Goal: Task Accomplishment & Management: Manage account settings

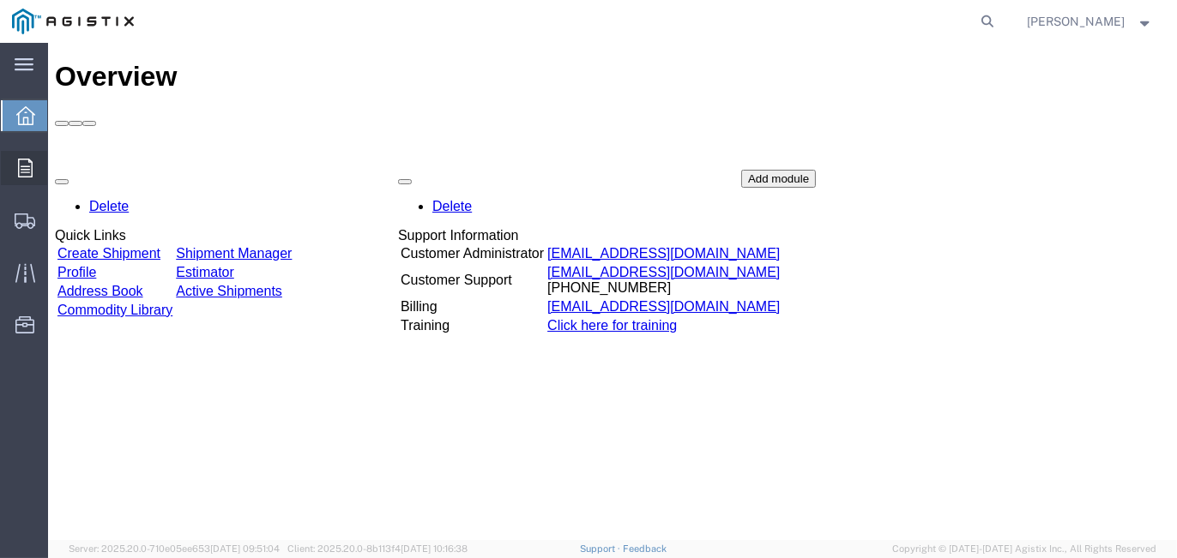
click at [27, 164] on icon at bounding box center [25, 168] width 15 height 19
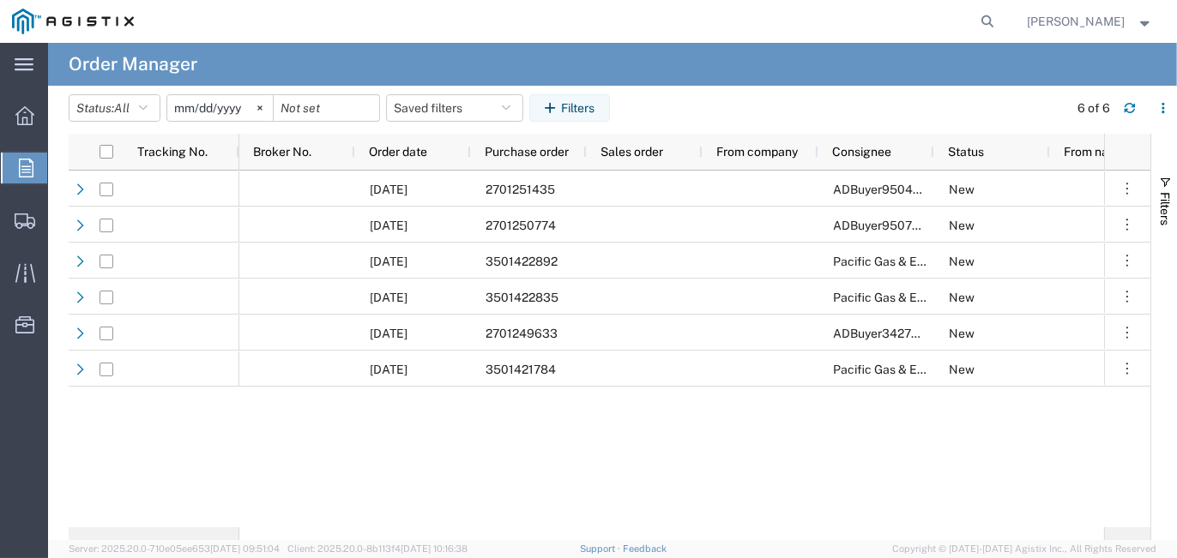
click at [246, 113] on input "[DATE]" at bounding box center [219, 108] width 105 height 26
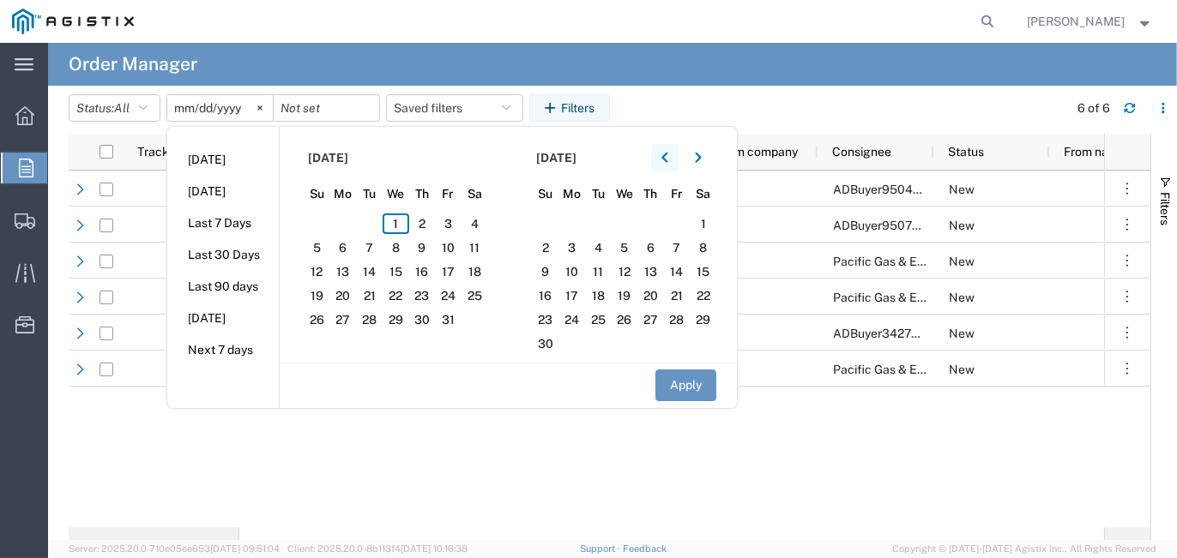
click at [673, 154] on button "button" at bounding box center [664, 157] width 27 height 27
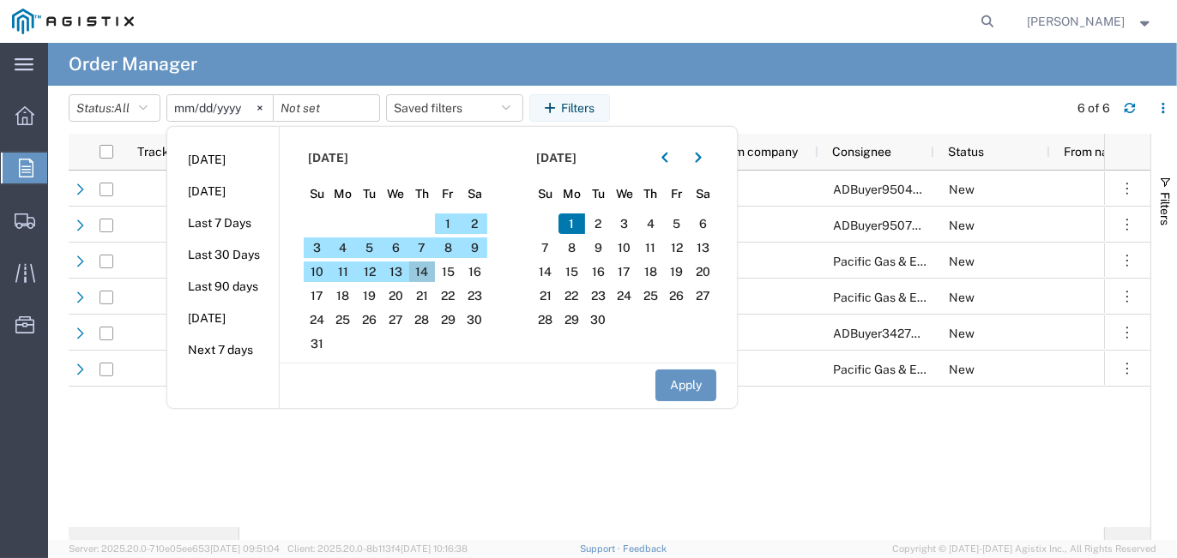
click at [427, 267] on span "14" at bounding box center [422, 272] width 27 height 21
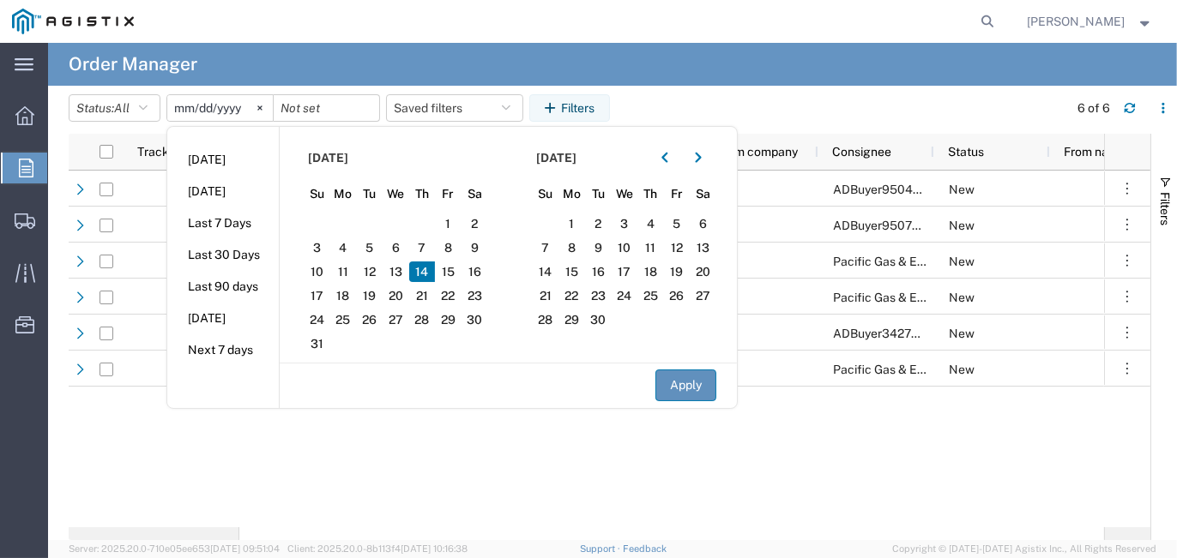
click at [692, 381] on button "Apply" at bounding box center [685, 386] width 61 height 32
type input "[DATE]"
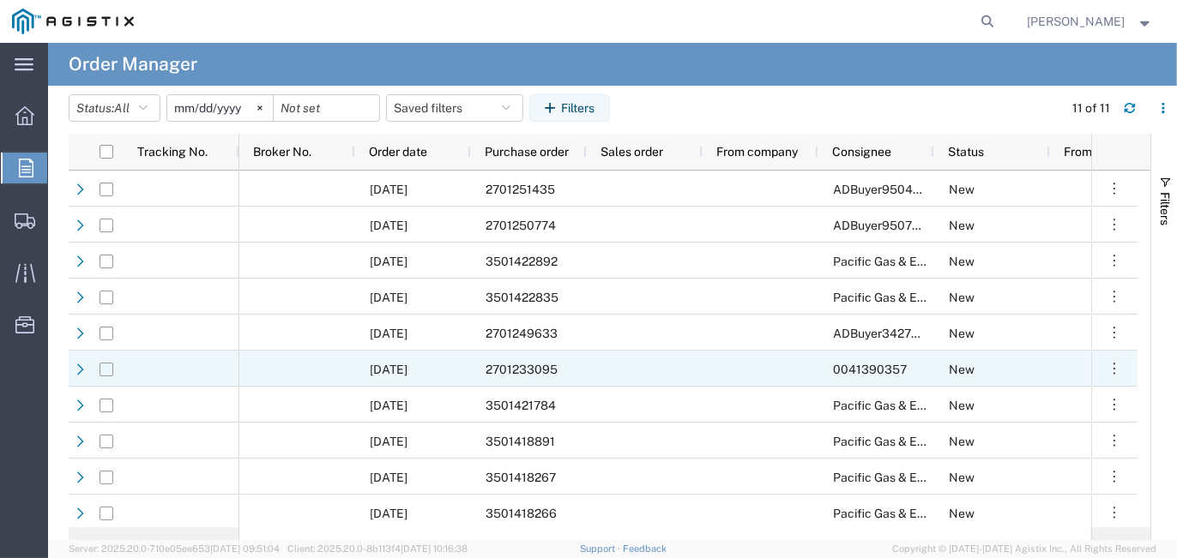
click at [109, 368] on input "Press Space to toggle row selection (unchecked)" at bounding box center [106, 370] width 14 height 14
checkbox input "true"
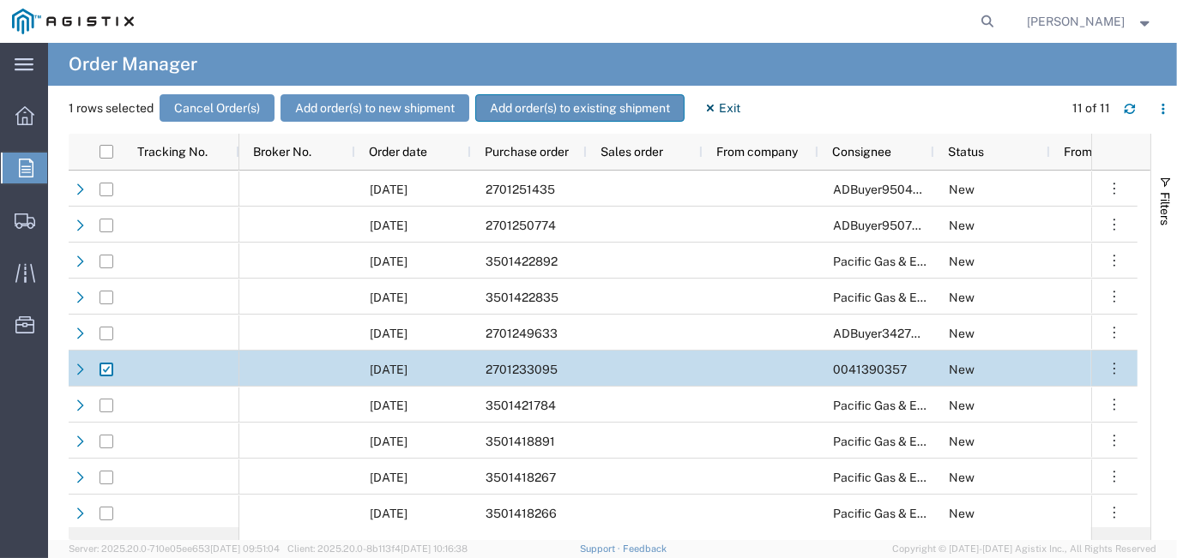
click at [595, 105] on button "Add order(s) to existing shipment" at bounding box center [579, 107] width 209 height 27
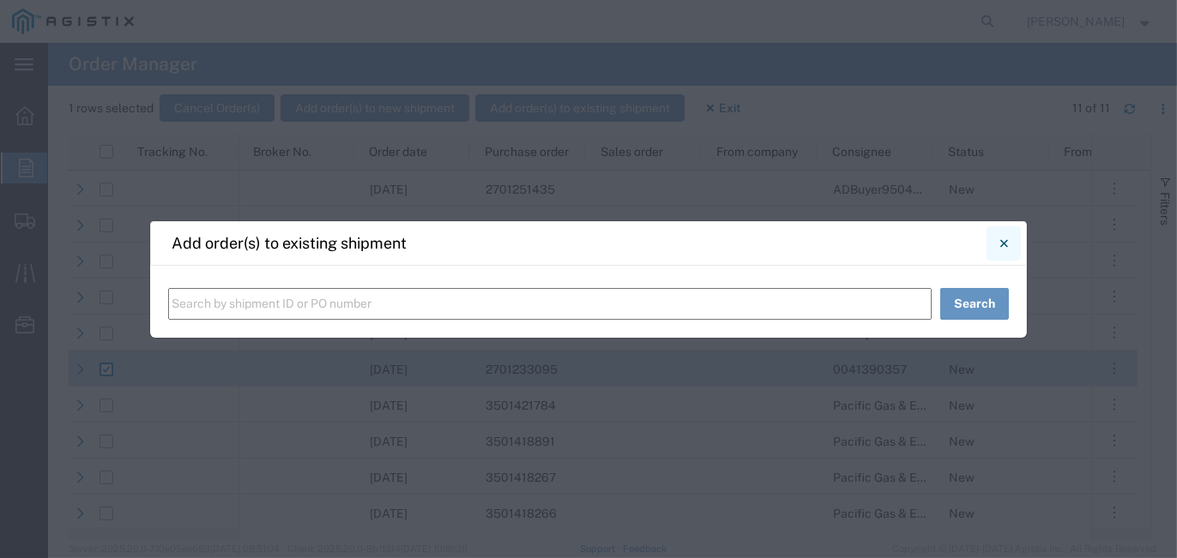
click at [1010, 249] on button "Close" at bounding box center [1003, 243] width 34 height 34
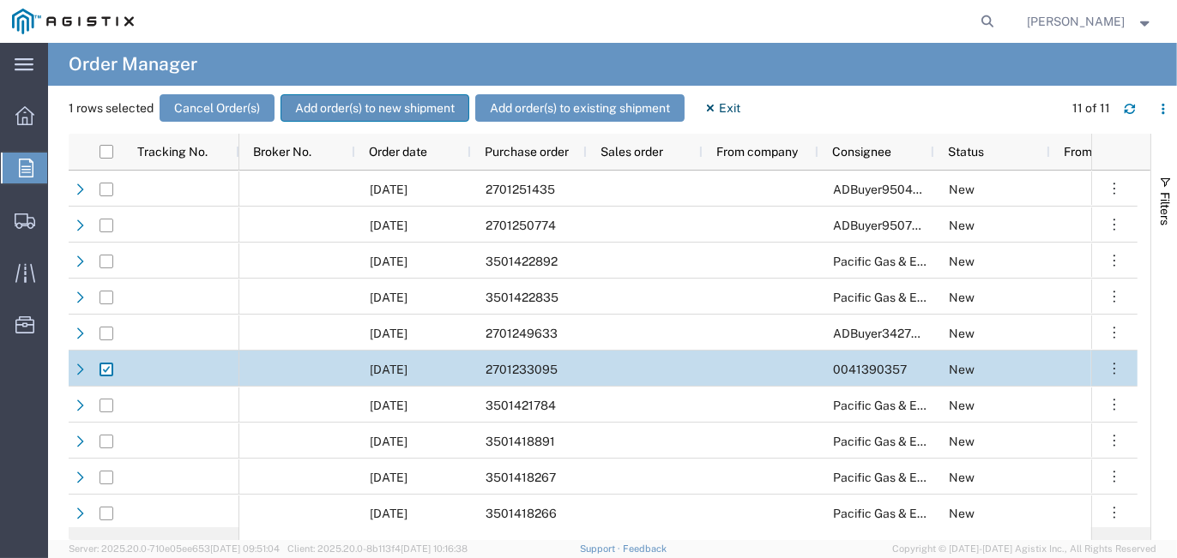
click at [353, 107] on button "Add order(s) to new shipment" at bounding box center [374, 107] width 189 height 27
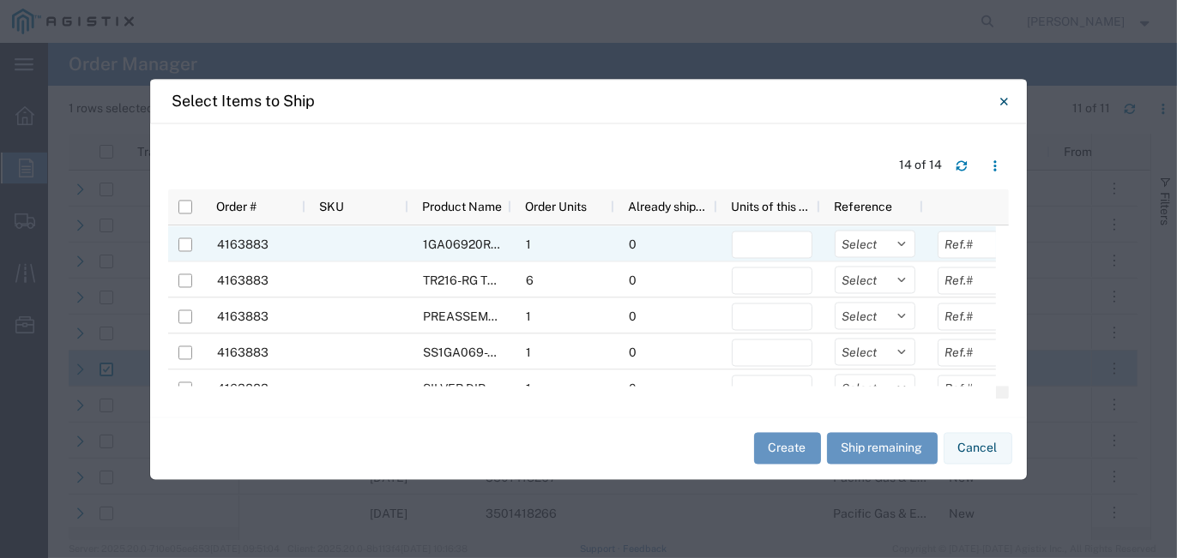
drag, startPoint x: 184, startPoint y: 249, endPoint x: 187, endPoint y: 266, distance: 17.3
click at [184, 254] on div at bounding box center [185, 244] width 14 height 36
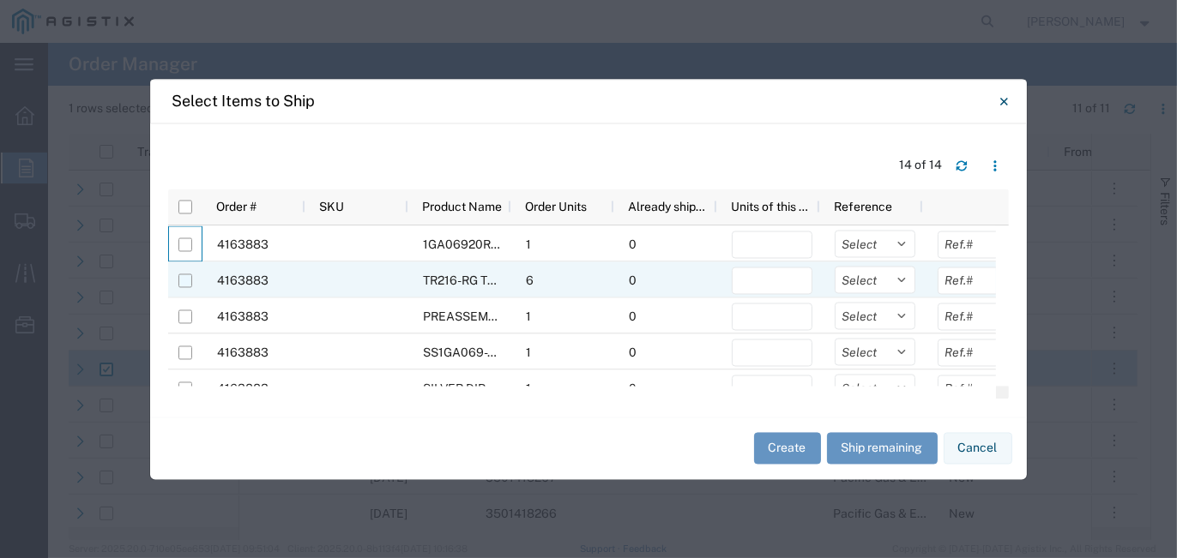
click at [189, 283] on input "Press Space to toggle row selection (unchecked)" at bounding box center [185, 281] width 14 height 14
checkbox input "true"
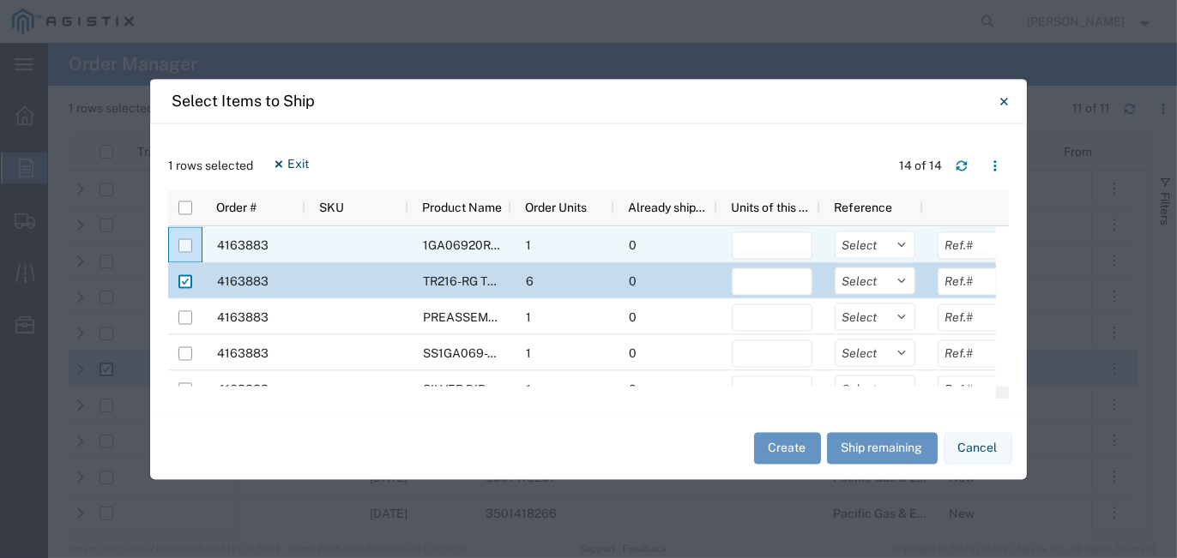
click at [190, 240] on input "Press Space to toggle row selection (unchecked)" at bounding box center [185, 245] width 14 height 14
checkbox input "true"
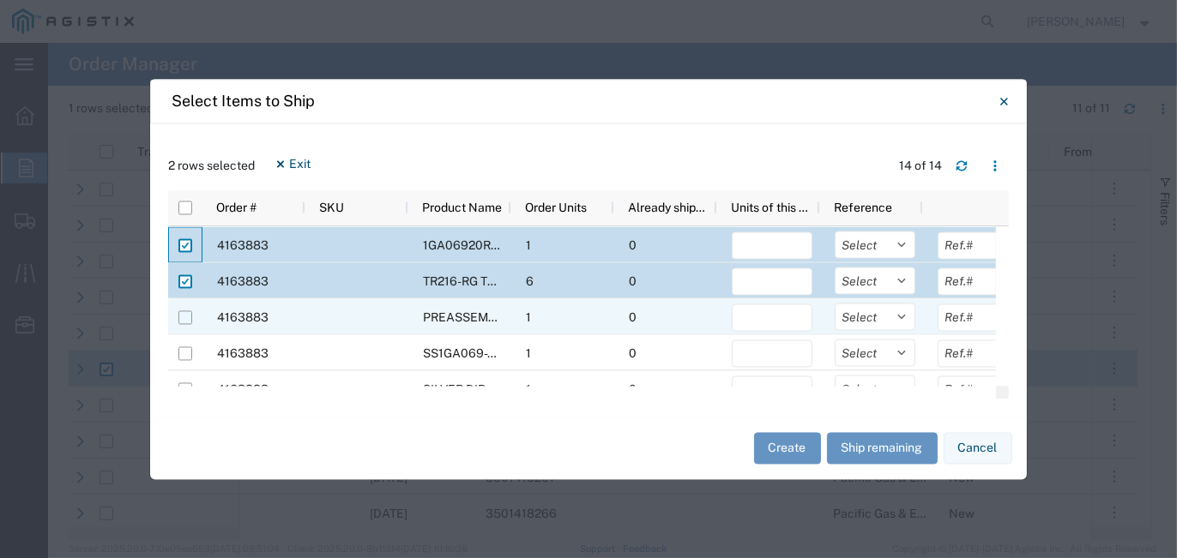
click at [178, 324] on div at bounding box center [185, 317] width 14 height 36
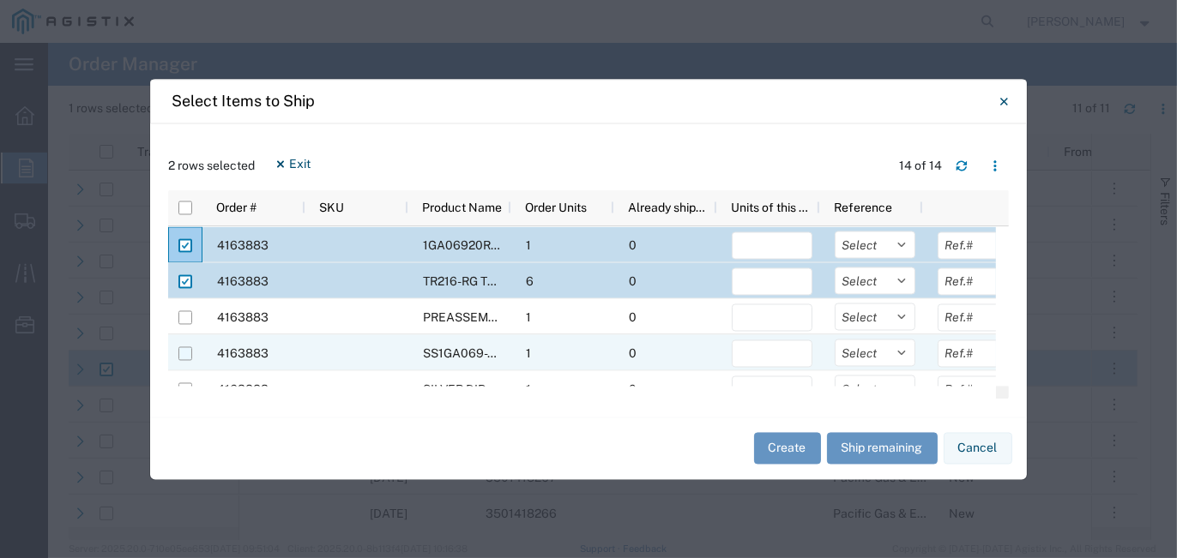
click at [183, 347] on input "Press Space to toggle row selection (unchecked)" at bounding box center [185, 354] width 14 height 14
checkbox input "true"
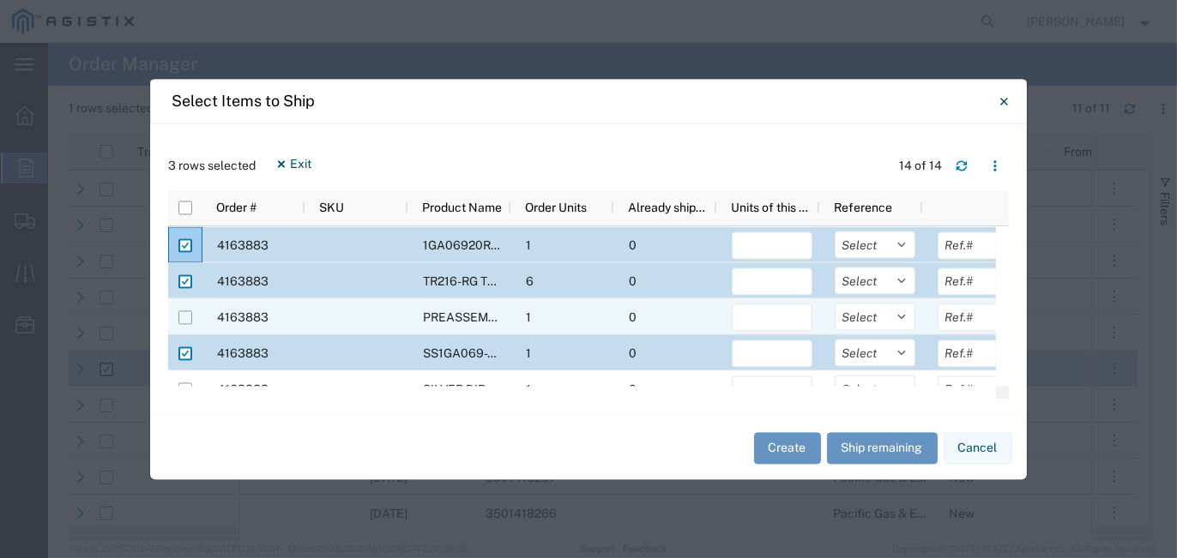
click at [190, 315] on input "Press Space to toggle row selection (unchecked)" at bounding box center [185, 317] width 14 height 14
checkbox input "true"
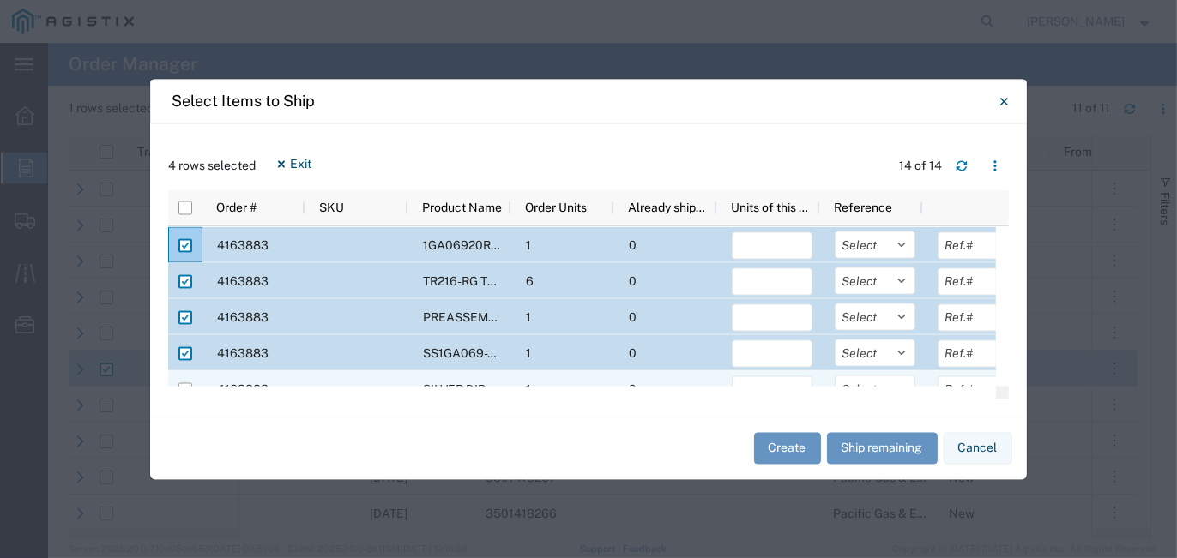
scroll to position [172, 0]
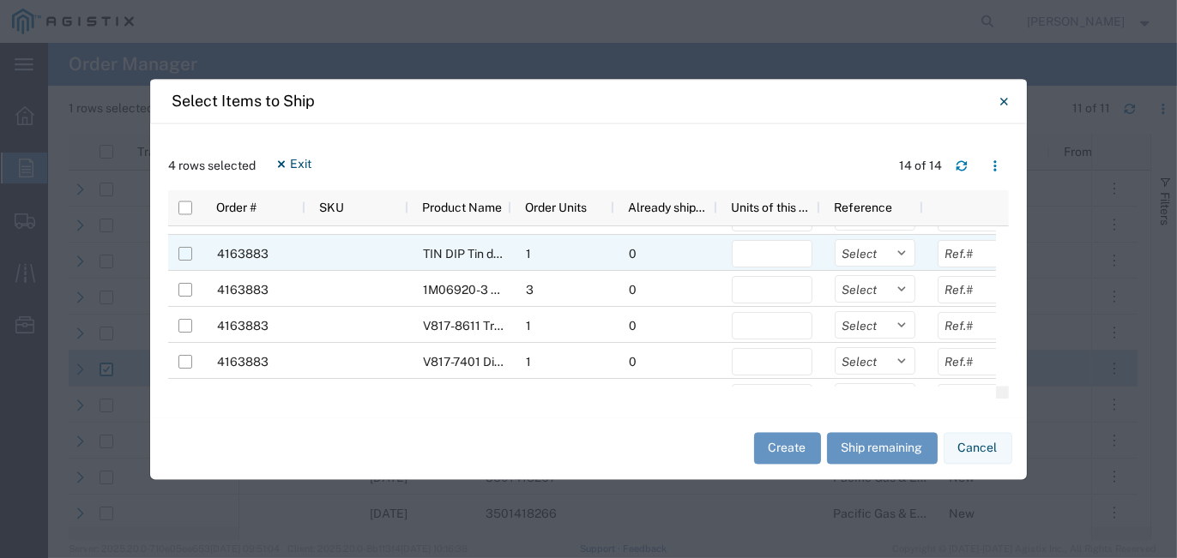
click at [186, 253] on input "Press Space to toggle row selection (unchecked)" at bounding box center [185, 254] width 14 height 14
checkbox input "true"
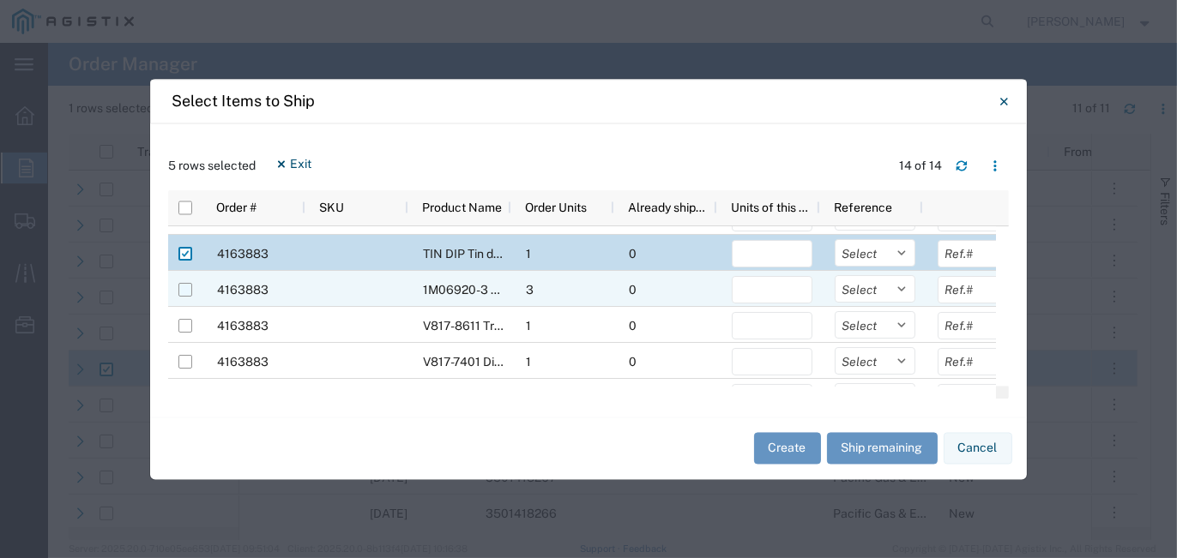
click at [181, 287] on input "Press Space to toggle row selection (unchecked)" at bounding box center [185, 290] width 14 height 14
checkbox input "true"
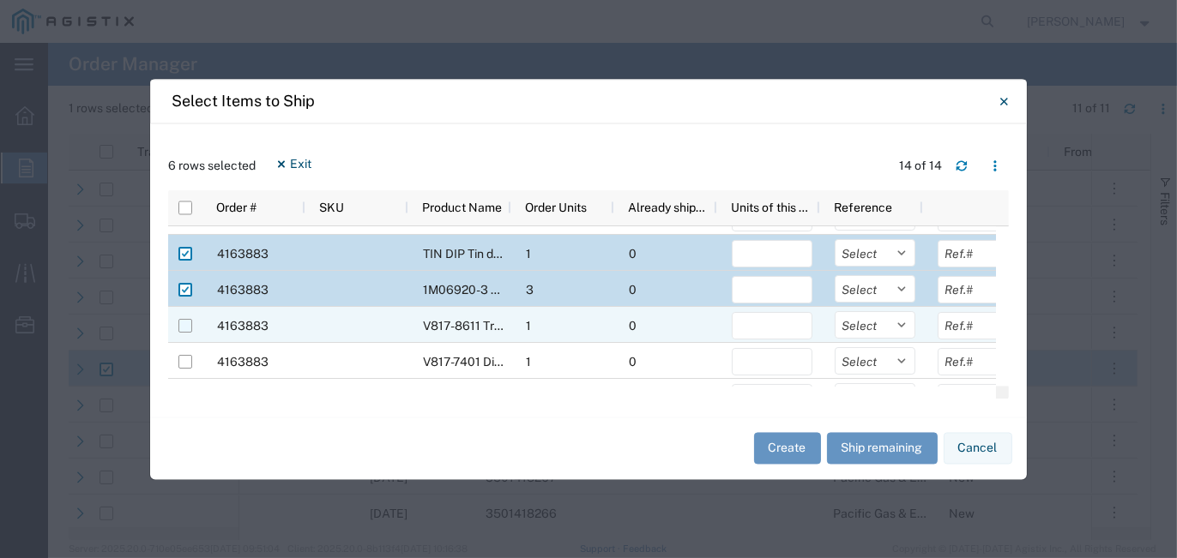
click at [178, 326] on input "Press Space to toggle row selection (unchecked)" at bounding box center [185, 326] width 14 height 14
checkbox input "true"
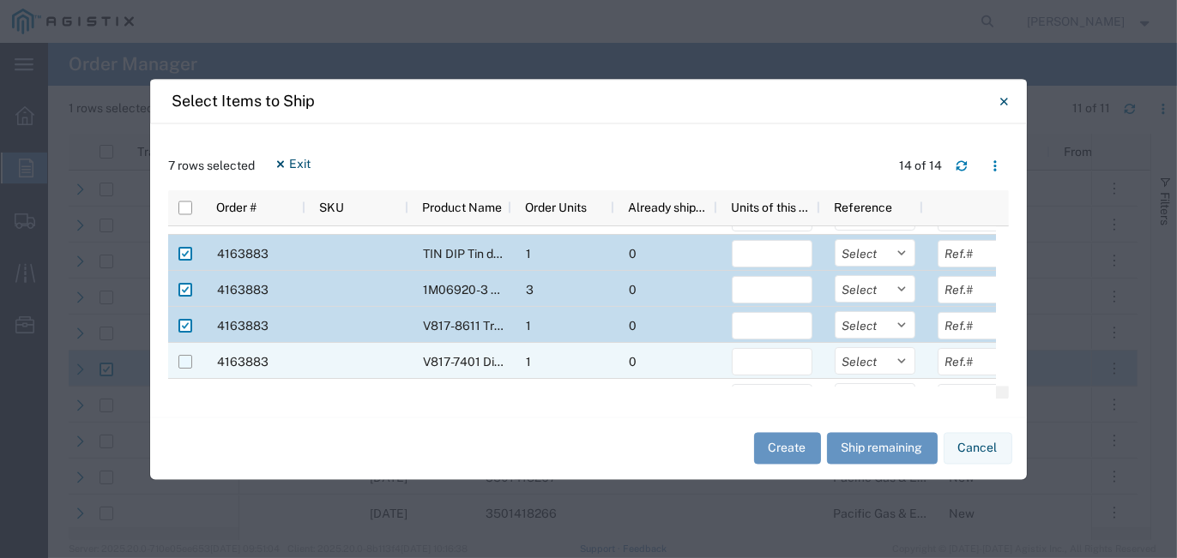
click at [190, 355] on input "Press Space to toggle row selection (unchecked)" at bounding box center [185, 362] width 14 height 14
checkbox input "true"
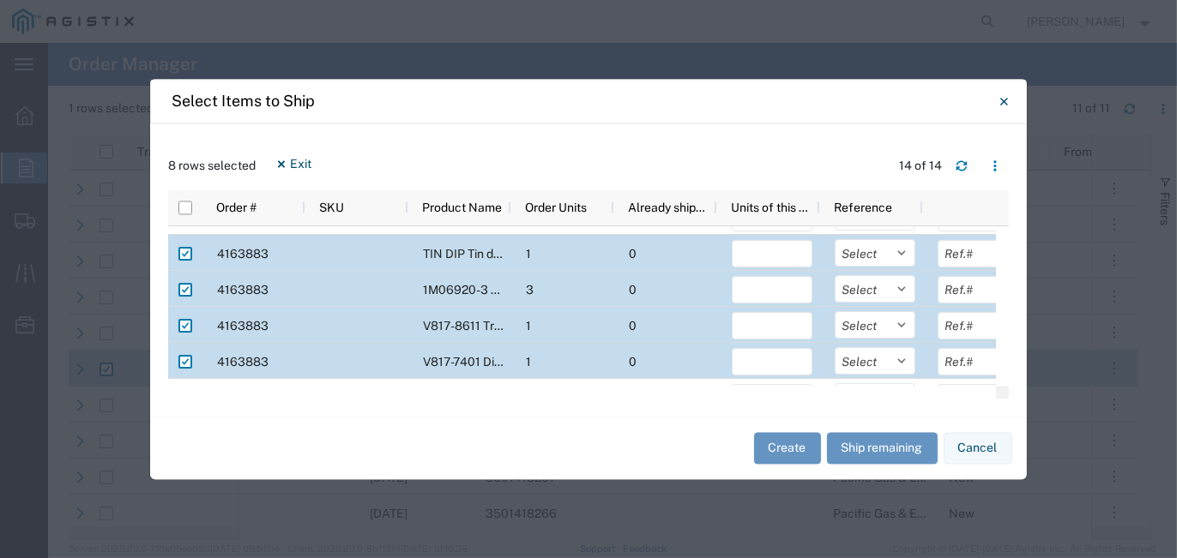
scroll to position [343, 0]
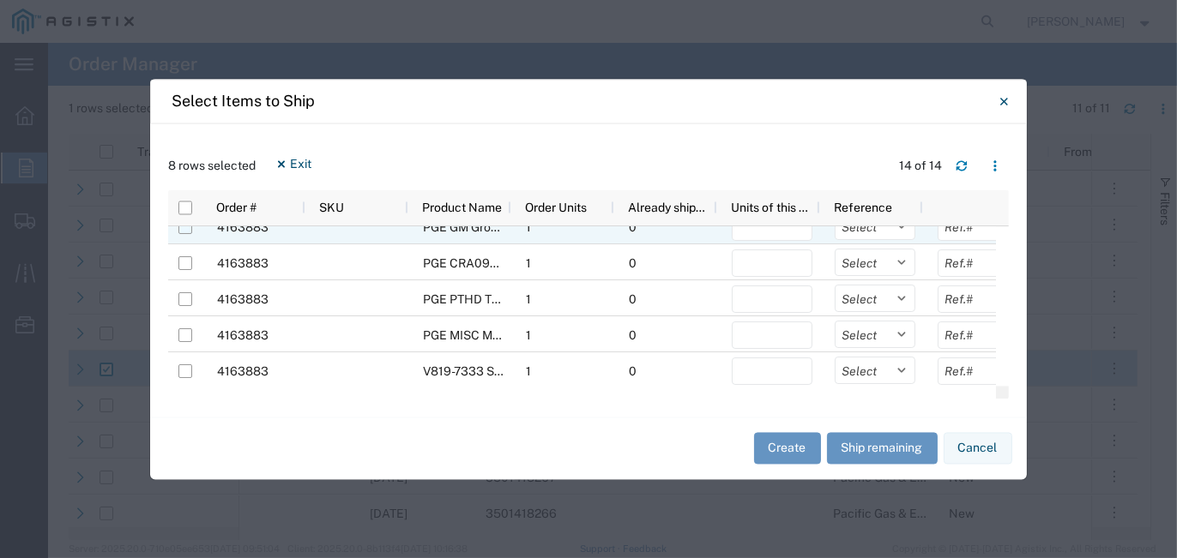
click at [189, 231] on input "Press Space to toggle row selection (unchecked)" at bounding box center [185, 227] width 14 height 14
checkbox input "true"
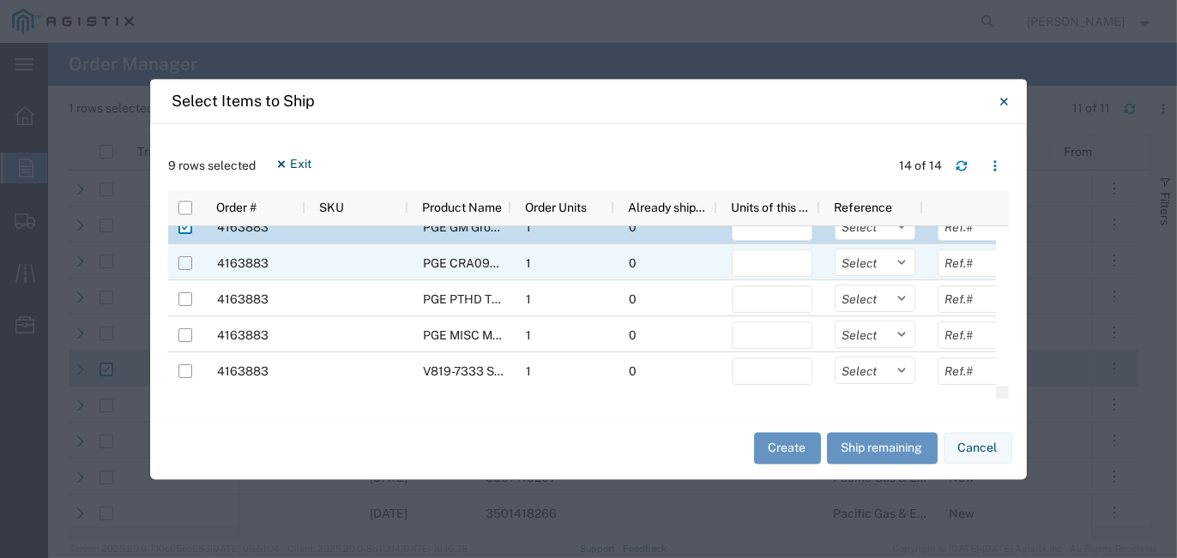
drag, startPoint x: 184, startPoint y: 262, endPoint x: 184, endPoint y: 271, distance: 9.4
click at [184, 262] on input "Press Space to toggle row selection (unchecked)" at bounding box center [185, 263] width 14 height 14
checkbox input "true"
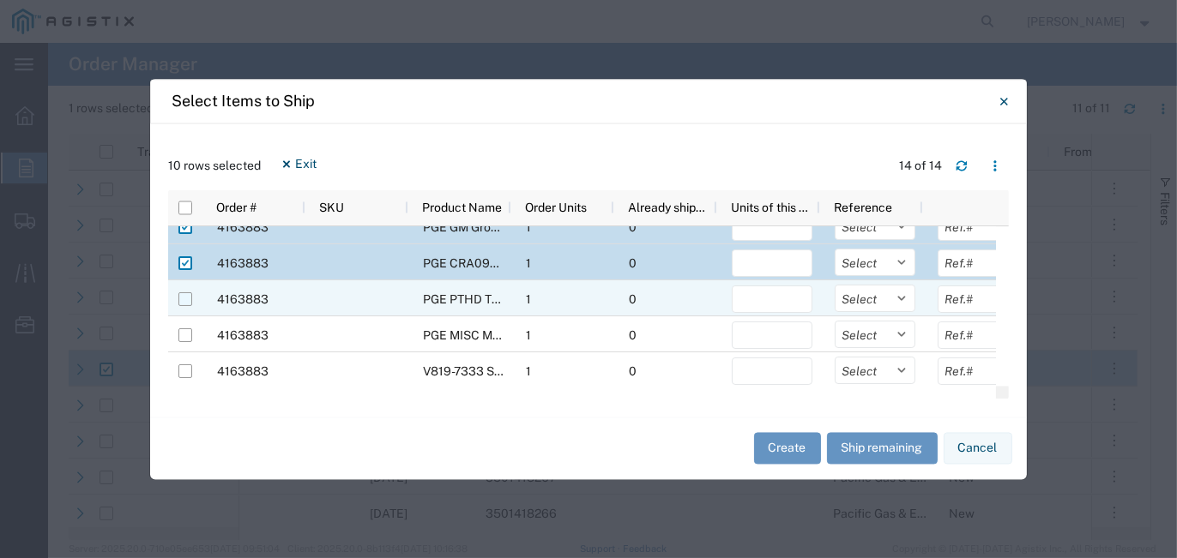
click at [184, 298] on input "Press Space to toggle row selection (unchecked)" at bounding box center [185, 299] width 14 height 14
checkbox input "true"
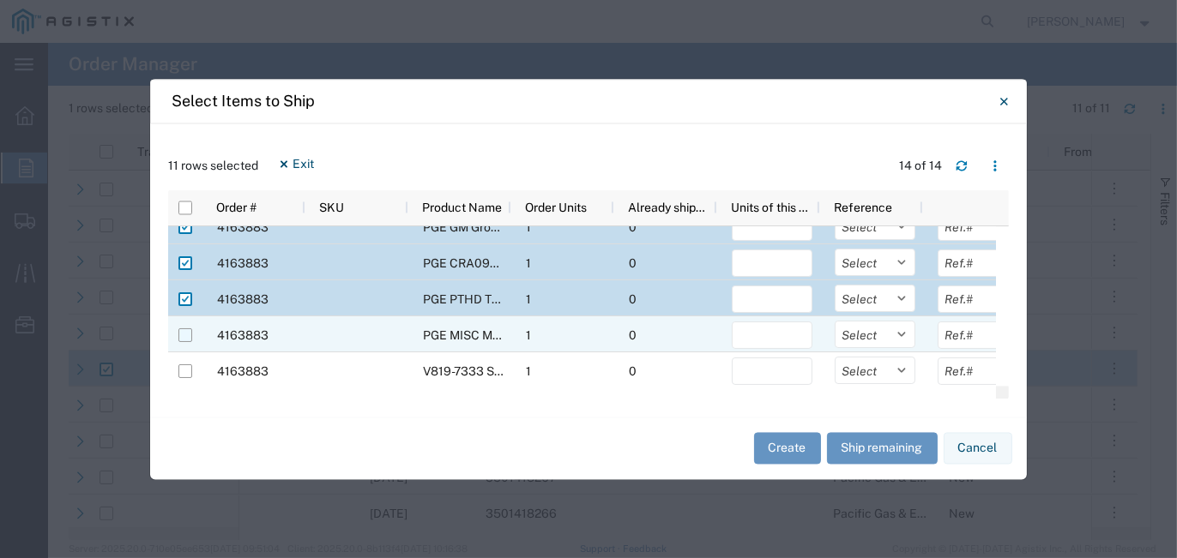
click at [193, 333] on div at bounding box center [185, 334] width 33 height 36
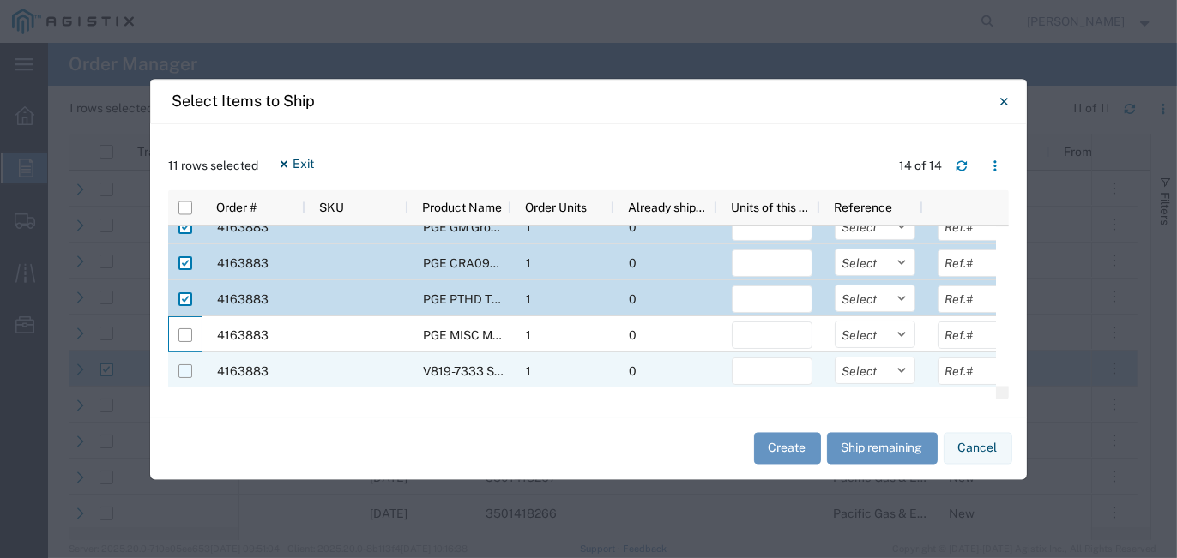
click at [182, 367] on input "Press Space to toggle row selection (unchecked)" at bounding box center [185, 371] width 14 height 14
checkbox input "true"
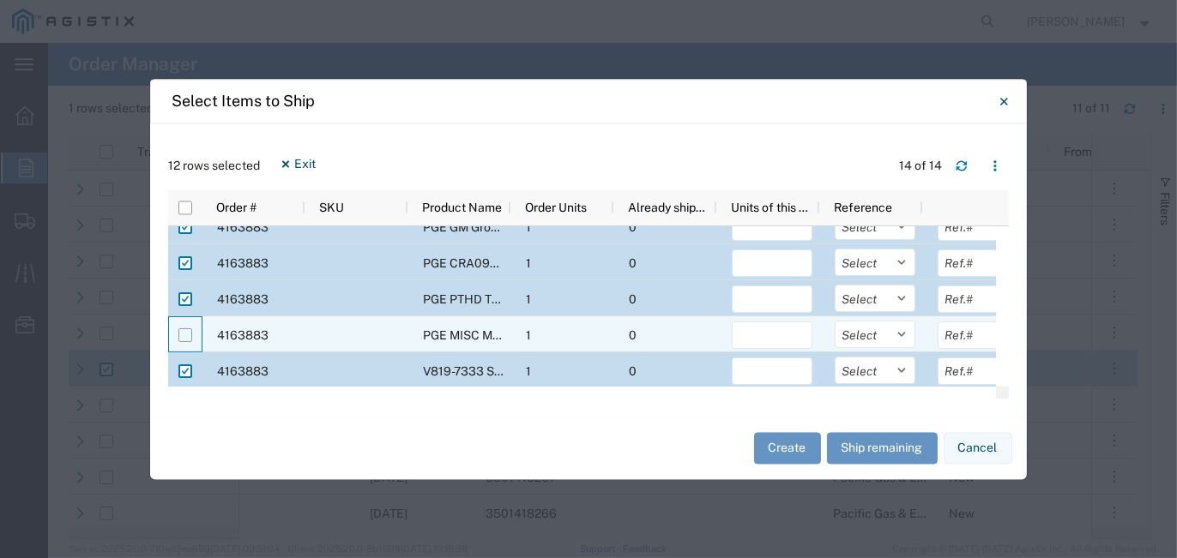
click at [186, 328] on input "Press Space to toggle row selection (unchecked)" at bounding box center [185, 335] width 14 height 14
checkbox input "true"
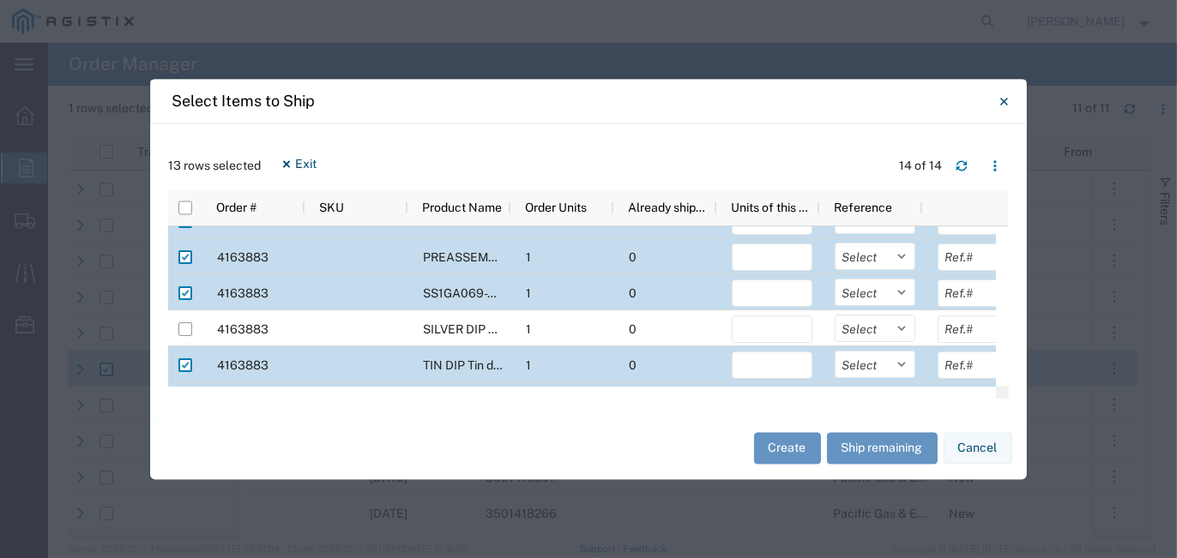
scroll to position [86, 0]
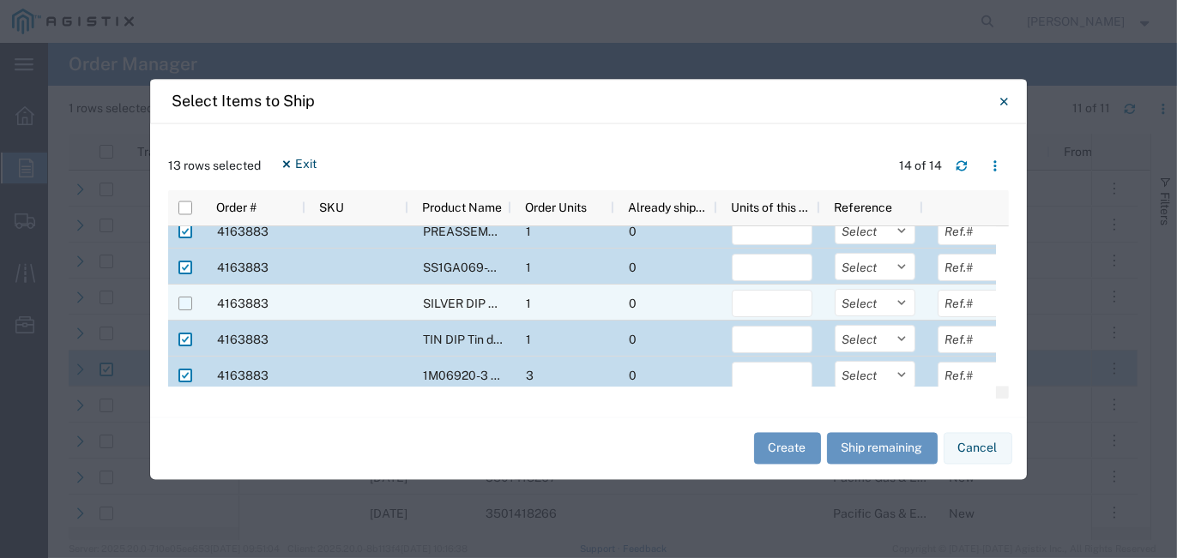
click at [181, 299] on input "Press Space to toggle row selection (unchecked)" at bounding box center [185, 304] width 14 height 14
checkbox input "true"
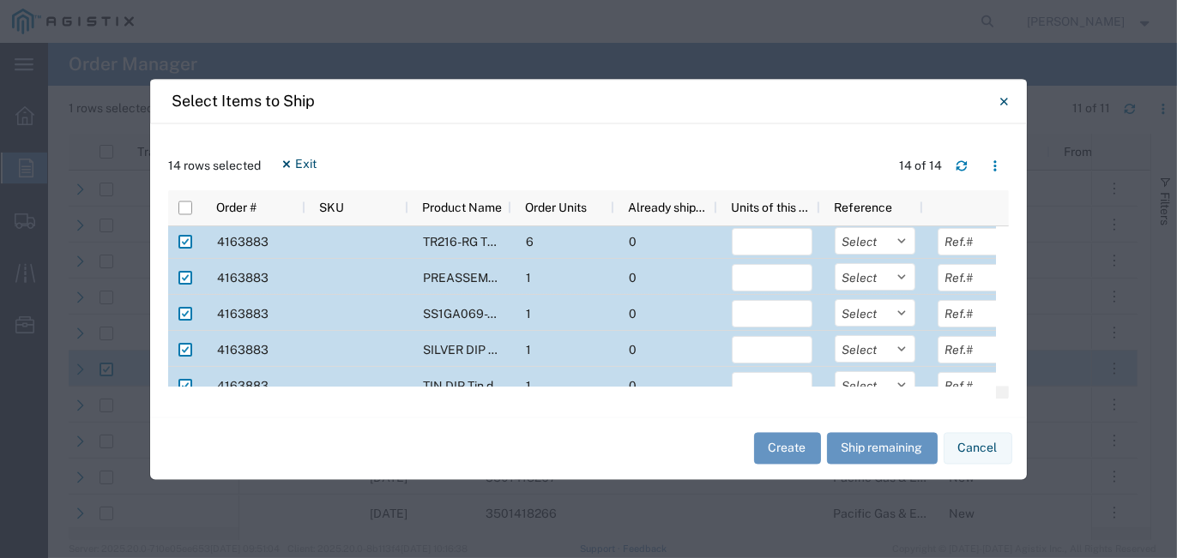
scroll to position [0, 0]
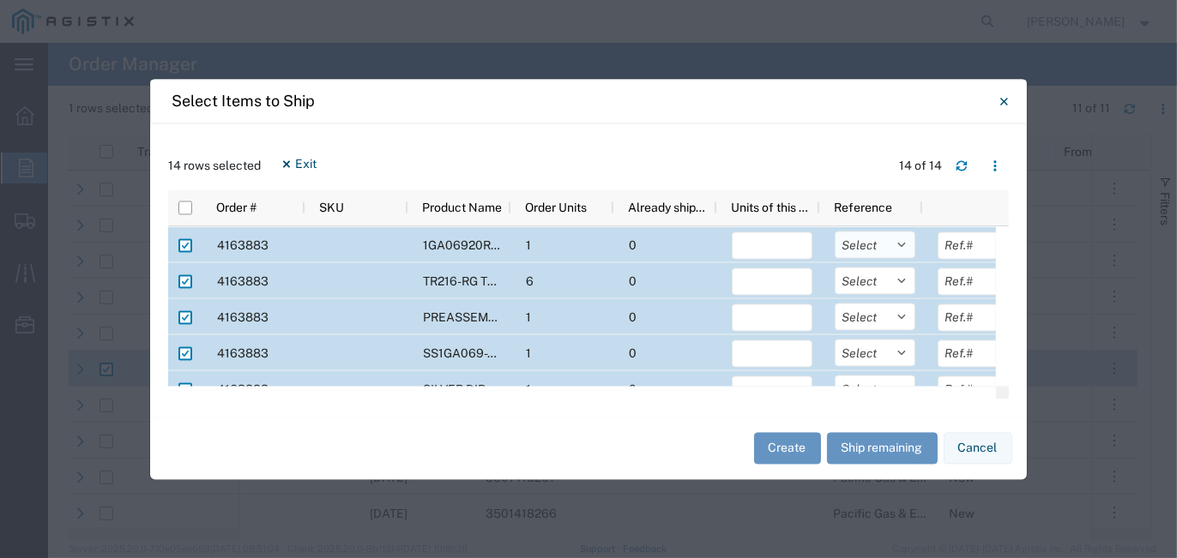
click at [907, 247] on select "Select Purchase Order Delivery Number" at bounding box center [875, 244] width 81 height 27
select select "PURCHORD"
click at [835, 231] on select "Select Purchase Order Delivery Number" at bounding box center [875, 244] width 81 height 27
click at [902, 281] on select "Select Purchase Order Delivery Number" at bounding box center [875, 280] width 81 height 27
select select "PURCHORD"
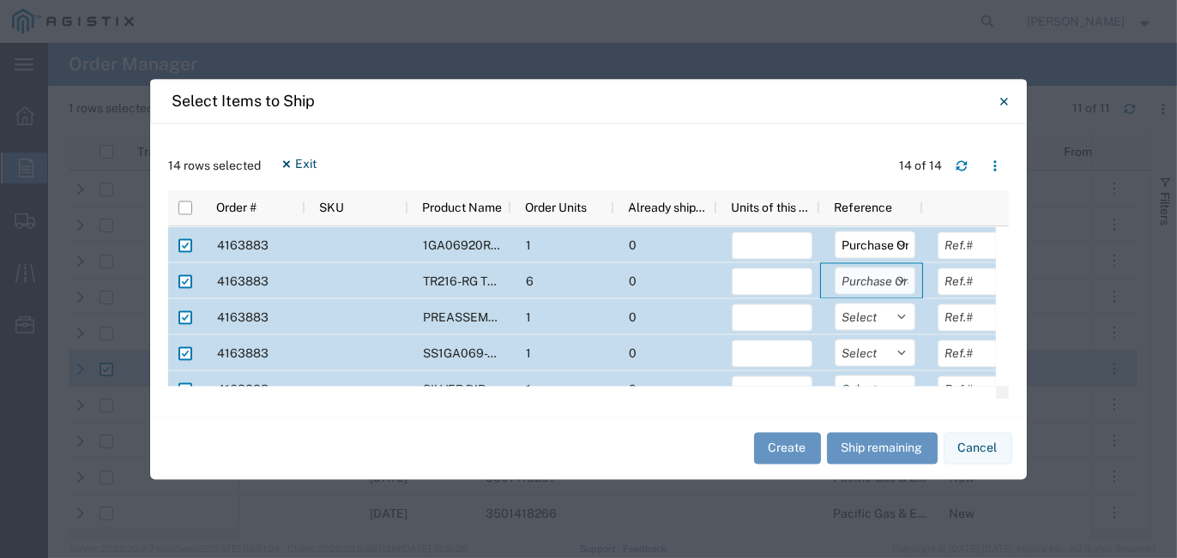
click at [835, 267] on select "Select Purchase Order Delivery Number" at bounding box center [875, 280] width 81 height 27
click at [904, 316] on select "Select Purchase Order Delivery Number" at bounding box center [875, 316] width 81 height 27
select select "PURCHORD"
click at [835, 303] on select "Select Purchase Order Delivery Number" at bounding box center [875, 316] width 81 height 27
click at [901, 363] on select "Select Purchase Order Delivery Number" at bounding box center [875, 352] width 81 height 27
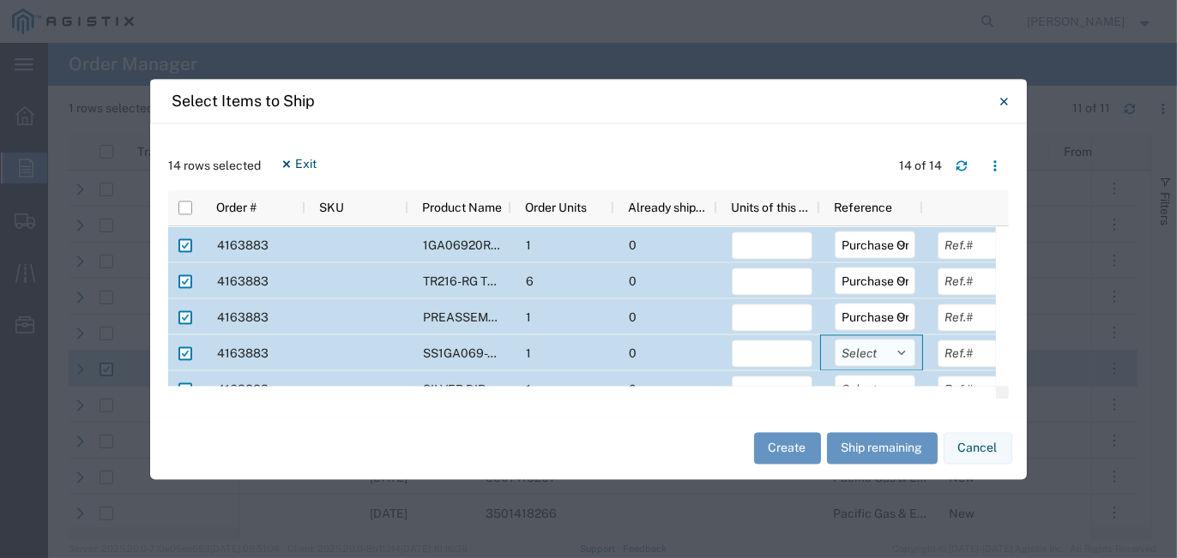
select select "PURCHORD"
click at [835, 339] on select "Select Purchase Order Delivery Number" at bounding box center [875, 352] width 81 height 27
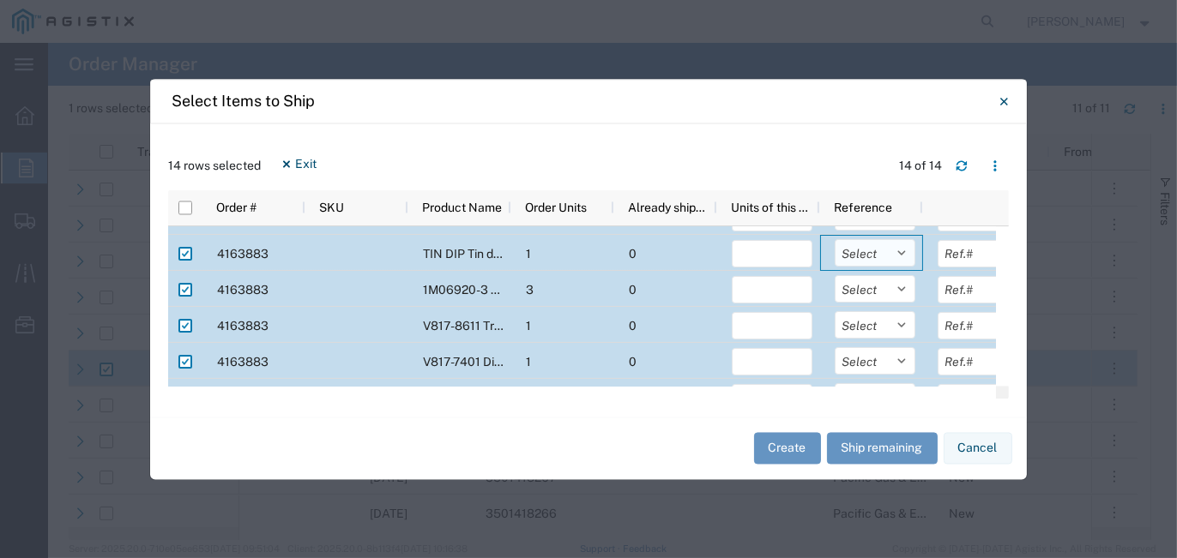
click at [903, 251] on select "Select Purchase Order Delivery Number" at bounding box center [875, 252] width 81 height 27
select select "PURCHORD"
click at [835, 239] on select "Select Purchase Order Delivery Number" at bounding box center [875, 252] width 81 height 27
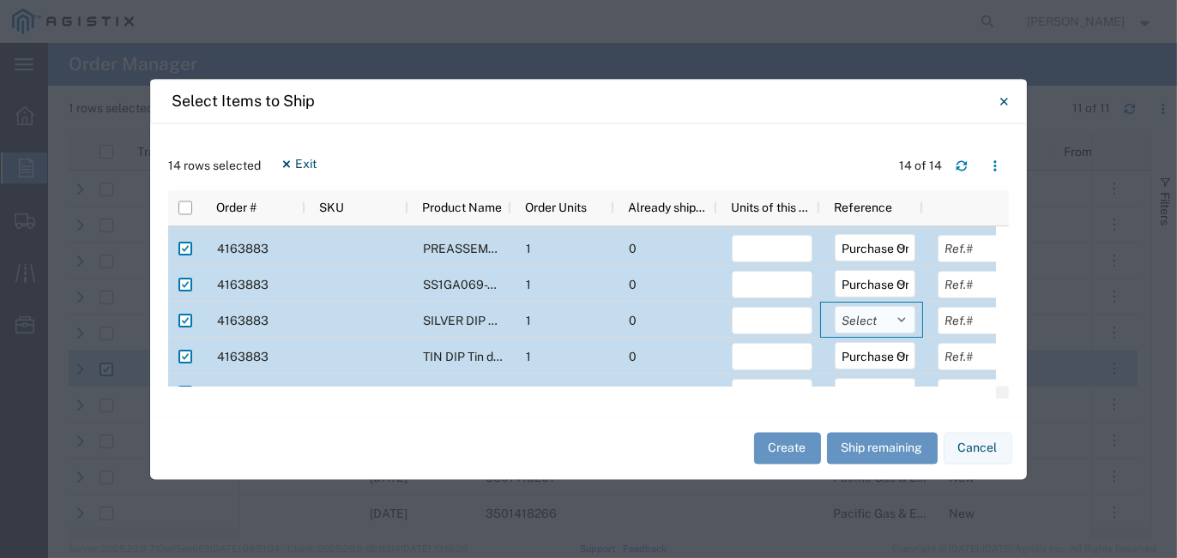
click at [898, 315] on select "Select Purchase Order Delivery Number" at bounding box center [875, 319] width 81 height 27
select select "PURCHORD"
click at [835, 306] on select "Select Purchase Order Delivery Number" at bounding box center [875, 319] width 81 height 27
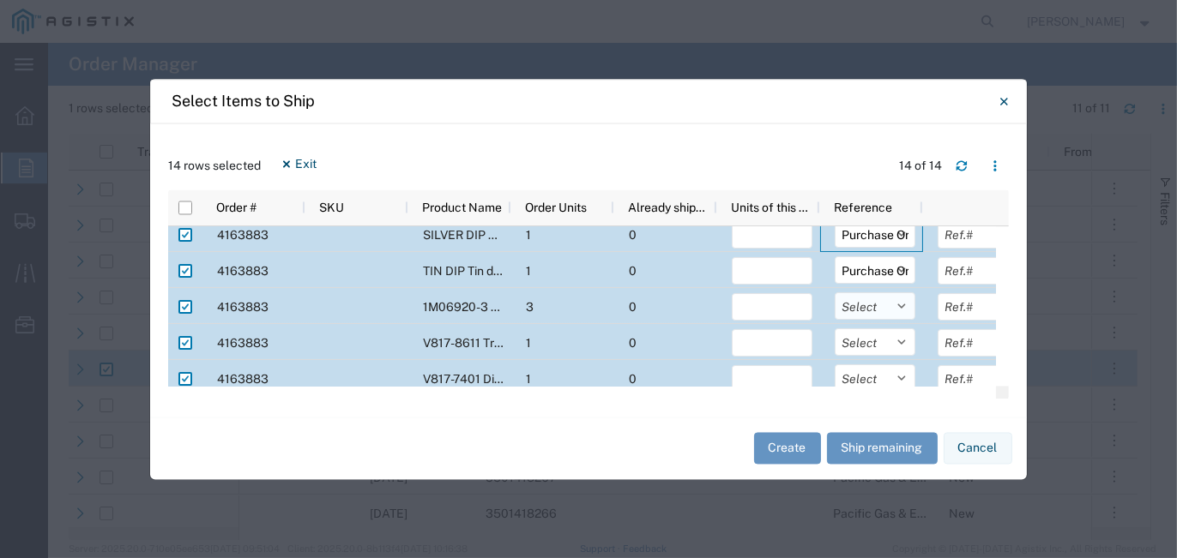
click at [902, 307] on select "Select Purchase Order Delivery Number" at bounding box center [875, 305] width 81 height 27
select select "PURCHORD"
click at [835, 292] on select "Select Purchase Order Delivery Number" at bounding box center [875, 305] width 81 height 27
click at [909, 341] on select "Select Purchase Order Delivery Number" at bounding box center [875, 341] width 81 height 27
select select "PURCHORD"
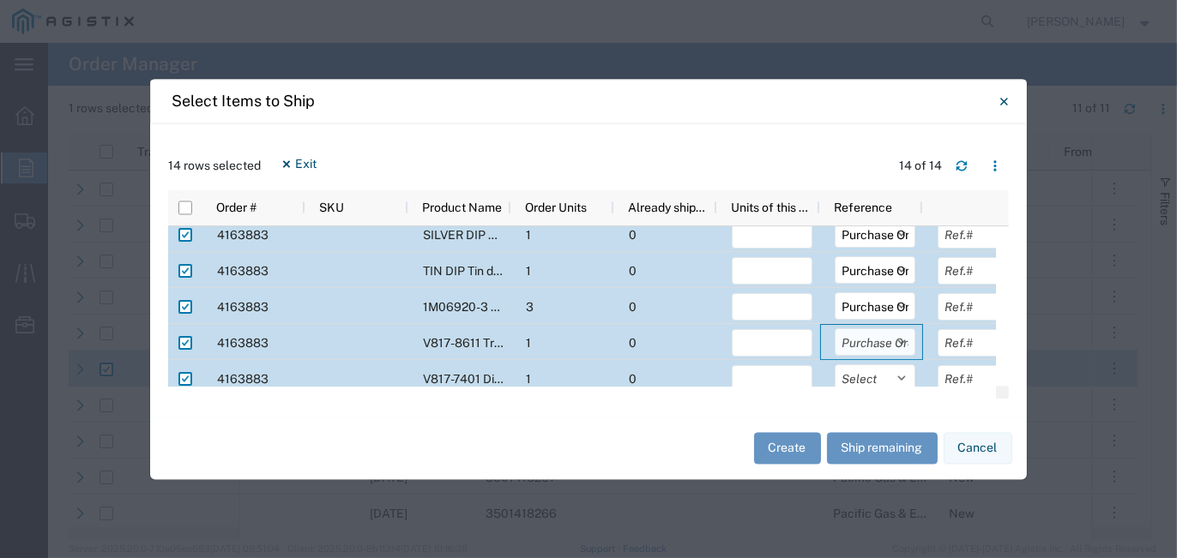
click at [835, 328] on select "Select Purchase Order Delivery Number" at bounding box center [875, 341] width 81 height 27
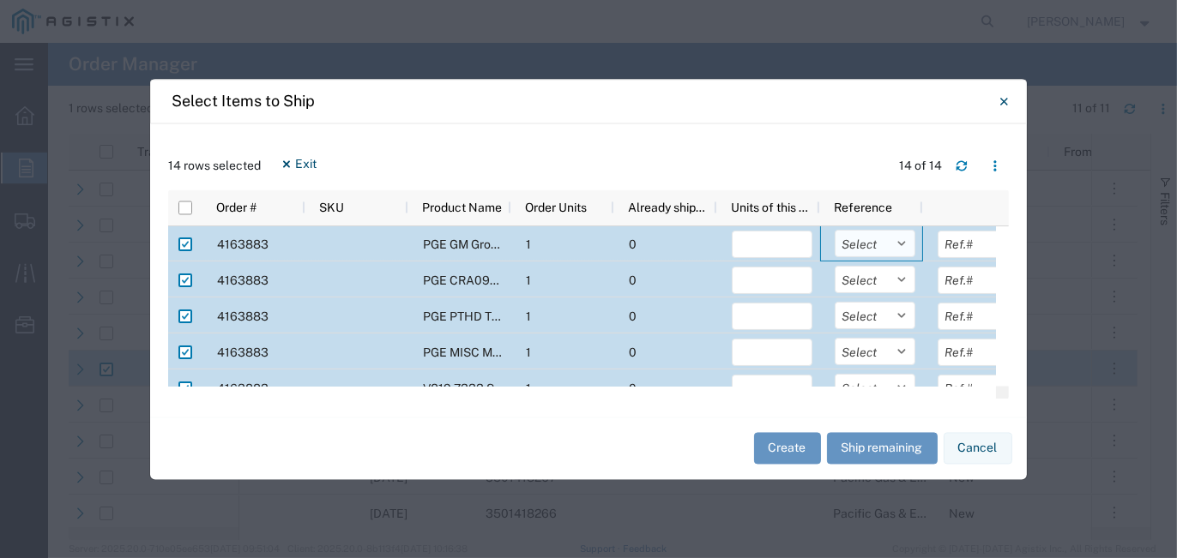
click at [900, 247] on select "Select Purchase Order Delivery Number" at bounding box center [875, 242] width 81 height 27
select select "PURCHORD"
click at [835, 229] on select "Select Purchase Order Delivery Number" at bounding box center [875, 242] width 81 height 27
click at [901, 283] on select "Select Purchase Order Delivery Number" at bounding box center [875, 278] width 81 height 27
select select "PURCHORD"
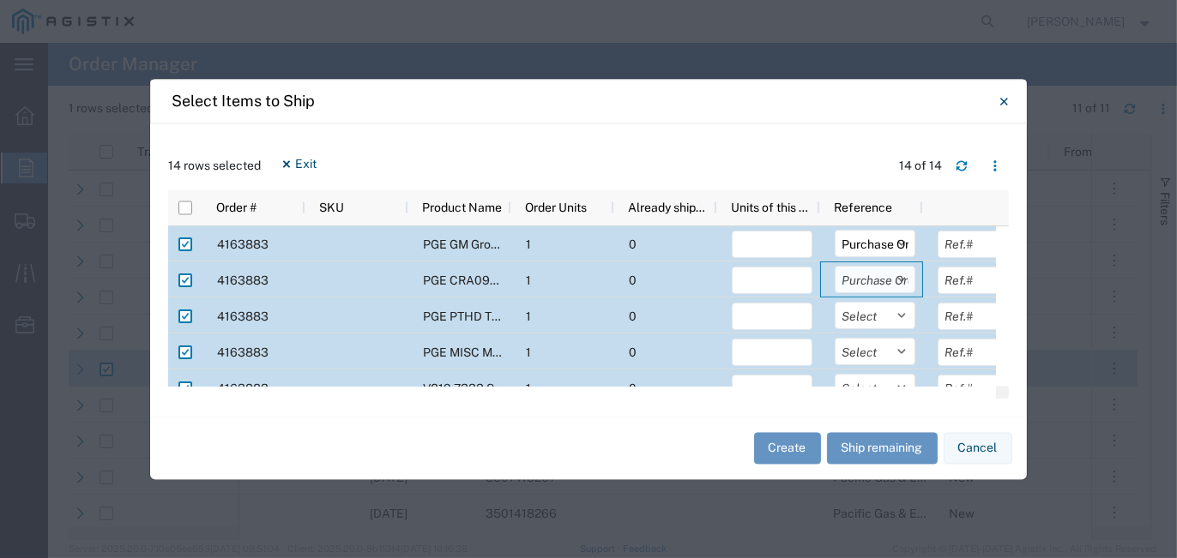
click at [835, 265] on select "Select Purchase Order Delivery Number" at bounding box center [875, 278] width 81 height 27
click at [906, 320] on select "Select Purchase Order Delivery Number" at bounding box center [875, 314] width 81 height 27
select select "PURCHORD"
click at [835, 301] on select "Select Purchase Order Delivery Number" at bounding box center [875, 314] width 81 height 27
drag, startPoint x: 907, startPoint y: 348, endPoint x: 903, endPoint y: 363, distance: 15.0
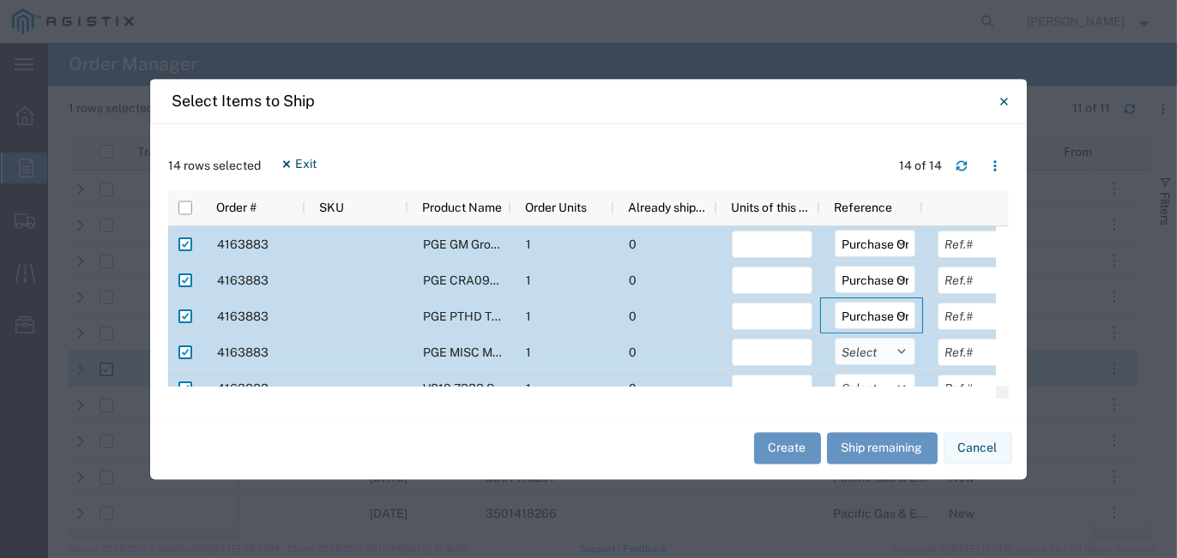
click at [907, 350] on select "Select Purchase Order Delivery Number" at bounding box center [875, 350] width 81 height 27
select select "PURCHORD"
click at [835, 337] on select "Select Purchase Order Delivery Number" at bounding box center [875, 350] width 81 height 27
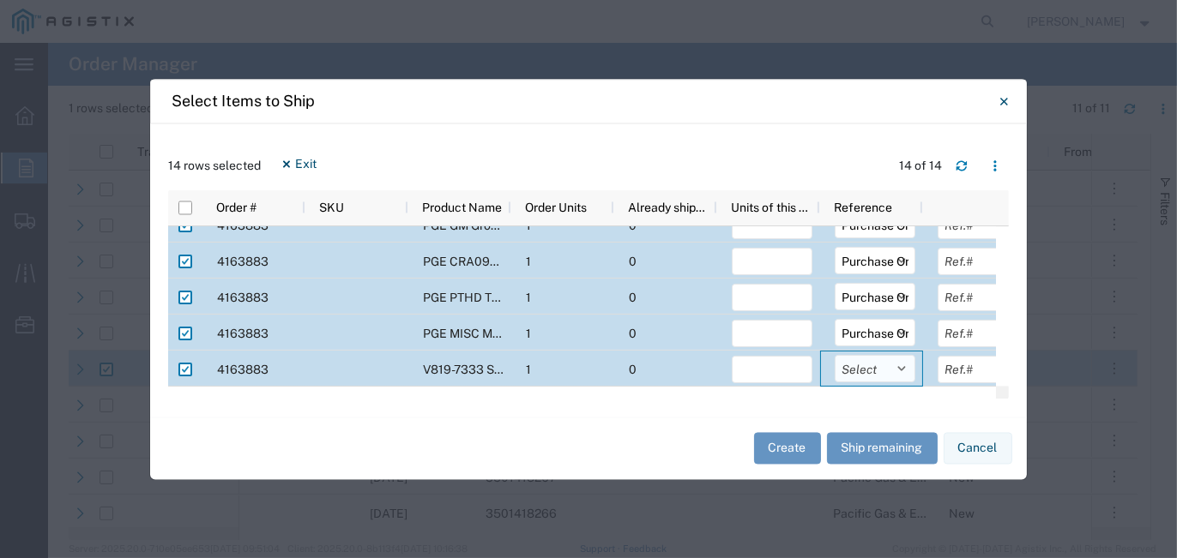
click at [909, 363] on select "Select Purchase Order Delivery Number" at bounding box center [875, 367] width 81 height 27
select select "PURCHORD"
click at [835, 354] on select "Select Purchase Order Delivery Number" at bounding box center [875, 367] width 81 height 27
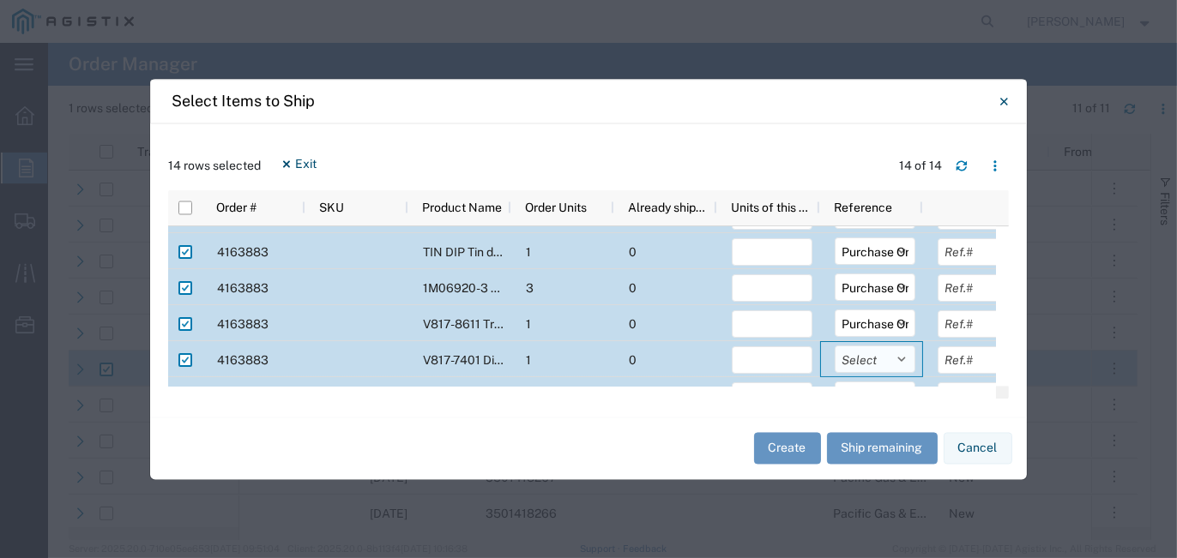
click at [902, 360] on select "Select Purchase Order Delivery Number" at bounding box center [875, 359] width 81 height 27
select select "PURCHORD"
click at [835, 346] on select "Select Purchase Order Delivery Number" at bounding box center [875, 359] width 81 height 27
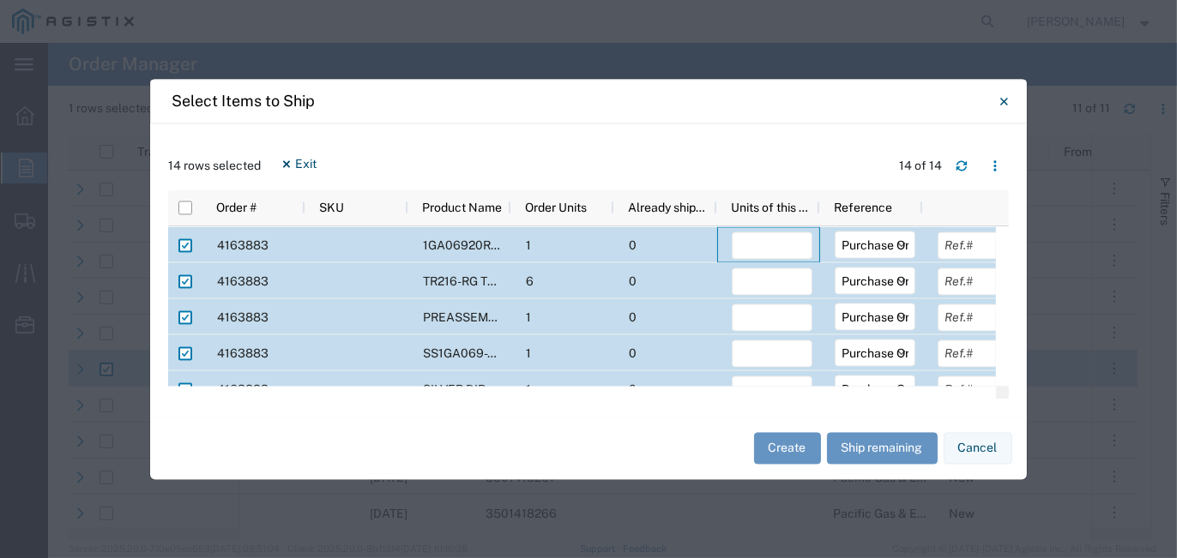
click at [814, 247] on div at bounding box center [768, 244] width 103 height 36
click at [773, 243] on input "number" at bounding box center [772, 245] width 81 height 27
type input "1"
click at [794, 265] on div at bounding box center [768, 280] width 103 height 36
click at [781, 279] on input "number" at bounding box center [772, 281] width 81 height 27
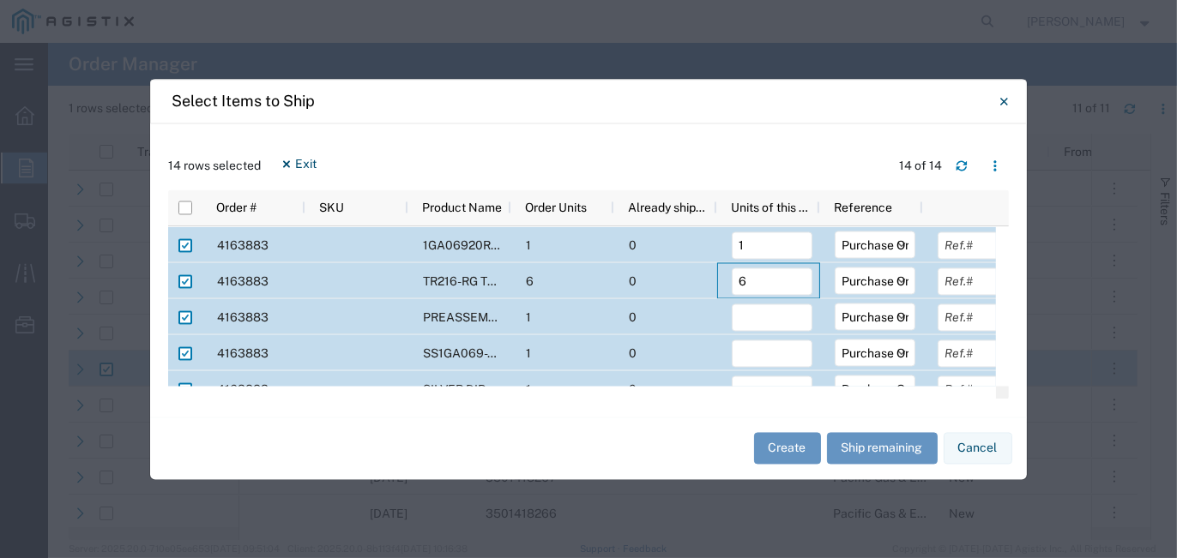
type input "6"
click at [753, 334] on div at bounding box center [768, 316] width 103 height 36
click at [759, 322] on input "number" at bounding box center [772, 317] width 81 height 27
type input "6"
click at [755, 361] on input "number" at bounding box center [772, 353] width 81 height 27
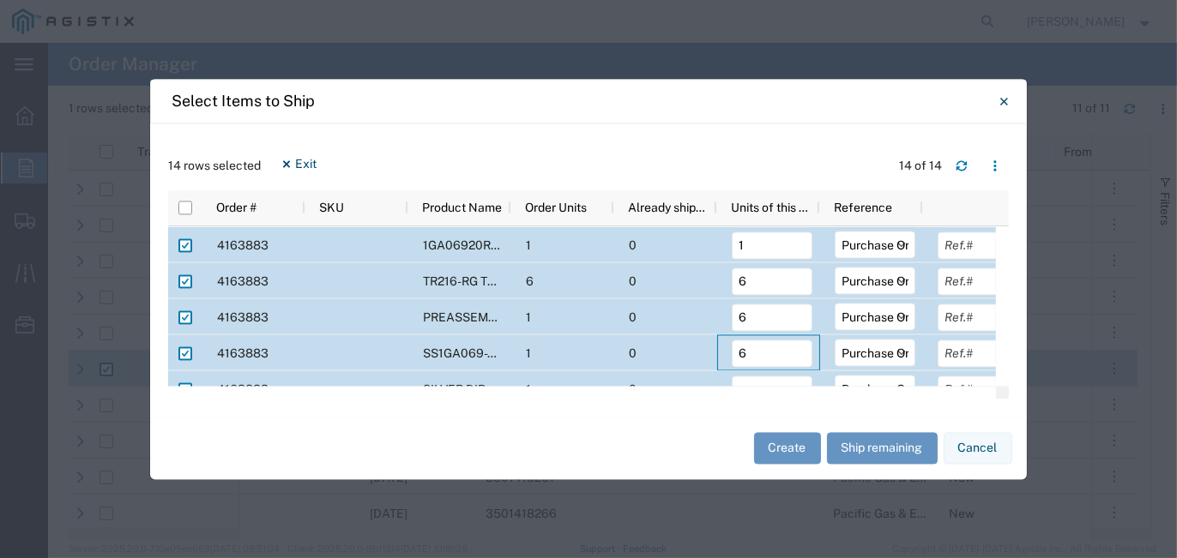
type input "6"
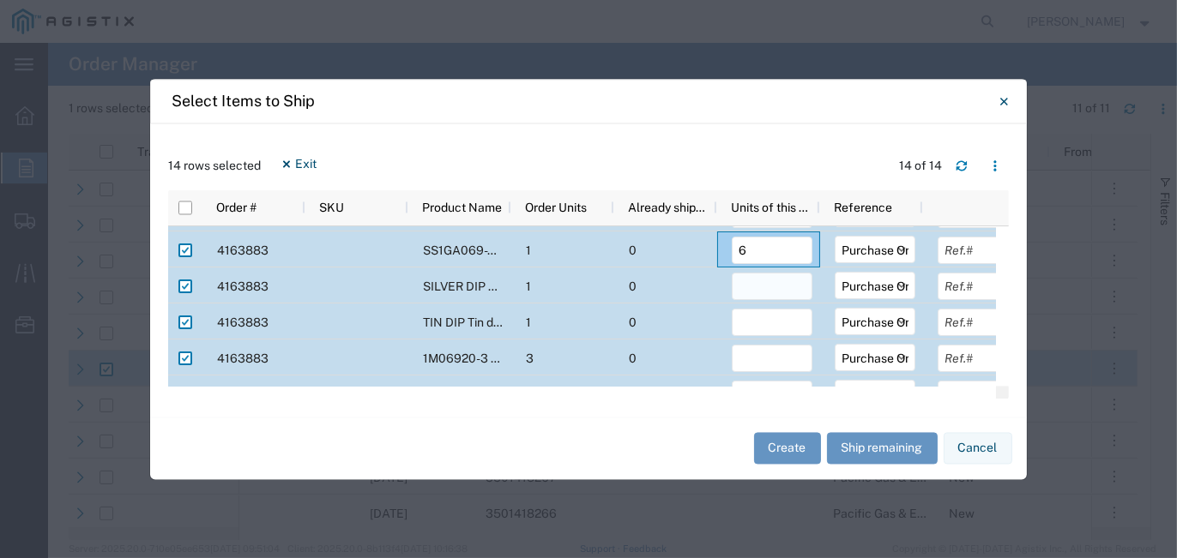
click at [768, 287] on input "number" at bounding box center [772, 286] width 81 height 27
click at [749, 326] on input "number" at bounding box center [772, 322] width 81 height 27
drag, startPoint x: 772, startPoint y: 287, endPoint x: 648, endPoint y: 277, distance: 124.8
click at [648, 277] on div "4163883 SILVER DIP 01 Silver dip blade ends to p 1 0 6 Select Purchase Order De…" at bounding box center [597, 286] width 858 height 36
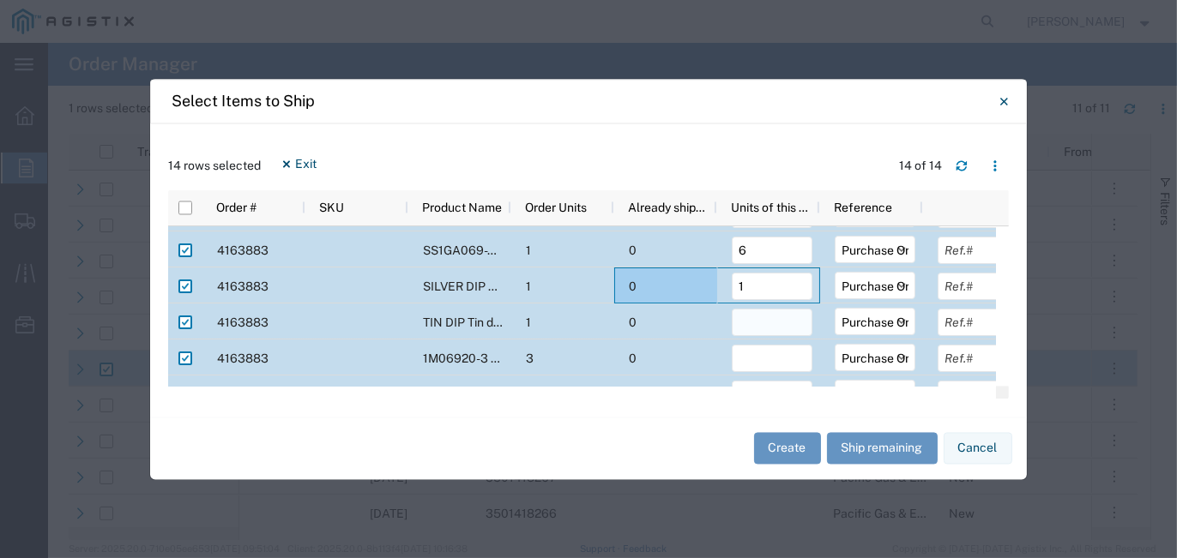
type input "1"
click at [767, 328] on input "number" at bounding box center [772, 322] width 81 height 27
type input "1"
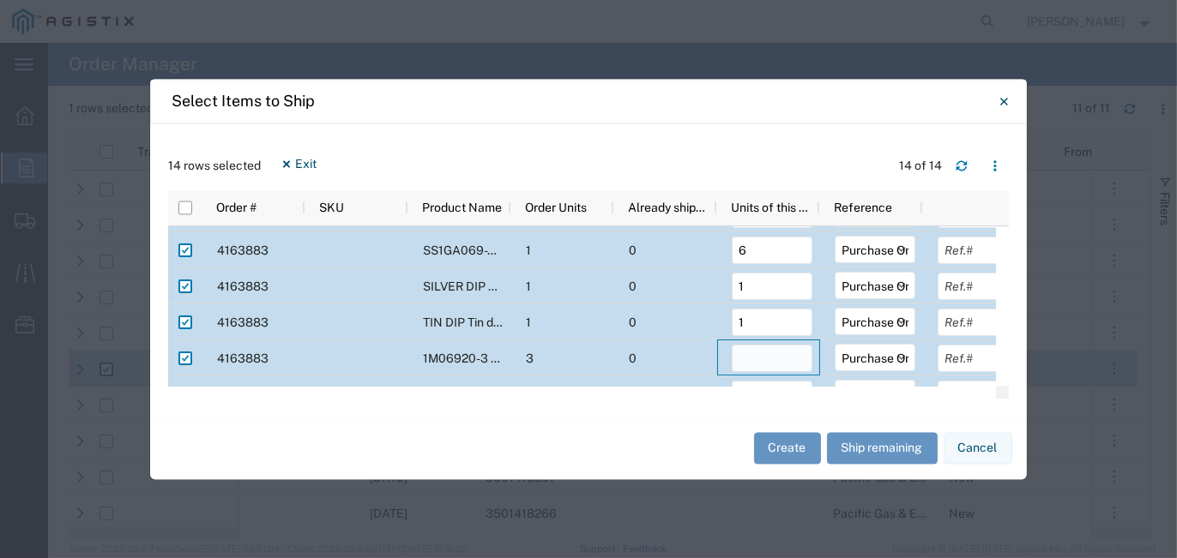
click at [763, 369] on input "number" at bounding box center [772, 358] width 81 height 27
type input "3"
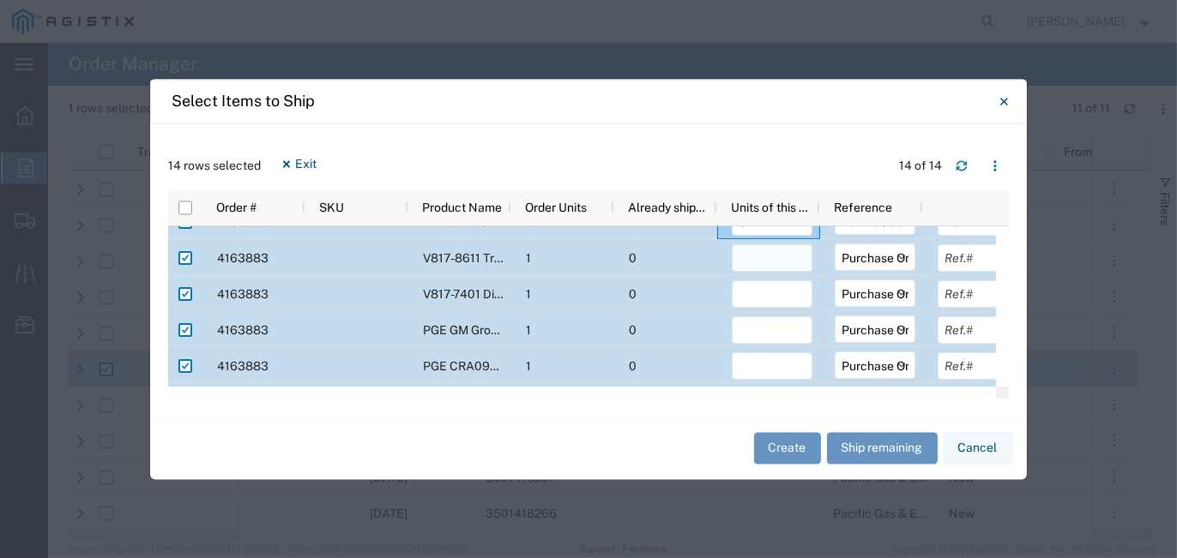
click at [762, 266] on input "number" at bounding box center [772, 257] width 81 height 27
type input "1"
click at [769, 304] on input "number" at bounding box center [772, 293] width 81 height 27
type input "1"
click at [766, 328] on input "number" at bounding box center [772, 329] width 81 height 27
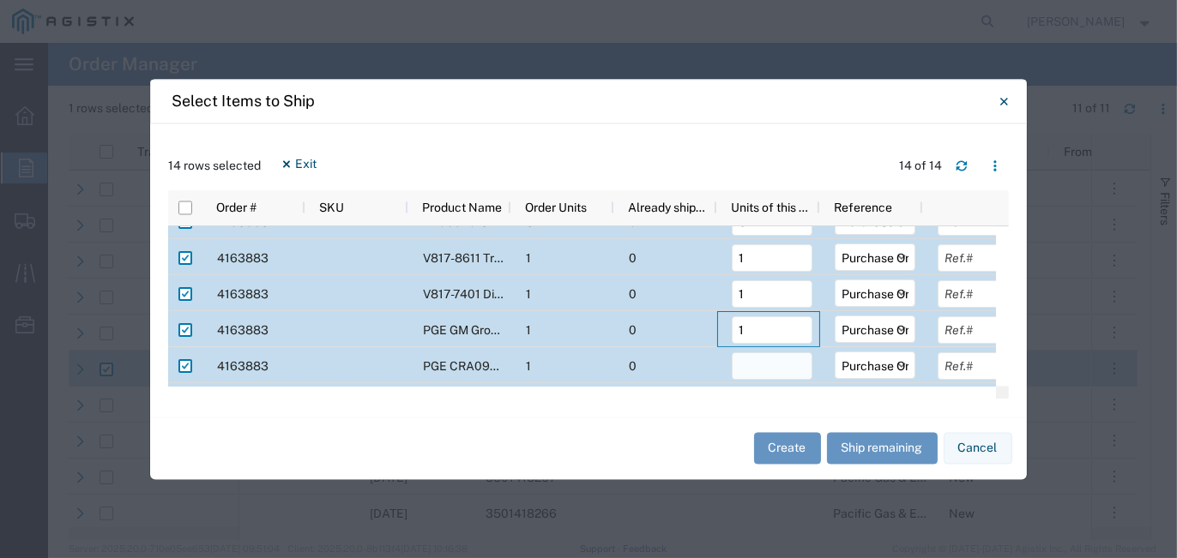
type input "1"
click at [760, 363] on input "number" at bounding box center [772, 365] width 81 height 27
type input "1"
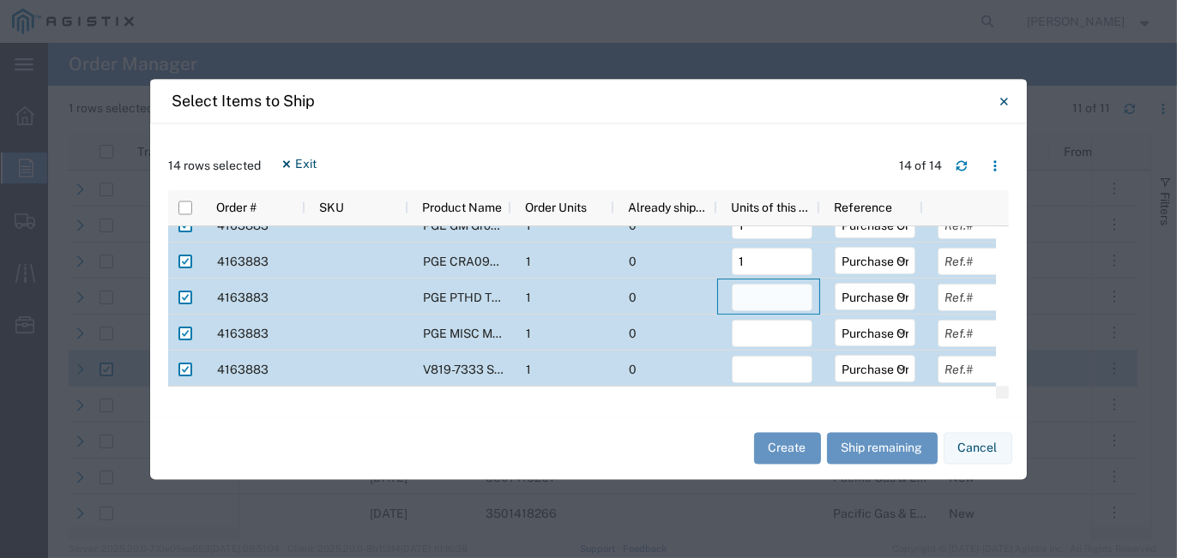
click at [759, 296] on input "number" at bounding box center [772, 296] width 81 height 27
type input "1"
click at [759, 334] on input "number" at bounding box center [772, 332] width 81 height 27
type input "1"
click at [755, 365] on input "number" at bounding box center [772, 368] width 81 height 27
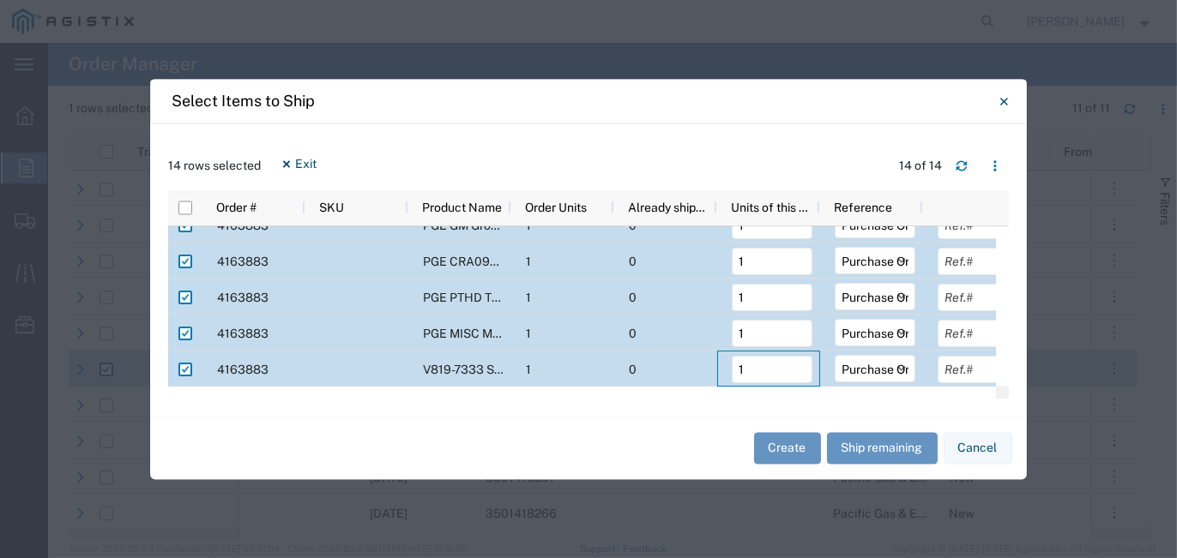
type input "1"
click at [789, 448] on button "Create" at bounding box center [787, 449] width 67 height 32
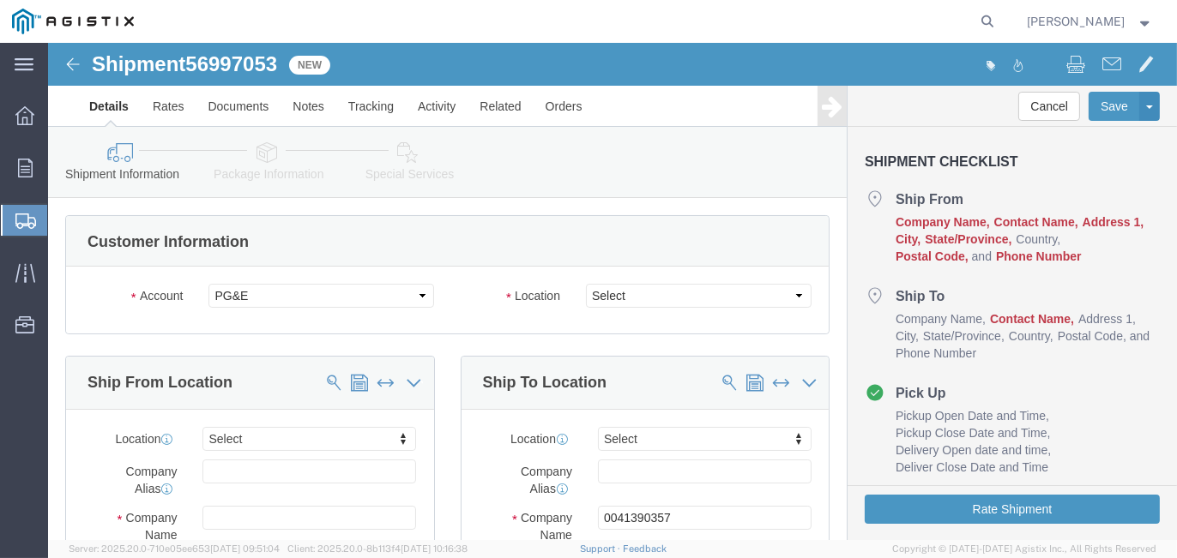
select select
click select "Select All Others [GEOGRAPHIC_DATA] [GEOGRAPHIC_DATA] [GEOGRAPHIC_DATA] [GEOGRA…"
select select "23082"
click select "Select All Others [GEOGRAPHIC_DATA] [GEOGRAPHIC_DATA] [GEOGRAPHIC_DATA] [GEOGRA…"
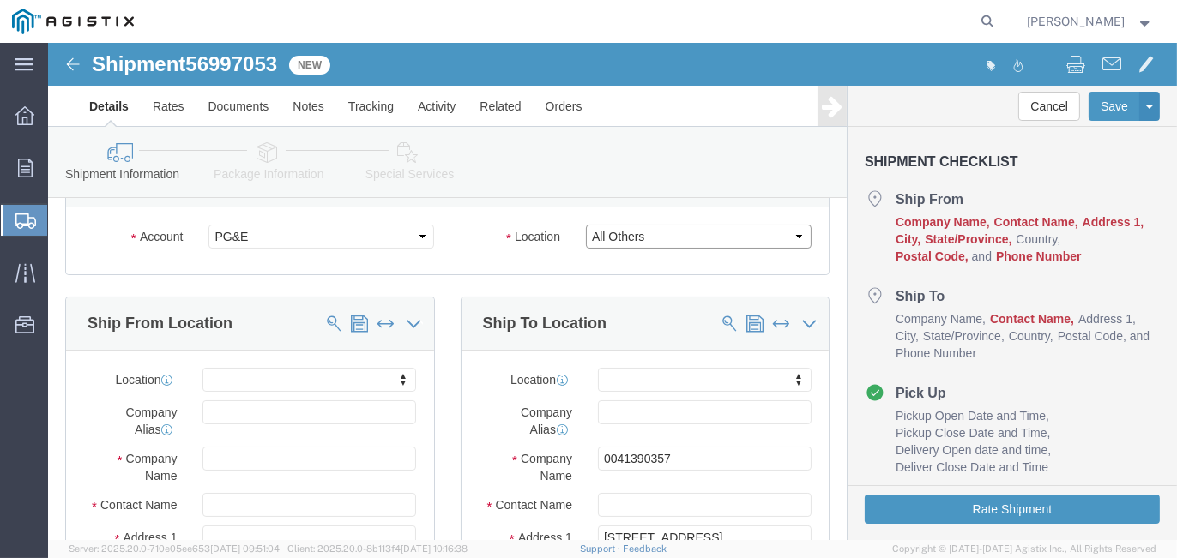
scroll to position [86, 0]
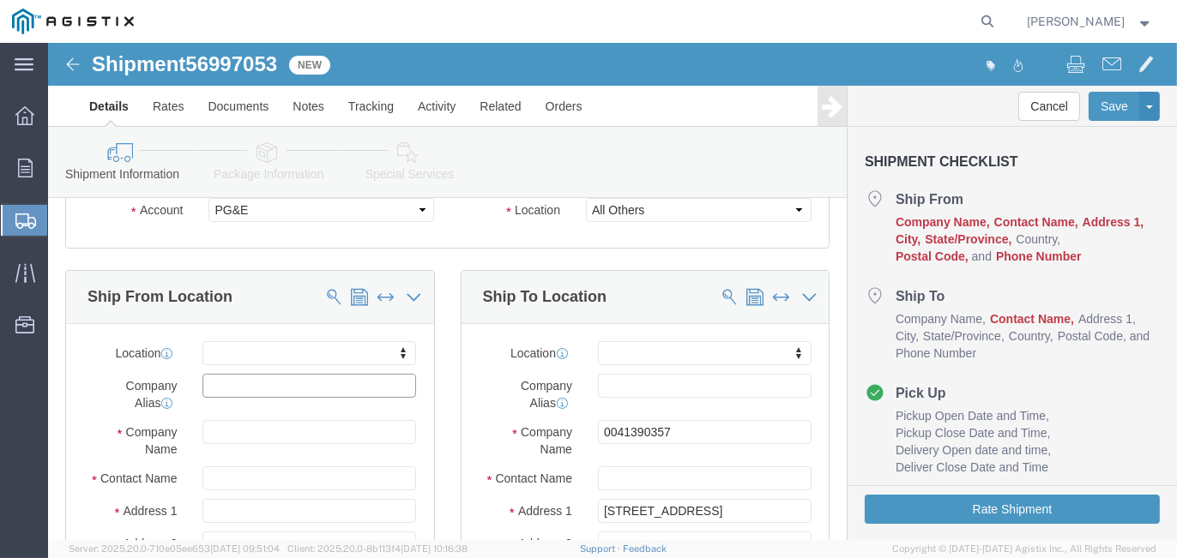
click input "text"
type input "SEECO"
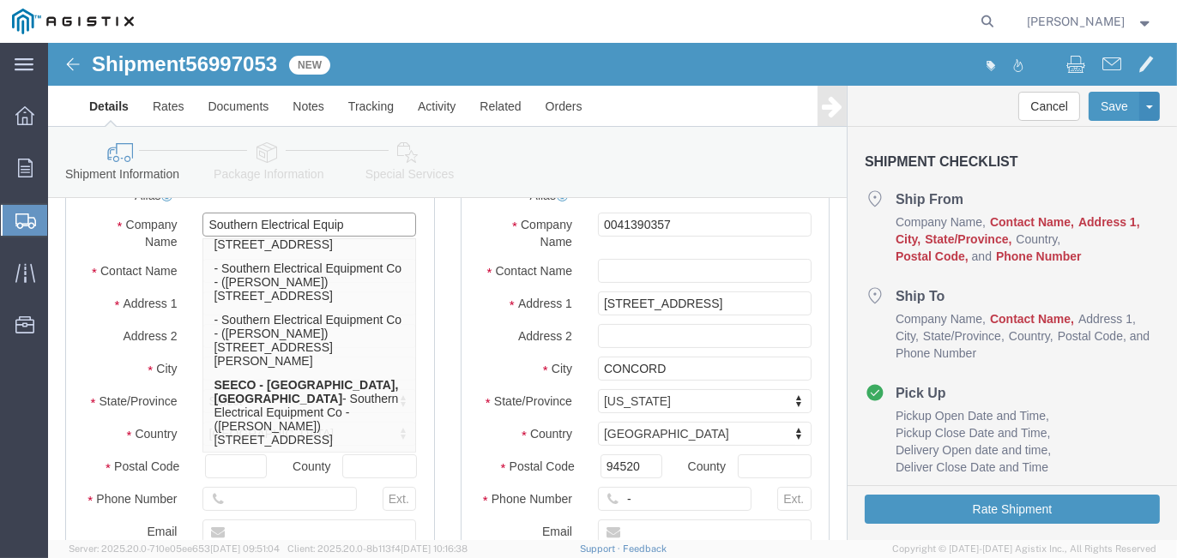
scroll to position [249, 0]
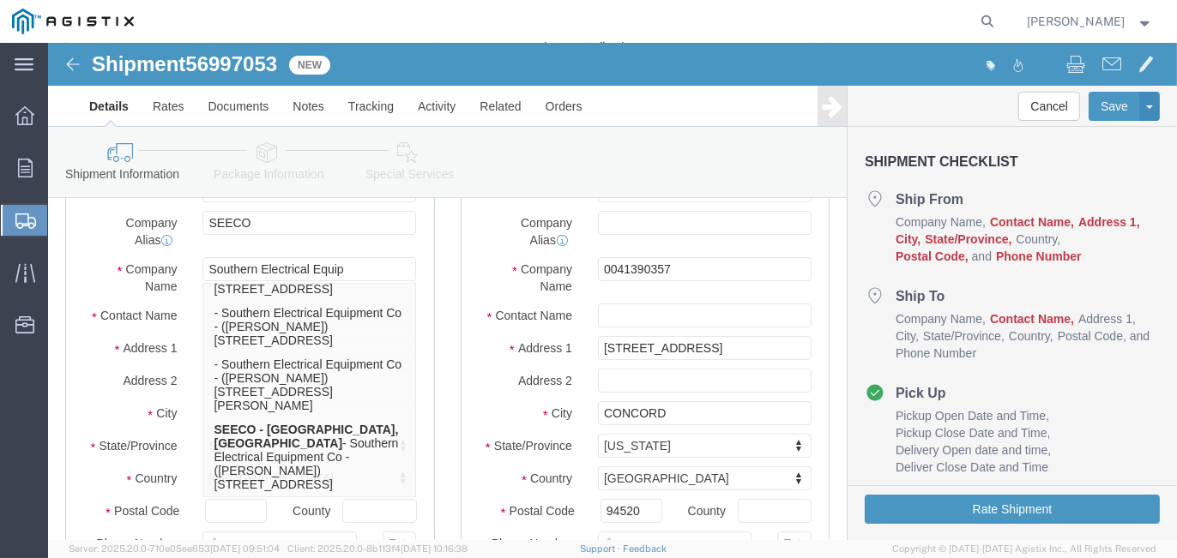
click div "Ship To Location Location My Profile Location (OBSOLETE) [GEOGRAPHIC_DATA] SC -…"
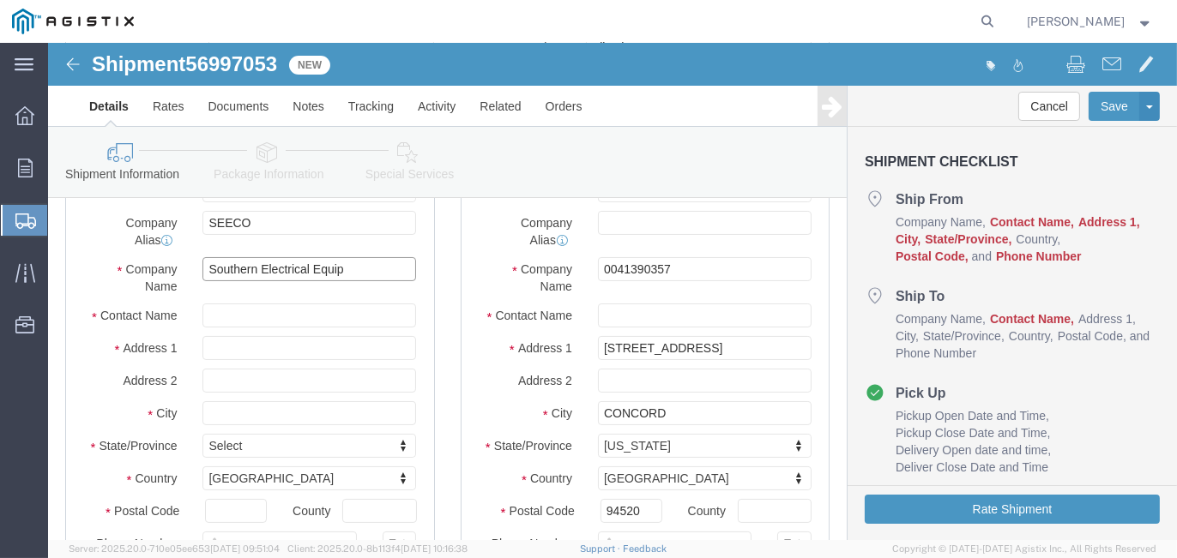
click input "Southern Electrical Equip"
type input "Southern Electrical Equip. CO"
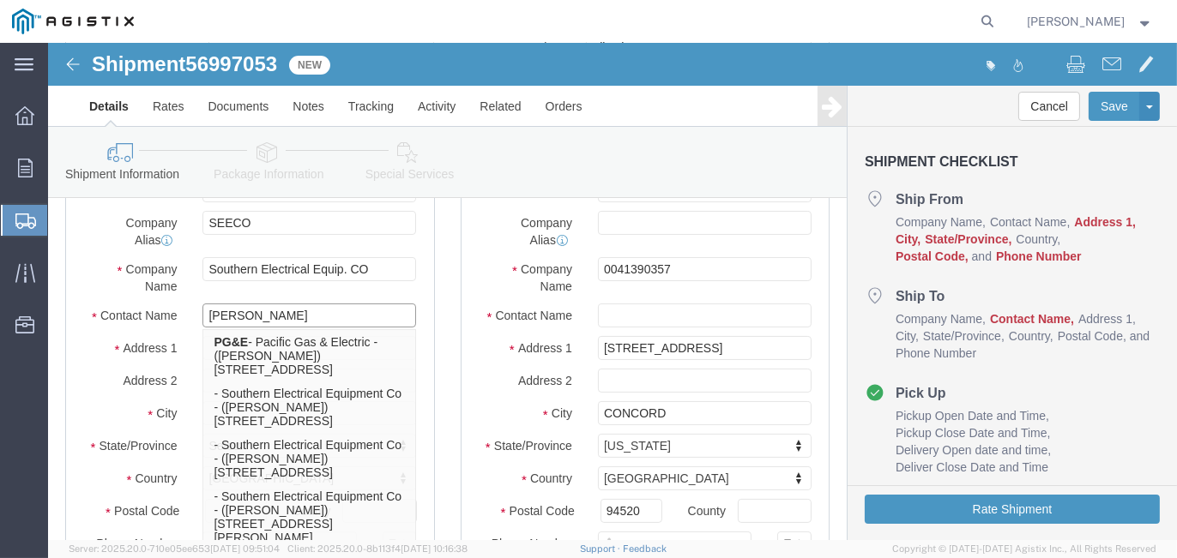
type input "[PERSON_NAME]"
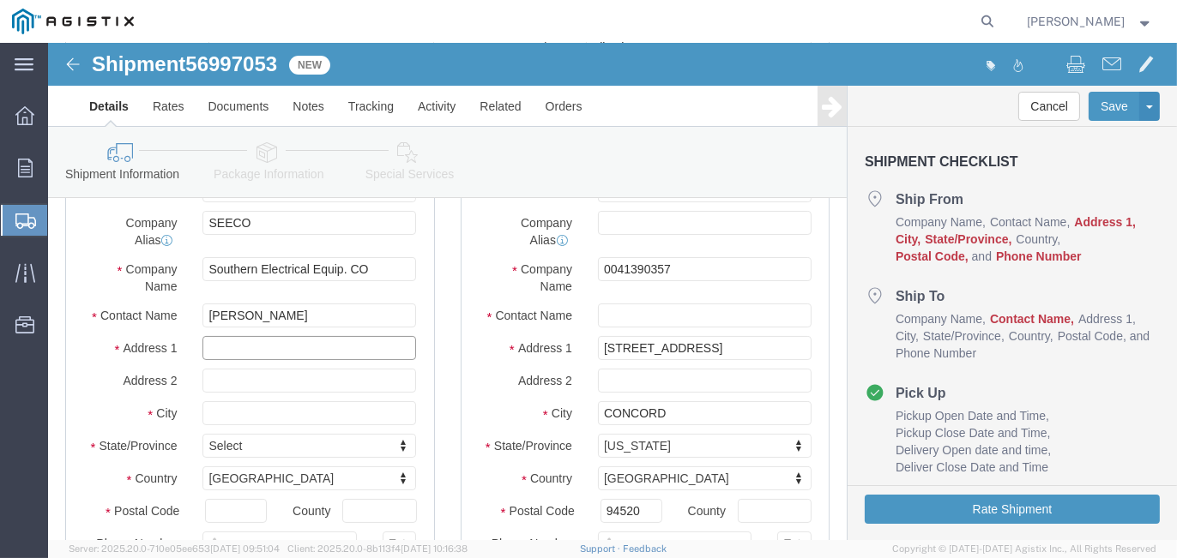
click input "text"
type input "[STREET_ADDRESS][PERSON_NAME]"
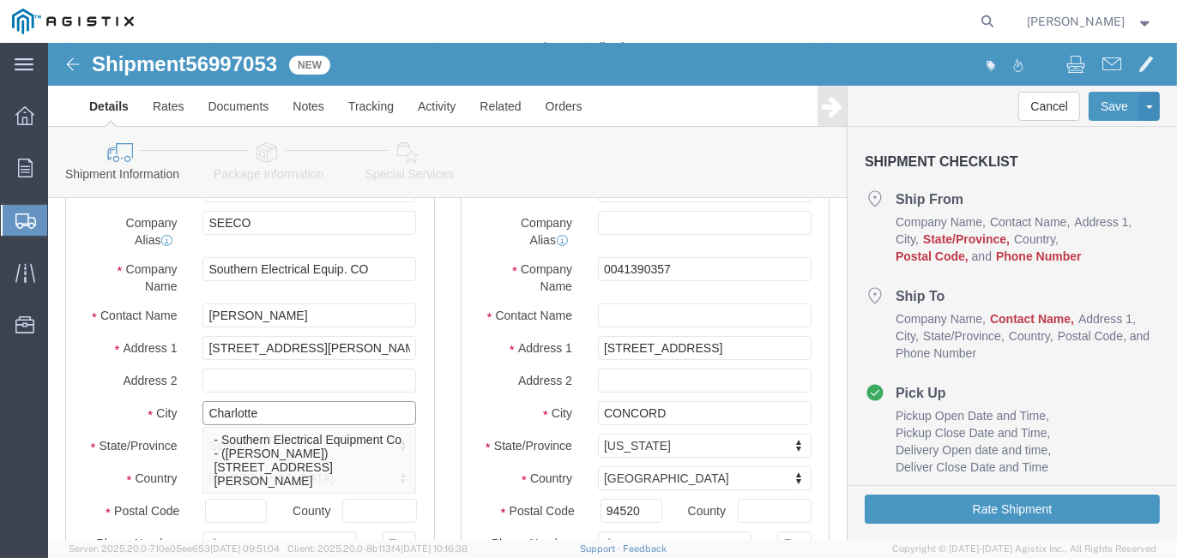
type input "Charlotte"
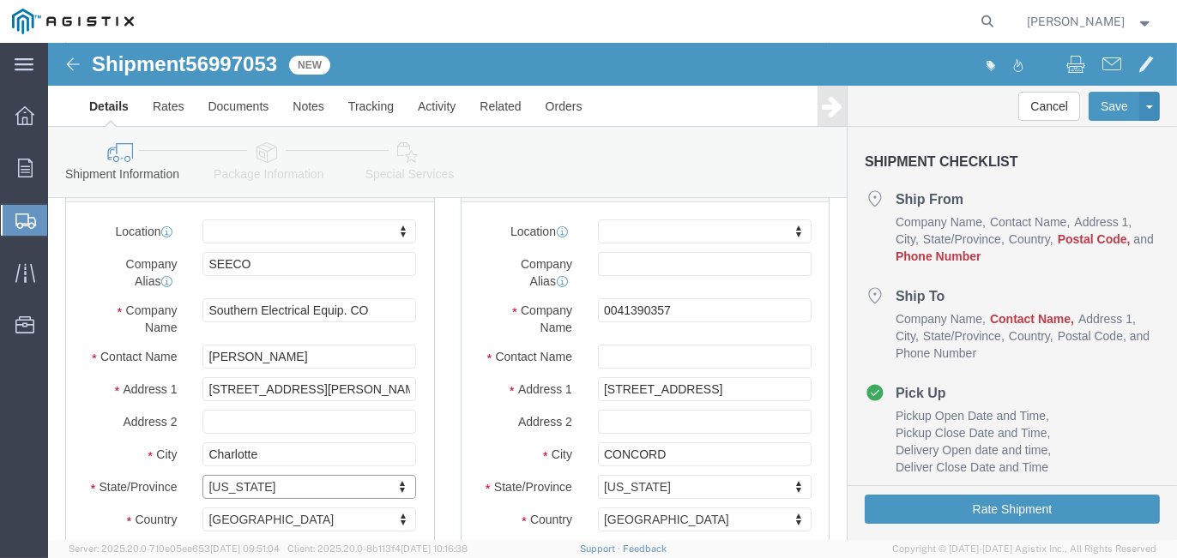
scroll to position [304, 0]
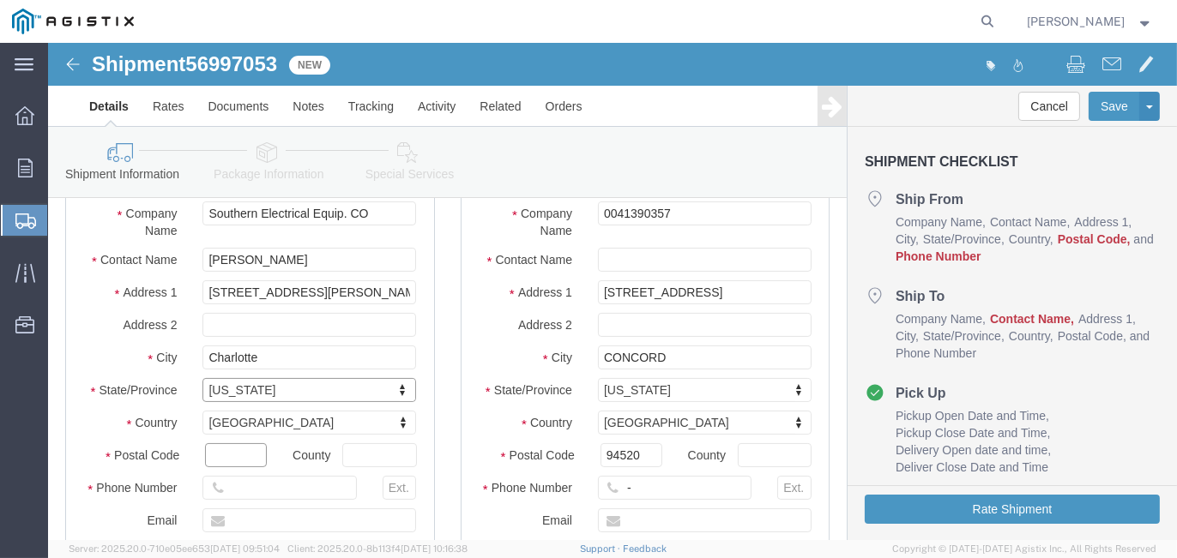
click input "text"
type input "28208"
type input "[GEOGRAPHIC_DATA]"
type input "[PHONE_NUMBER]"
click input "text"
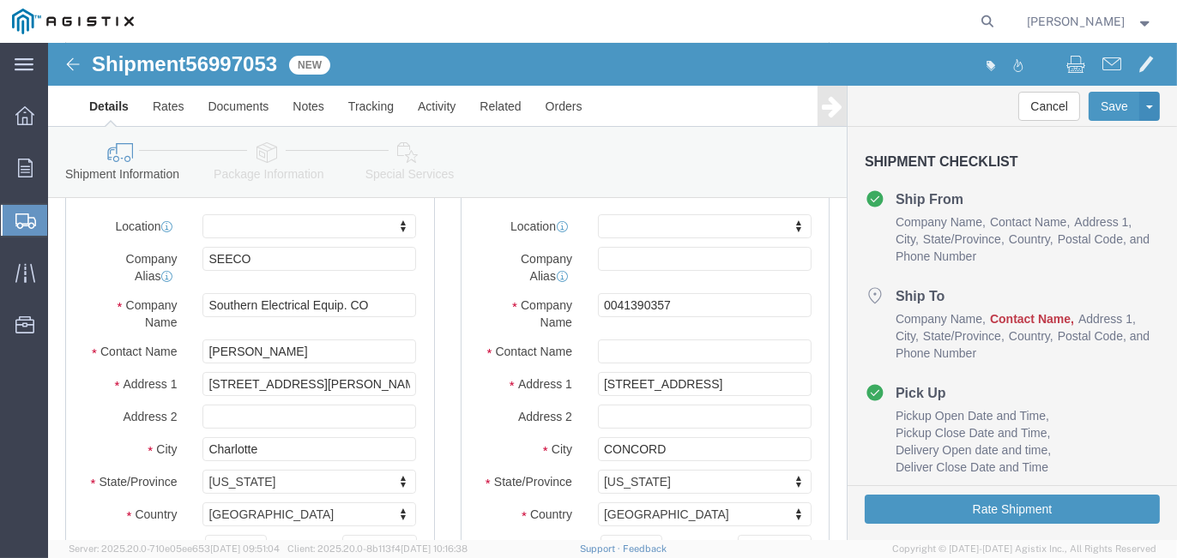
scroll to position [133, 0]
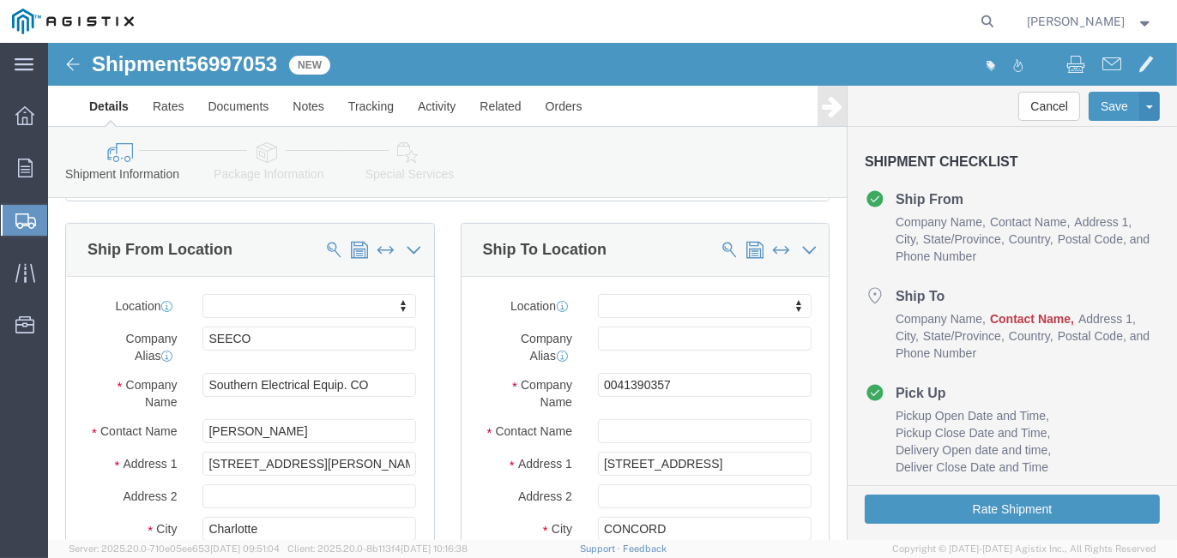
type input "[EMAIL_ADDRESS][DOMAIN_NAME]"
click input "text"
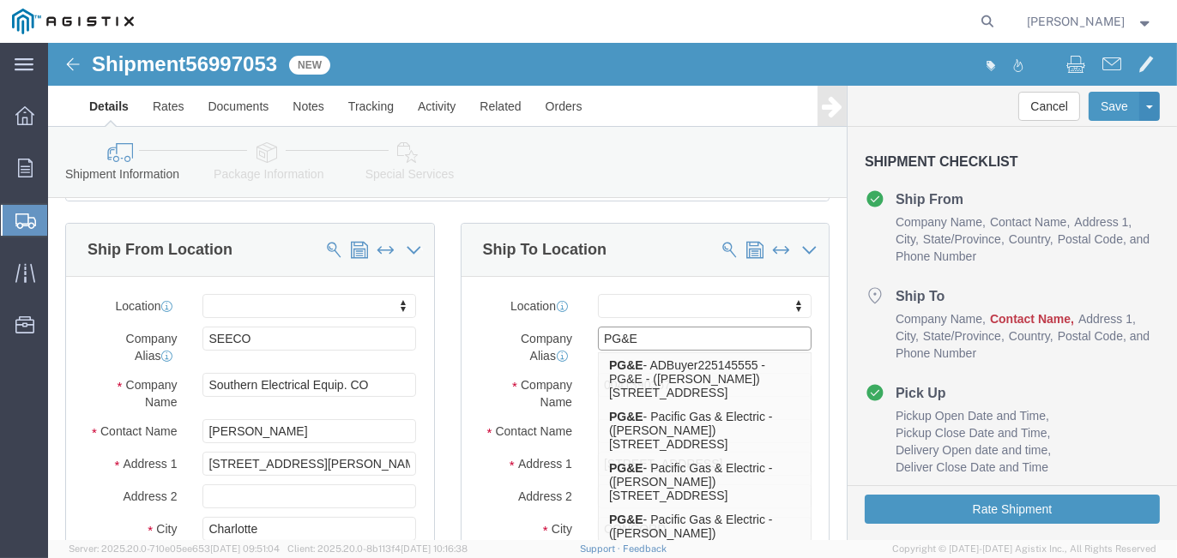
type input "PG&E"
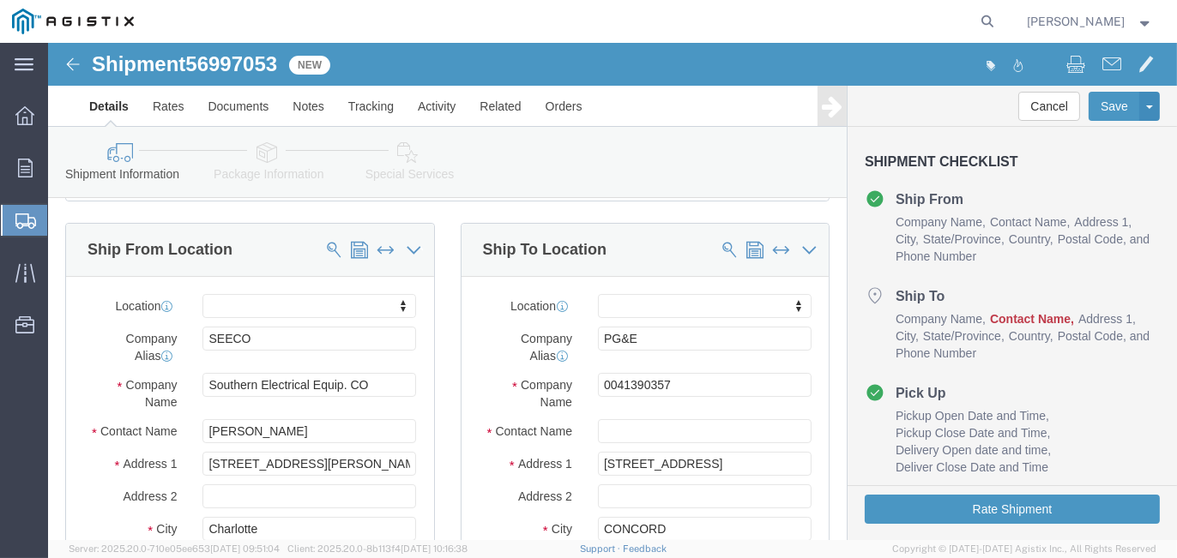
click div "Ship To Location Location My Profile Location (OBSOLETE) [GEOGRAPHIC_DATA] SC -…"
drag, startPoint x: 648, startPoint y: 341, endPoint x: 493, endPoint y: 337, distance: 155.3
click div "Company Name 0041390357"
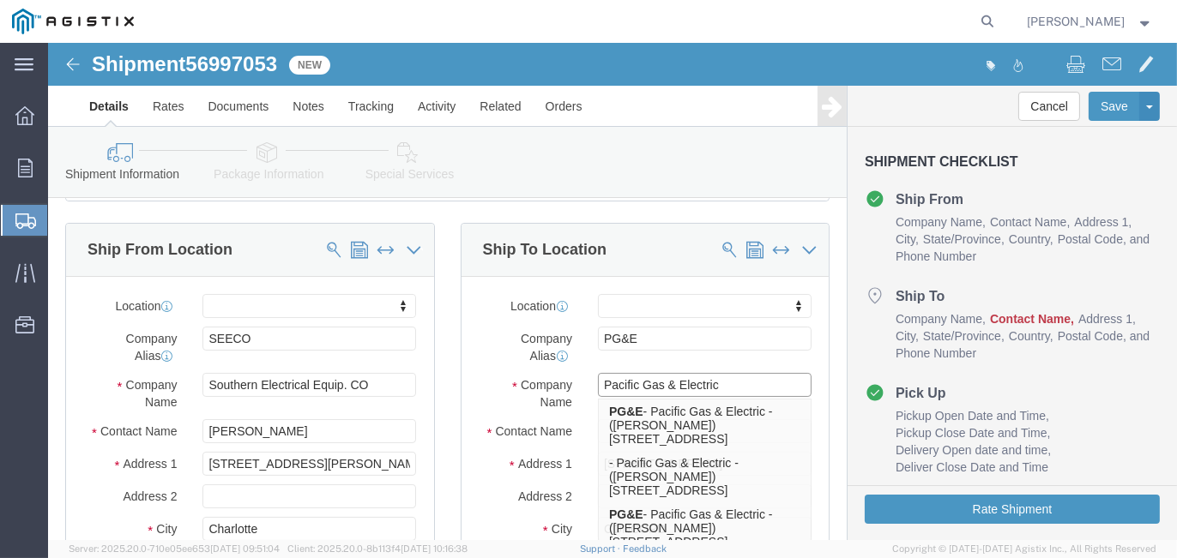
type input "Pacific Gas & Electric"
click div "Location My Profile Location (OBSOLETE) [PERSON_NAME] SC - GC TRAILER (OBSOLETE…"
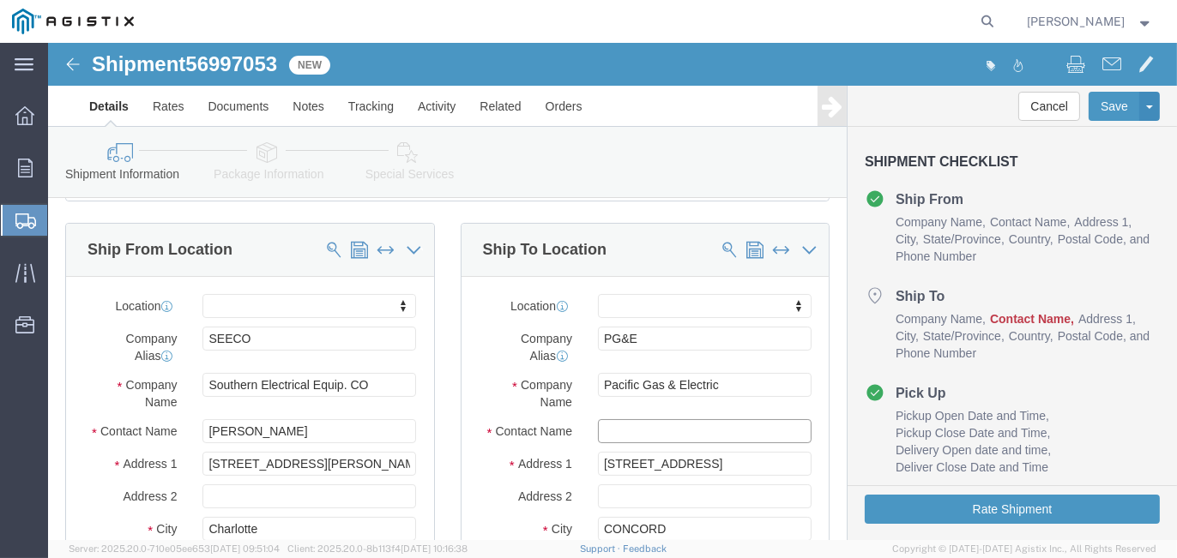
click input "text"
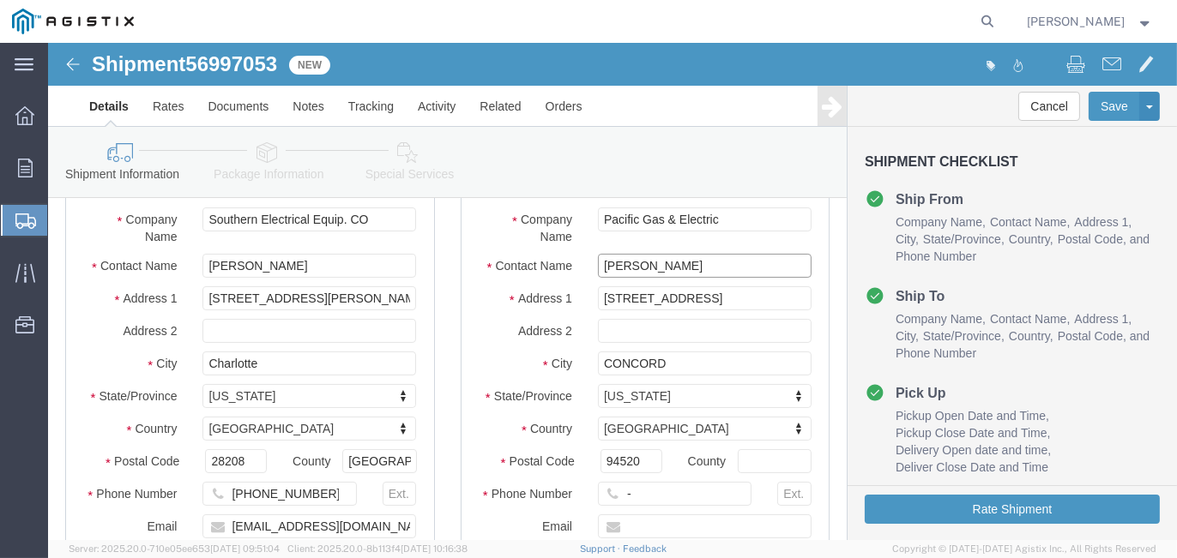
scroll to position [304, 0]
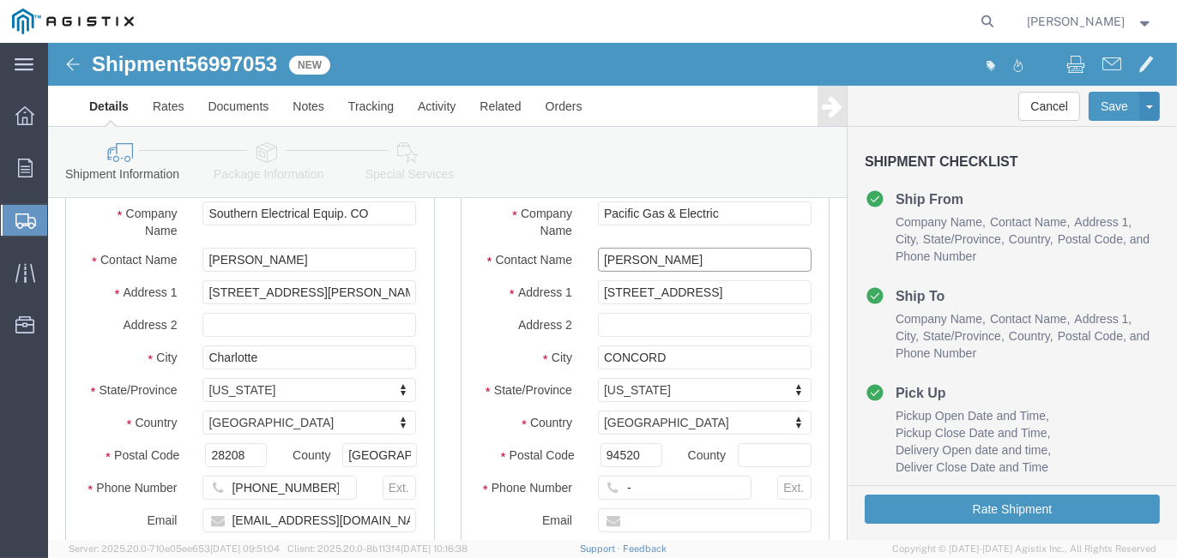
type input "[PERSON_NAME]"
click input "-"
type input "-6502785485"
click input "text"
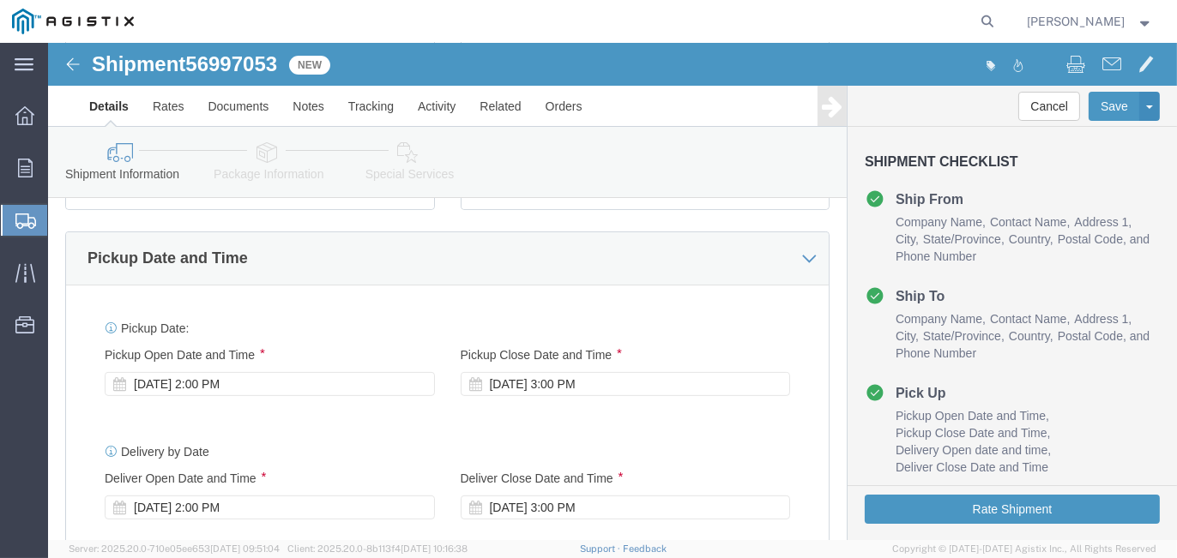
scroll to position [733, 0]
type input "[EMAIL_ADDRESS][DOMAIN_NAME]"
click div "[DATE] 2:00 PM"
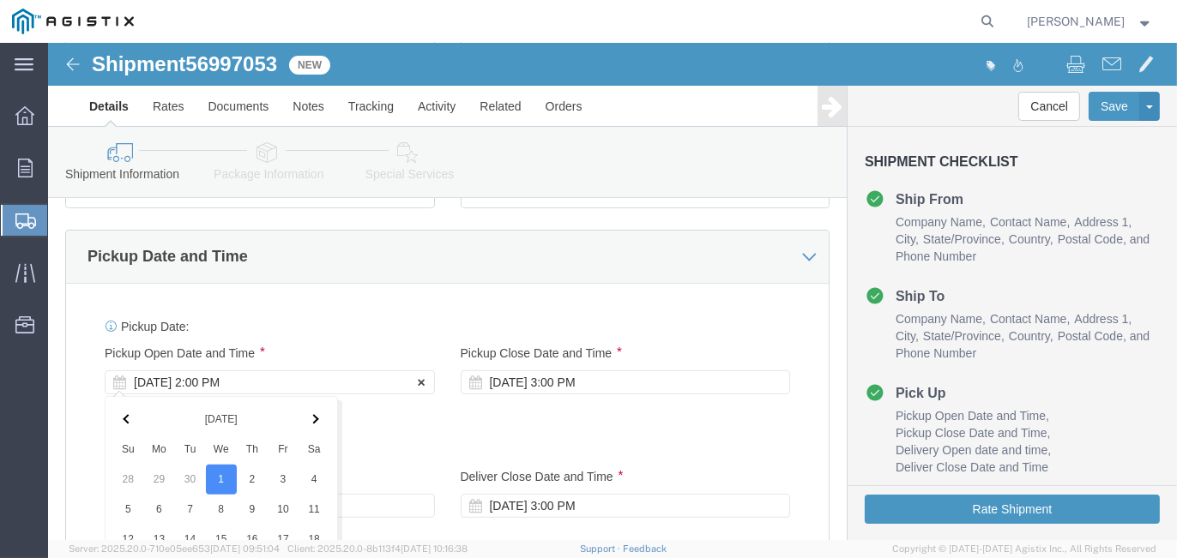
scroll to position [1132, 0]
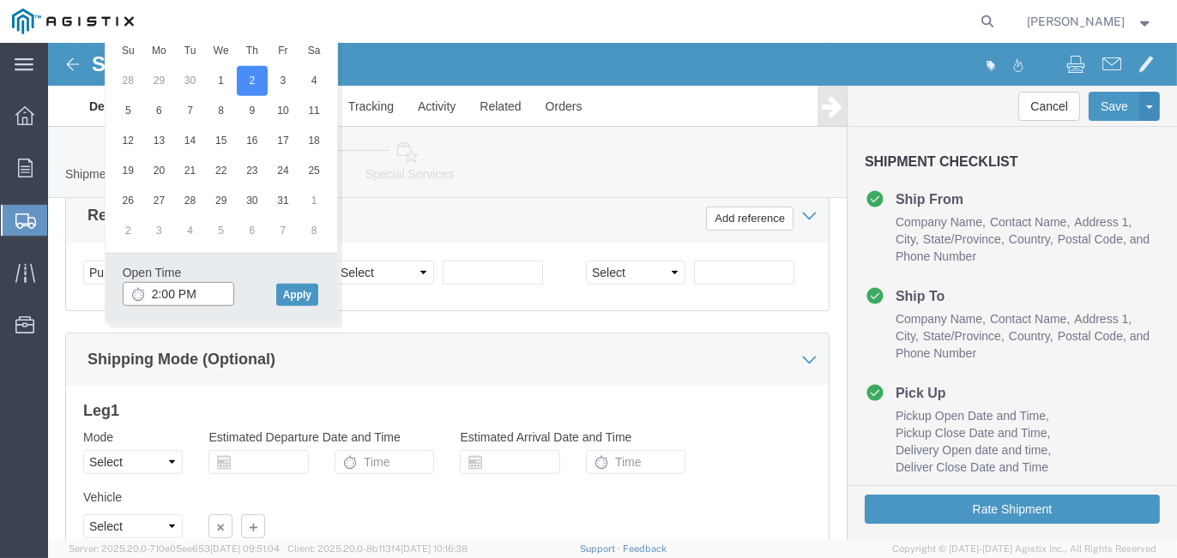
click input "2:00 PM"
type input "8:00 AM"
click button "Apply"
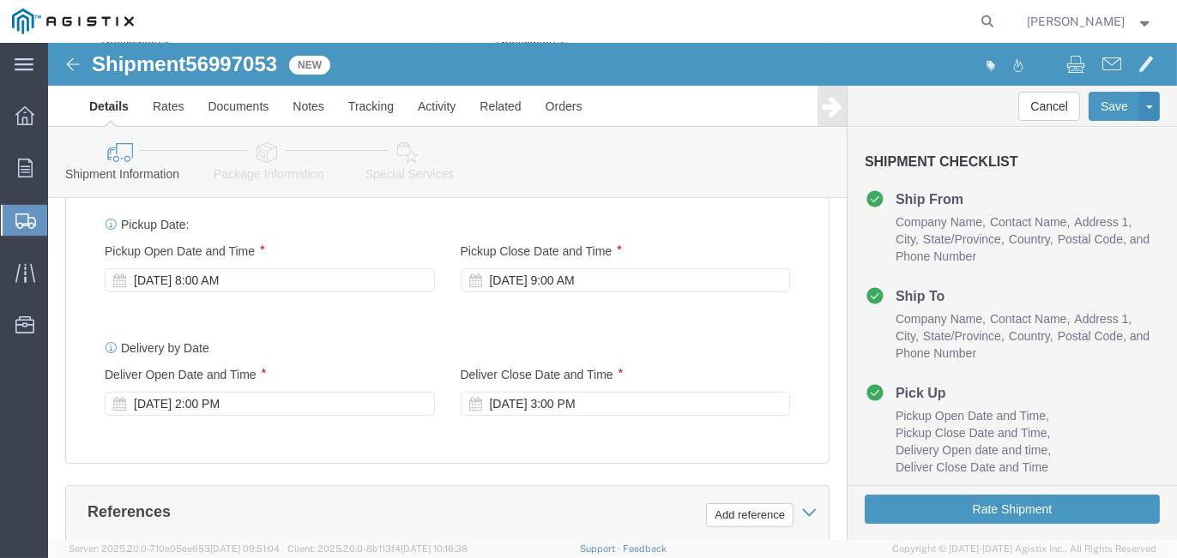
scroll to position [789, 0]
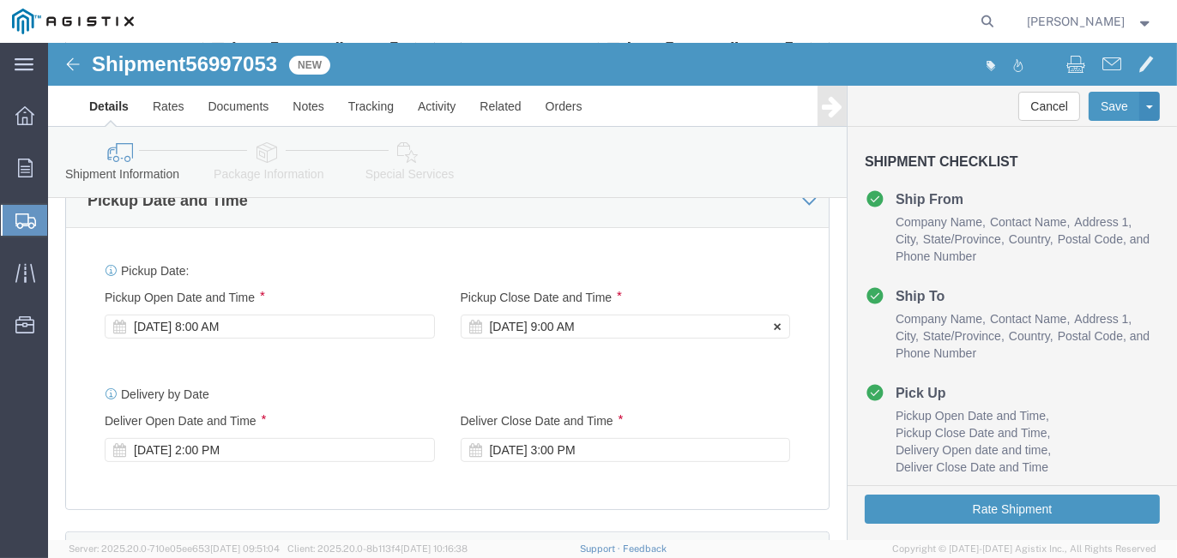
click div "[DATE] 9:00 AM"
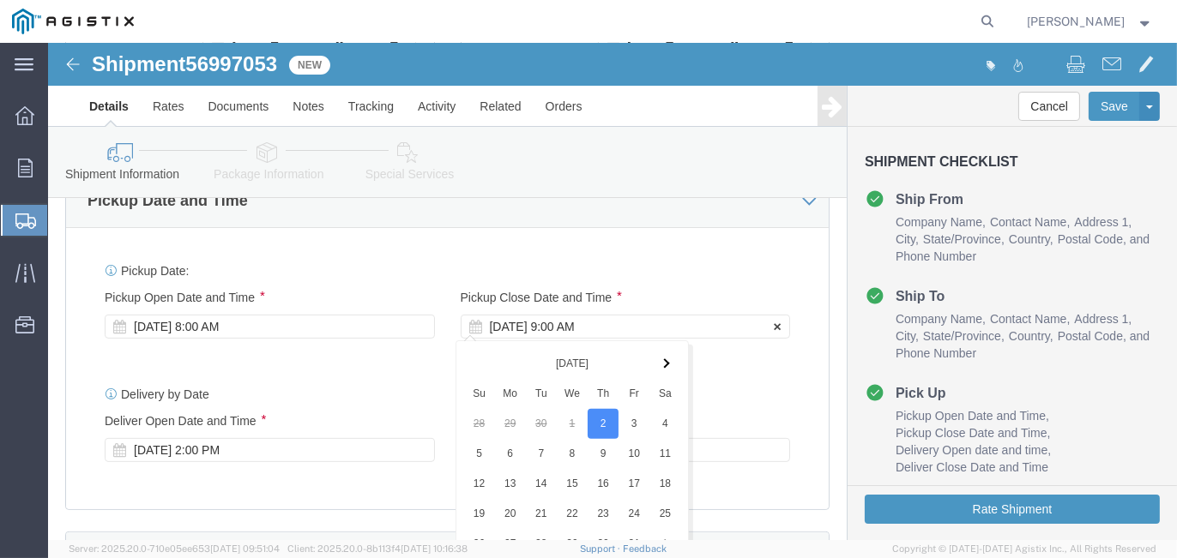
scroll to position [1132, 0]
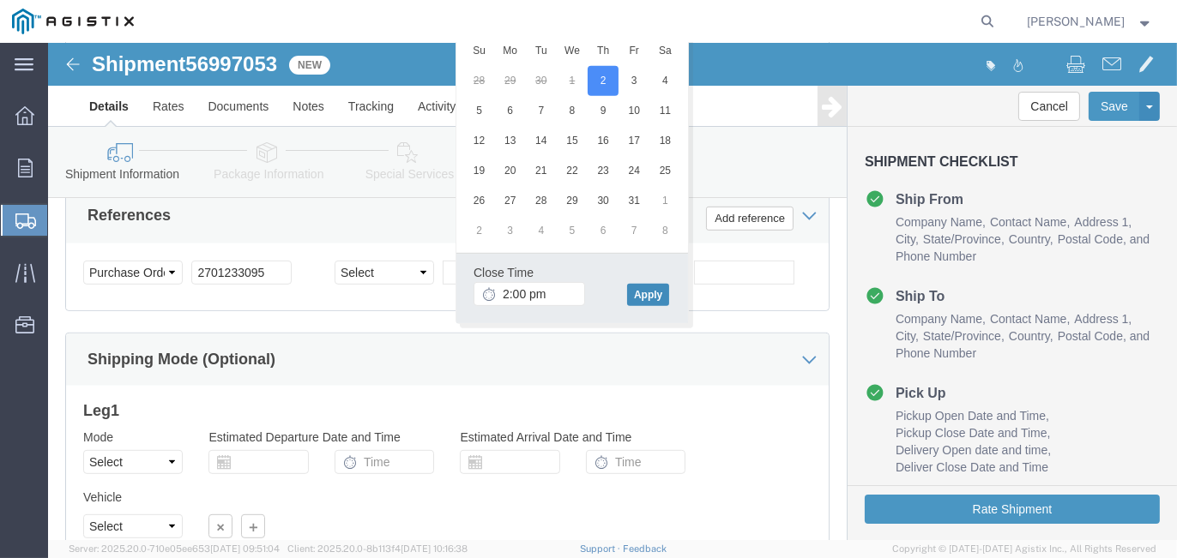
type input "2:00 PM"
click button "Apply"
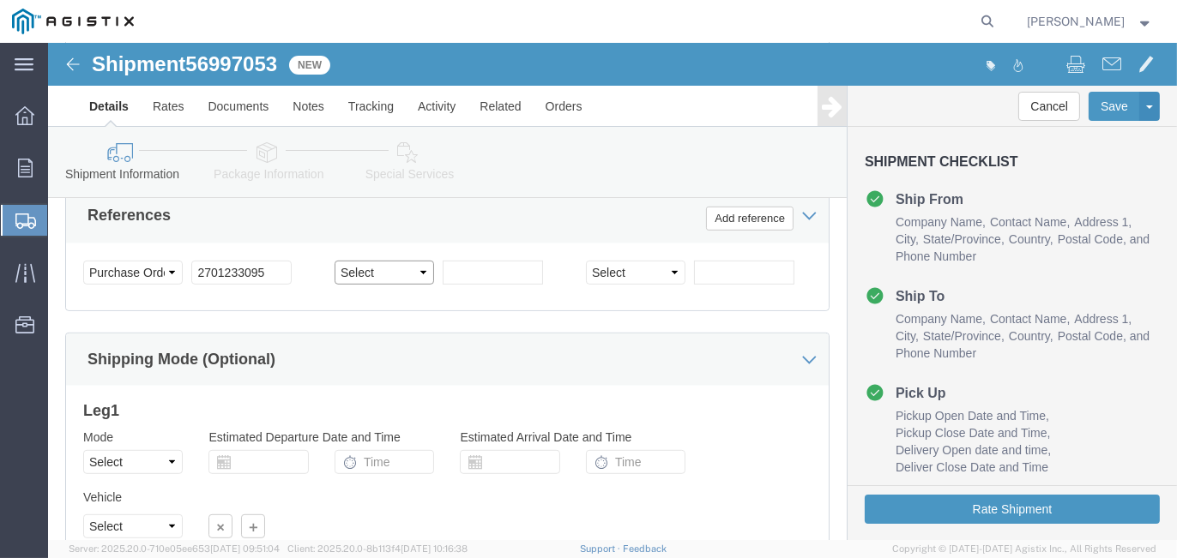
click select "Select Account Type Activity ID Airline Appointment Number ASN Batch Request # …"
select select "SALEORDR"
click select "Select Account Type Activity ID Airline Appointment Number ASN Batch Request # …"
click input "text"
type input "132999"
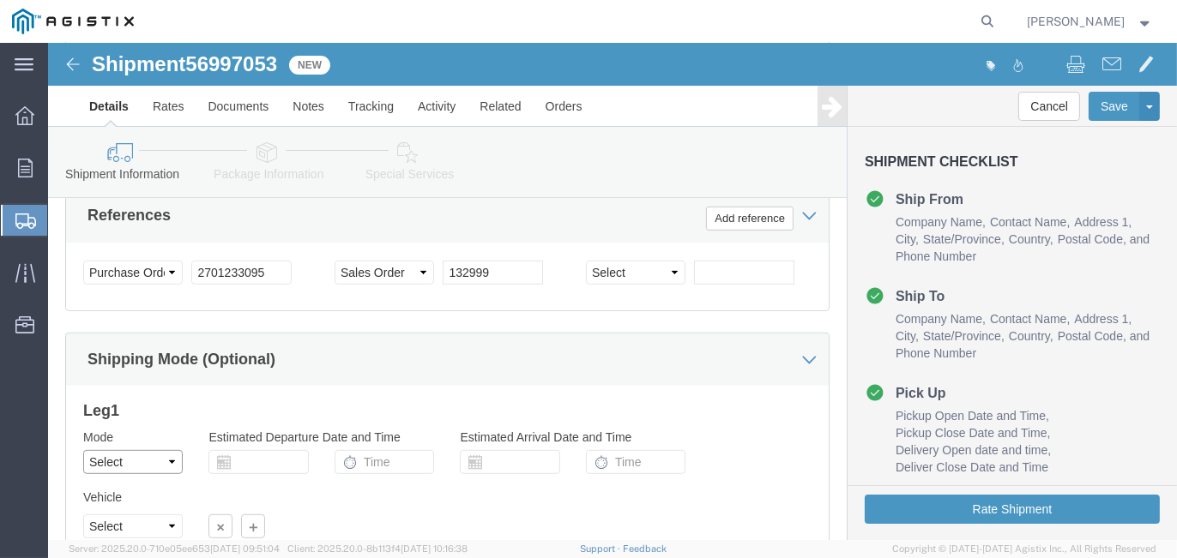
click select "Select Air Less than Truckload Multi-Leg Ocean Freight Rail Small Parcel Truckl…"
select select "TL"
click select "Select Air Less than Truckload Multi-Leg Ocean Freight Rail Small Parcel Truckl…"
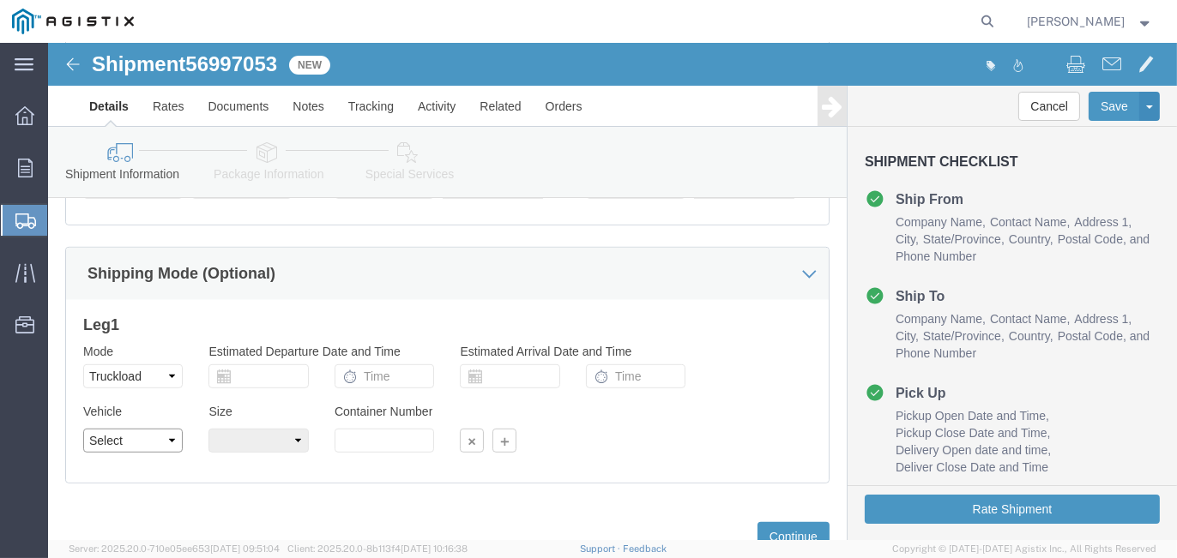
click select "Select 1-Ton (PSS) 10 Wheel 10 Yard Dump Truck 20 Yard Dump Truck Bobtail Botto…"
select select "FLBD"
click select "Select 1-Ton (PSS) 10 Wheel 10 Yard Dump Truck 20 Yard Dump Truck Bobtail Botto…"
click select "Select 35 Feet 20 Feet 28 Feet 53 Feet 40 Feet 48 Feet"
select select "40FT"
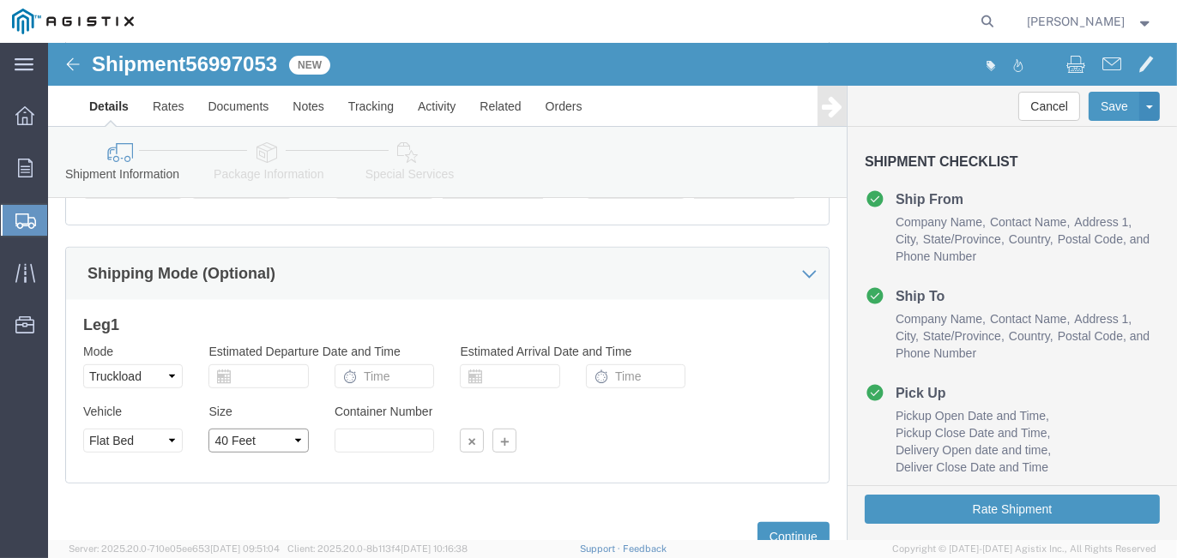
click select "Select 35 Feet 20 Feet 28 Feet 53 Feet 40 Feet 48 Feet"
click button "Continue"
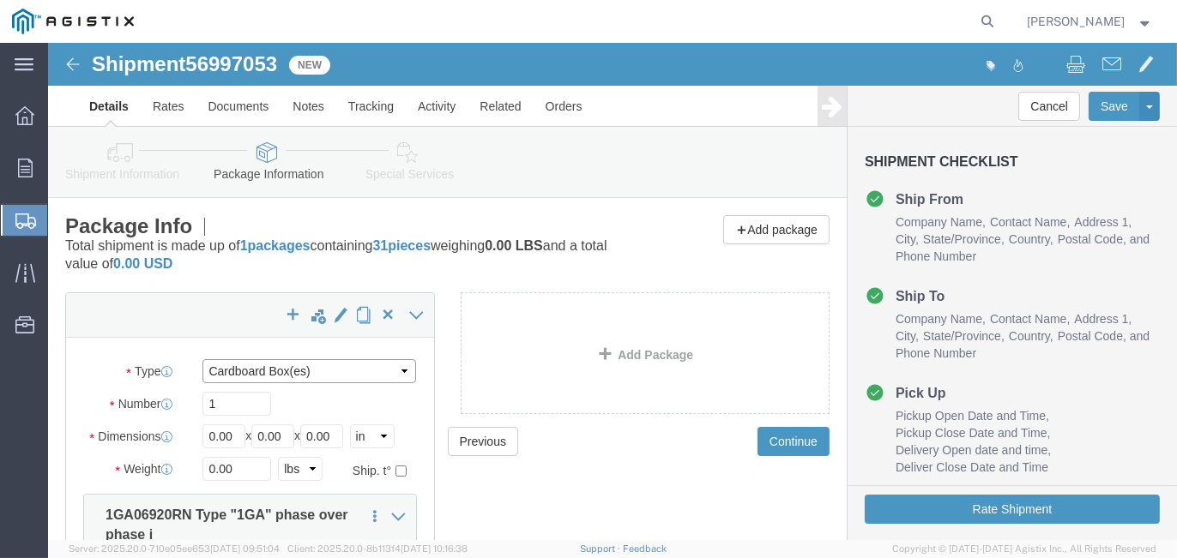
click select "Select Bulk Bundle(s) Cardboard Box(es) Carton(s) Crate(s) Drum(s) (Fiberboard)…"
click div "Previous Continue"
click select "Select Bulk Bundle(s) Cardboard Box(es) Carton(s) Crate(s) Drum(s) (Fiberboard)…"
select select "PONS"
click select "Select Bulk Bundle(s) Cardboard Box(es) Carton(s) Crate(s) Drum(s) (Fiberboard)…"
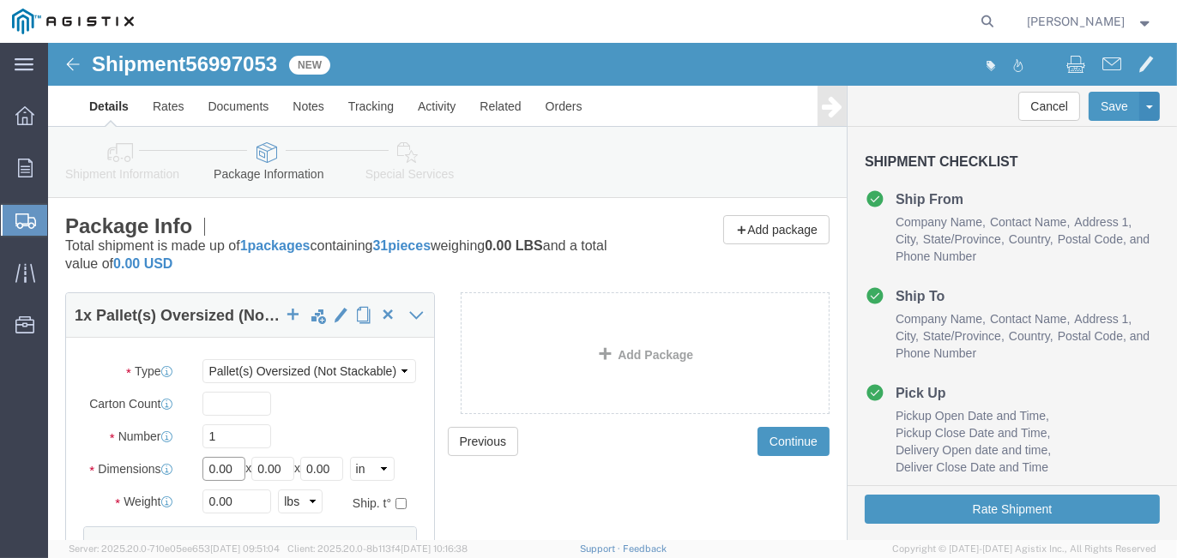
drag, startPoint x: 183, startPoint y: 426, endPoint x: 102, endPoint y: 423, distance: 80.7
click div "Dimensions Length 0.00 x Width 0.00 x Height 0.00 Select cm ft in"
type input "118"
type input "59"
type input "65"
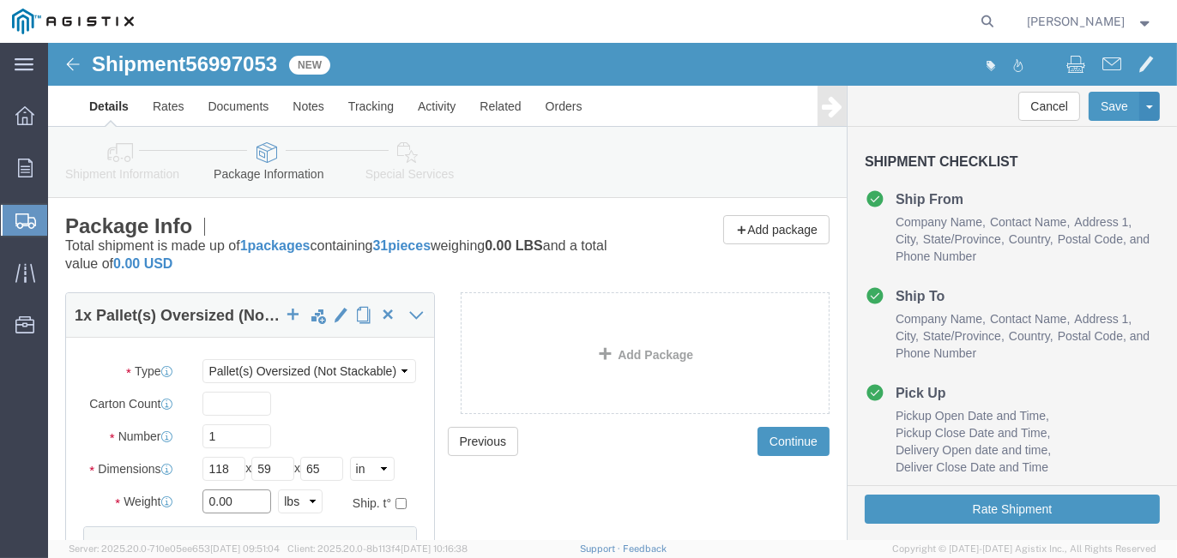
drag, startPoint x: 189, startPoint y: 460, endPoint x: 14, endPoint y: 455, distance: 175.0
click div "Weight 0.00 Select kgs lbs Ship. t°"
type input "1731"
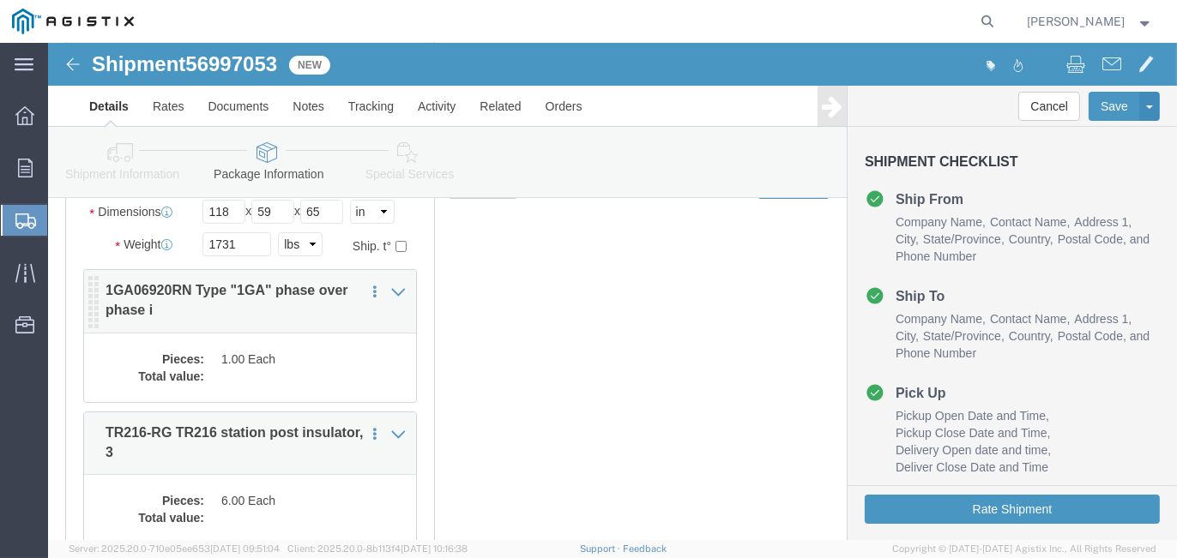
click dd
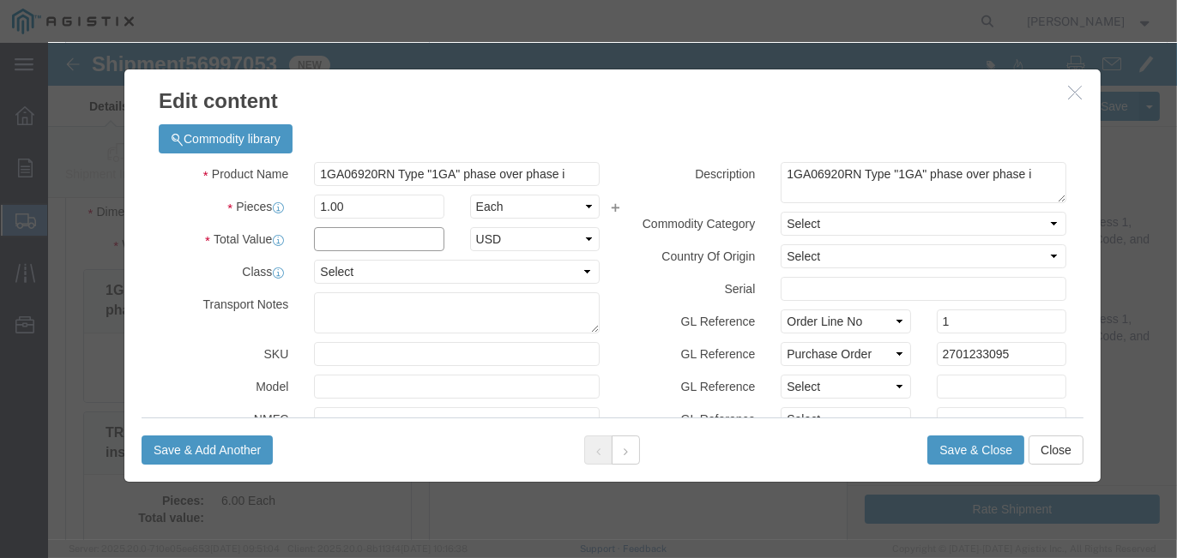
click input "text"
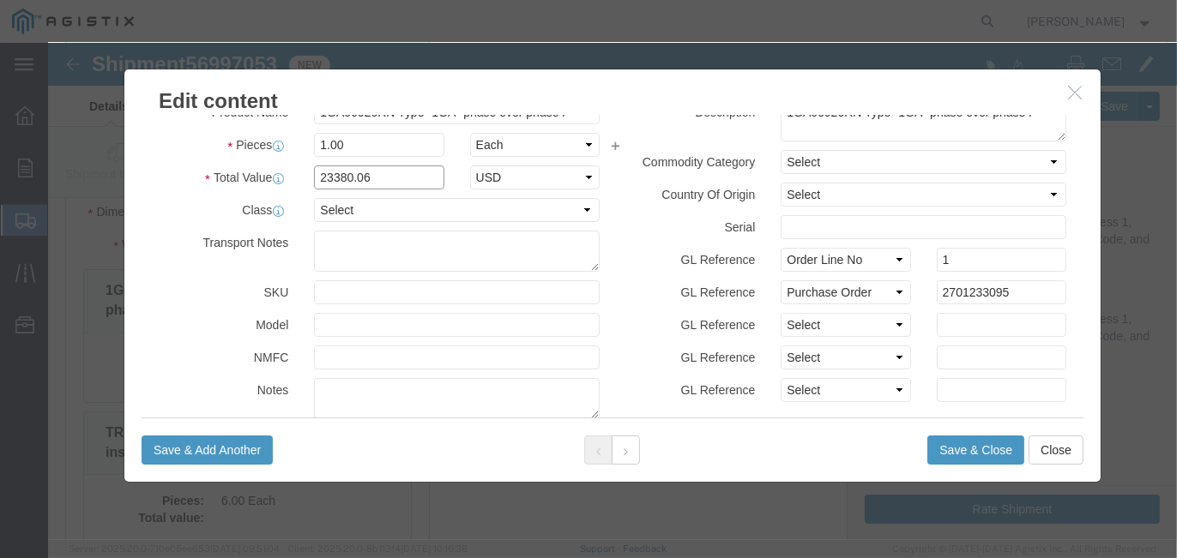
scroll to position [101, 0]
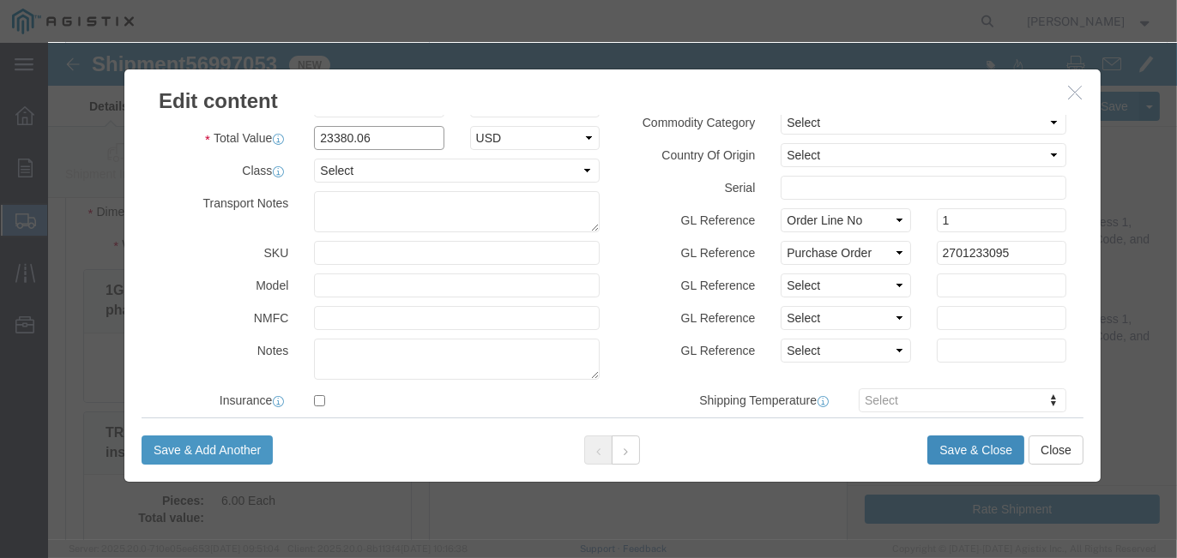
type input "23380.06"
click button "Save & Close"
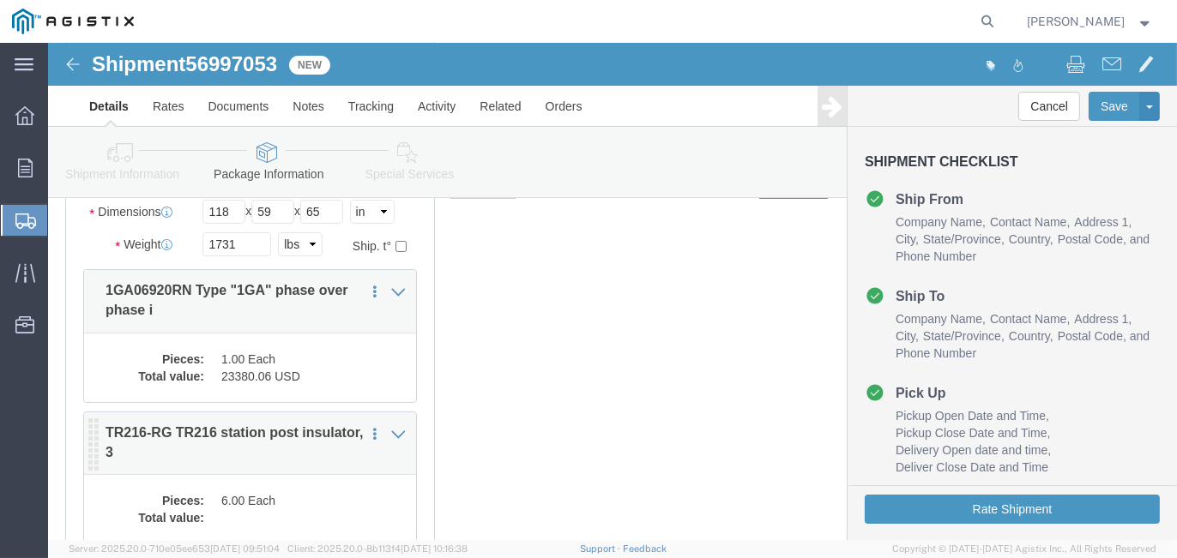
scroll to position [343, 0]
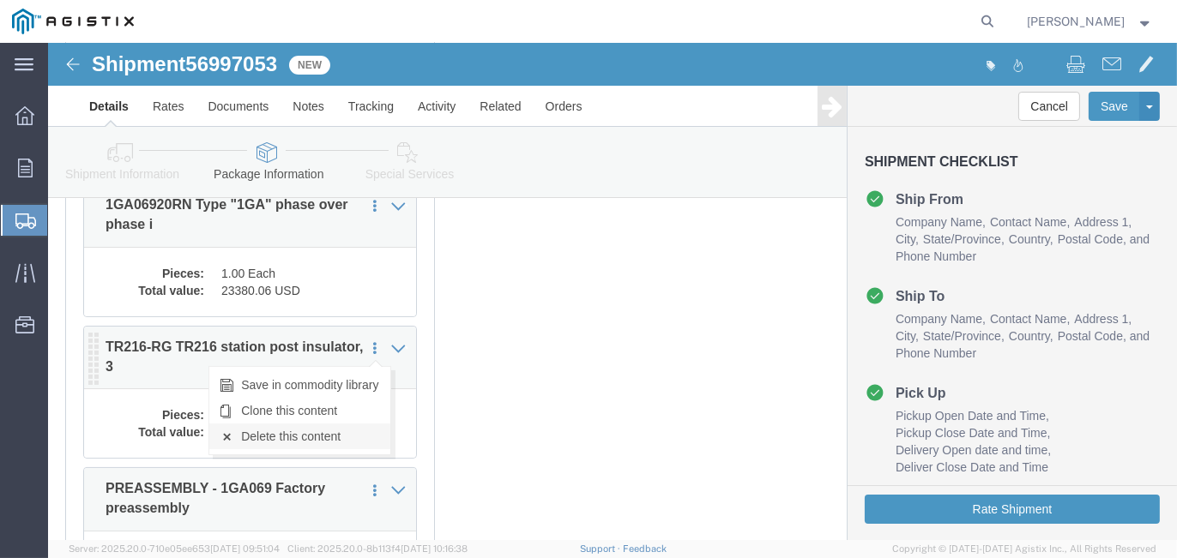
click link "Delete this content"
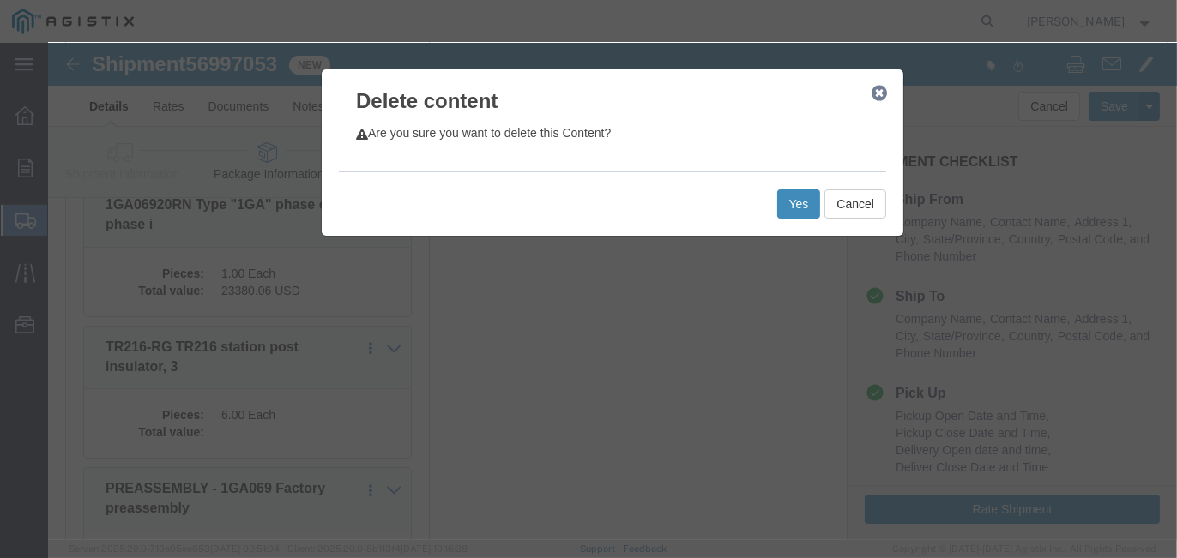
click button "Yes"
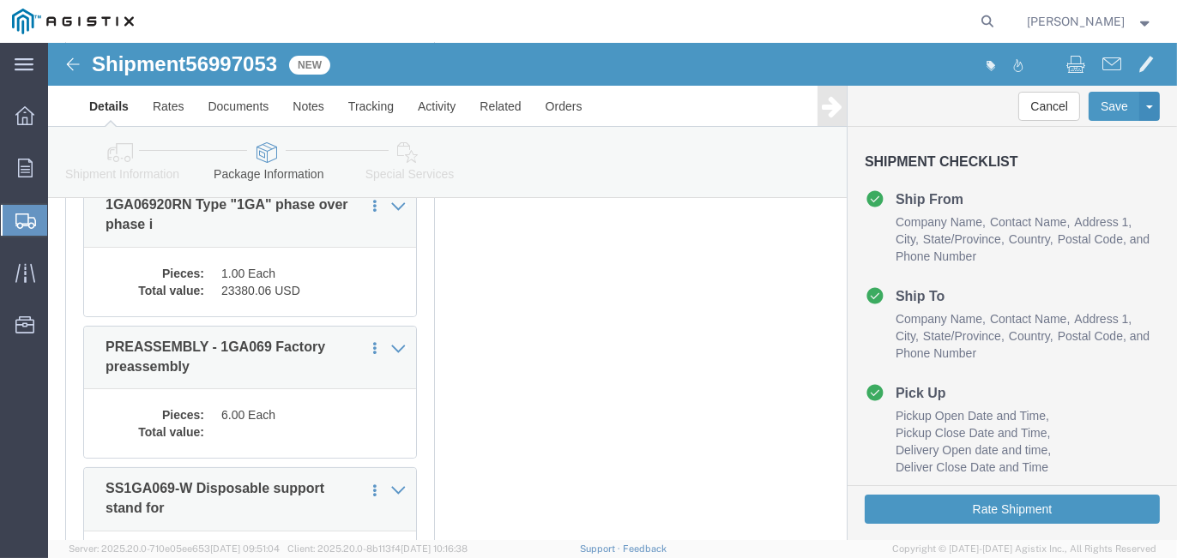
select select "PONS"
click link "Delete this content"
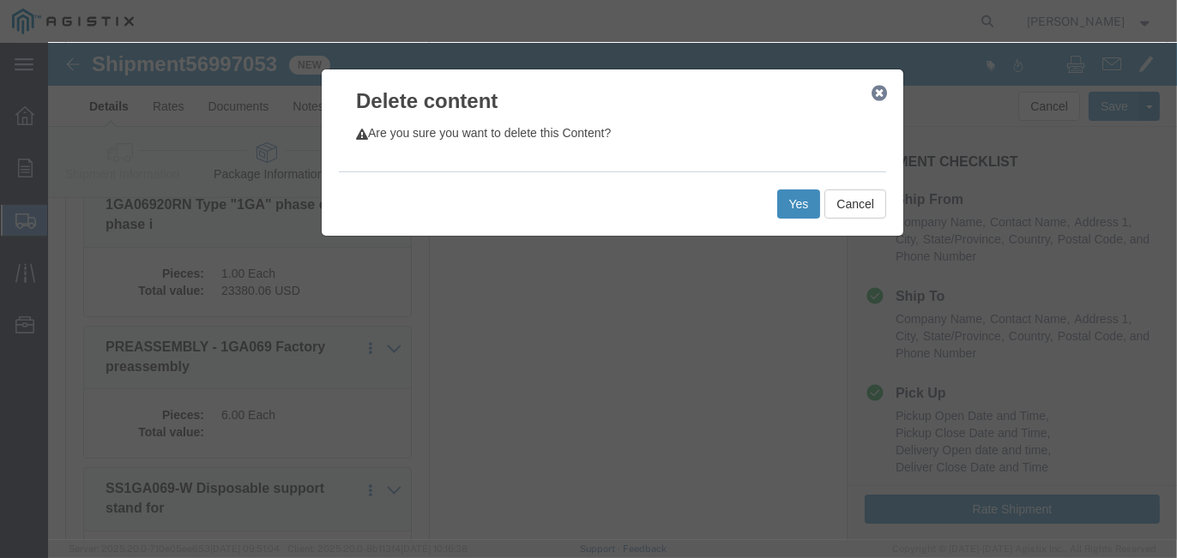
click button "Yes"
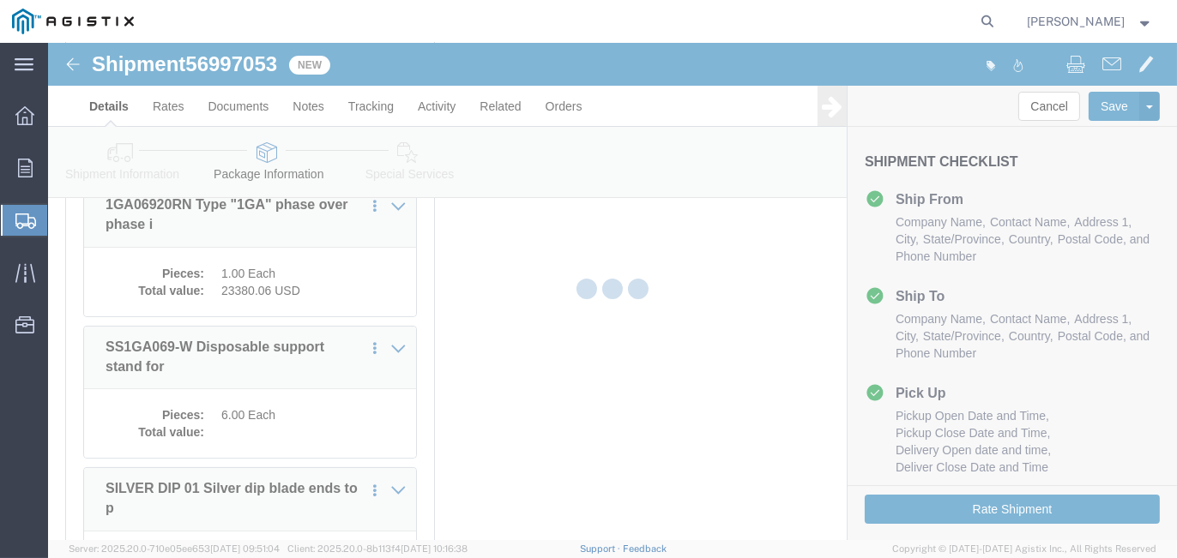
select select "PONS"
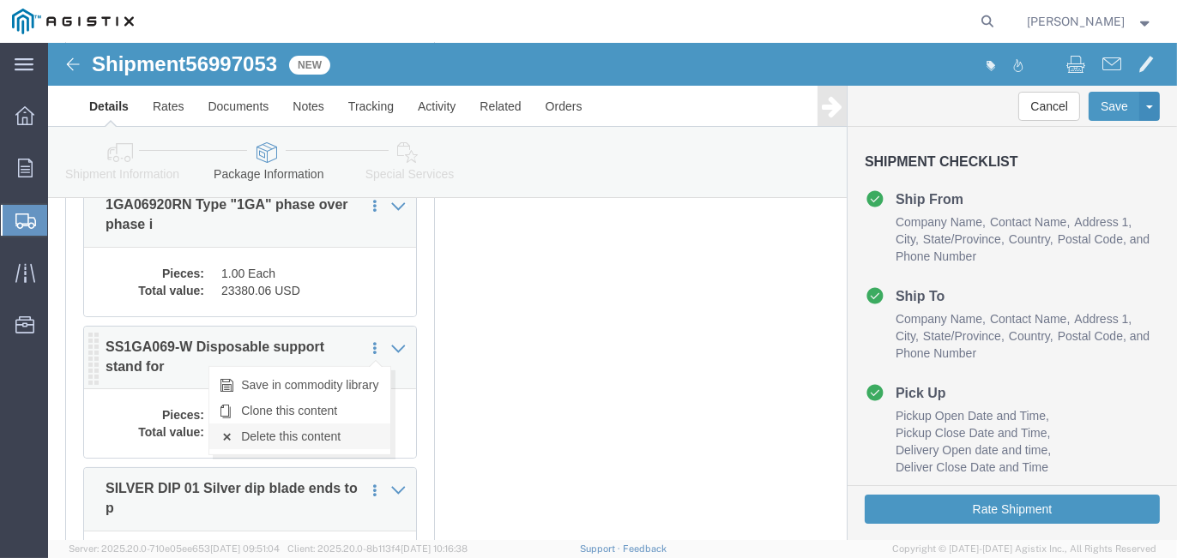
click link "Delete this content"
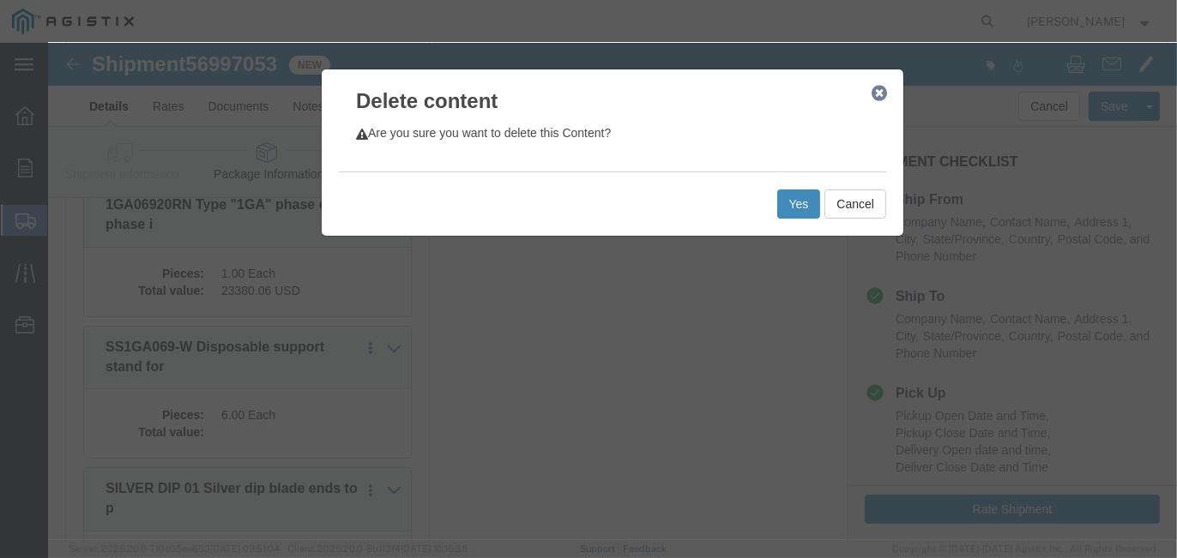
click button "Yes"
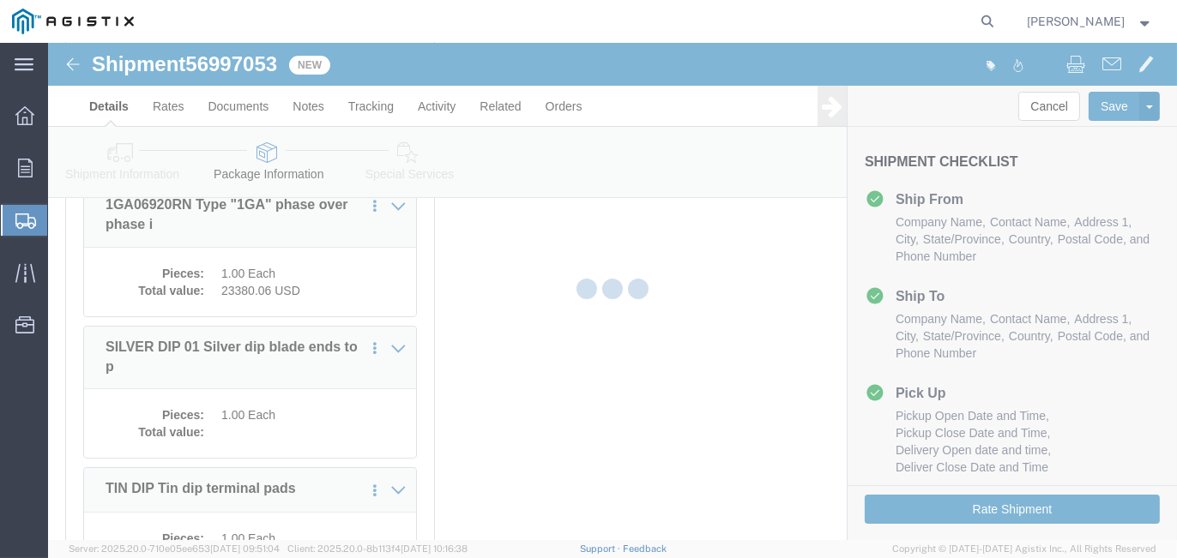
select select "PONS"
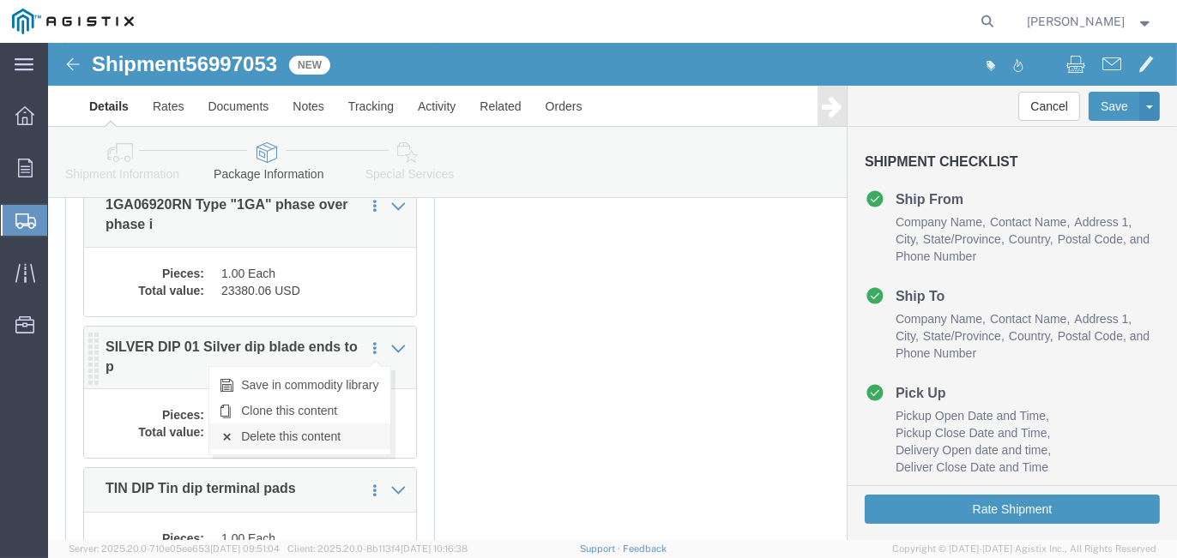
click link "Delete this content"
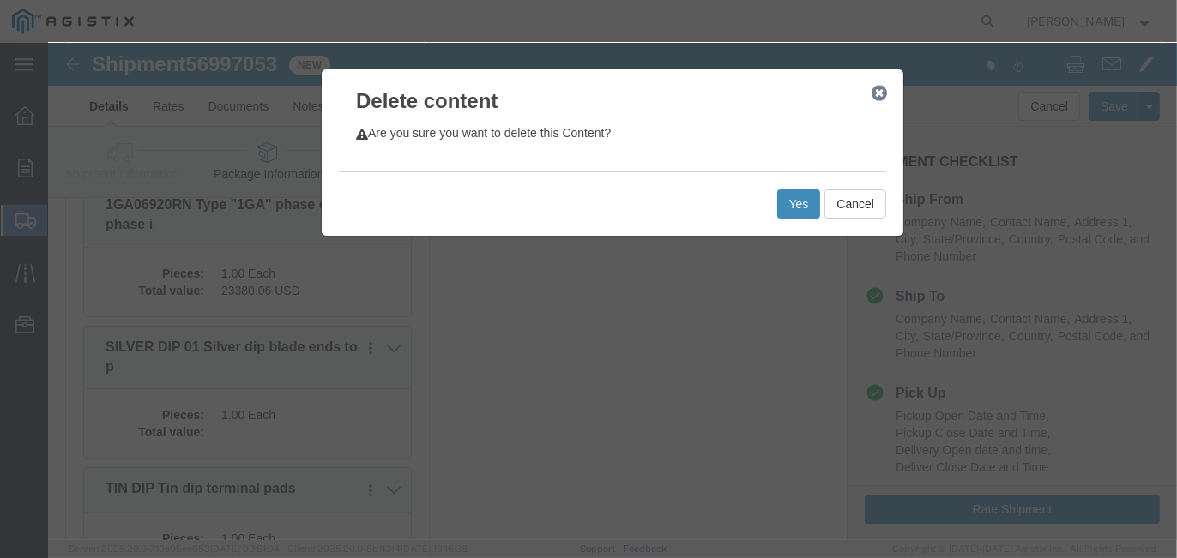
click button "Yes"
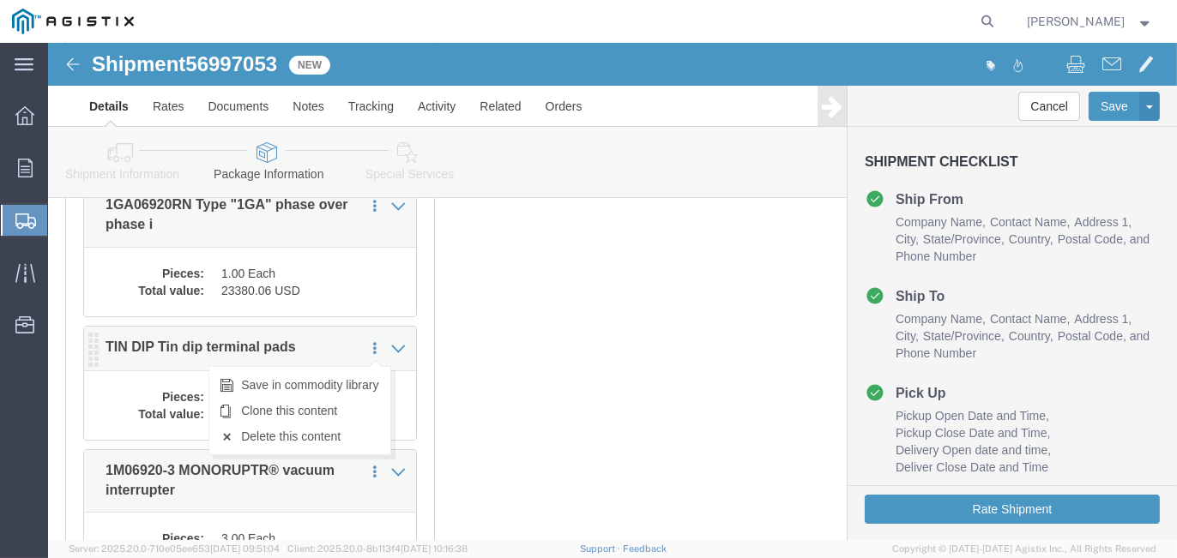
select select "PONS"
click link "Delete this content"
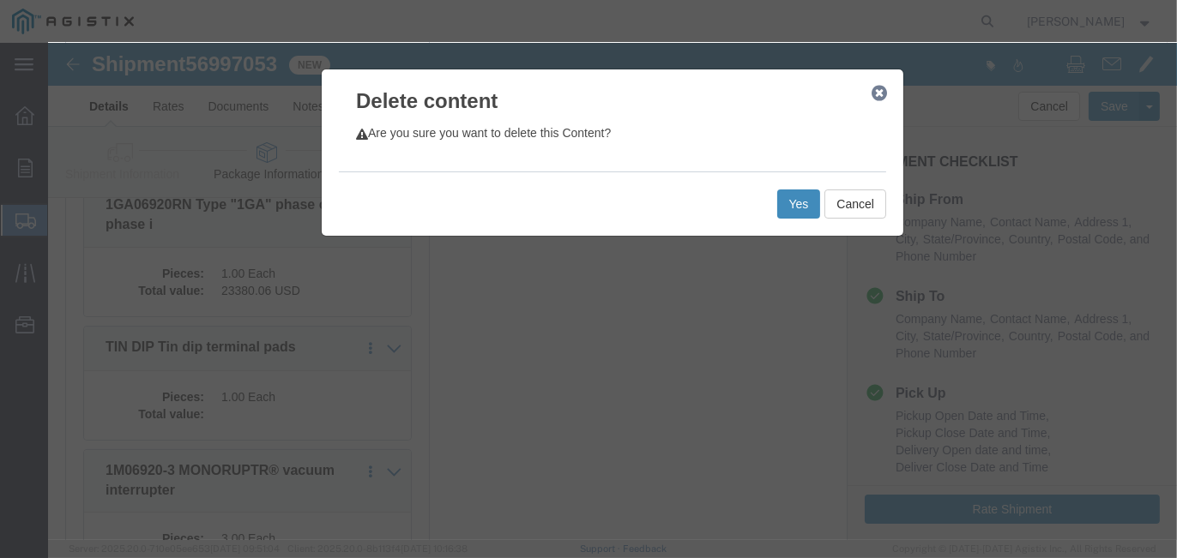
click button "Yes"
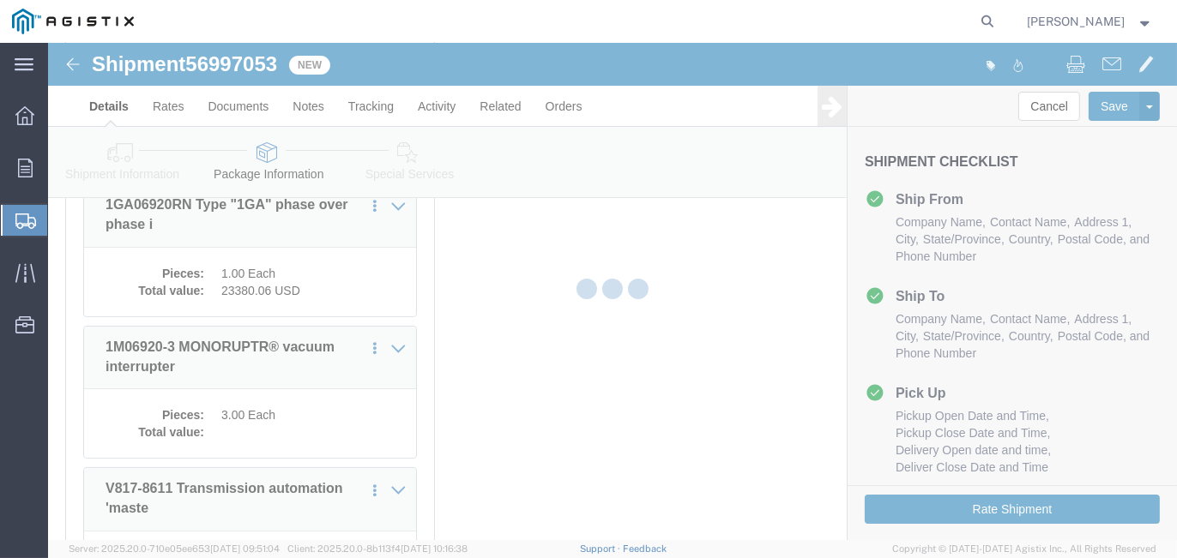
select select "PONS"
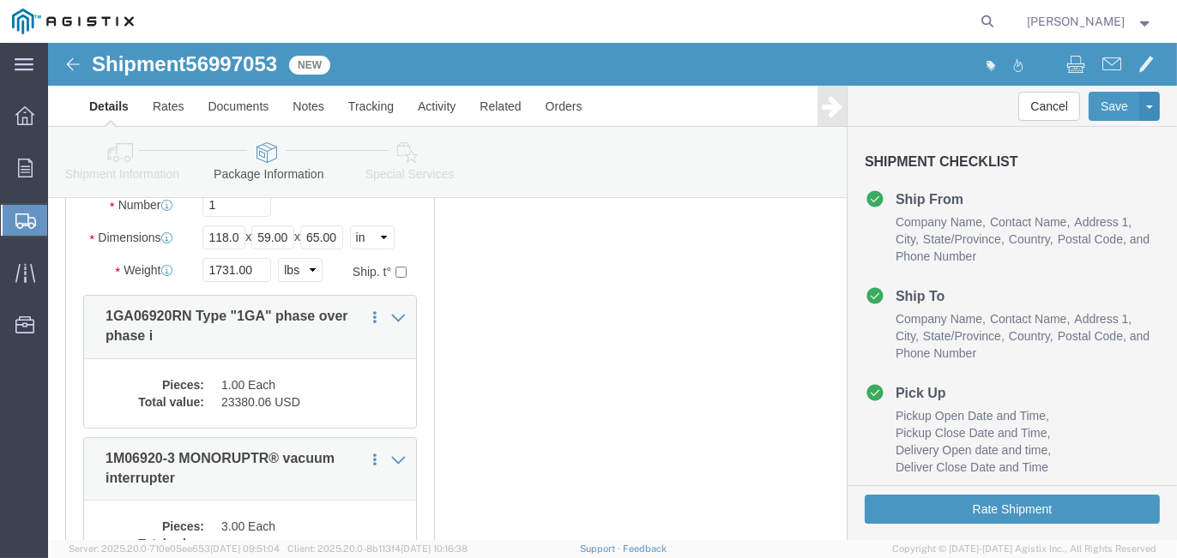
scroll to position [86, 0]
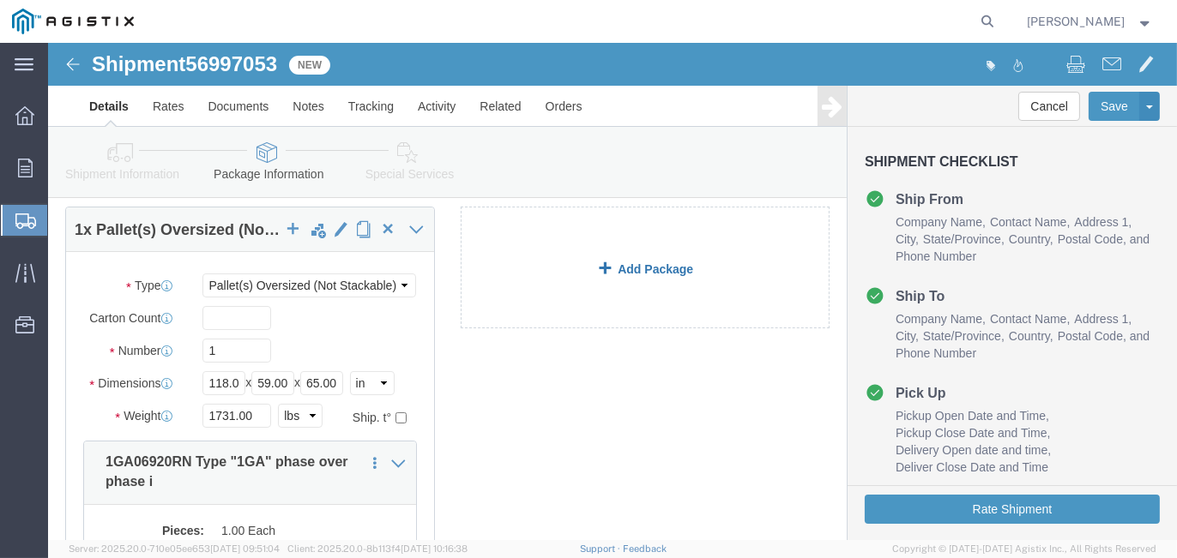
click link "Add Package"
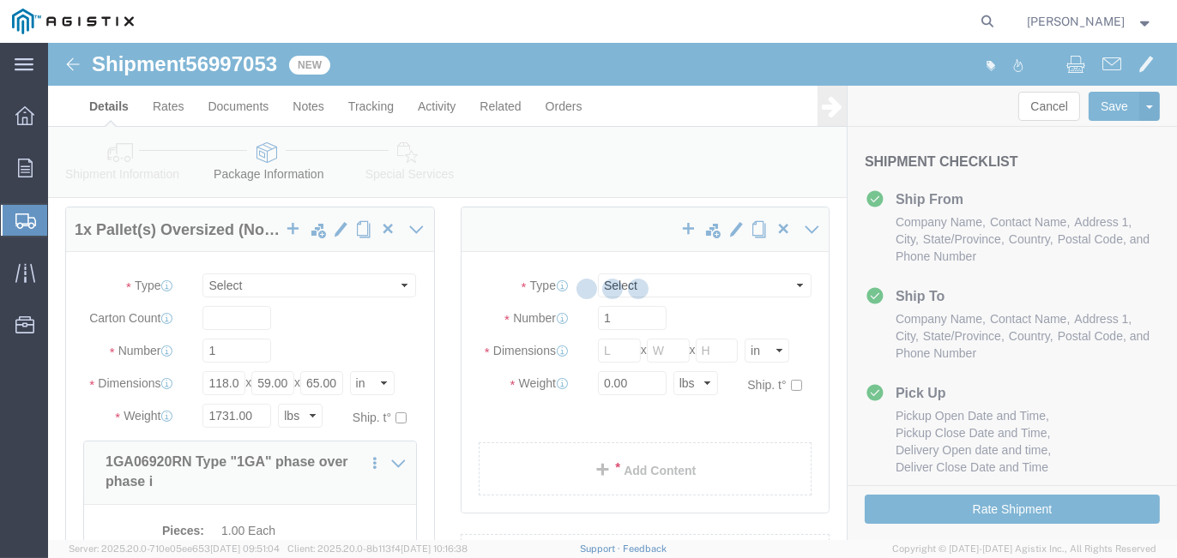
select select "PONS"
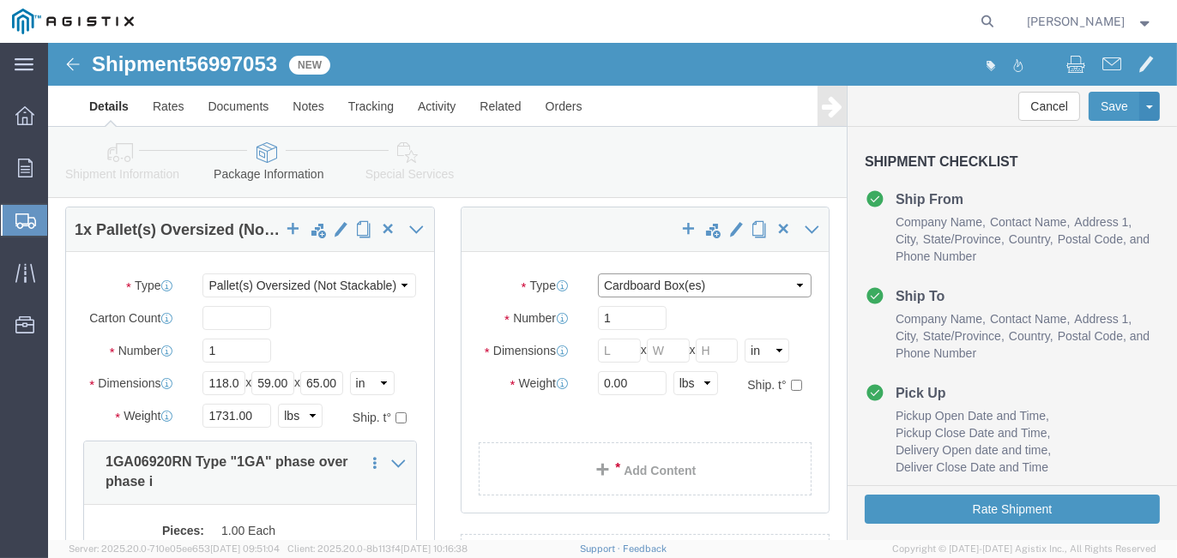
click select "Select Bulk Bundle(s) Cardboard Box(es) Carton(s) Crate(s) Drum(s) (Fiberboard)…"
select select "PONS"
click select "Select Bulk Bundle(s) Cardboard Box(es) Carton(s) Crate(s) Drum(s) (Fiberboard)…"
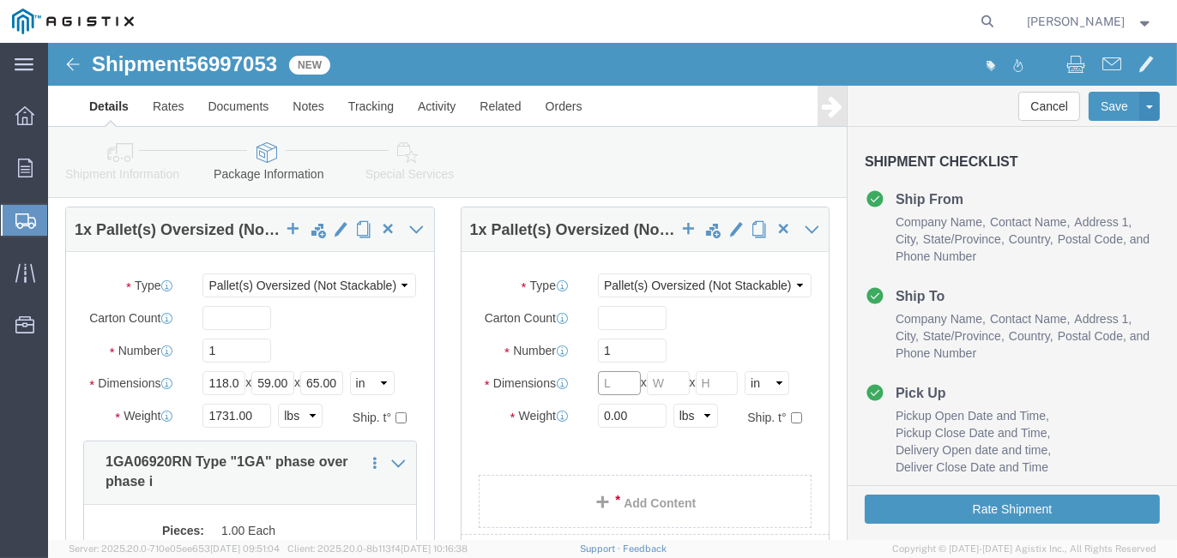
click input "text"
type input "72"
type input "68"
type input "75"
drag, startPoint x: 585, startPoint y: 379, endPoint x: 532, endPoint y: 379, distance: 53.2
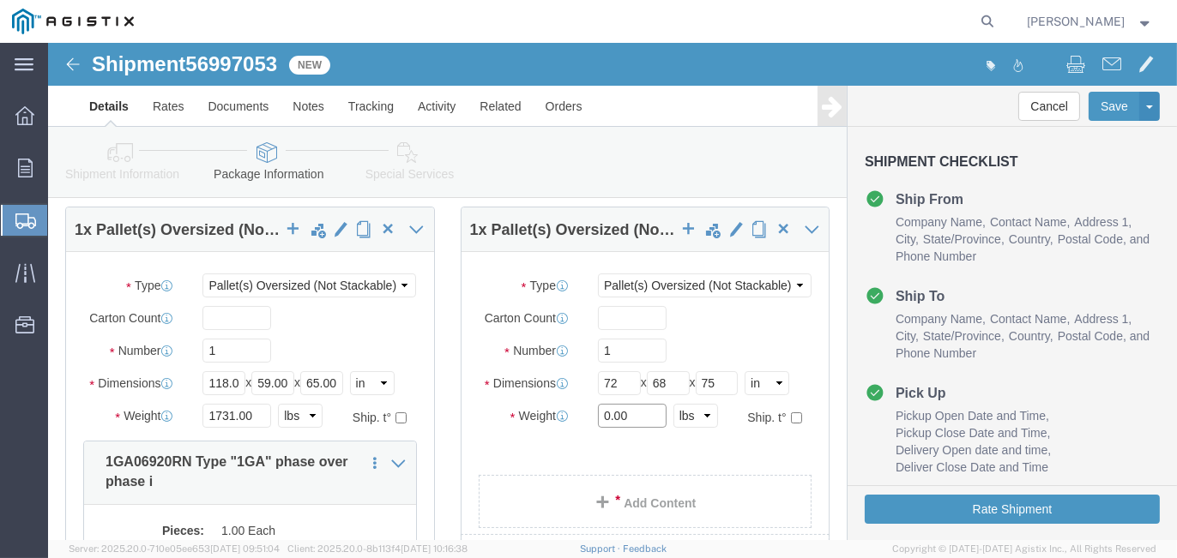
click div "0.00 Select kgs lbs"
type input "535"
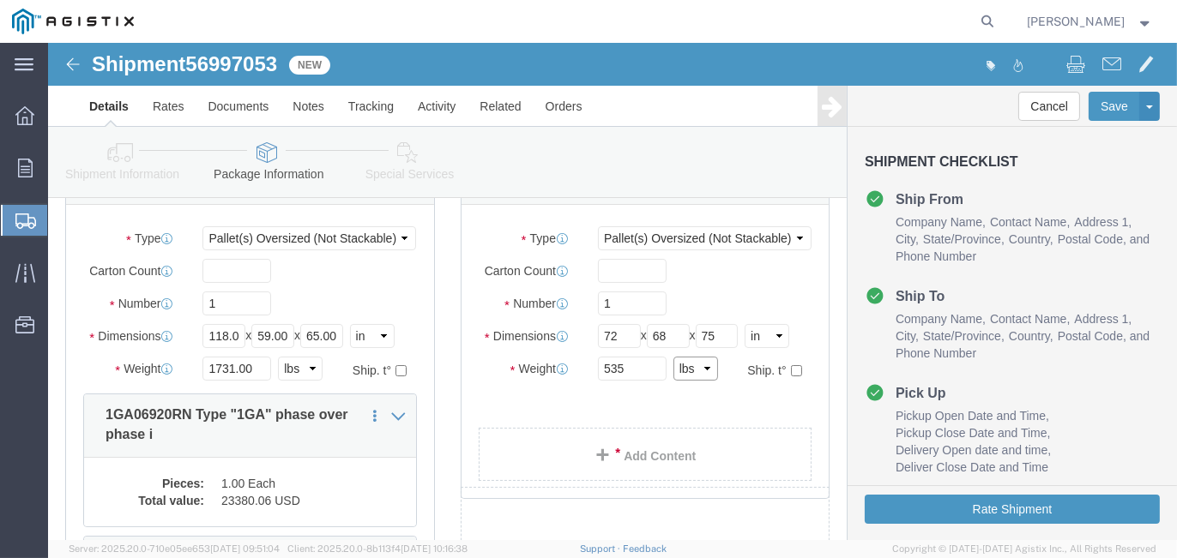
scroll to position [172, 0]
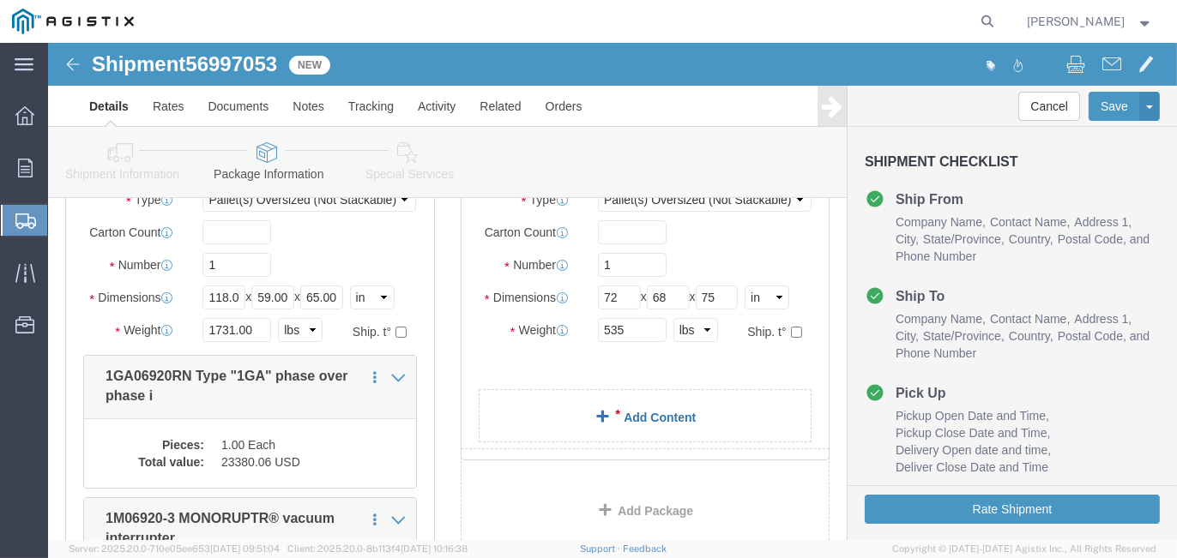
click link "Add Content"
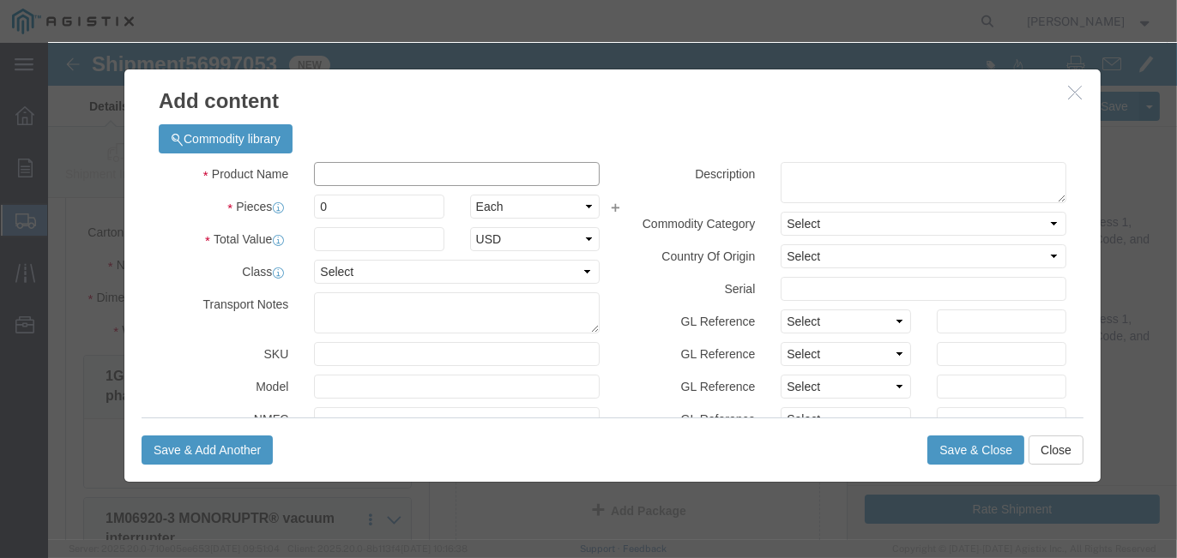
click input "text"
type input "1M06920-3 Interrupter"
click textarea
type textarea "3- bottle interrupter"
drag, startPoint x: 327, startPoint y: 166, endPoint x: 200, endPoint y: 160, distance: 127.0
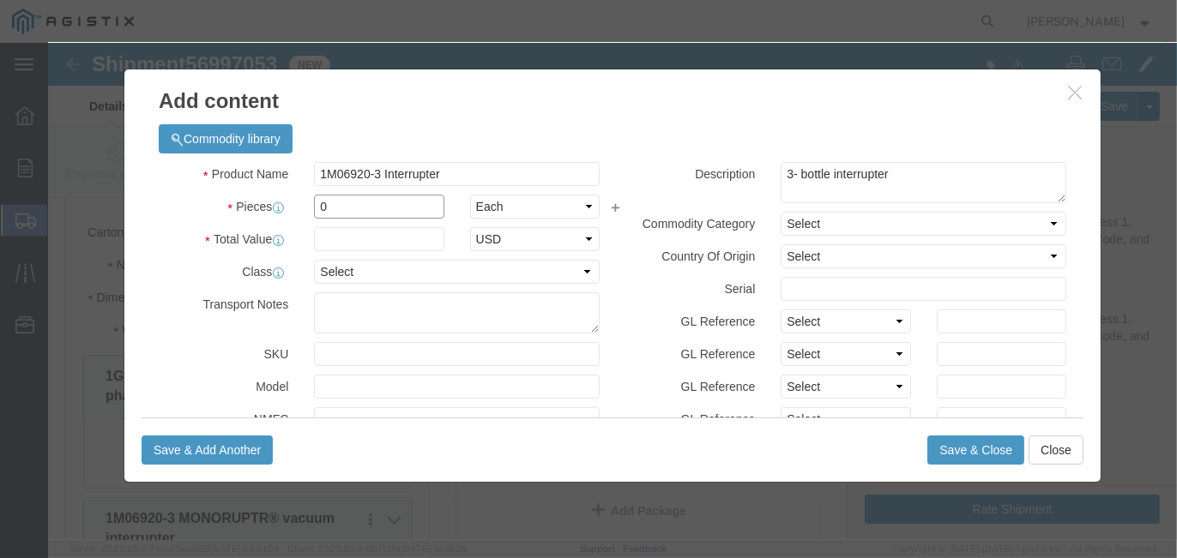
click div "Pieces 0 Select Bag Barrels 100Board Feet Bottle Box Blister Pack Carats Can Ca…"
type input "1"
click input "text"
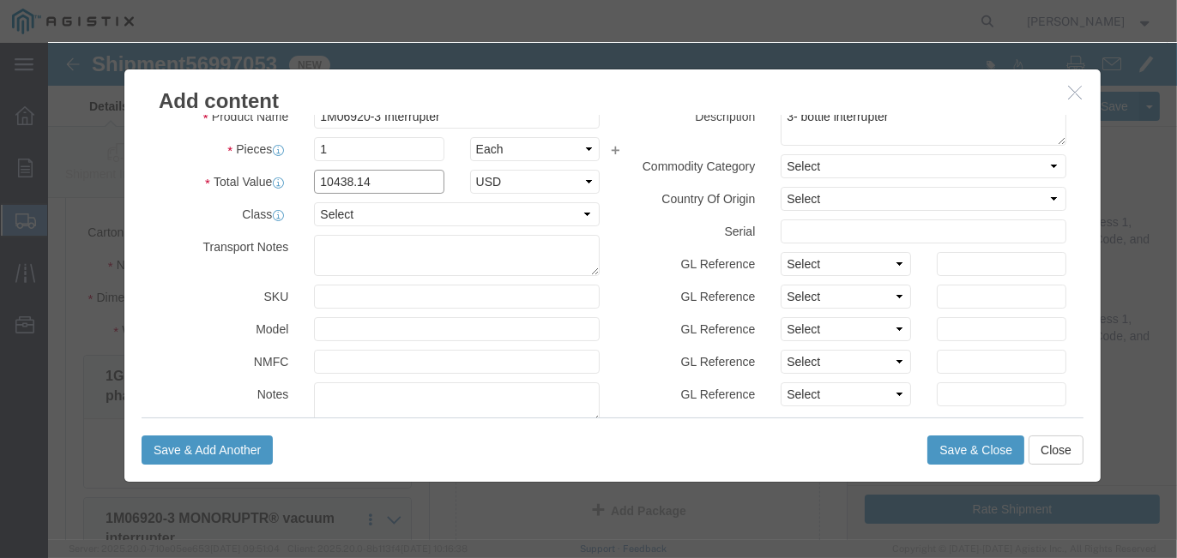
scroll to position [86, 0]
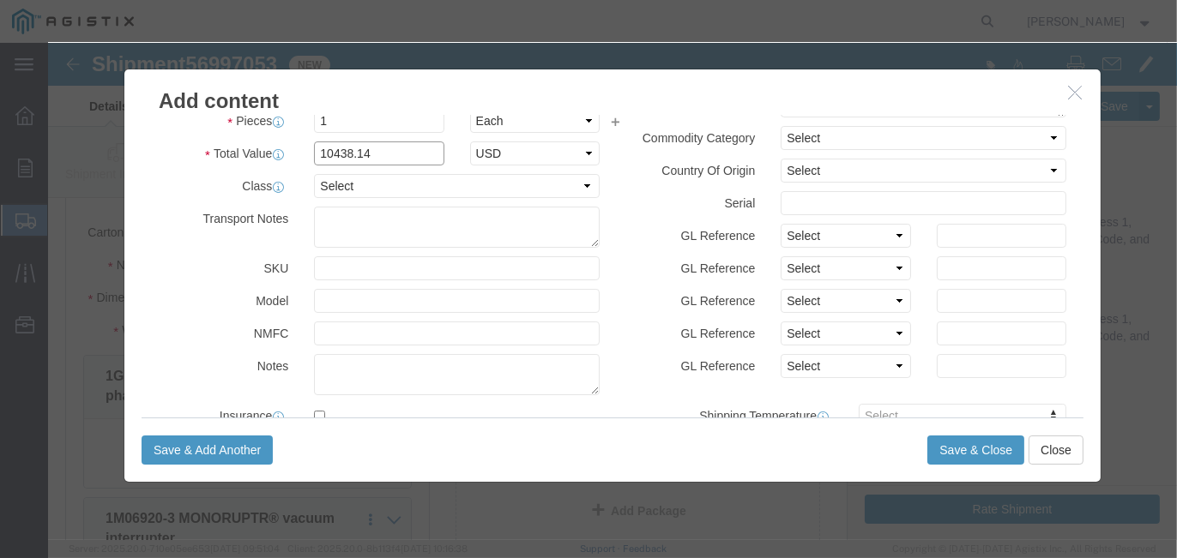
type input "10438.14"
click textarea
click button "Save & Close"
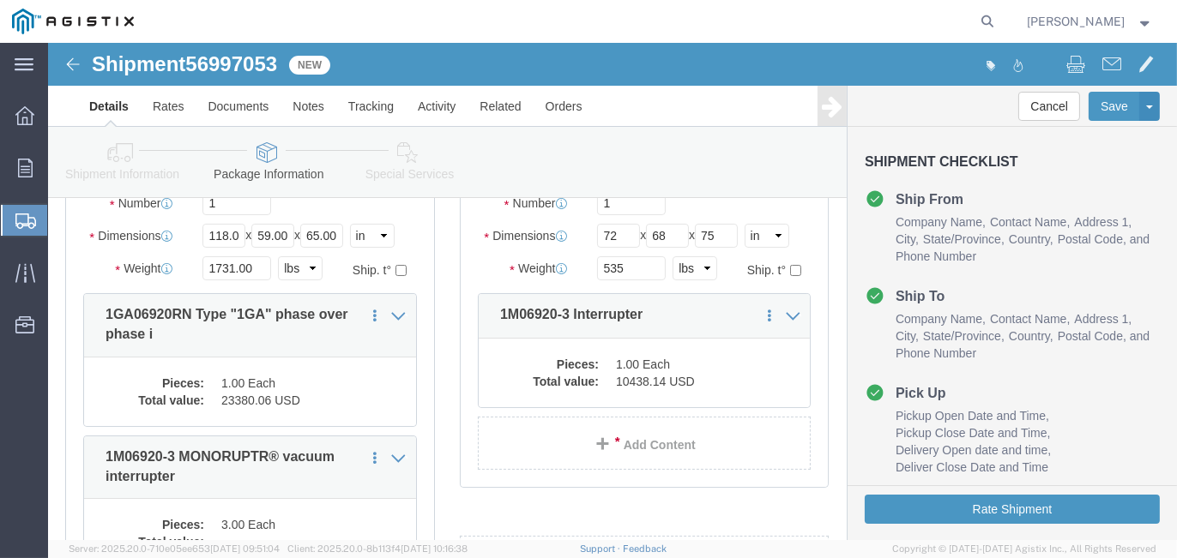
scroll to position [257, 0]
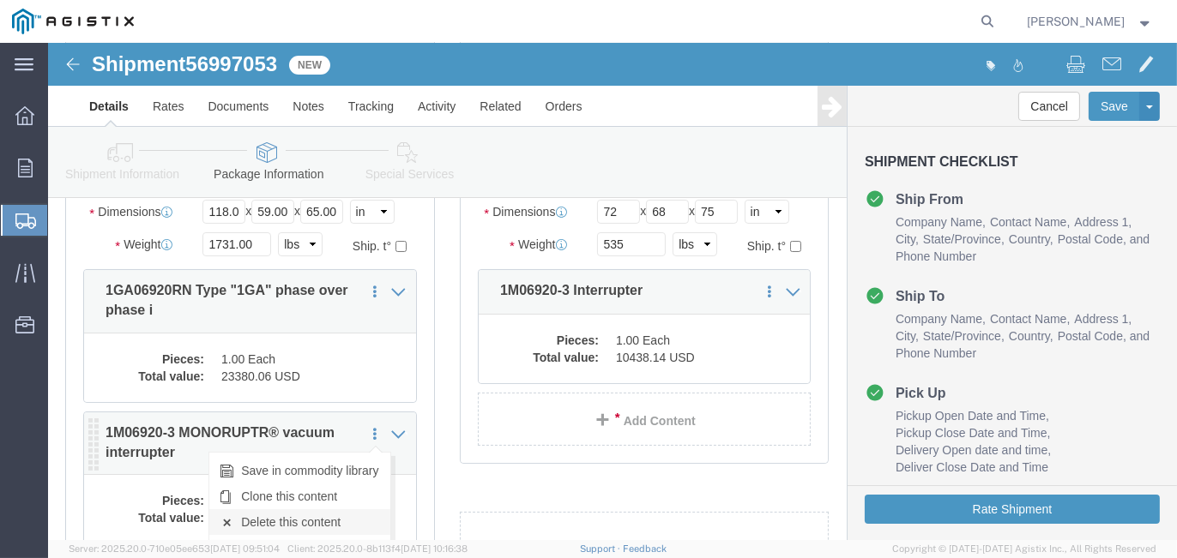
click link "Delete this content"
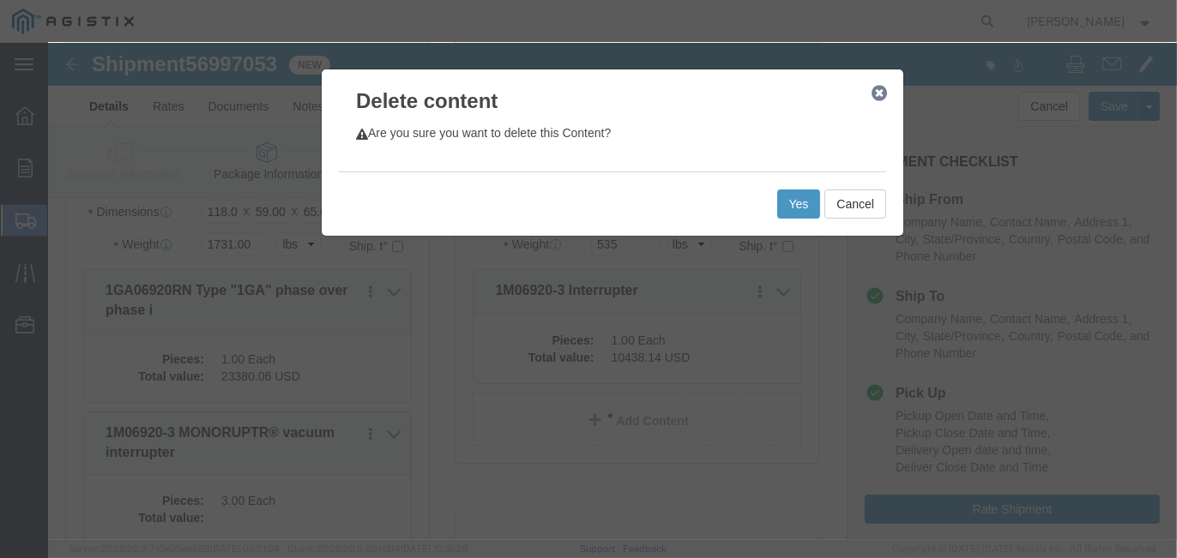
click div "Yes Cancel"
click button "Yes"
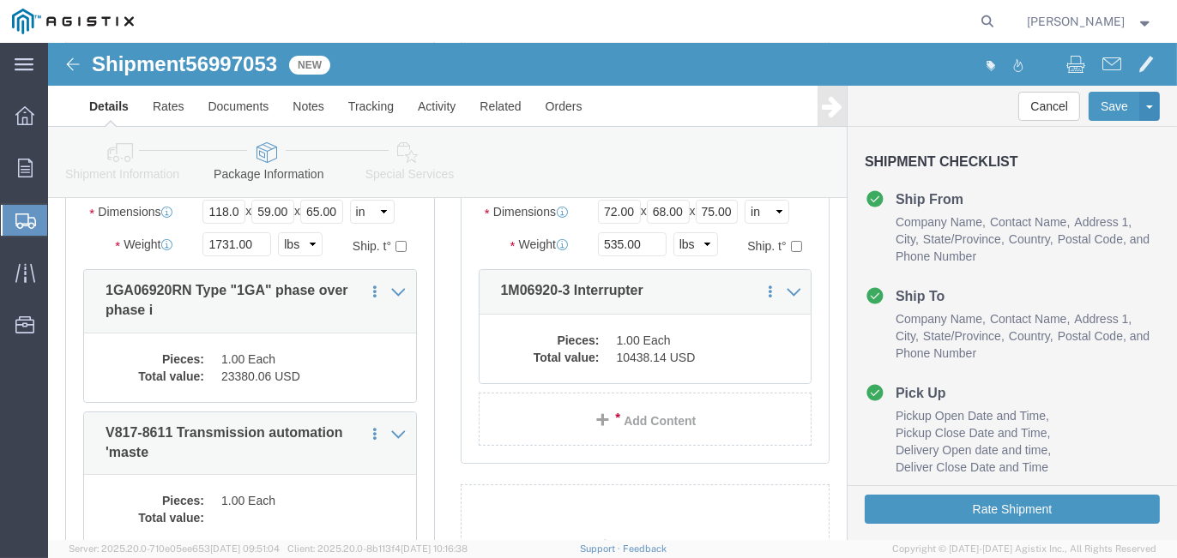
select select "PONS"
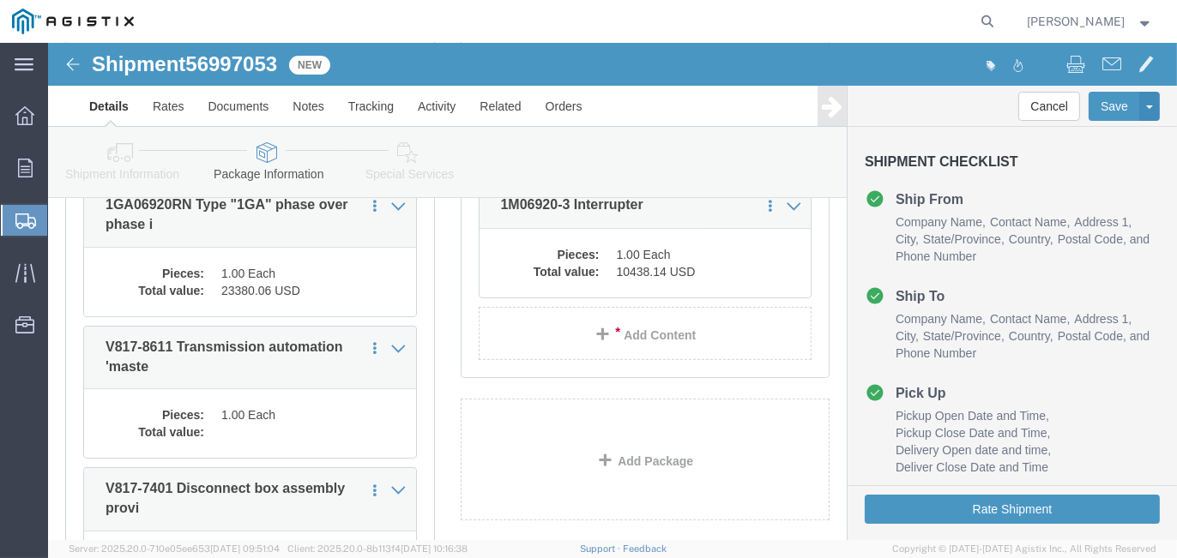
scroll to position [429, 0]
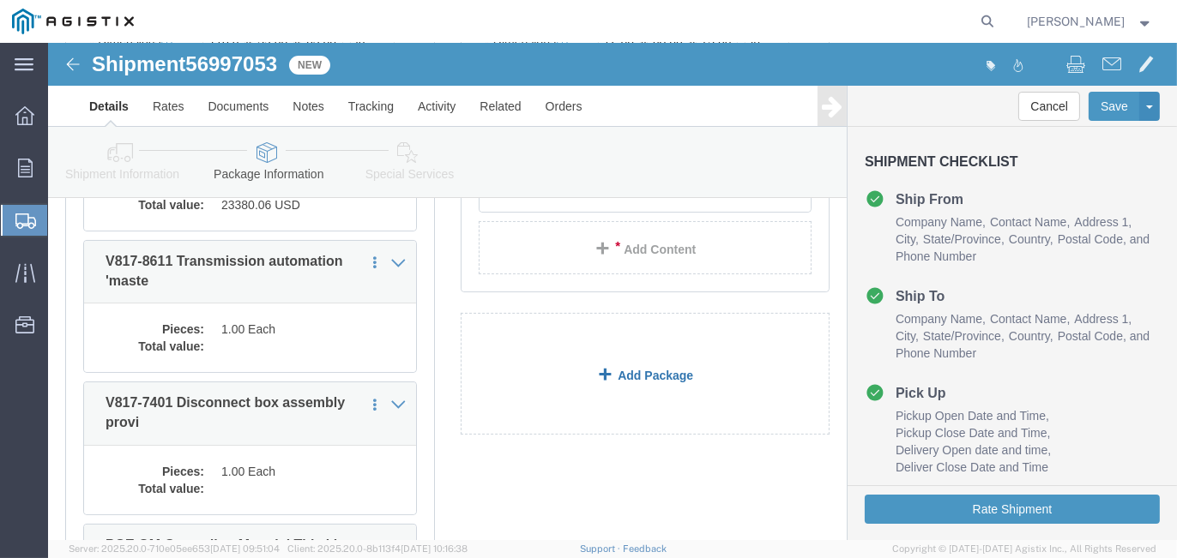
click link "Add Package"
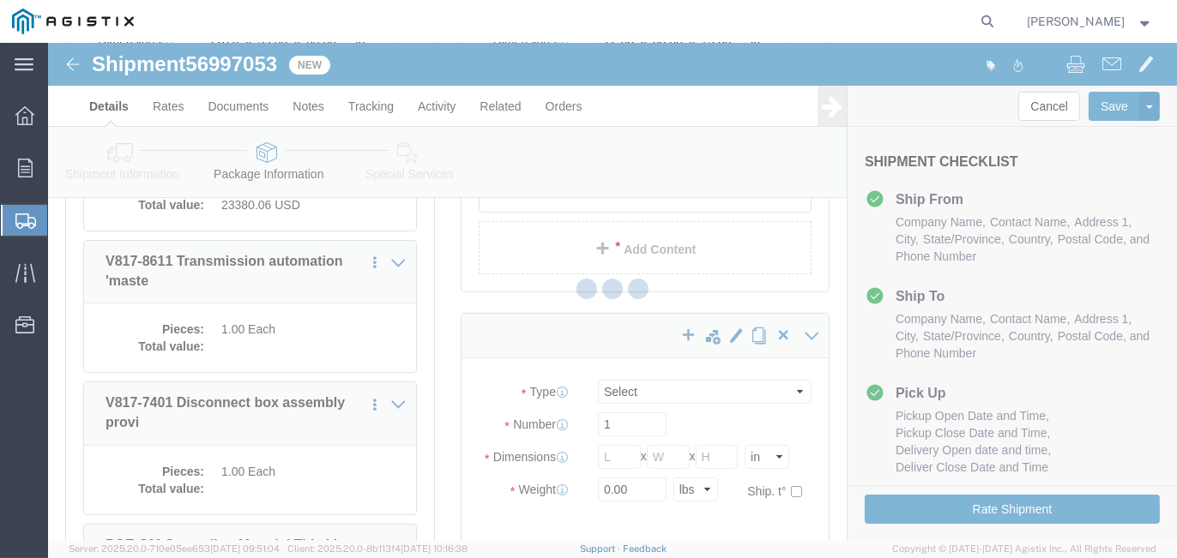
select select "PONS"
select select "CBOX"
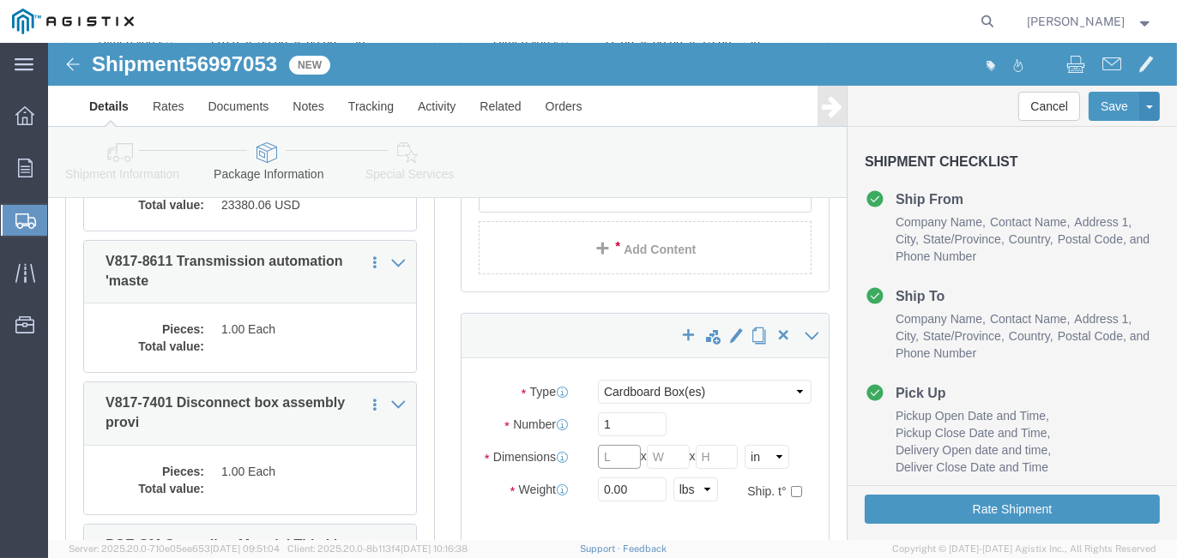
click input "text"
type input "26"
type input "33"
type input "75"
drag, startPoint x: 582, startPoint y: 453, endPoint x: 434, endPoint y: 461, distance: 147.8
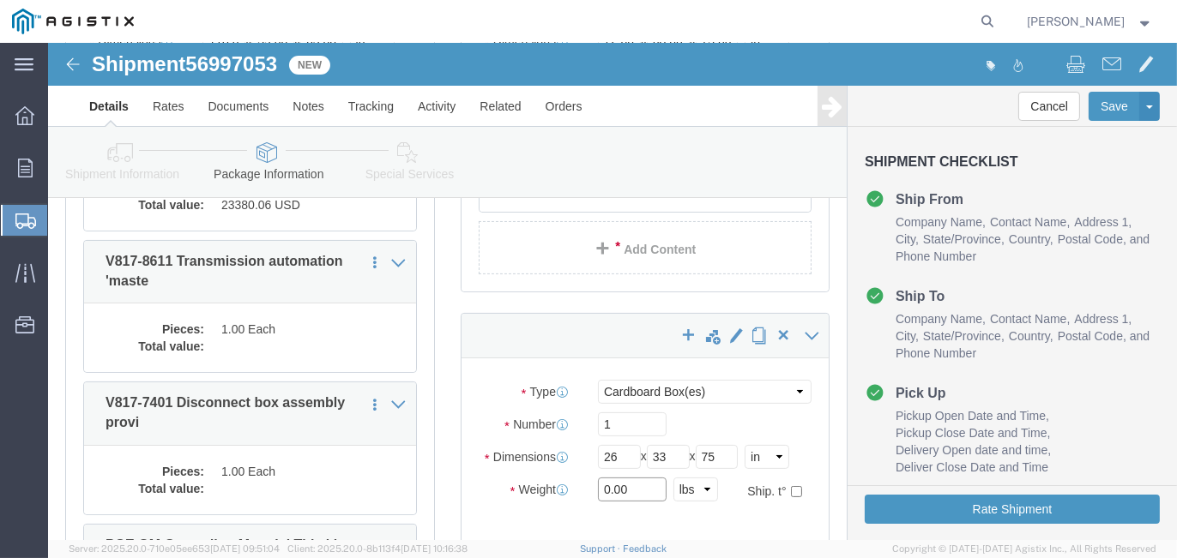
click div "Package Type Select Bulk Bundle(s) Cardboard Box(es) Carton(s) Crate(s) Drum(s)…"
type input "350"
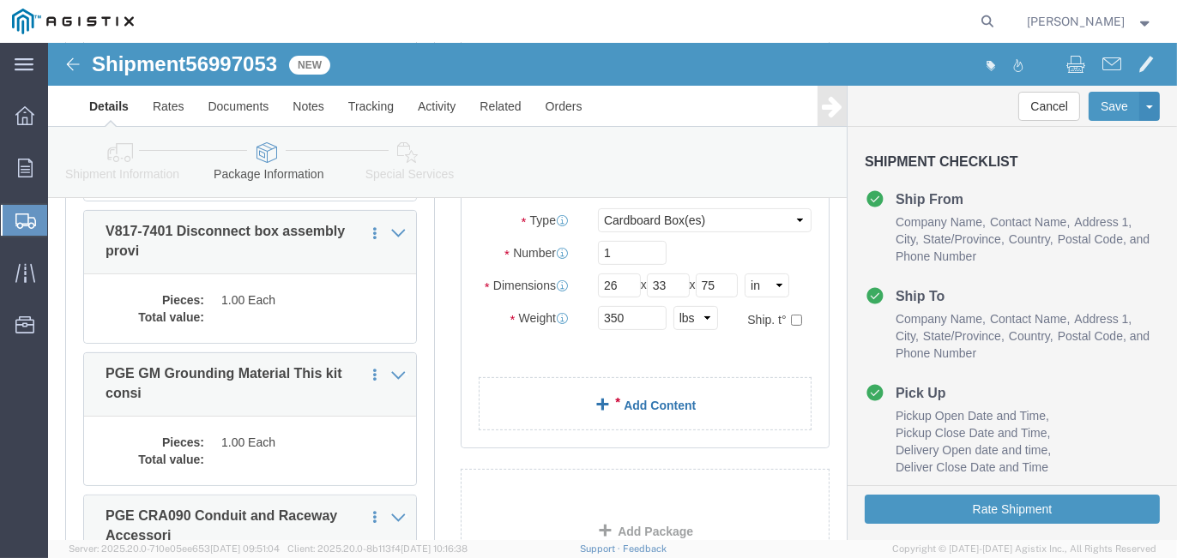
click link "Add Content"
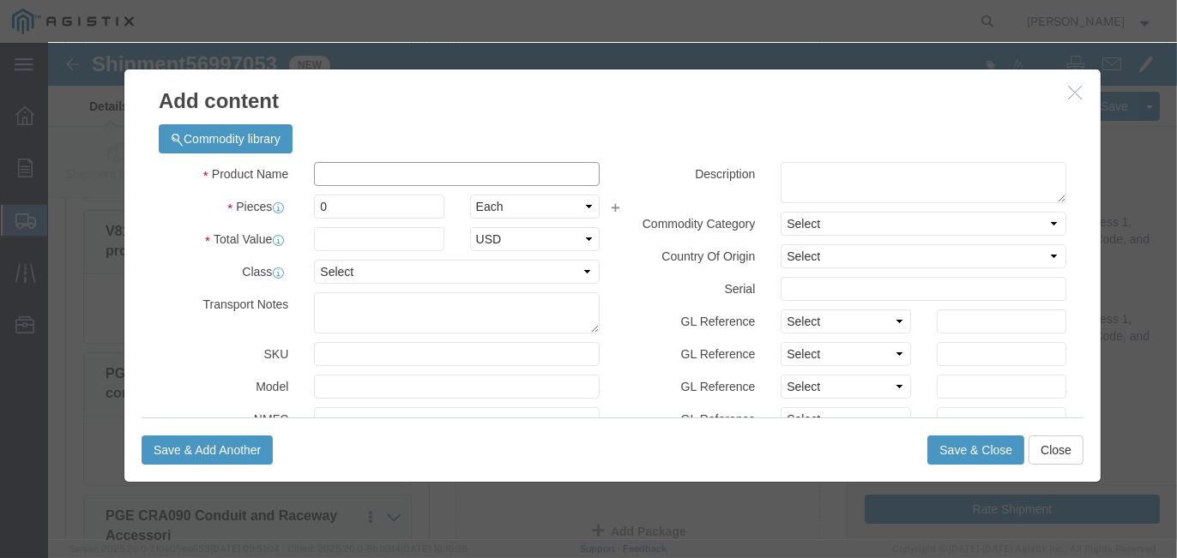
click input "text"
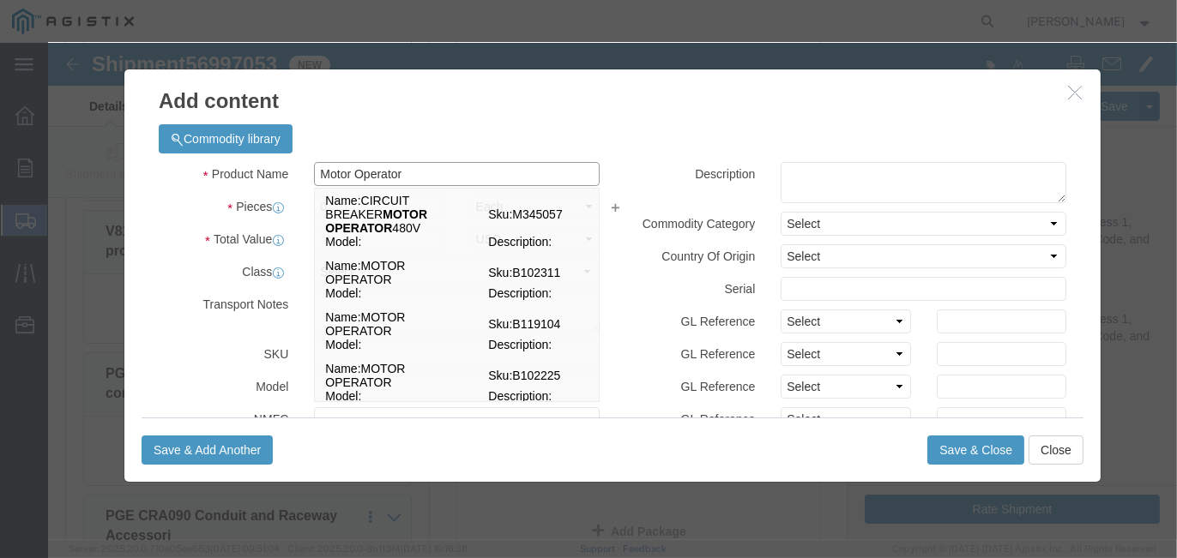
type input "Motor Operator"
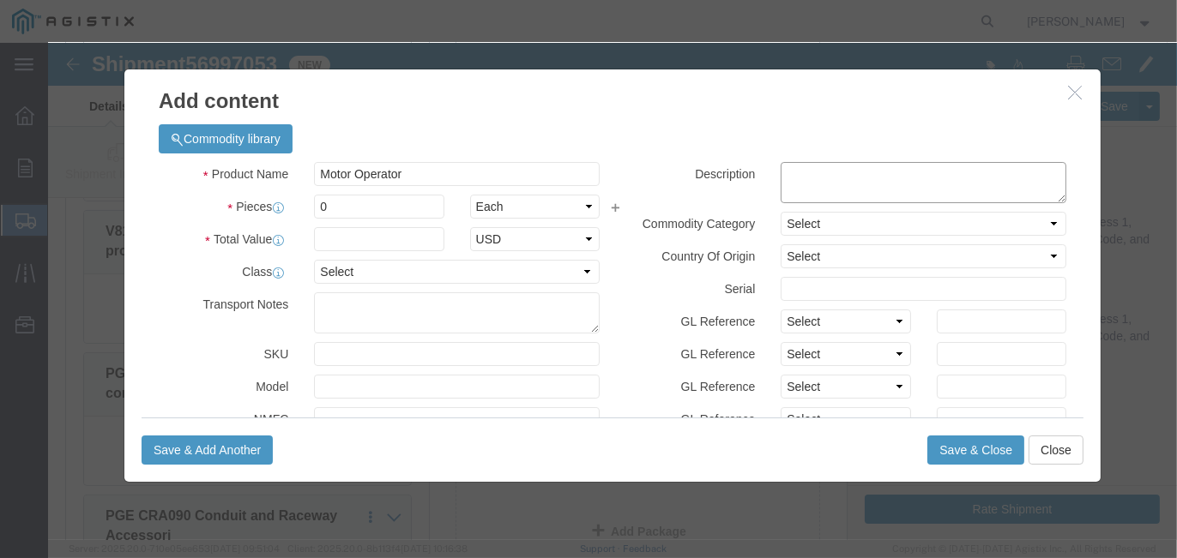
click textarea
type textarea "Motor Operator"
drag, startPoint x: 318, startPoint y: 171, endPoint x: 196, endPoint y: 142, distance: 125.0
click div "Product Name Motor Operator Motor Operator Pieces 0 Select Bag Barrels 100Board…"
type input "1"
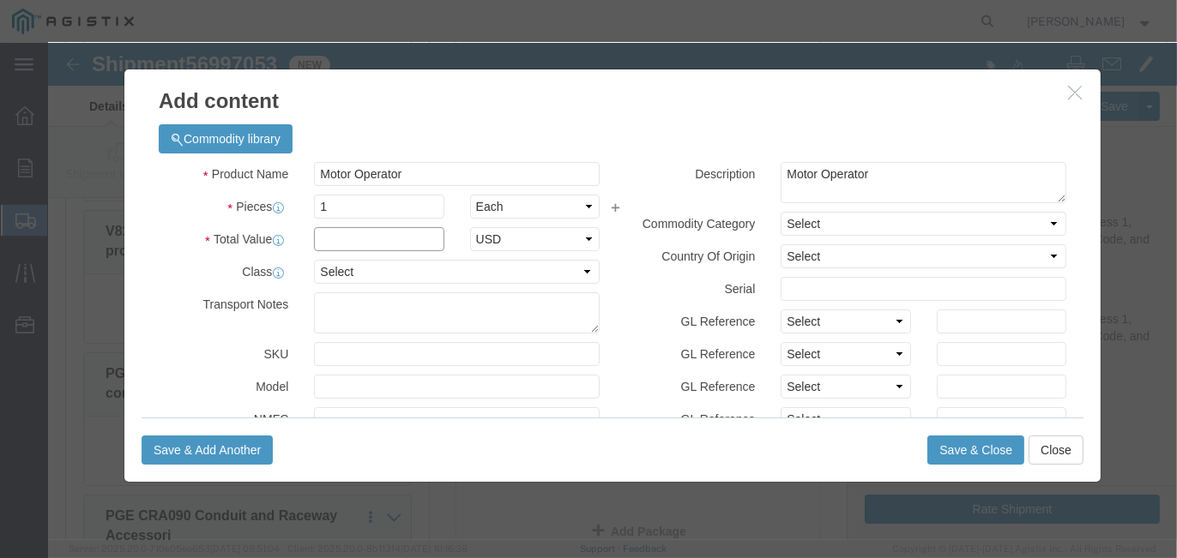
click input "text"
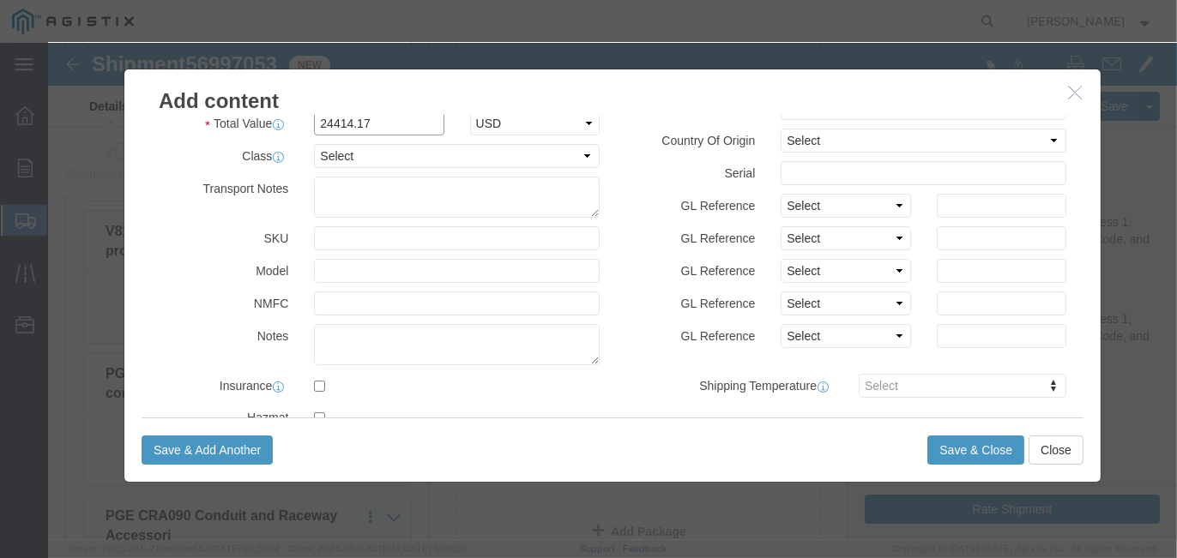
scroll to position [172, 0]
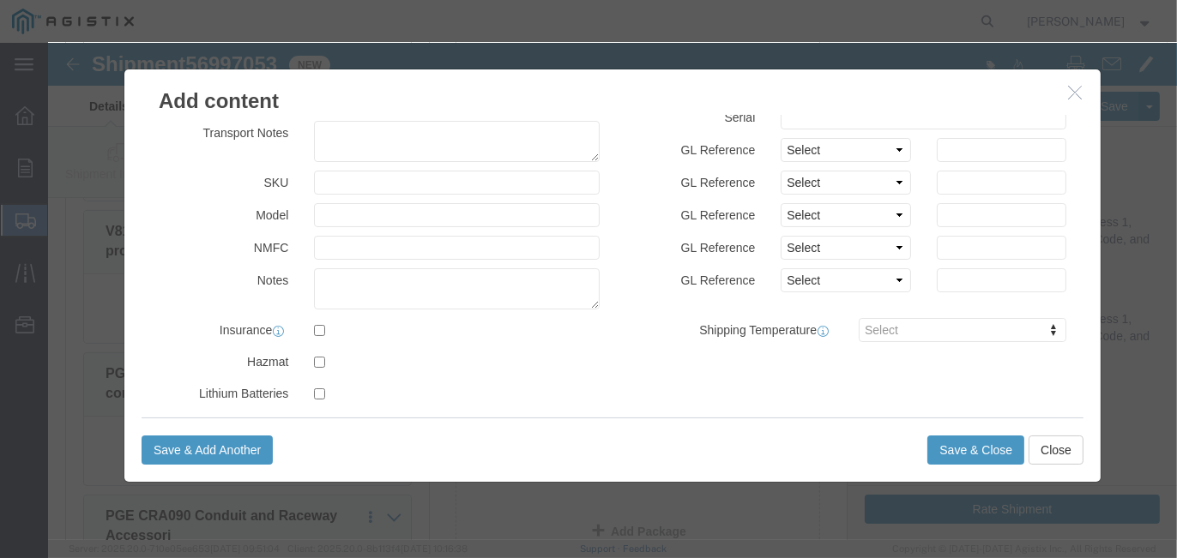
type input "24414.17"
click textarea
type textarea "R"
type textarea "This item require tarps. 6-8' drop."
click button "Save & Close"
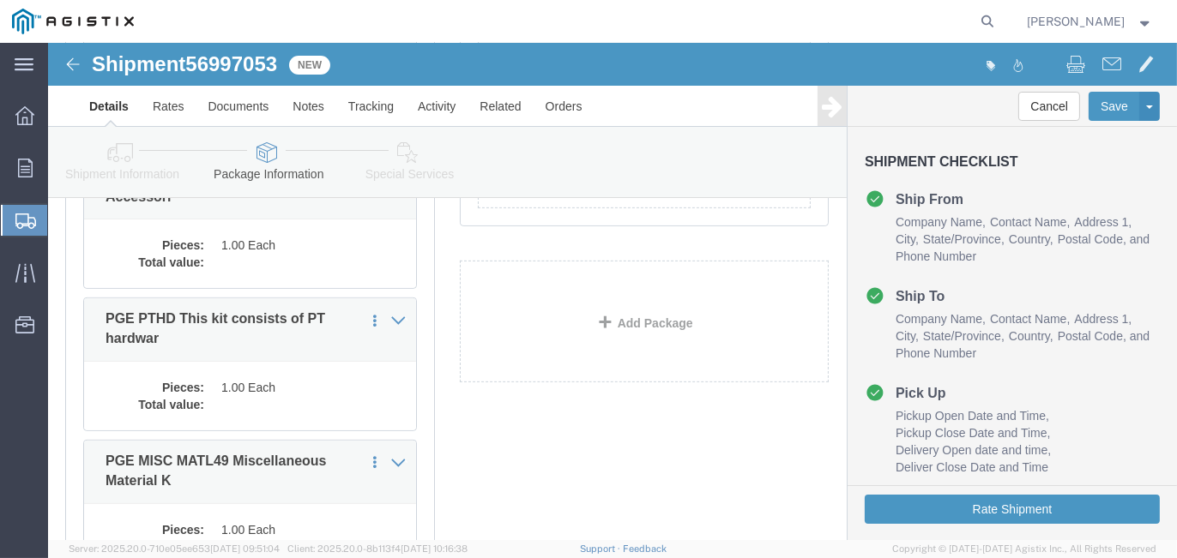
scroll to position [943, 0]
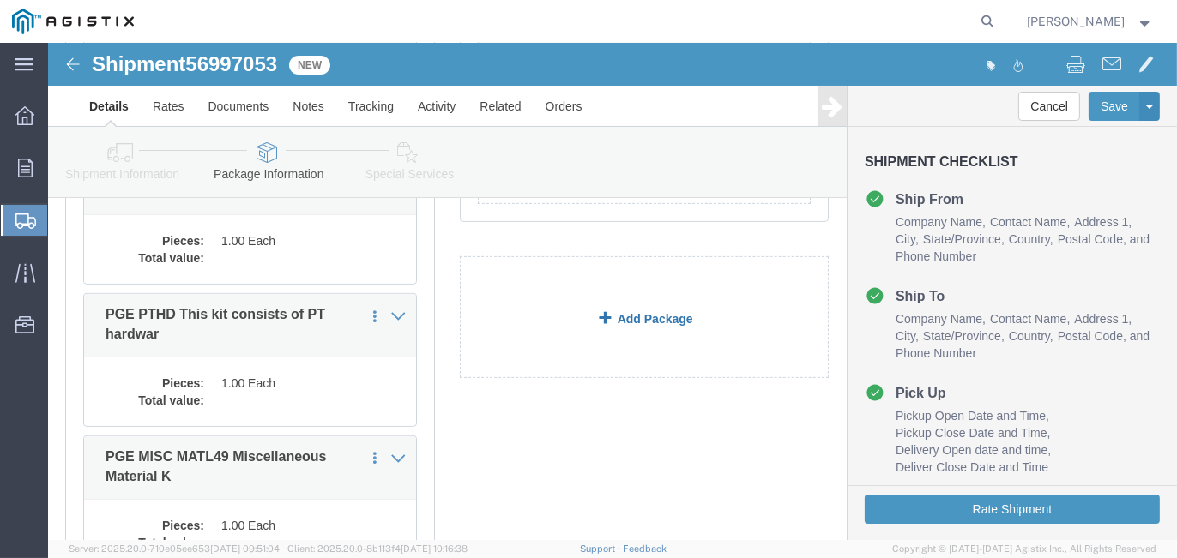
click link "Add Package"
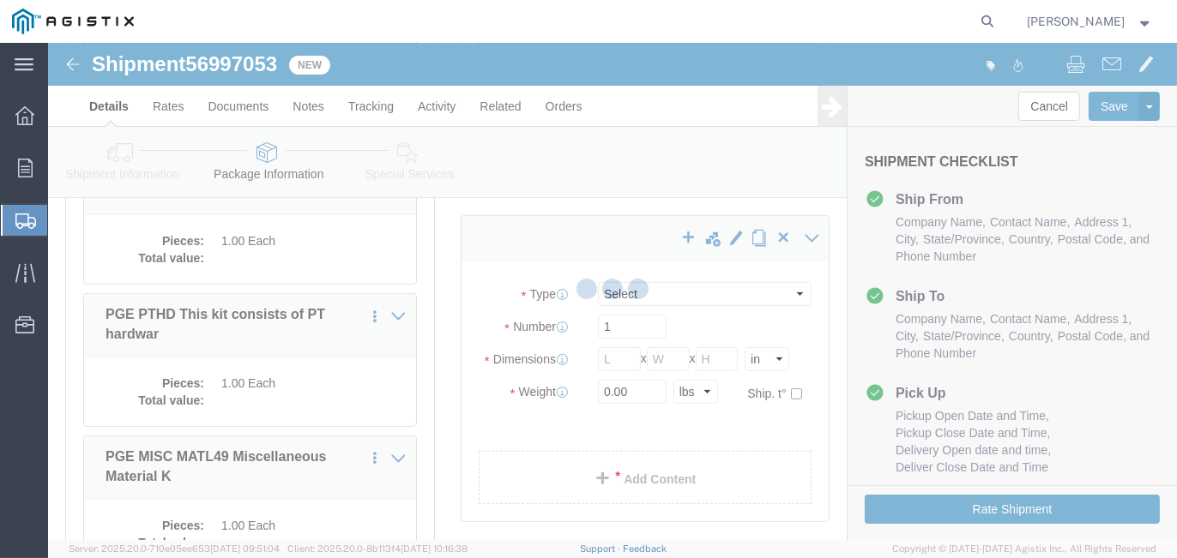
select select "PONS"
select select "CBOX"
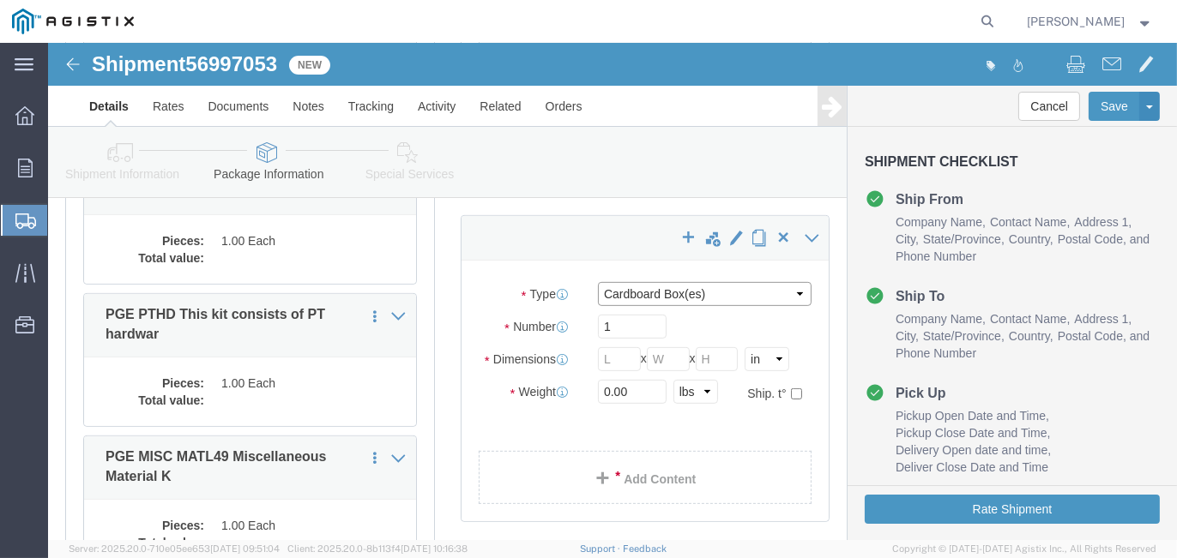
click select "Select Bulk Bundle(s) Cardboard Box(es) Carton(s) Crate(s) Drum(s) (Fiberboard)…"
select select "POST"
click select "Select Bulk Bundle(s) Cardboard Box(es) Carton(s) Crate(s) Drum(s) (Fiberboard)…"
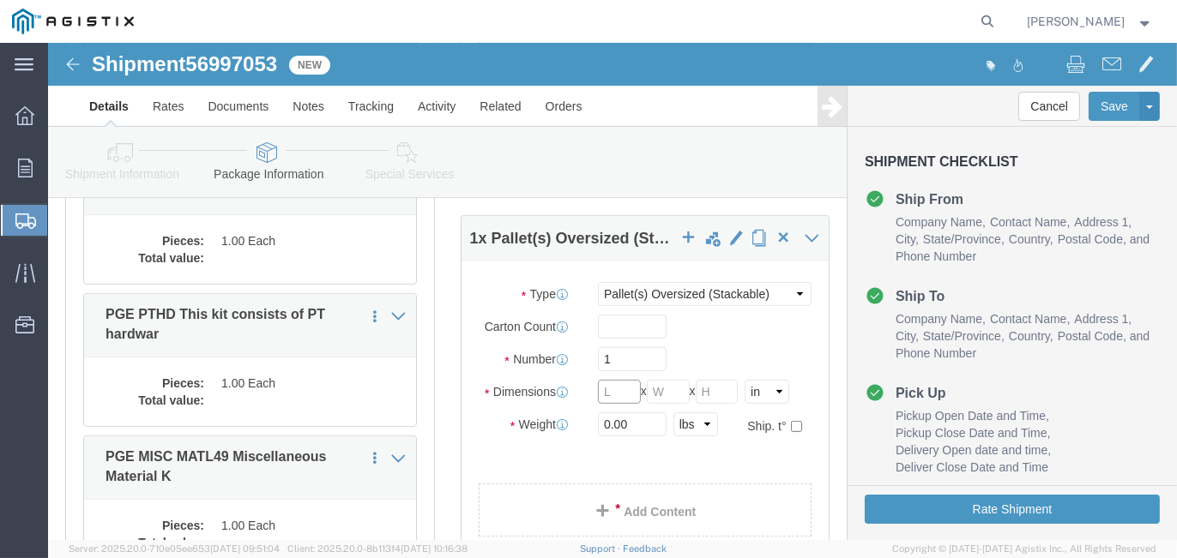
click input "text"
type input "60"
type input "48"
drag, startPoint x: 584, startPoint y: 382, endPoint x: 494, endPoint y: 371, distance: 90.7
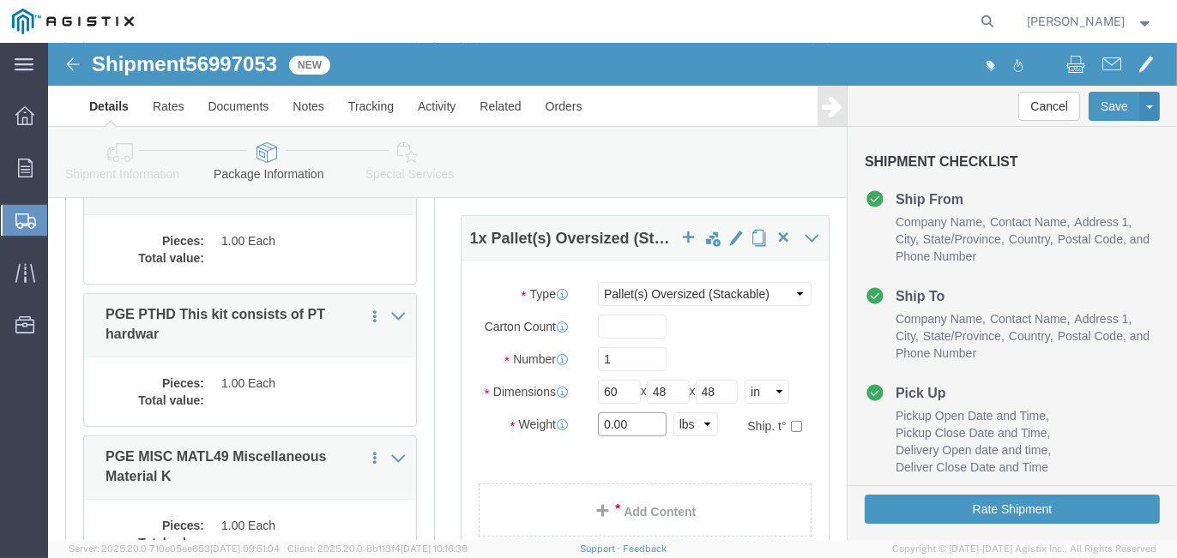
click div "Weight 0.00 Select kgs lbs Ship. t°"
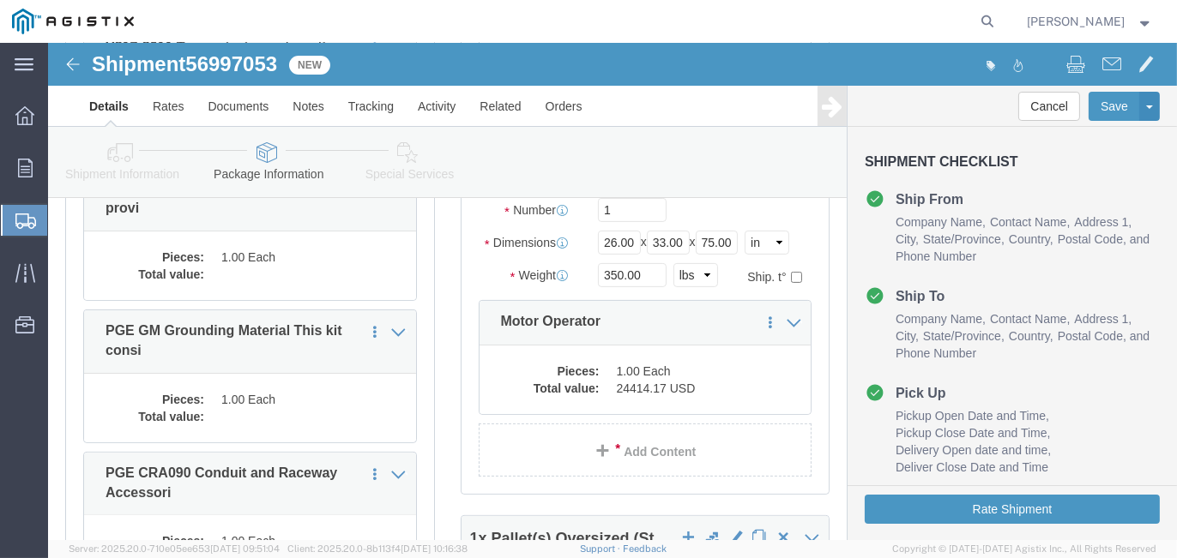
scroll to position [621, 0]
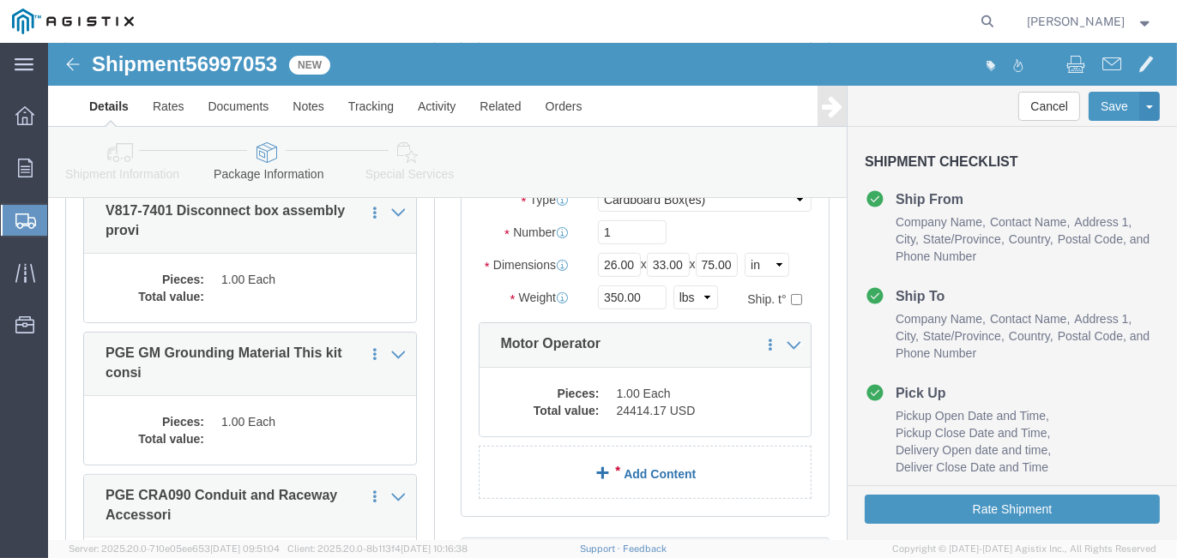
type input "500"
click link "Add Content"
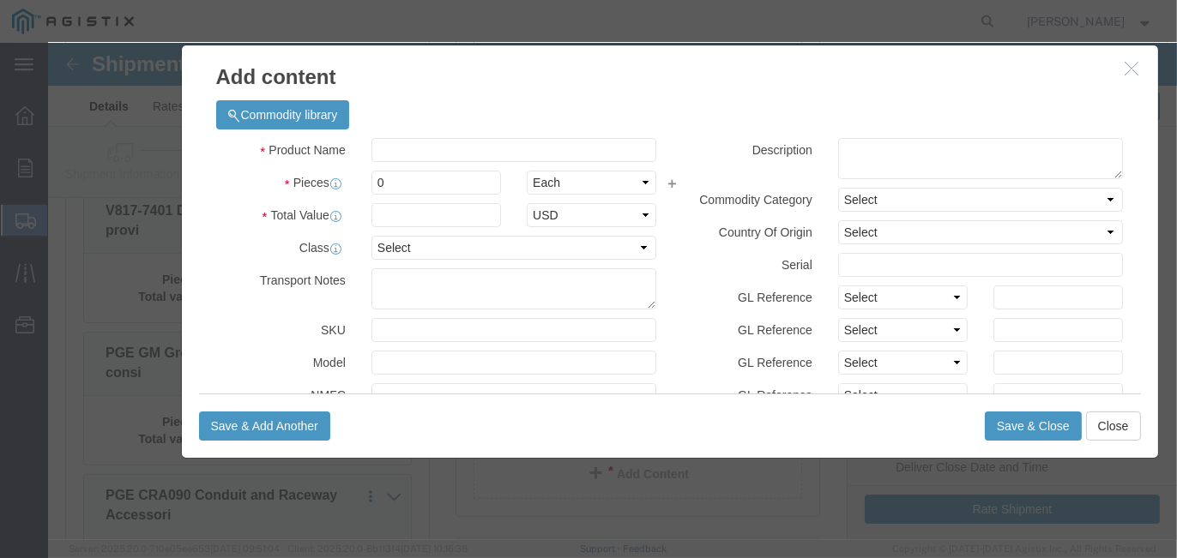
drag, startPoint x: 416, startPoint y: 71, endPoint x: 473, endPoint y: 47, distance: 61.5
click h3 "Add content"
click input "text"
drag, startPoint x: 517, startPoint y: 107, endPoint x: 327, endPoint y: 103, distance: 190.5
click input "PGE CRA090 Conduit and Raceway"
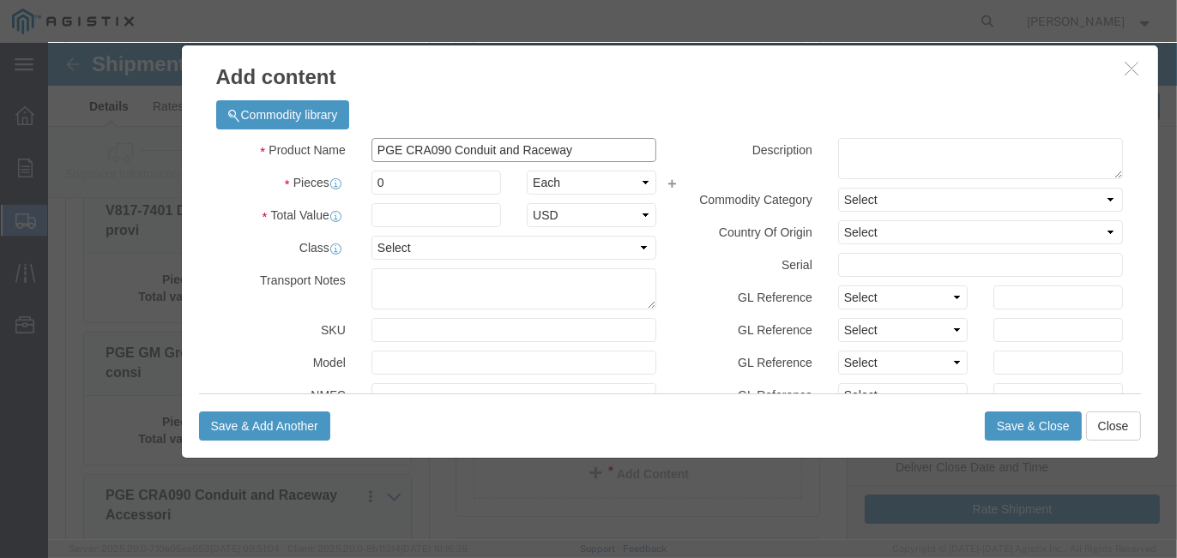
type input "PGE CRA090 Conduit and Raceway"
click textarea
type textarea "Conduit and Raceway"
drag, startPoint x: 377, startPoint y: 142, endPoint x: 280, endPoint y: 129, distance: 97.9
click div "0"
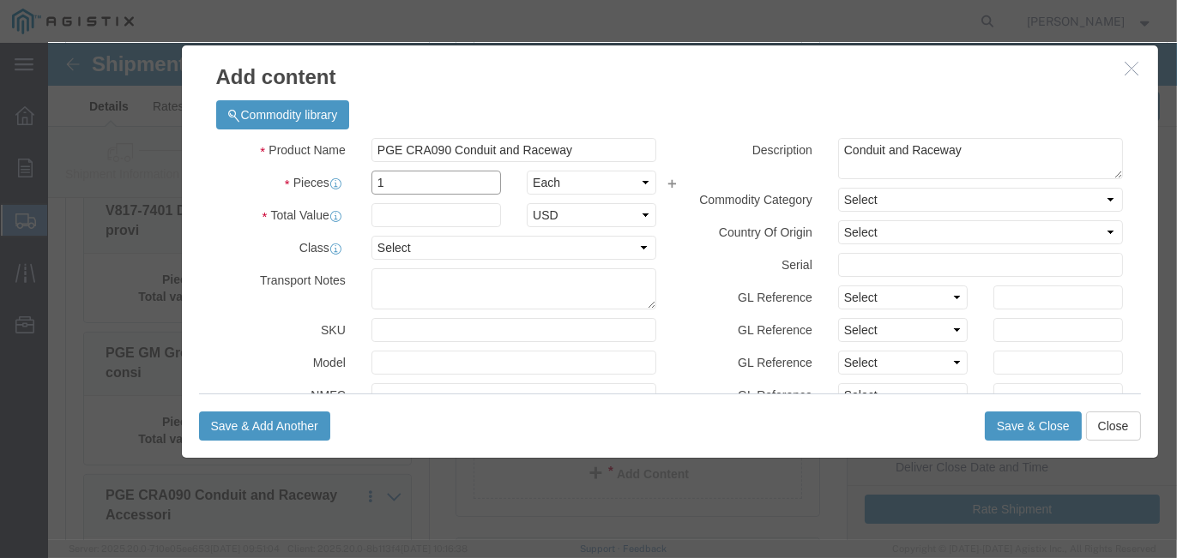
type input "1"
click input "text"
drag, startPoint x: 408, startPoint y: 176, endPoint x: 292, endPoint y: 169, distance: 116.8
click div "Total Value 76363.31 Select ADP AED AFN ALL AMD AOA ARS ATS AUD AWG AZN BAM BBD…"
type input "7636.31"
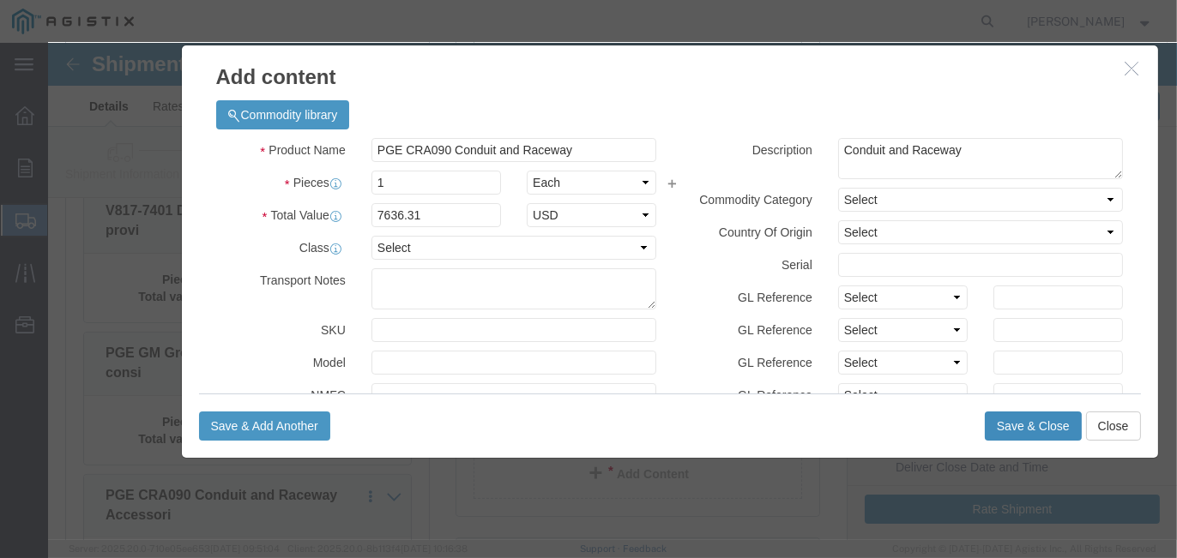
click button "Save & Close"
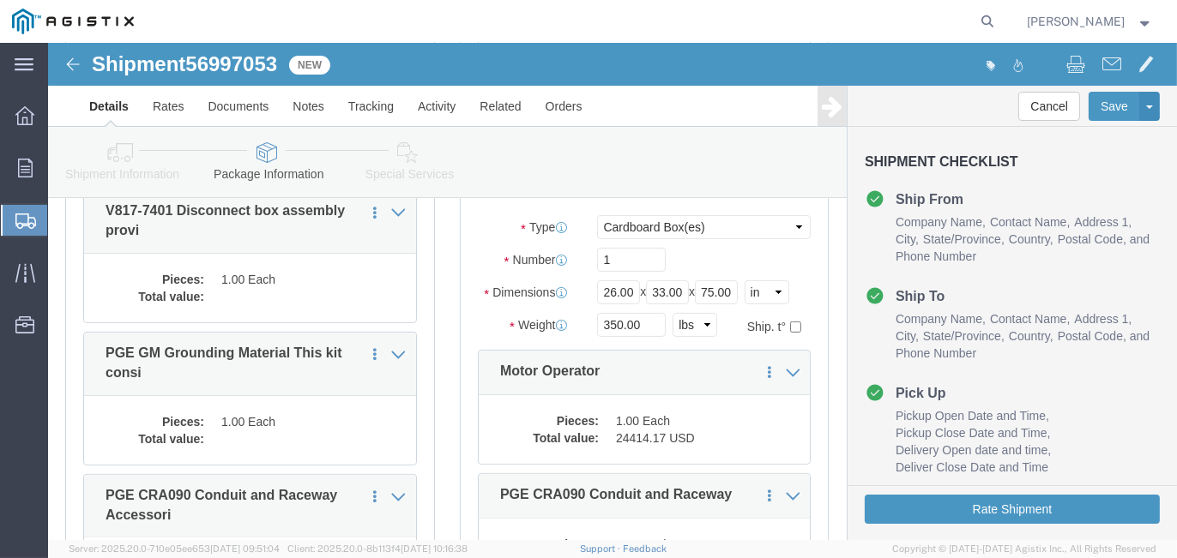
scroll to position [707, 0]
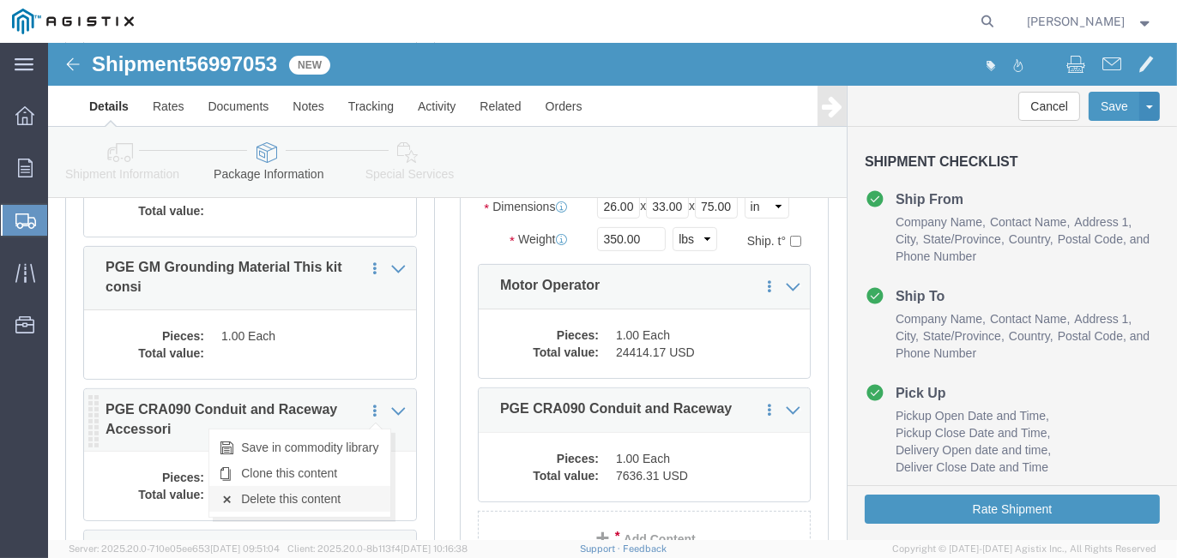
click link "Delete this content"
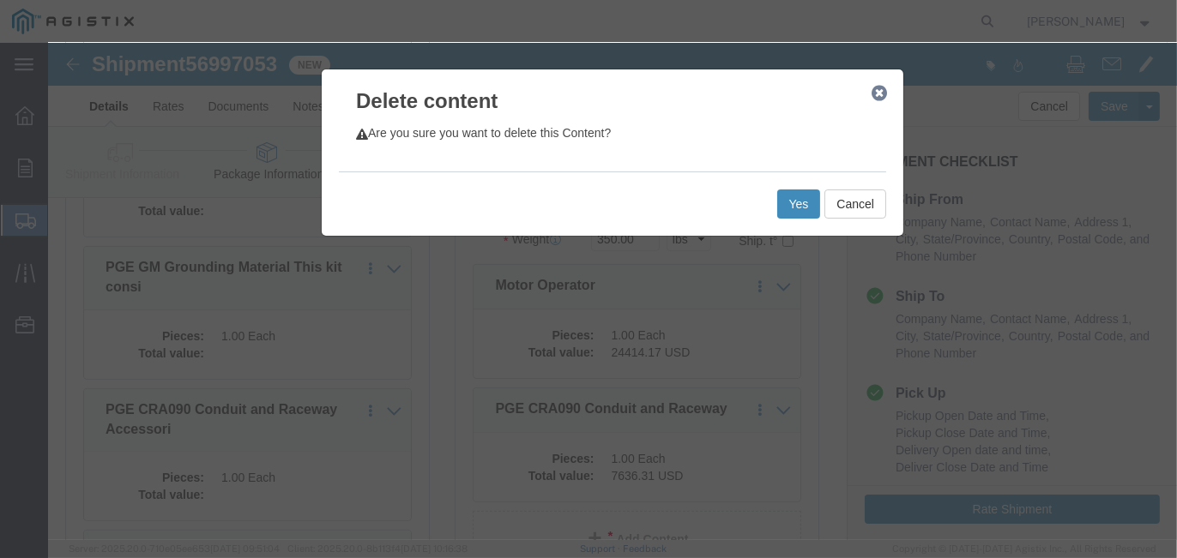
click button "Yes"
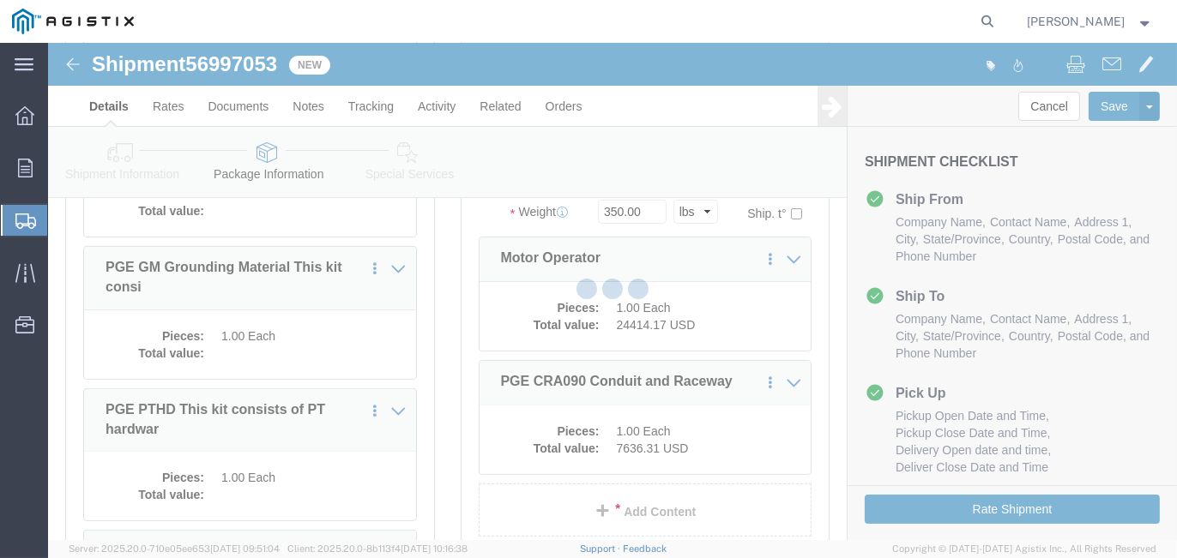
select select "PONS"
select select "CBOX"
select select "POST"
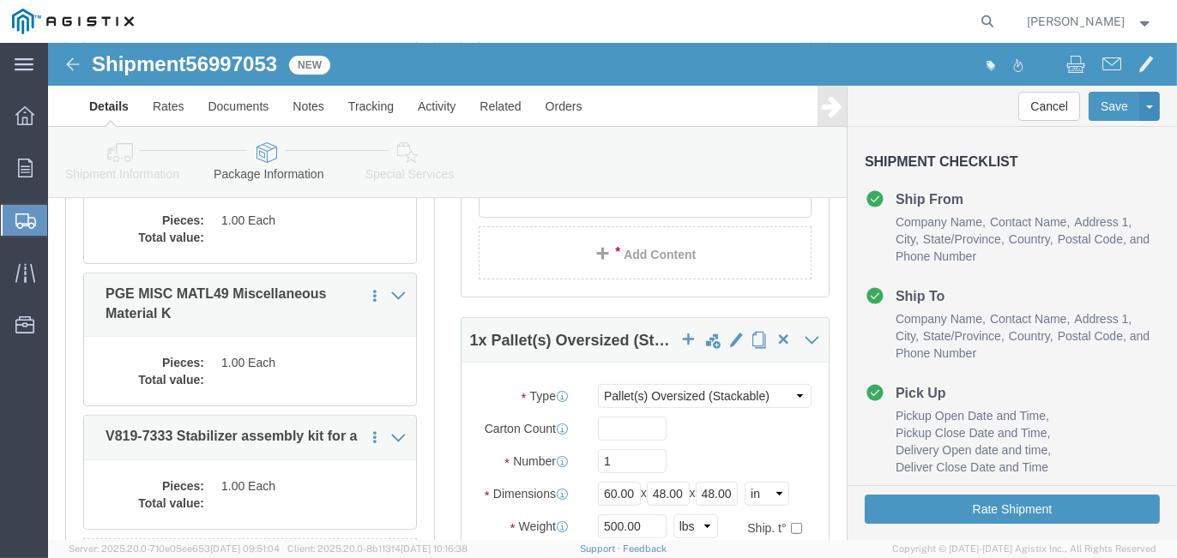
scroll to position [1221, 0]
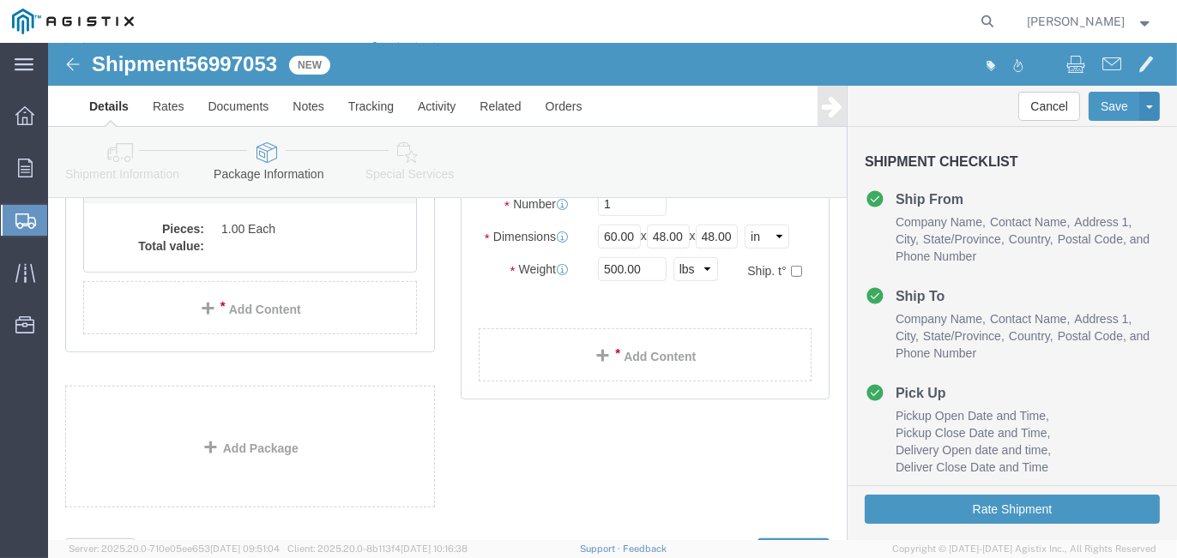
click div "1 x Pallet(s) Oversized (Not Stackable) Package Type Select Bulk Bundle(s) Card…"
click link "Add Package"
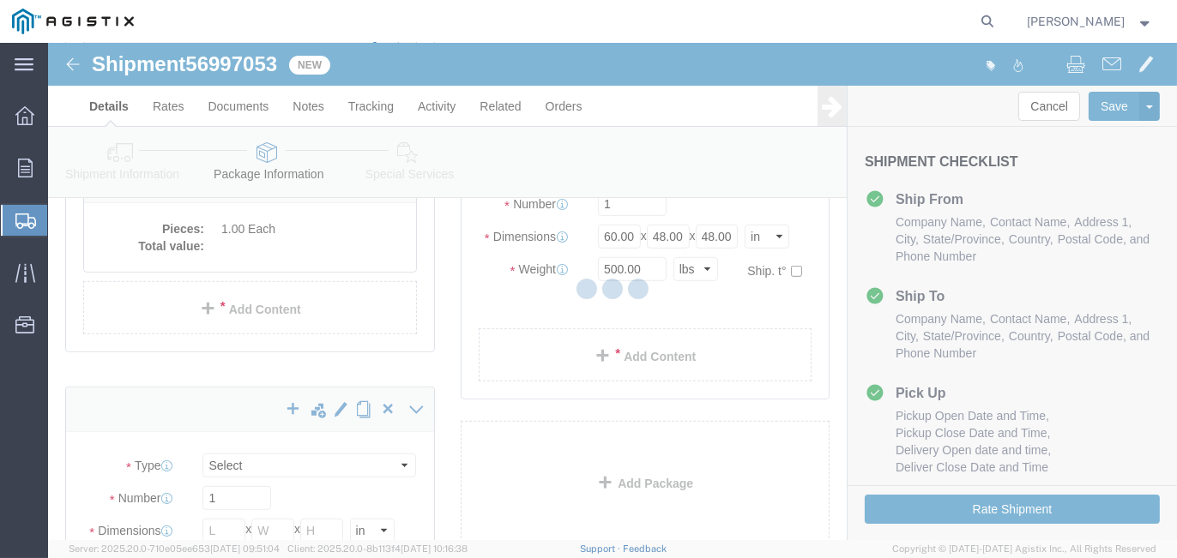
scroll to position [1068, 0]
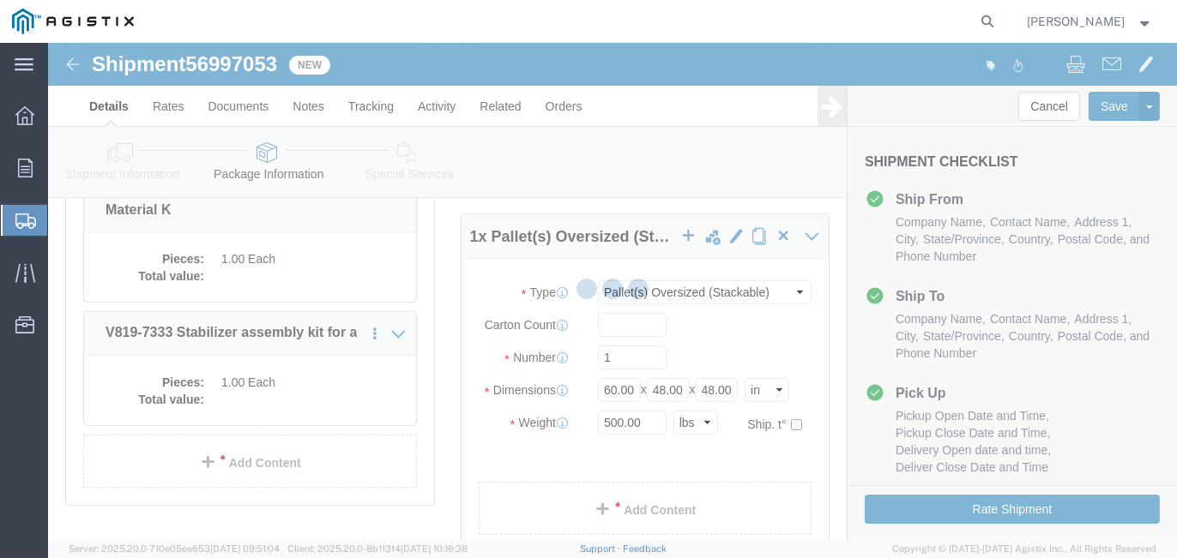
select select "PONS"
select select "CBOX"
select select "POST"
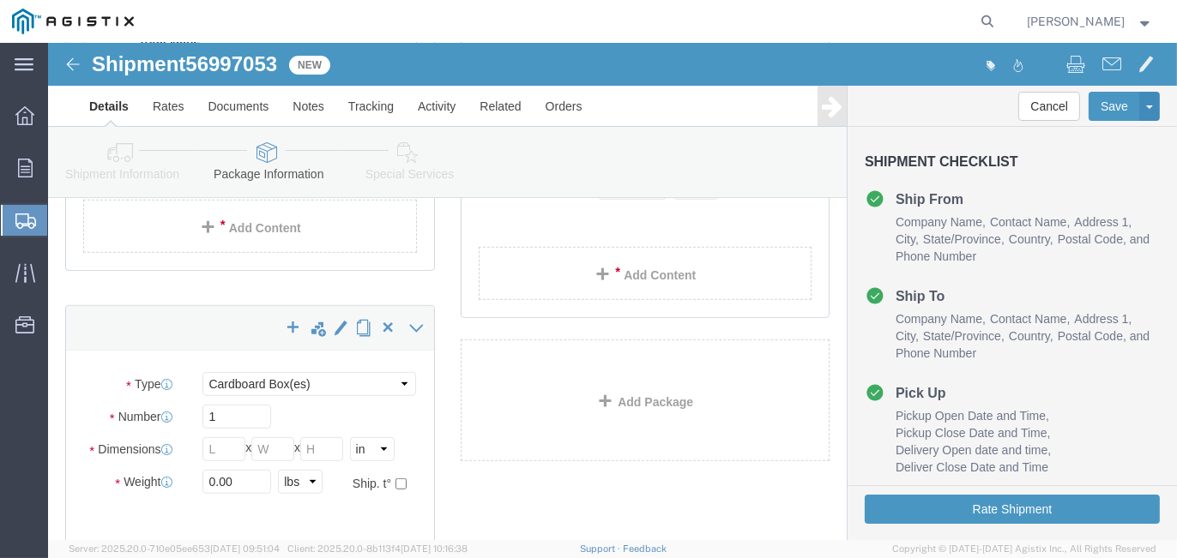
scroll to position [1411, 0]
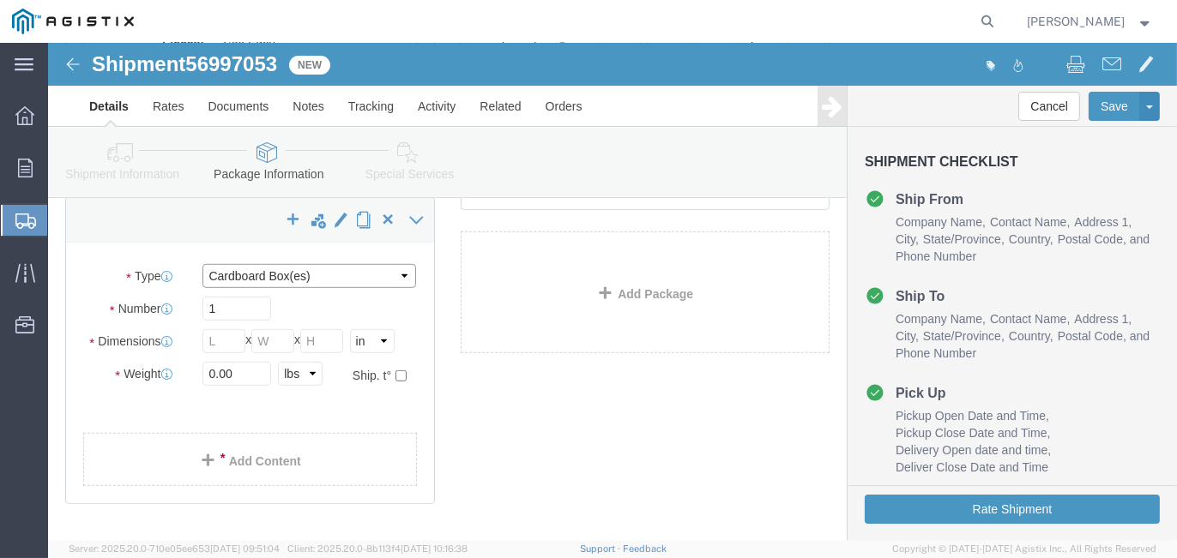
click select "Select Bulk Bundle(s) Cardboard Box(es) Carton(s) Crate(s) Drum(s) (Fiberboard)…"
select select "PONS"
click select "Select Bulk Bundle(s) Cardboard Box(es) Carton(s) Crate(s) Drum(s) (Fiberboard)…"
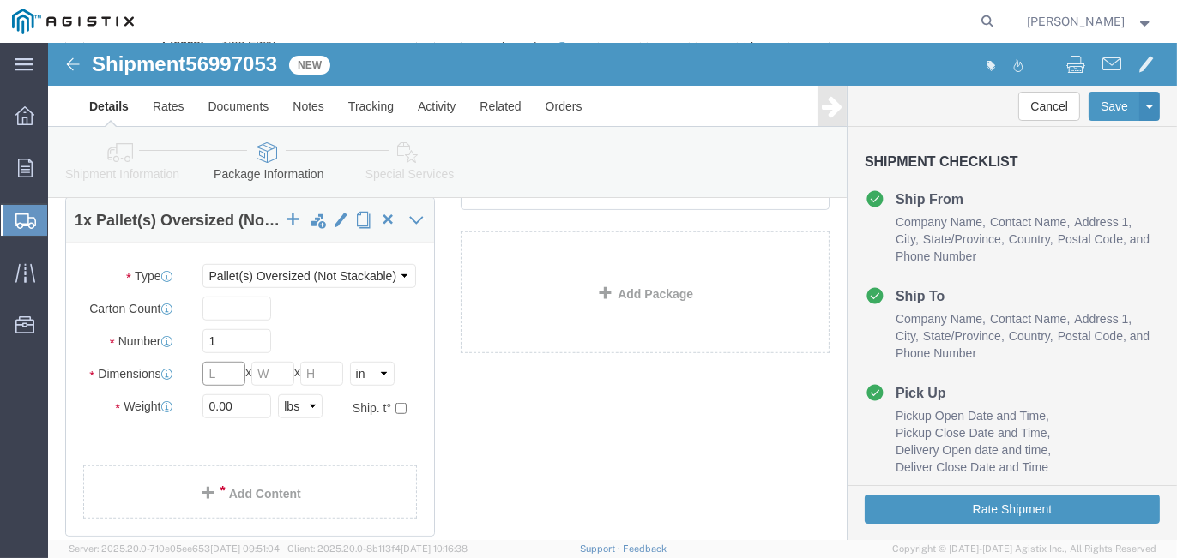
drag, startPoint x: 180, startPoint y: 334, endPoint x: 154, endPoint y: 334, distance: 25.7
click input "text"
type input "72"
type input "68"
type input "65"
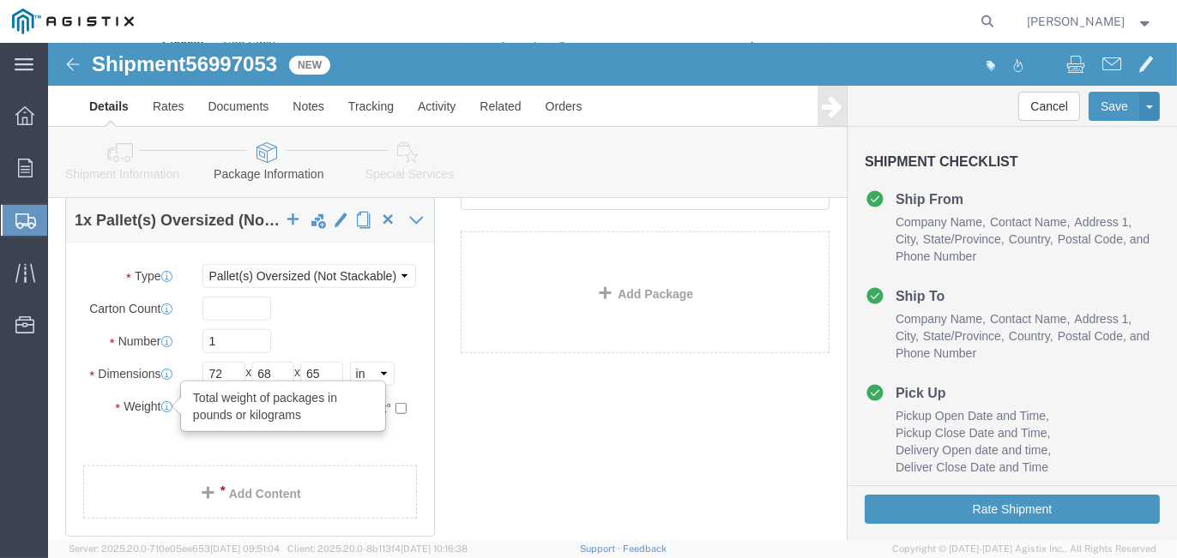
drag, startPoint x: 190, startPoint y: 365, endPoint x: 121, endPoint y: 356, distance: 70.0
click div "Weight Total weight of packages in pounds or kilograms 0.00 Select kgs lbs Ship…"
type input "1350"
click link "Add Content"
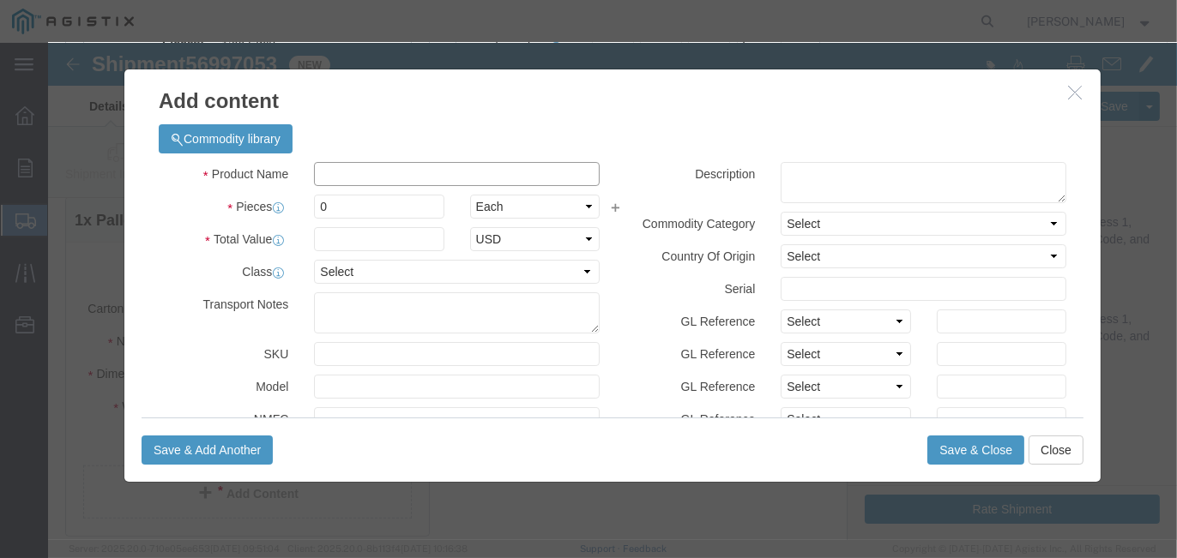
click input "text"
type input "Box- Misc. Hardware & parts"
drag, startPoint x: 291, startPoint y: 167, endPoint x: 220, endPoint y: 166, distance: 70.4
click div "Pieces 0 Select Bag Barrels 100Board Feet Bottle Box Blister Pack Carats Can Ca…"
type input "1"
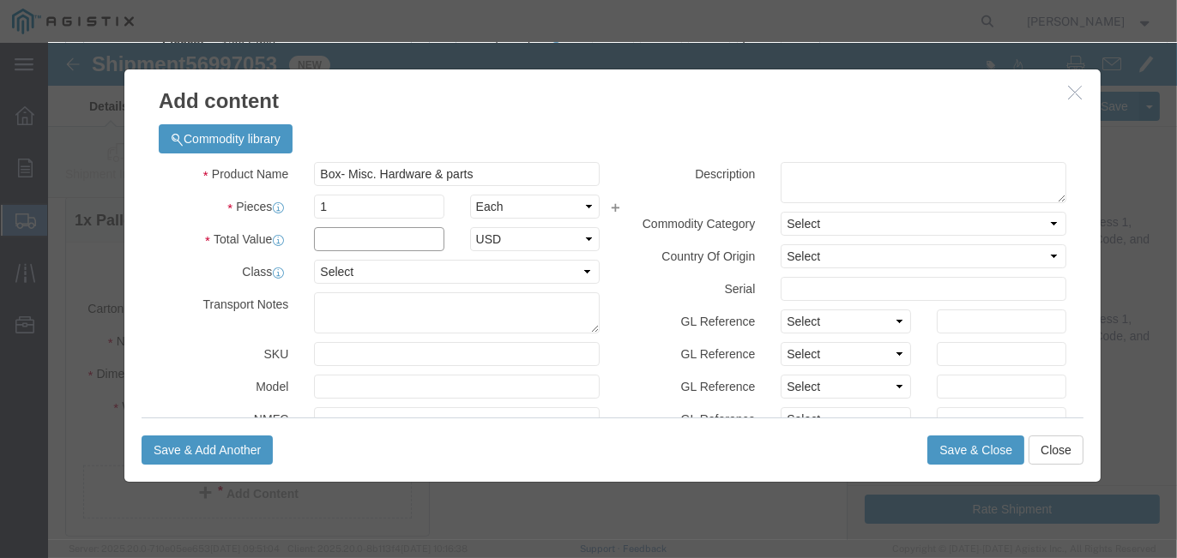
click input "text"
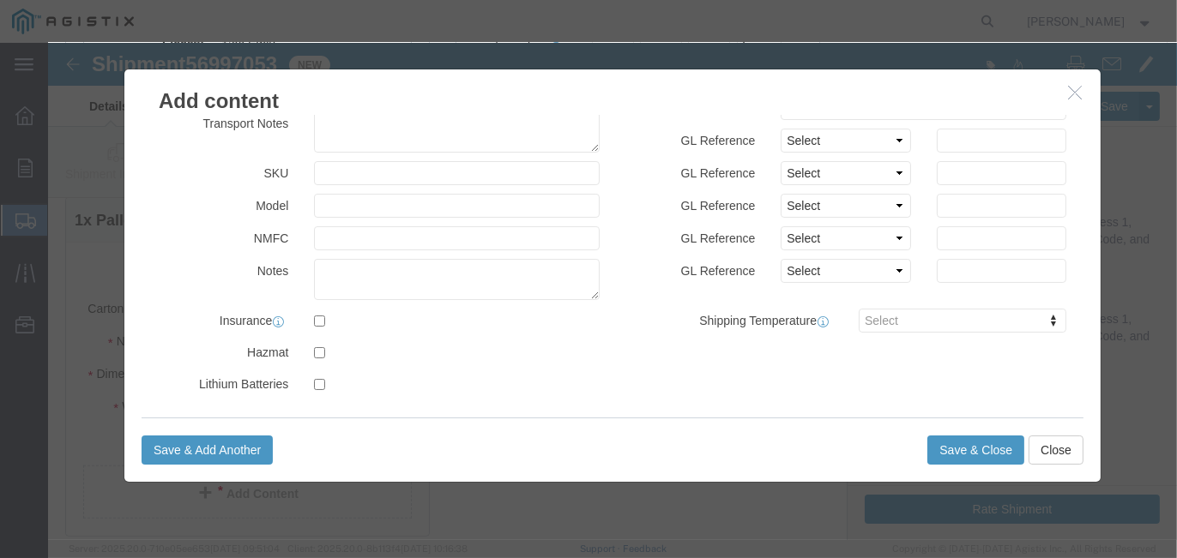
scroll to position [187, 0]
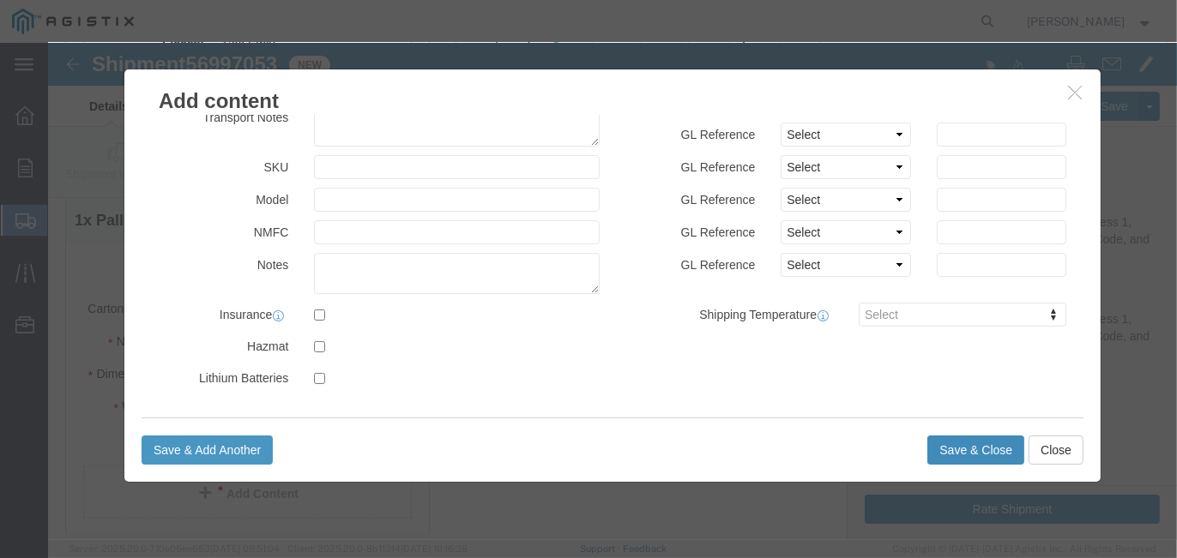
type input "9294.48"
click button "Save & Close"
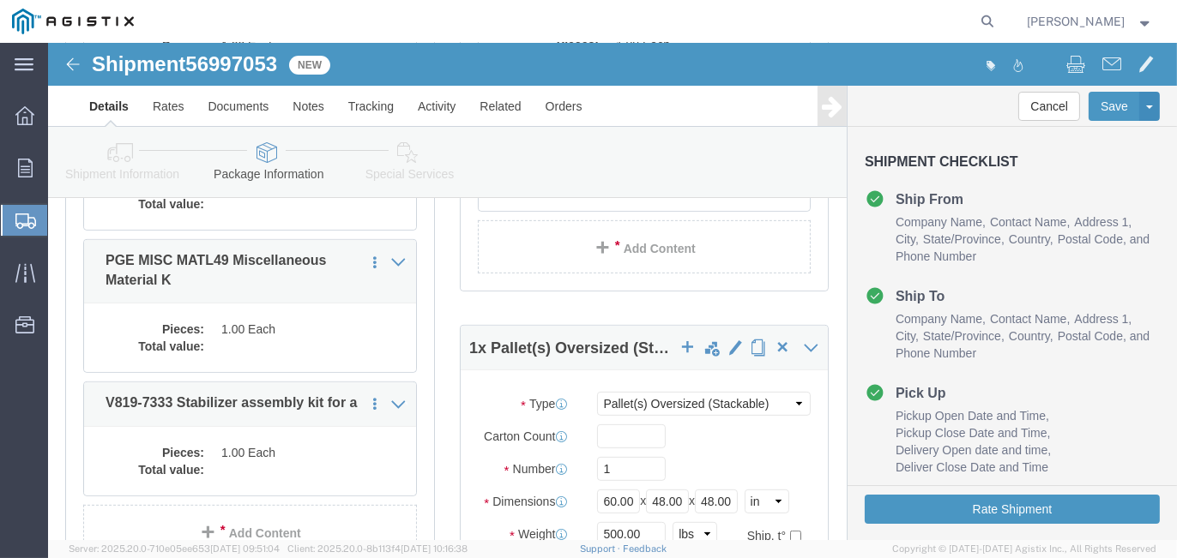
scroll to position [982, 0]
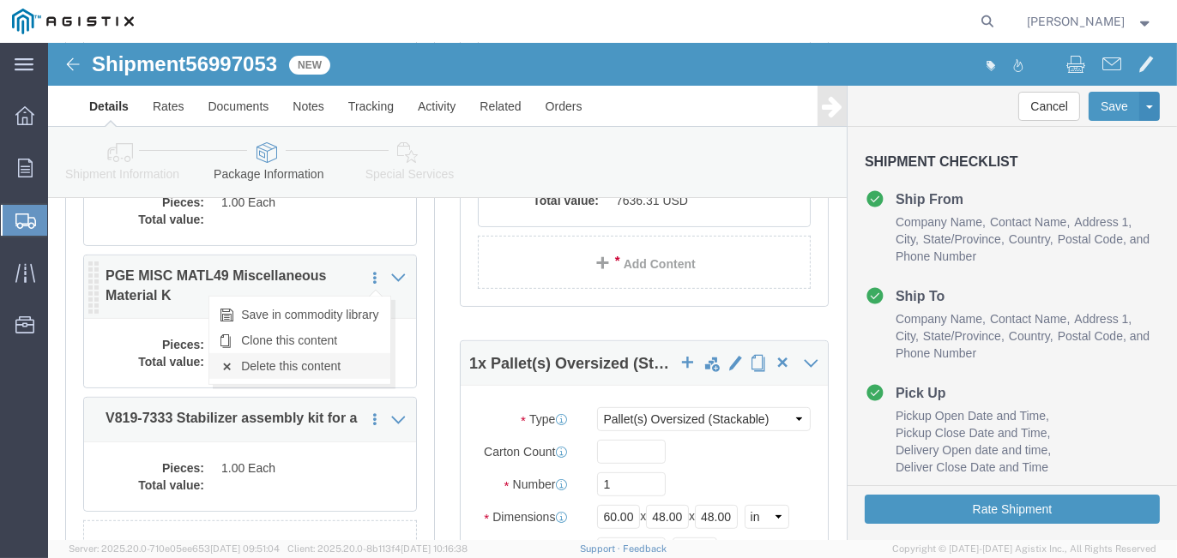
click link "Delete this content"
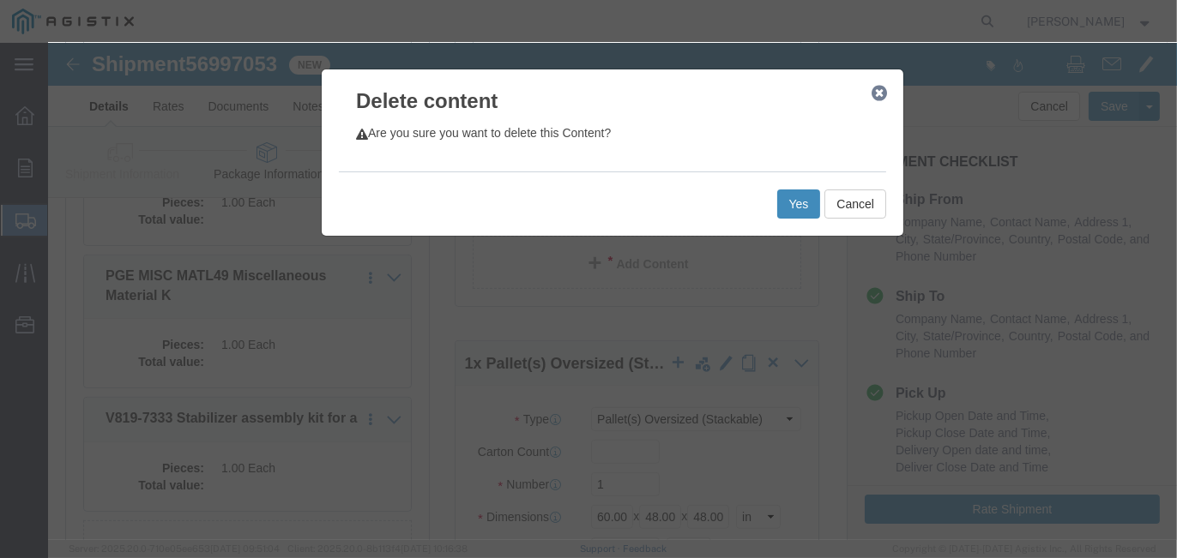
click button "Yes"
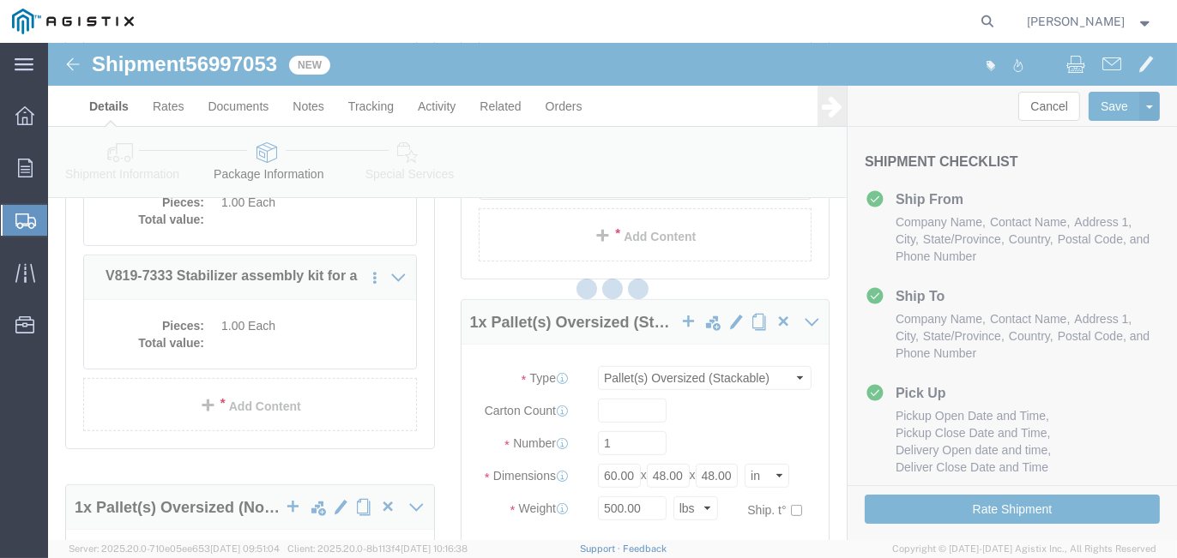
scroll to position [926, 0]
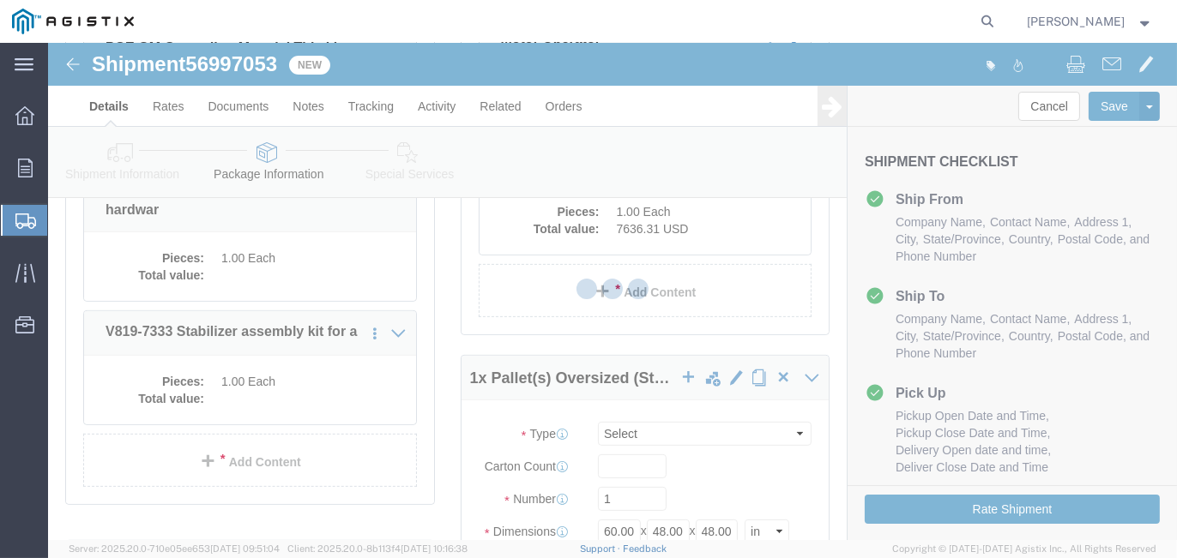
select select "PONS"
select select "CBOX"
select select "POST"
select select "PONS"
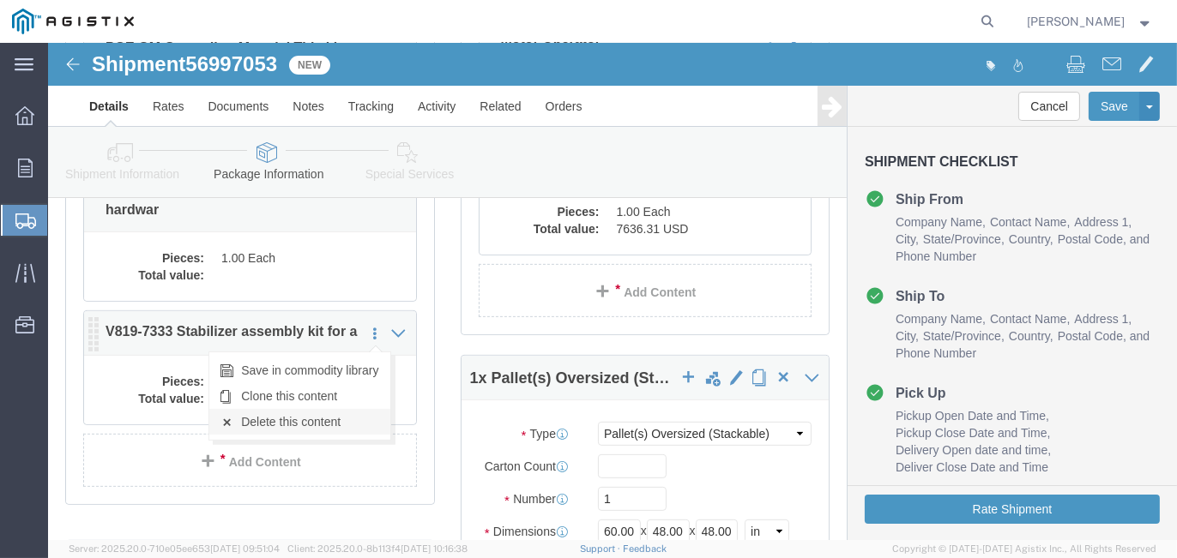
click link "Delete this content"
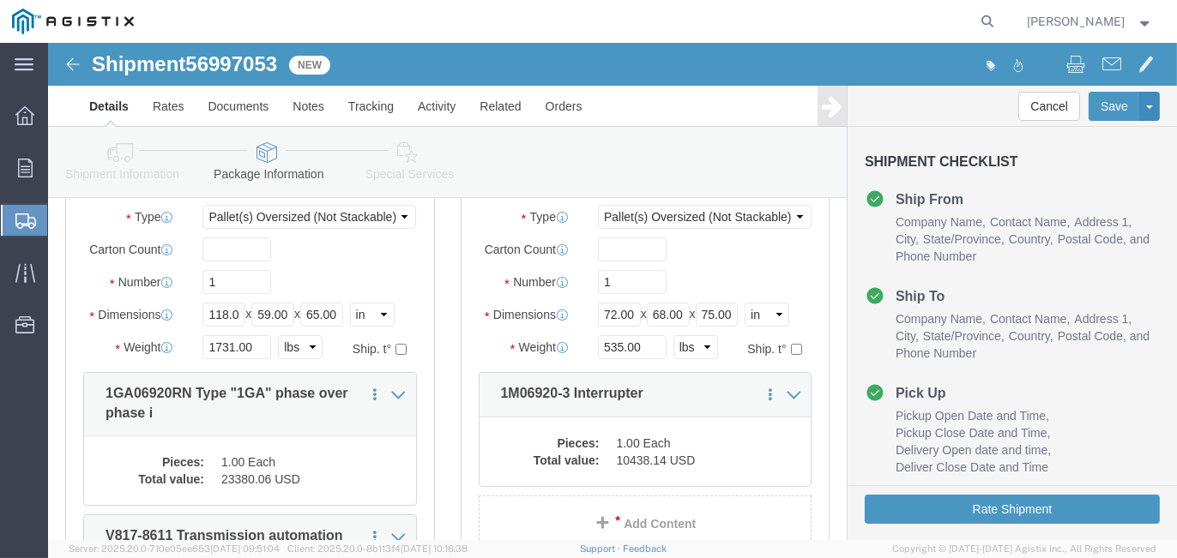
scroll to position [326, 0]
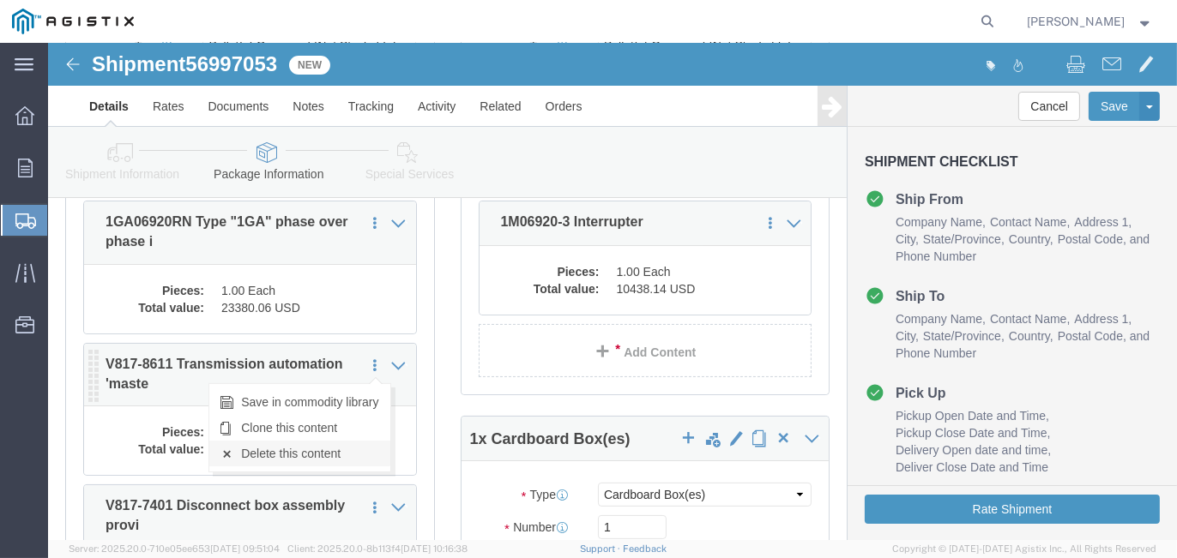
click link "Delete this content"
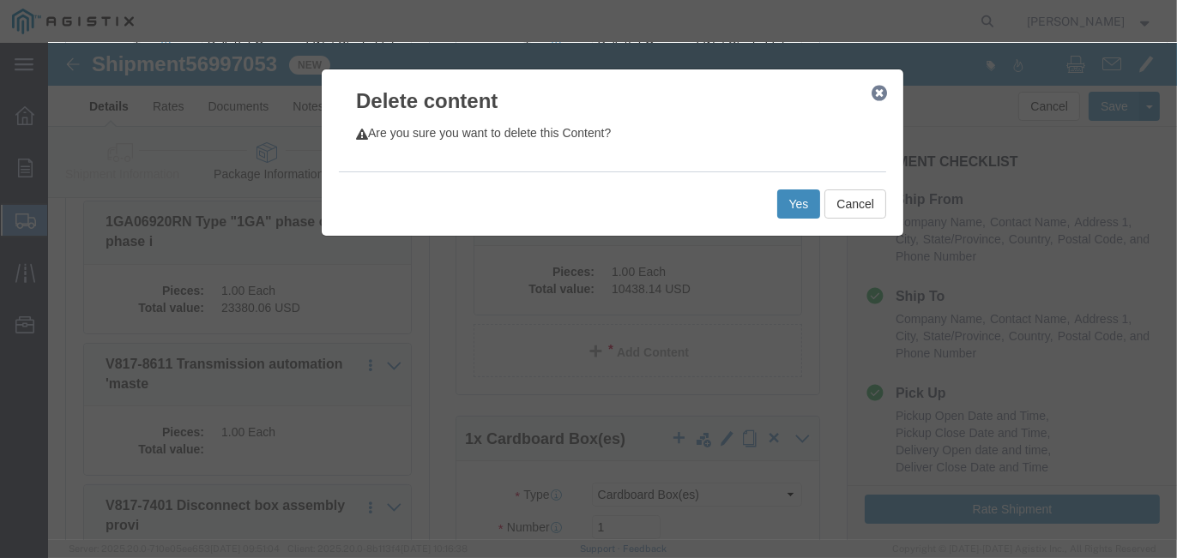
click button "Yes"
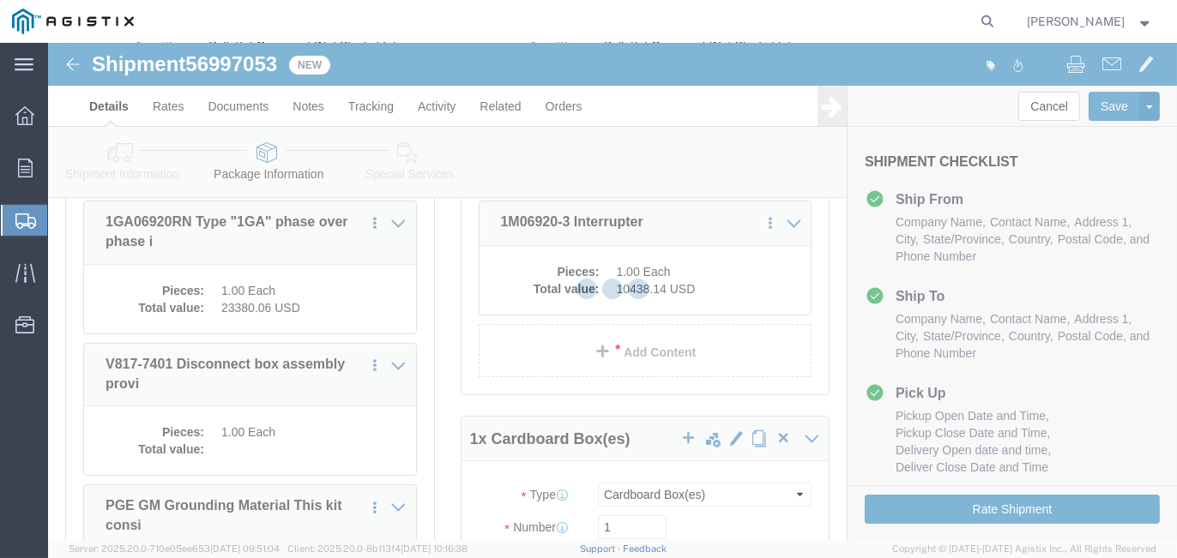
select select "PONS"
select select "CBOX"
select select "POST"
select select "PONS"
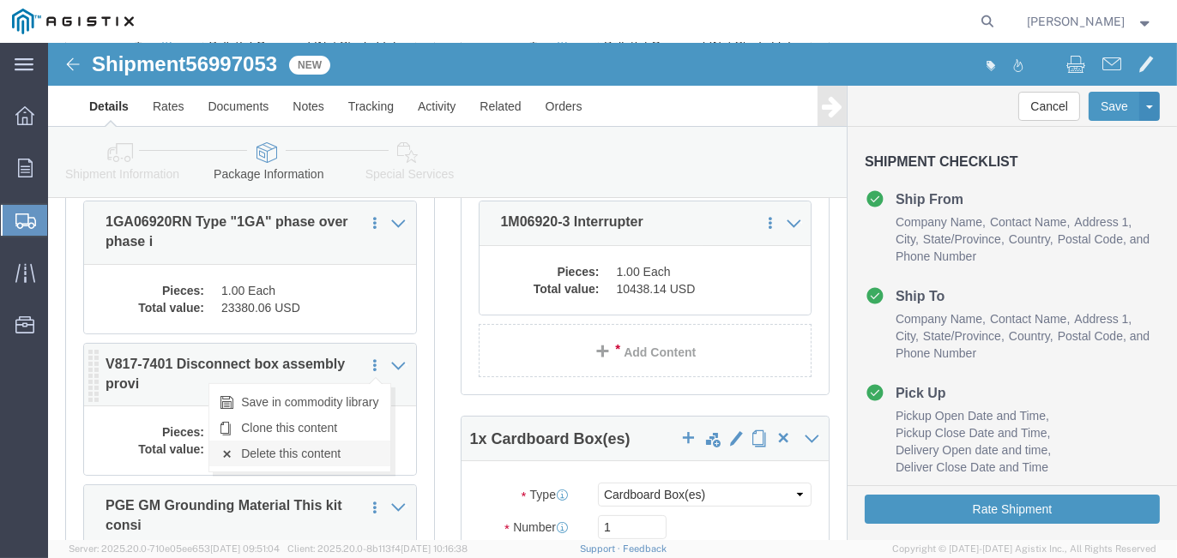
click link "Delete this content"
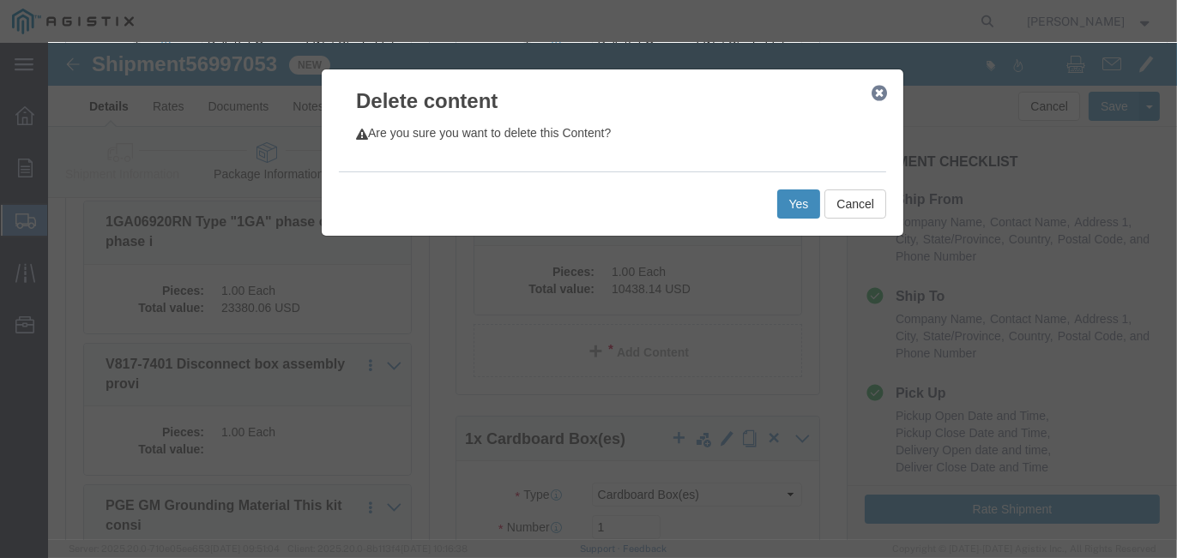
click button "Yes"
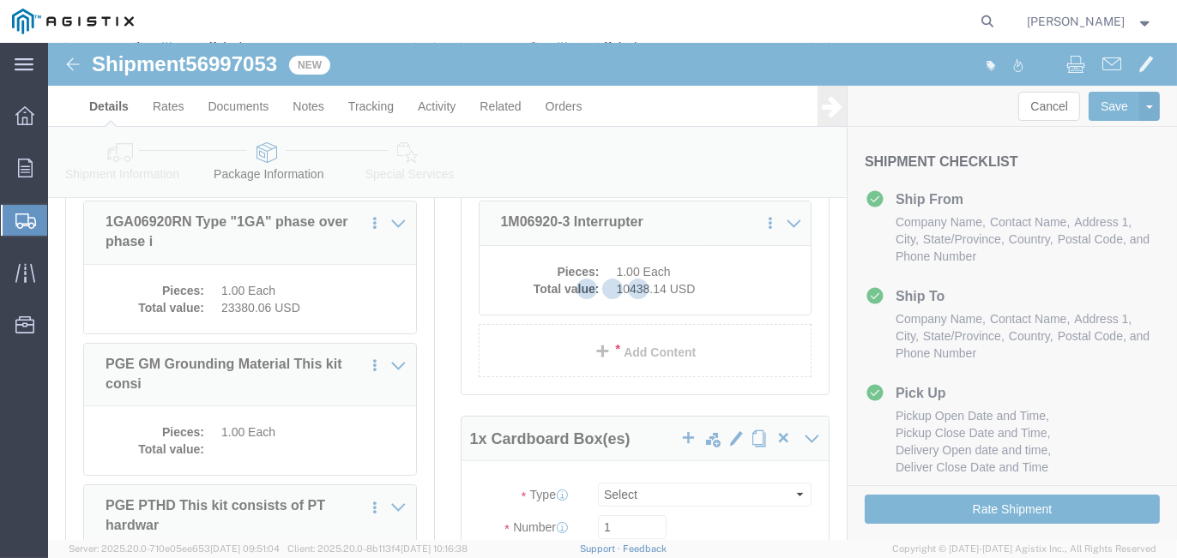
select select "PONS"
select select "CBOX"
select select "POST"
select select "PONS"
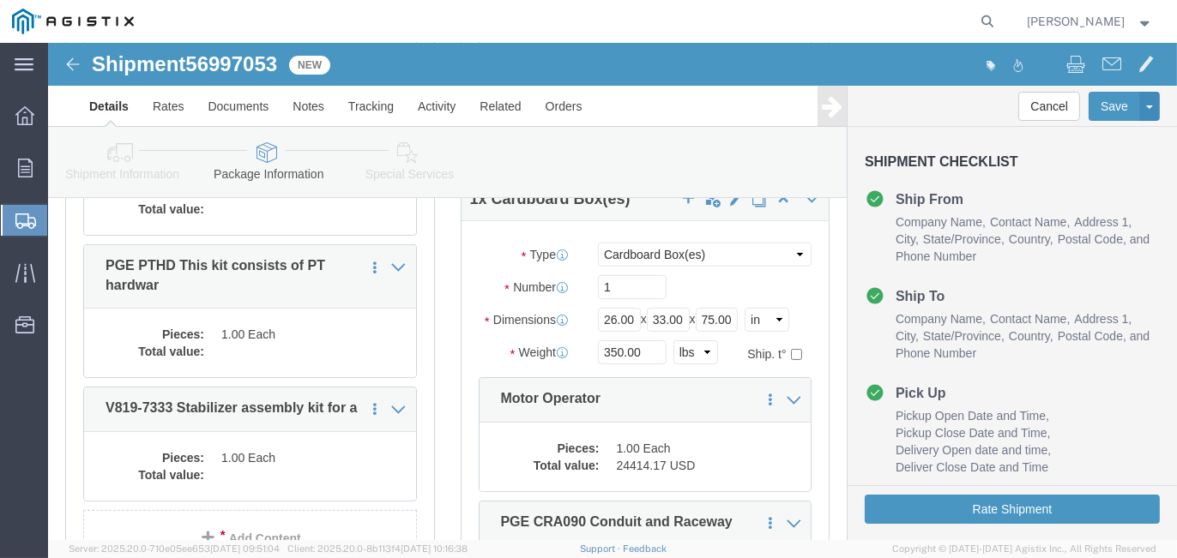
scroll to position [583, 0]
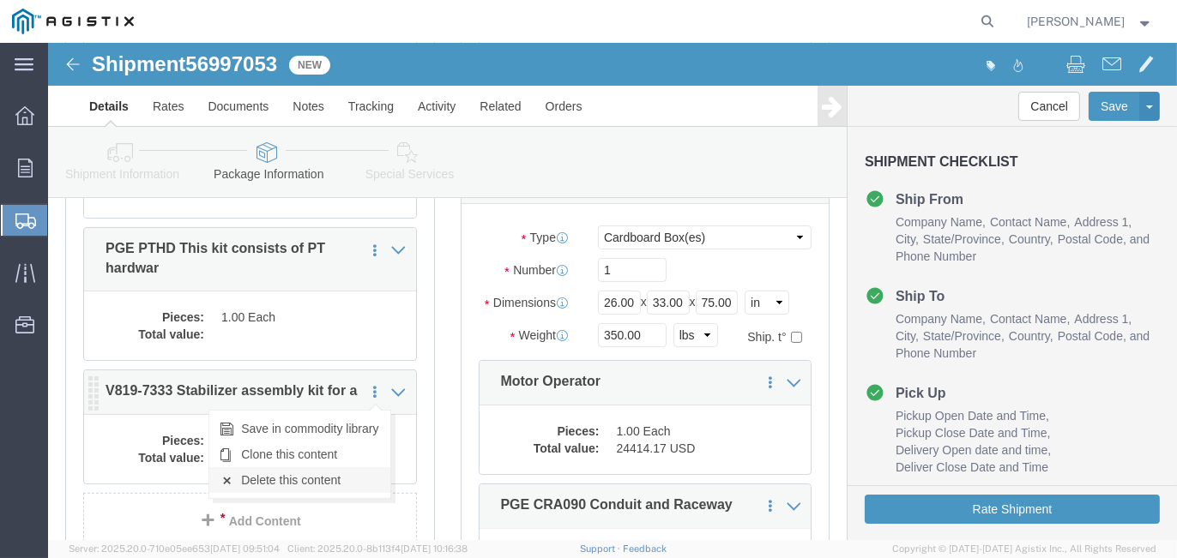
click link "Delete this content"
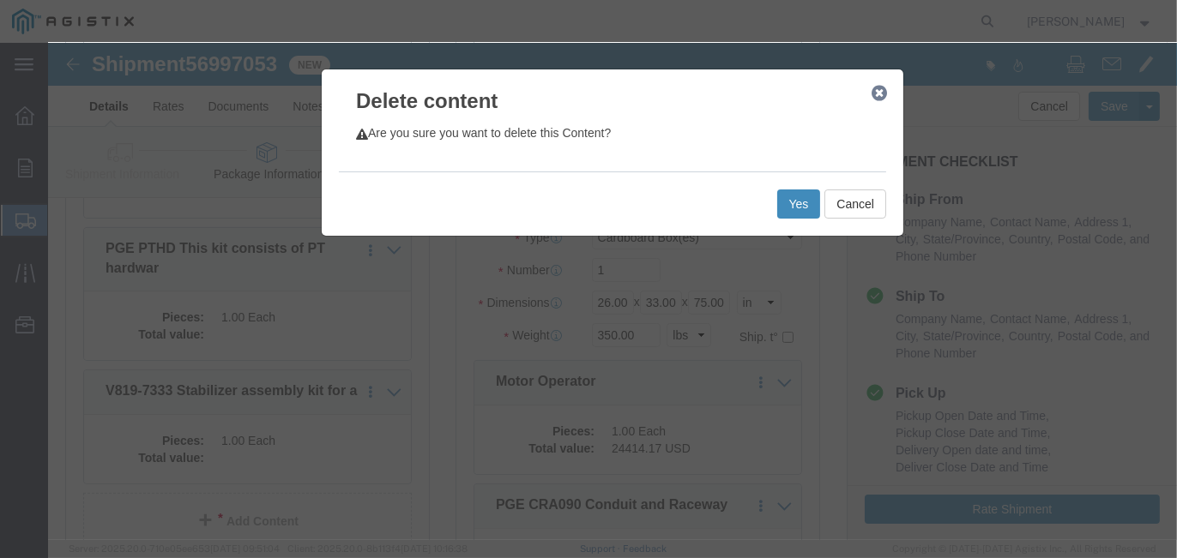
click button "Yes"
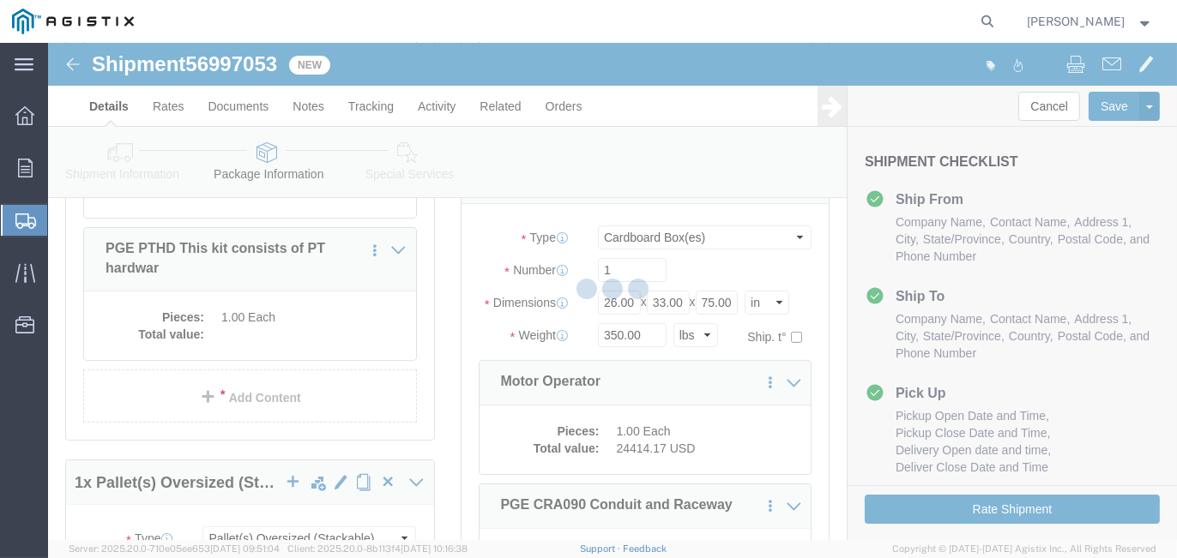
scroll to position [502, 0]
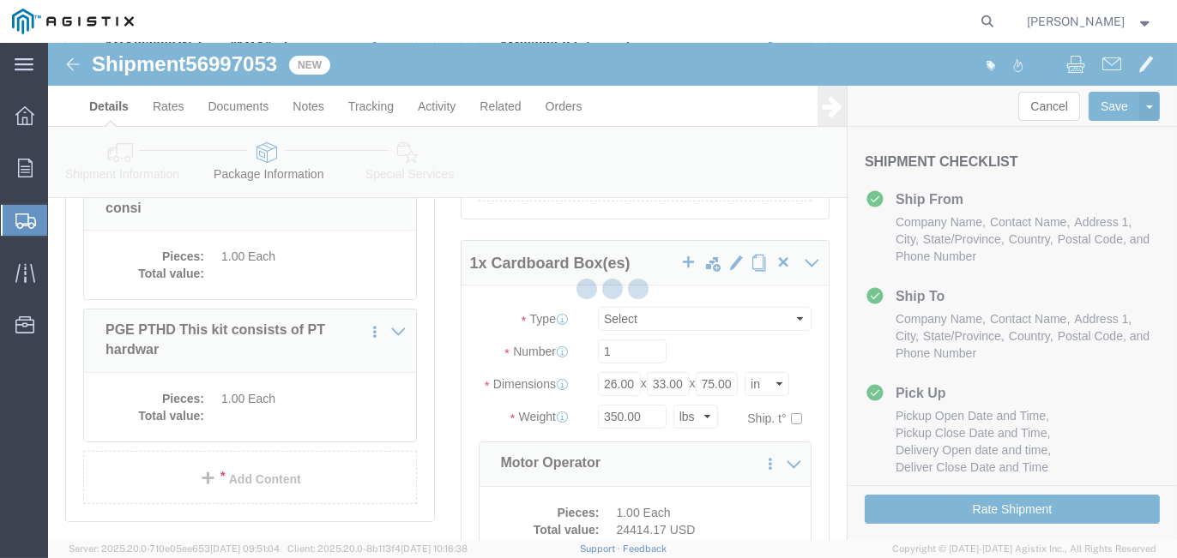
select select "PONS"
select select "CBOX"
select select "POST"
select select "PONS"
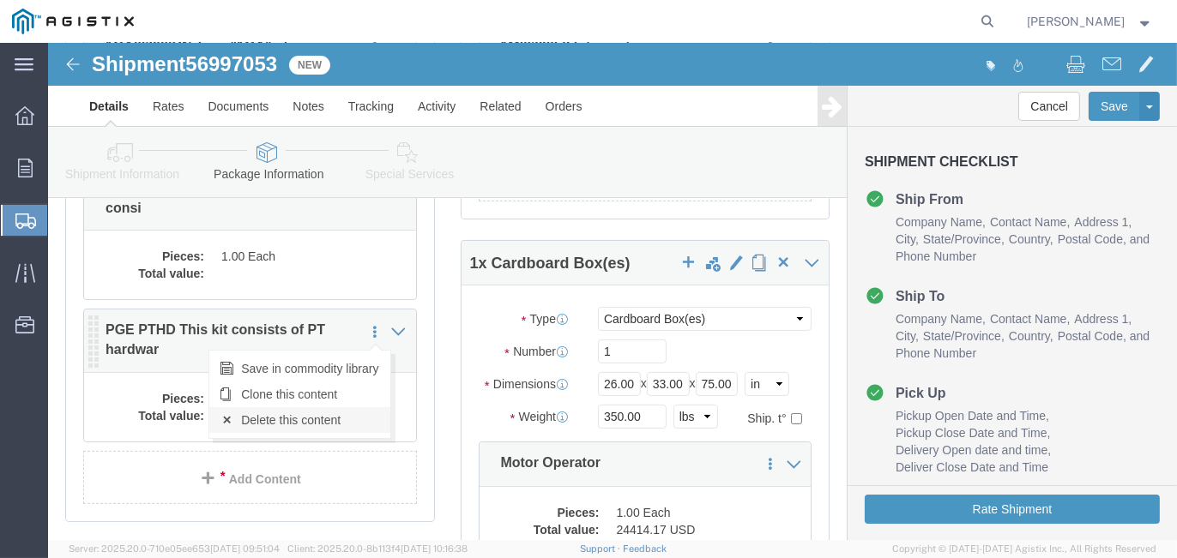
click link "Delete this content"
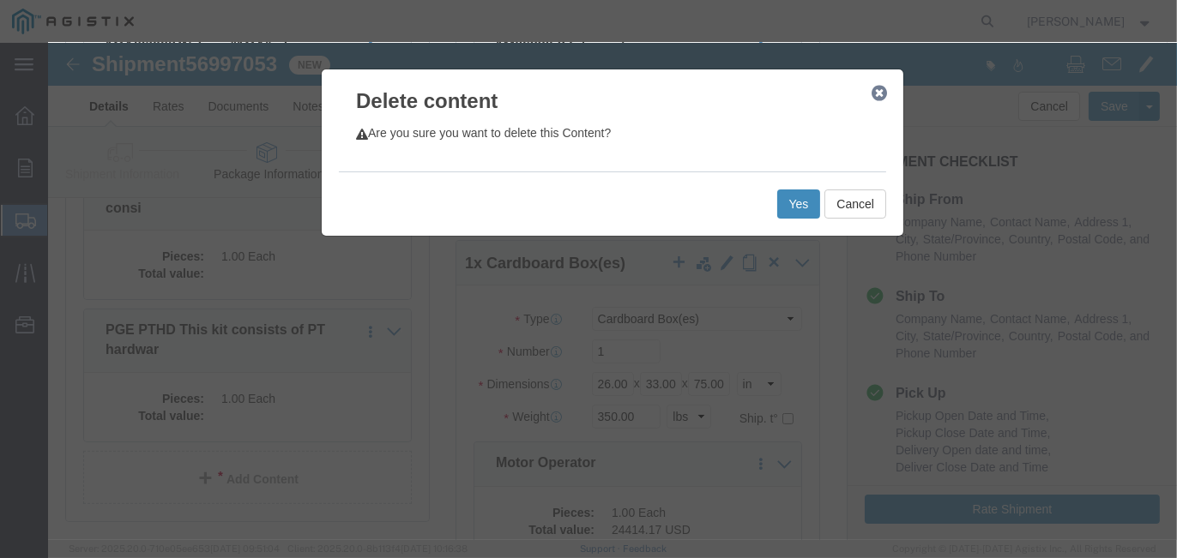
click button "Yes"
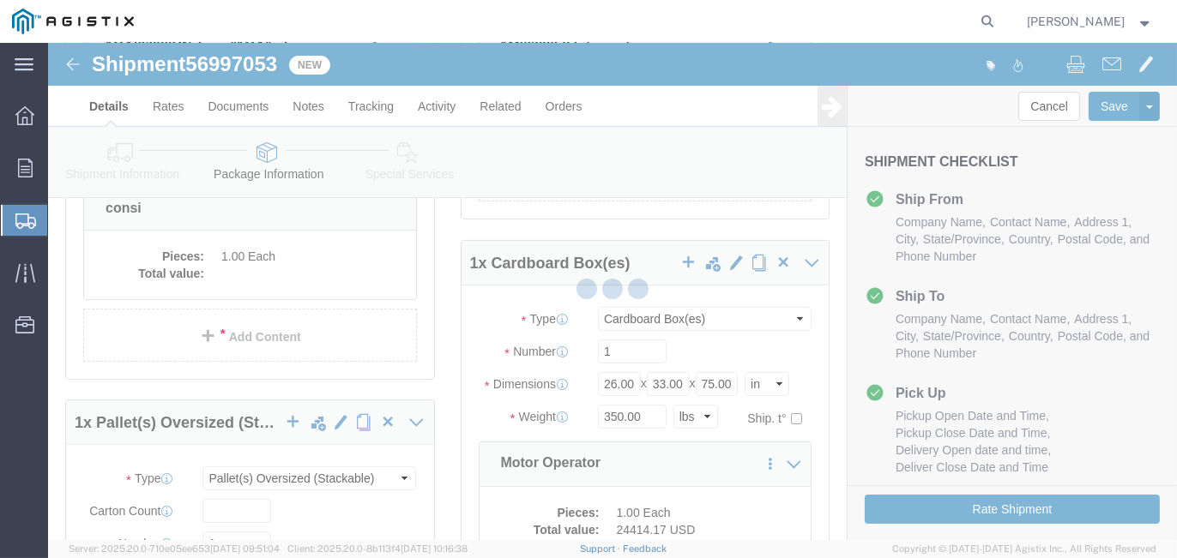
scroll to position [360, 0]
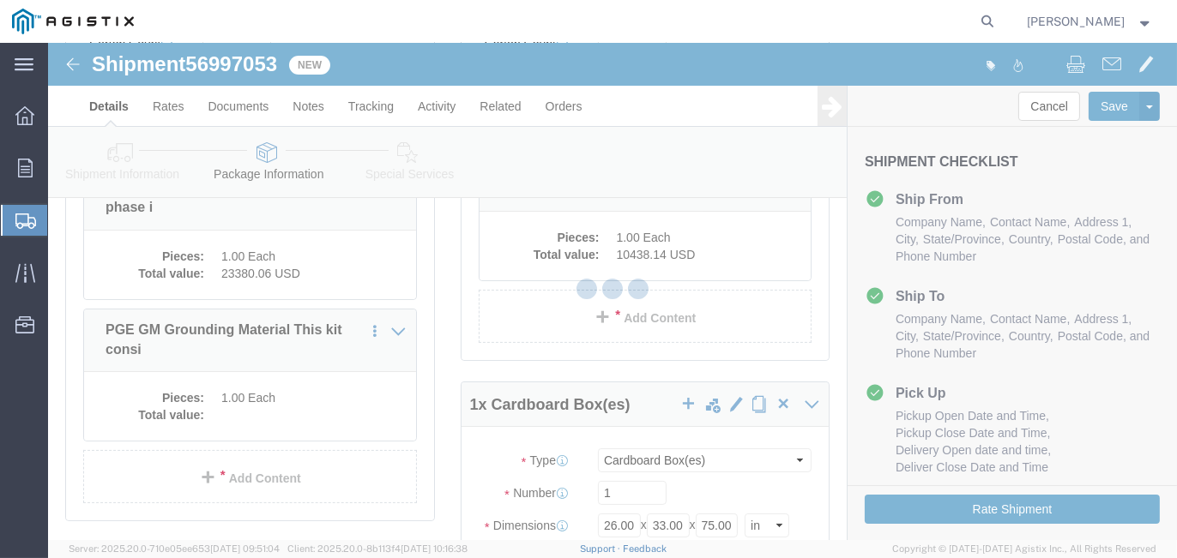
select select "PONS"
select select "CBOX"
select select "POST"
select select "PONS"
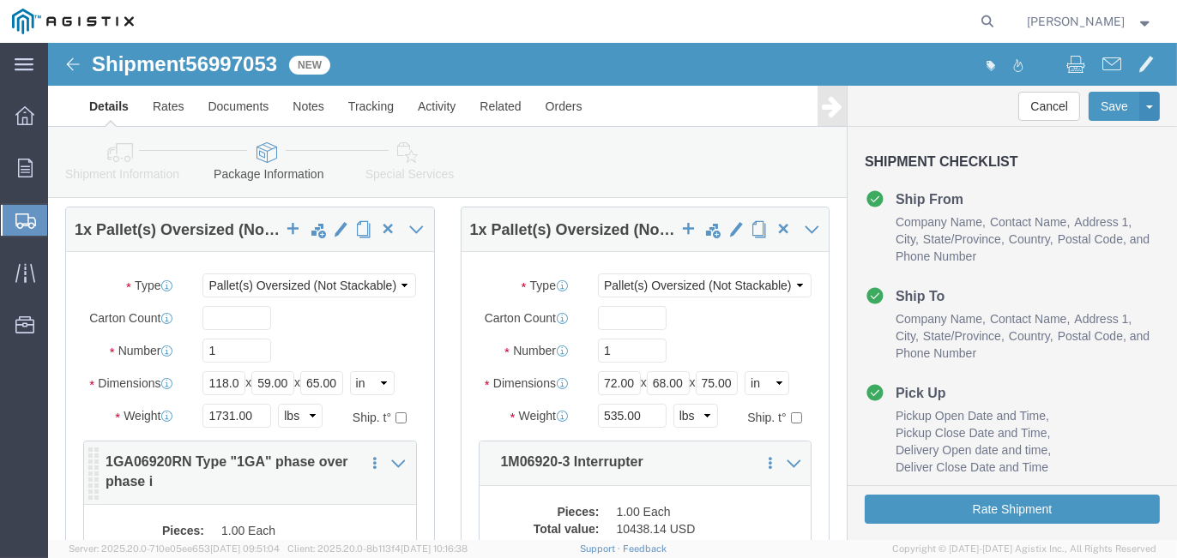
scroll to position [343, 0]
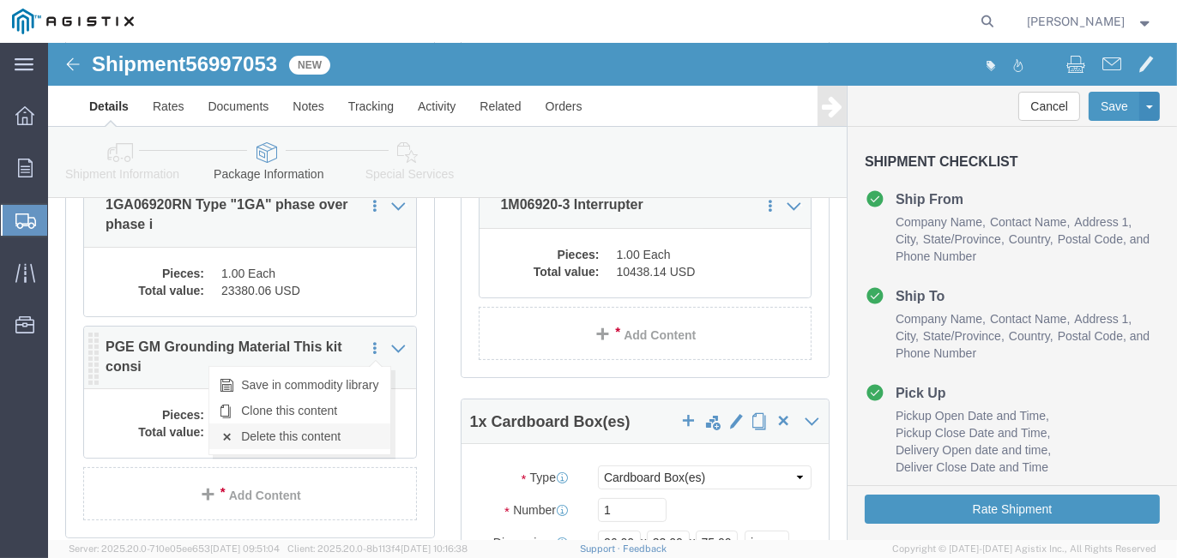
click link "Delete this content"
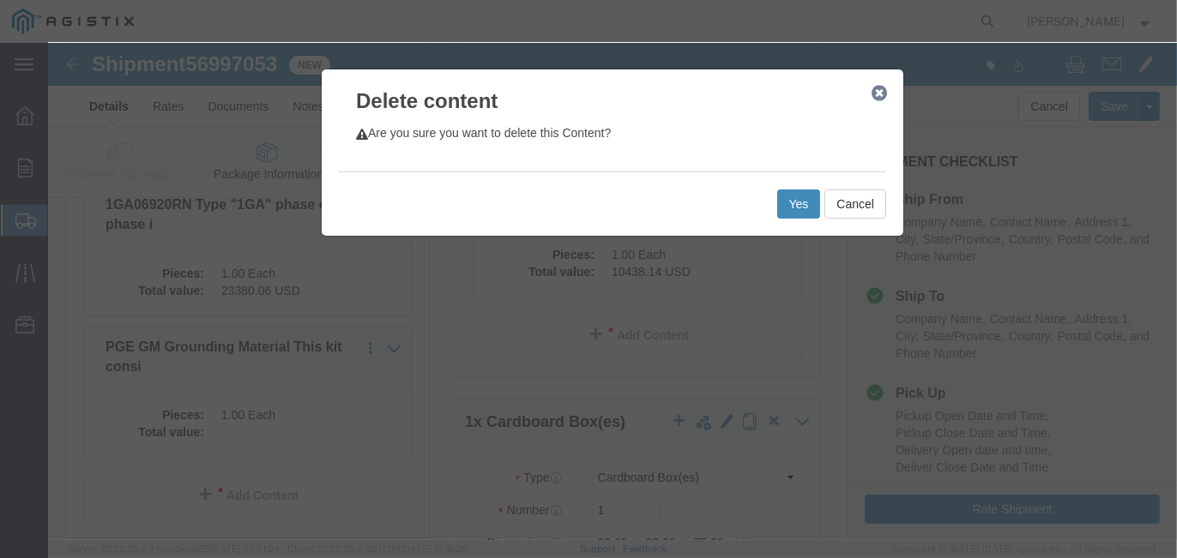
click button "Yes"
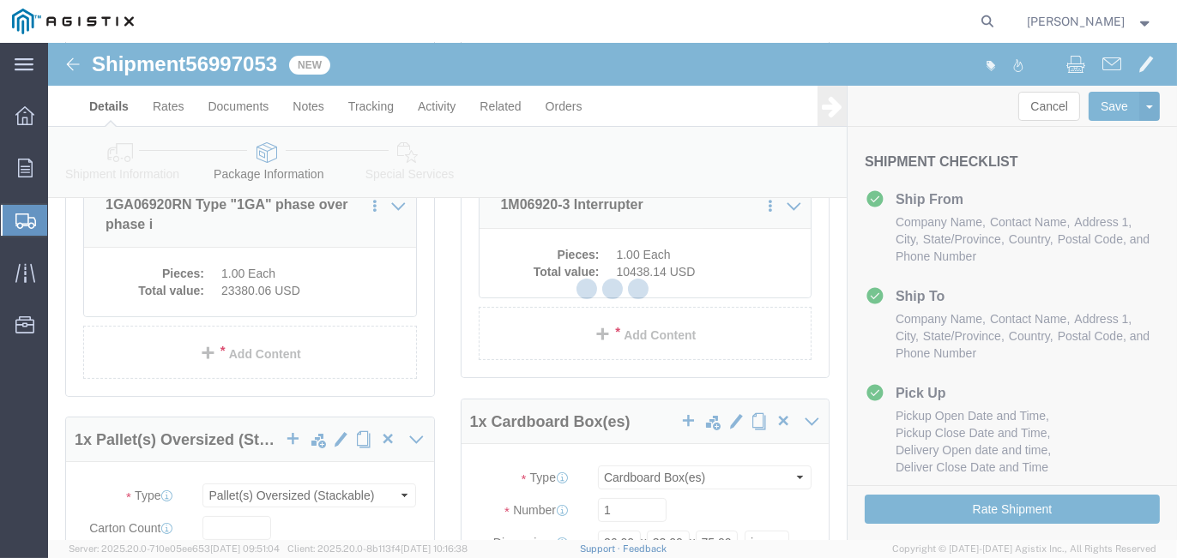
scroll to position [292, 0]
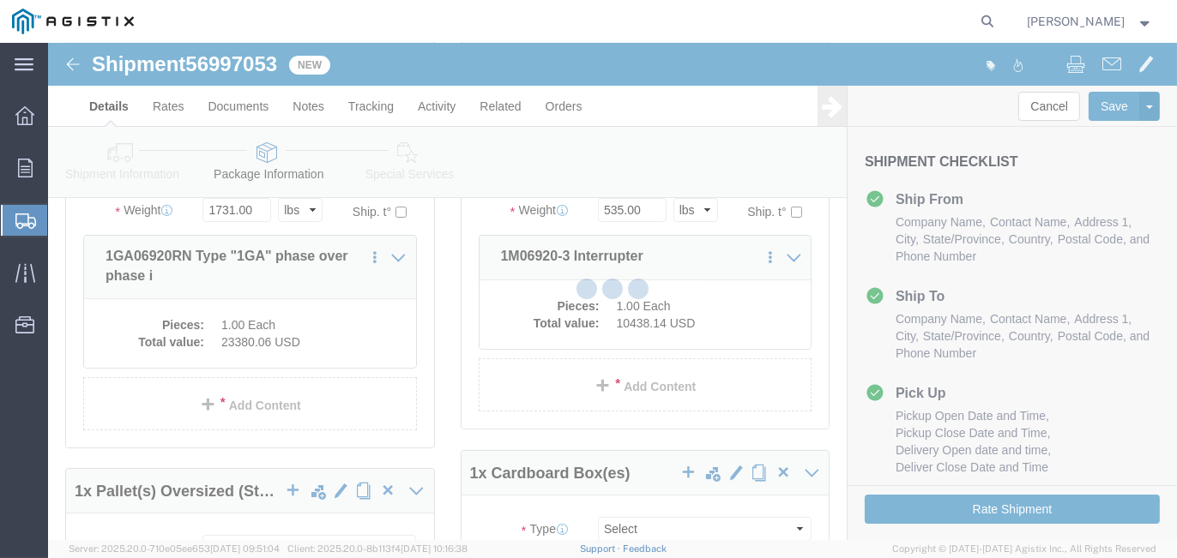
select select "PONS"
select select "CBOX"
select select "POST"
select select "PONS"
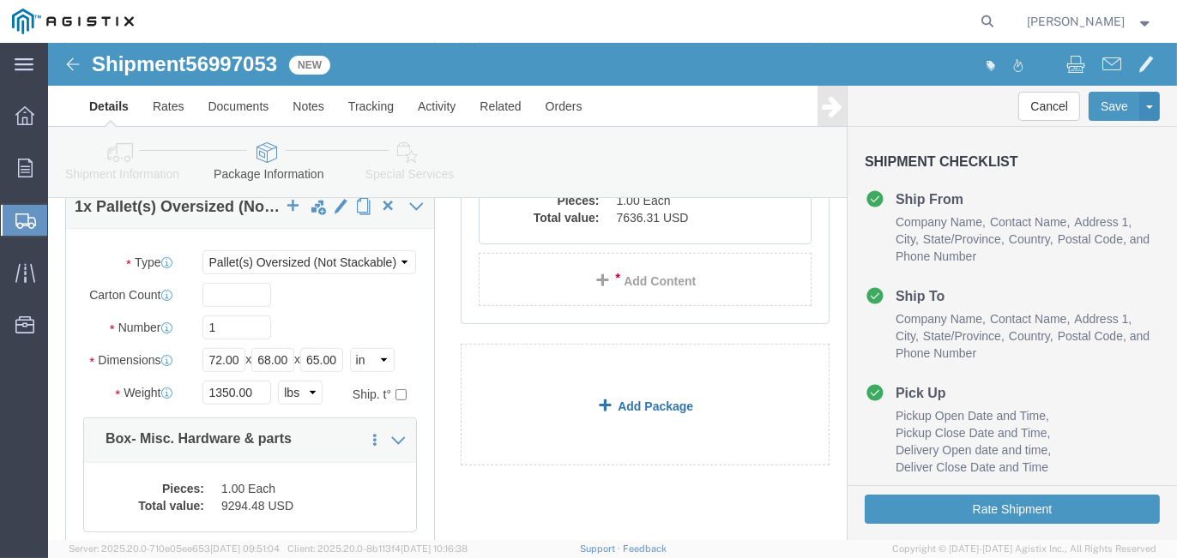
scroll to position [978, 0]
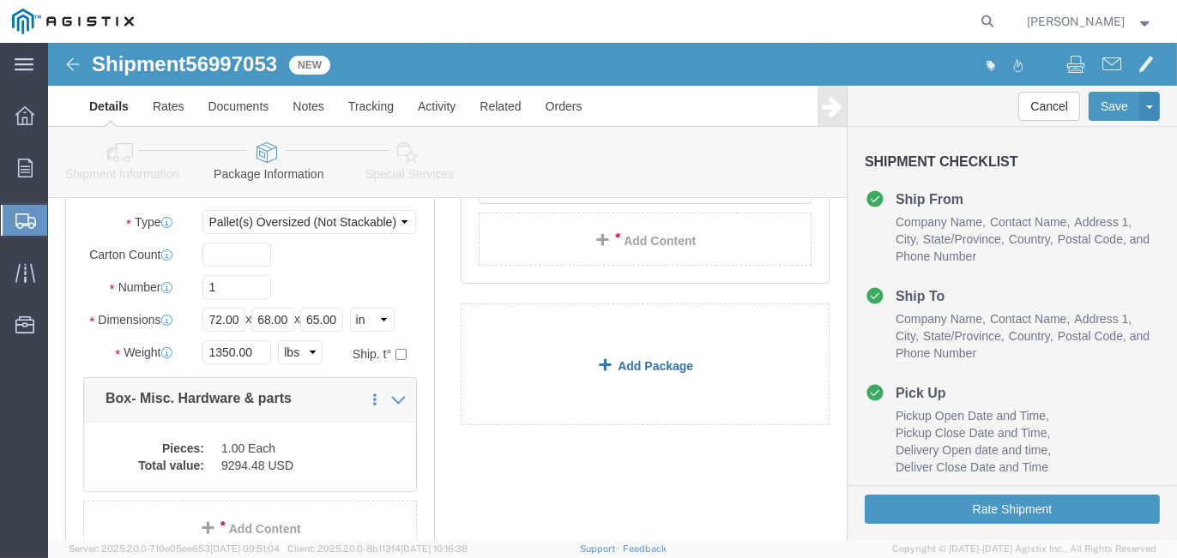
click link "Add Package"
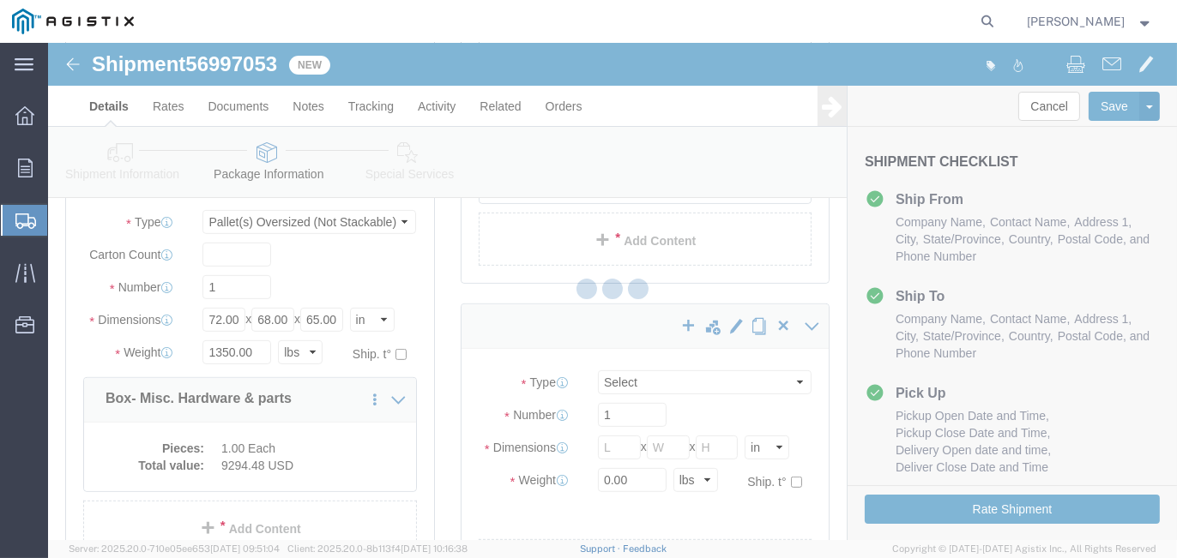
scroll to position [292, 0]
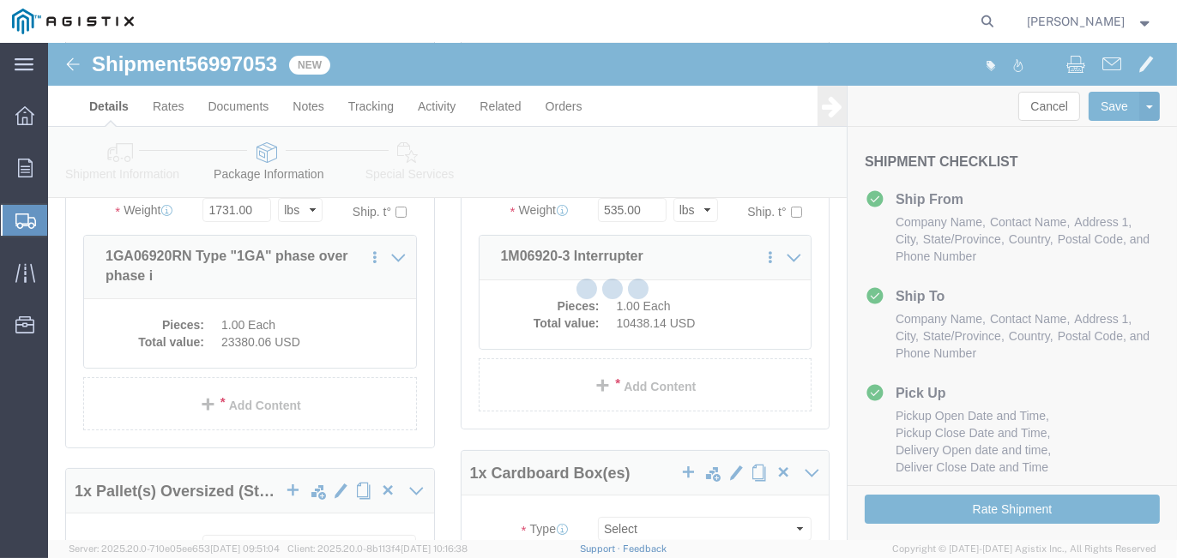
select select "PONS"
select select "CBOX"
select select "POST"
select select "PONS"
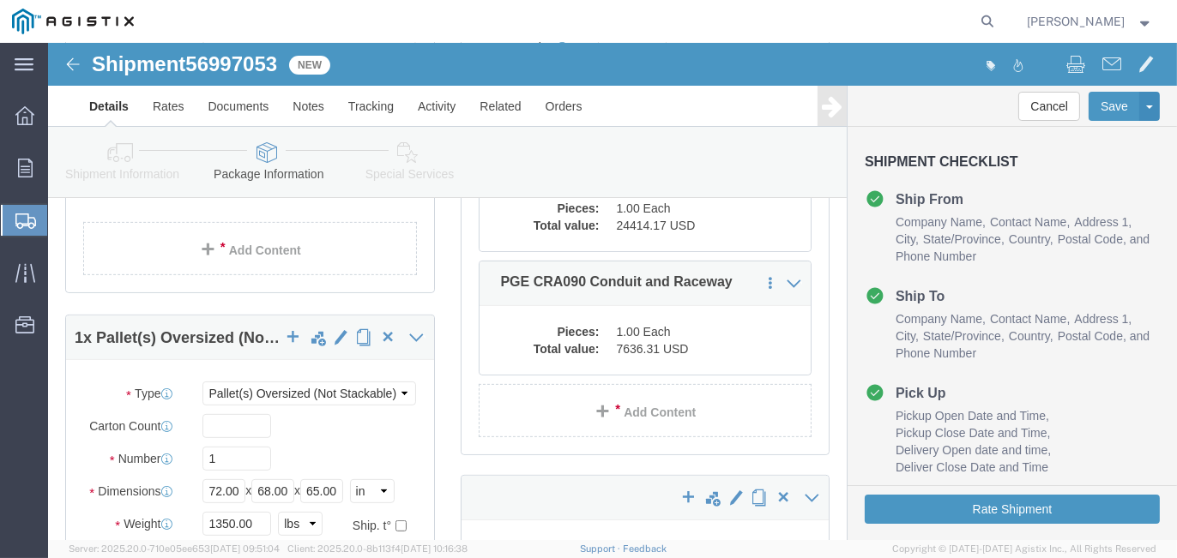
scroll to position [1064, 0]
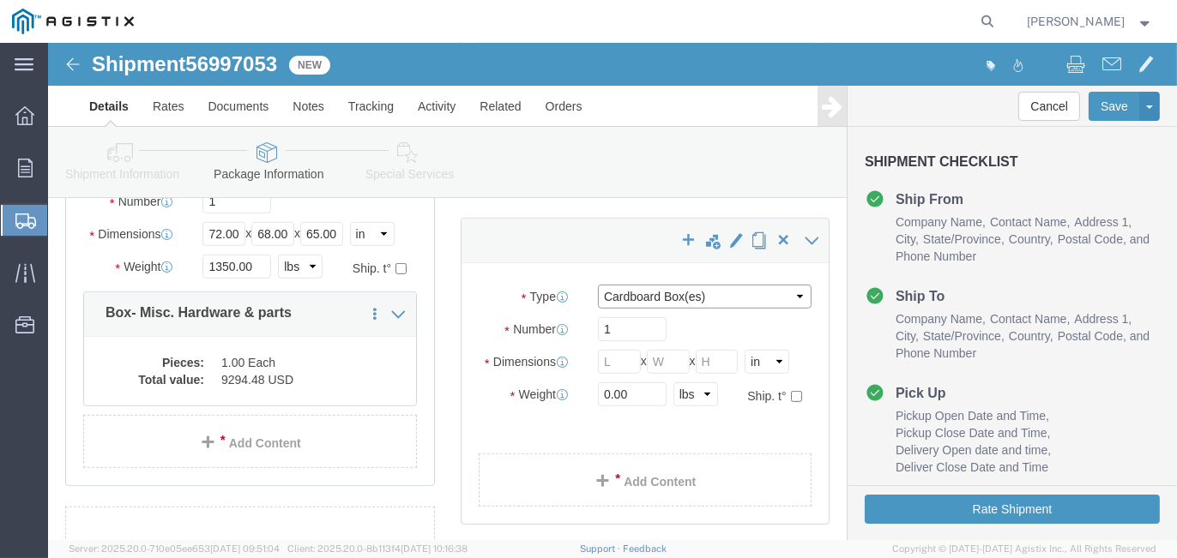
click select "Select Bulk Bundle(s) Cardboard Box(es) Carton(s) Crate(s) Drum(s) (Fiberboard)…"
select select "BNDL"
click select "Select Bulk Bundle(s) Cardboard Box(es) Carton(s) Crate(s) Drum(s) (Fiberboard)…"
drag, startPoint x: 568, startPoint y: 322, endPoint x: 540, endPoint y: 317, distance: 27.8
click div "Length x Width x Height Select cm ft in"
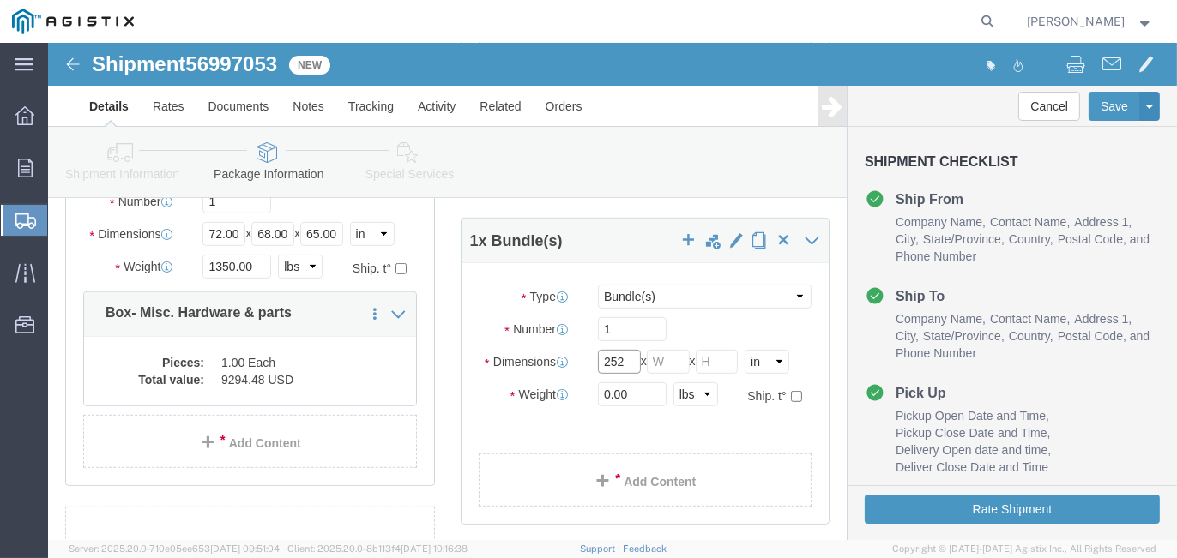
type input "252"
type input "24"
drag, startPoint x: 580, startPoint y: 350, endPoint x: 538, endPoint y: 342, distance: 42.7
click div "0.00 Select kgs lbs"
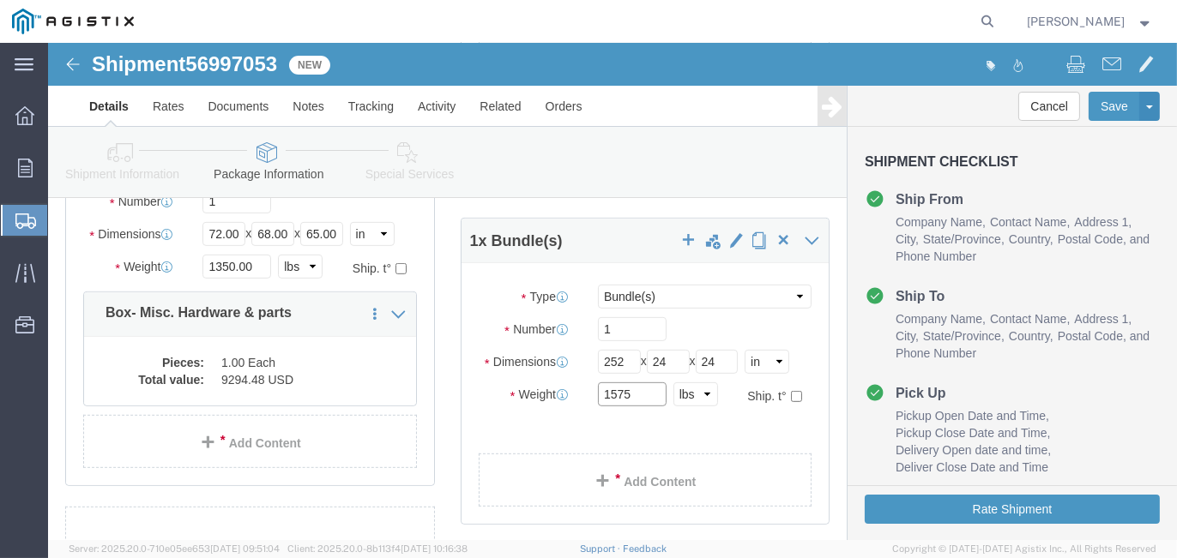
drag, startPoint x: 592, startPoint y: 351, endPoint x: 524, endPoint y: 345, distance: 68.0
click div "Weight 1575 Select kgs lbs Ship. t°"
type input "6"
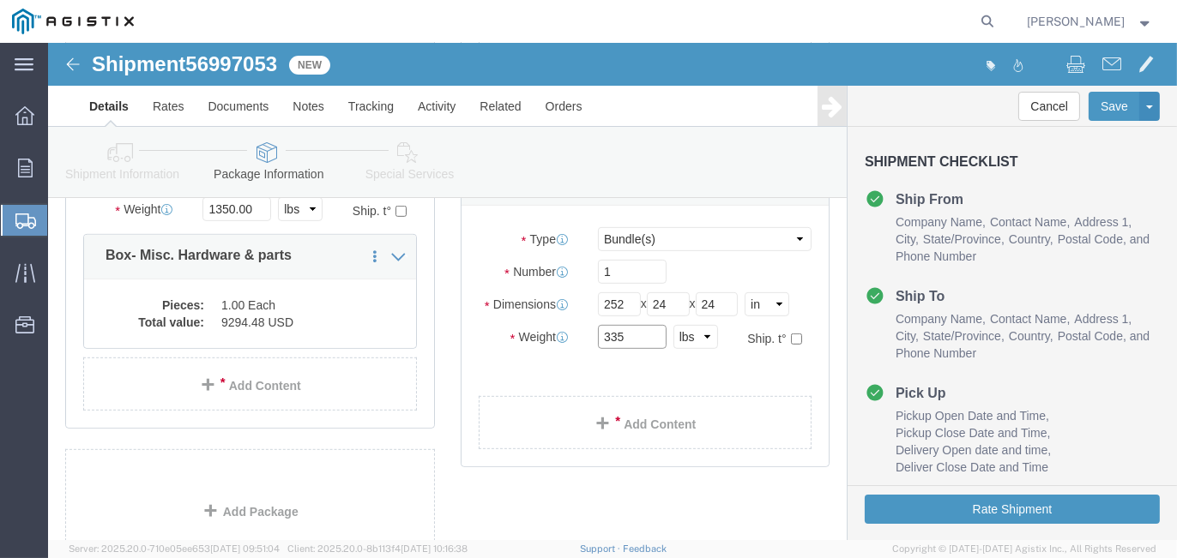
scroll to position [1149, 0]
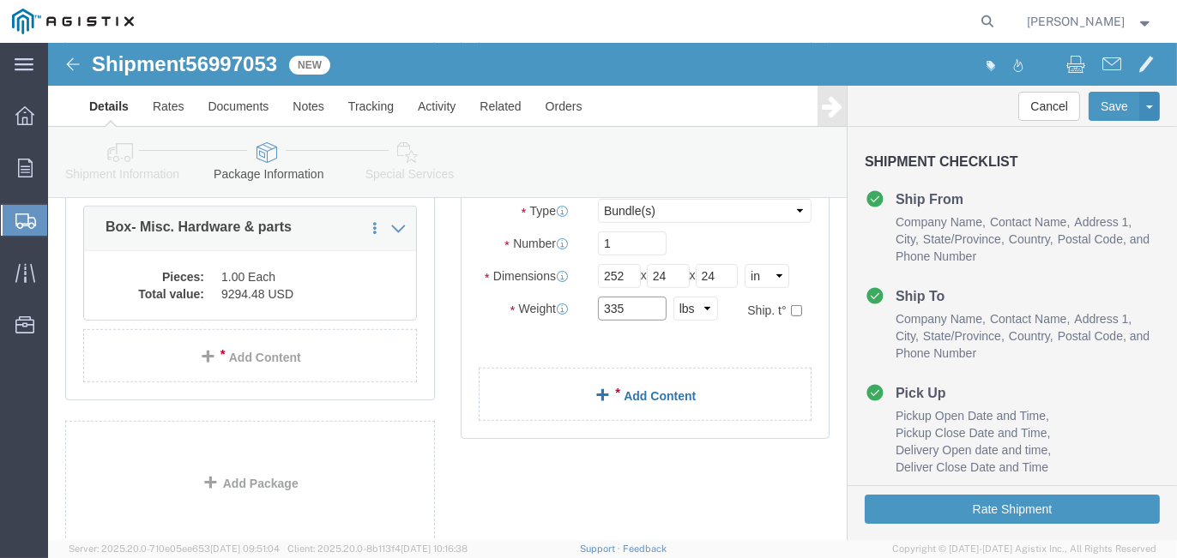
type input "335"
click link "Add Content"
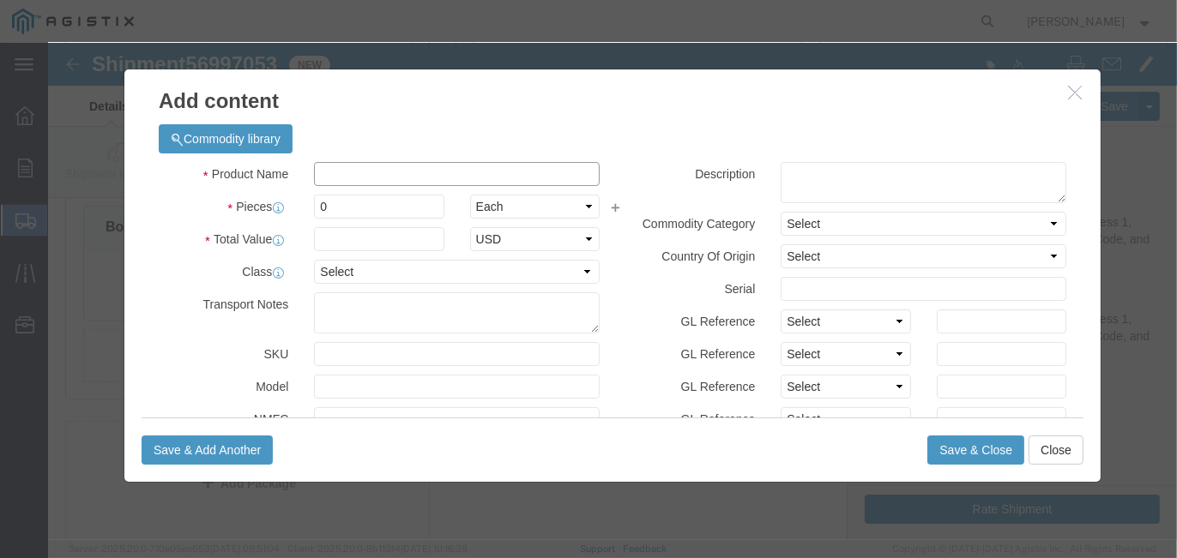
click input "text"
type input "PIPE"
drag, startPoint x: 321, startPoint y: 160, endPoint x: 280, endPoint y: 154, distance: 41.6
click input "0"
type input "4"
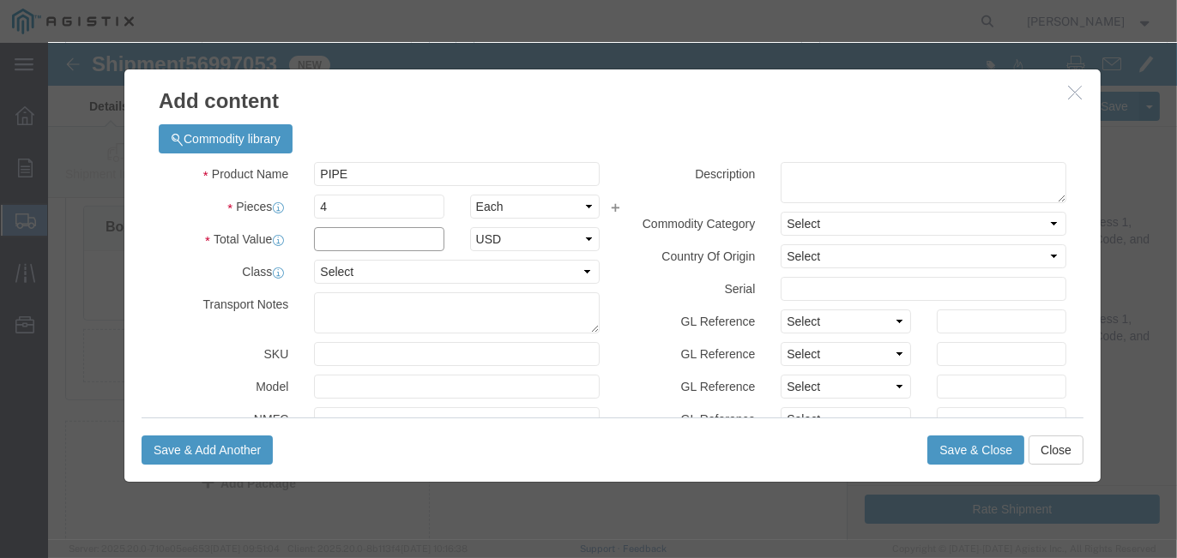
click input "text"
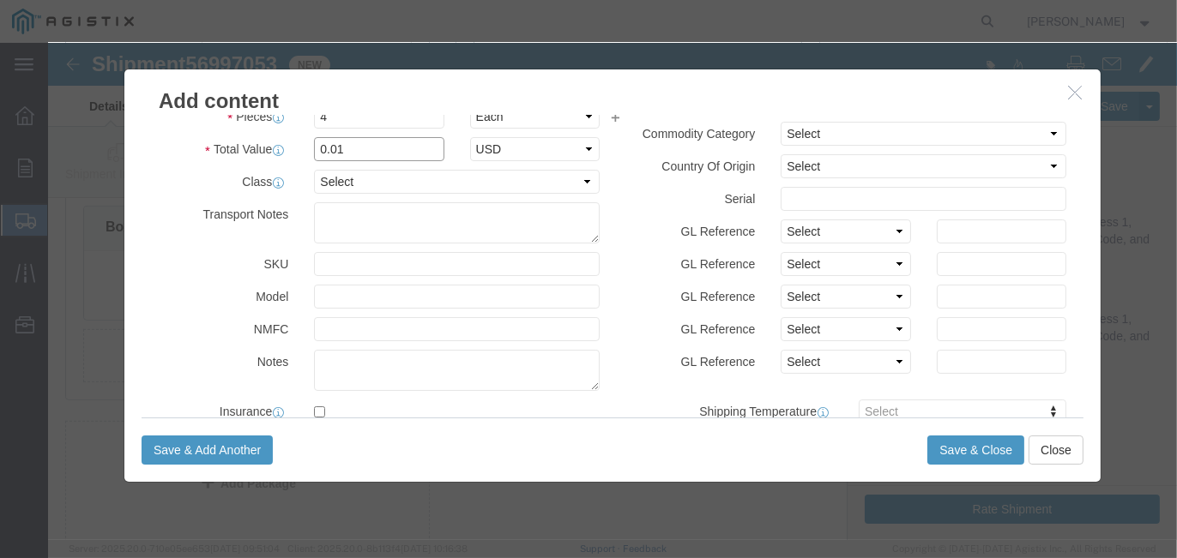
scroll to position [172, 0]
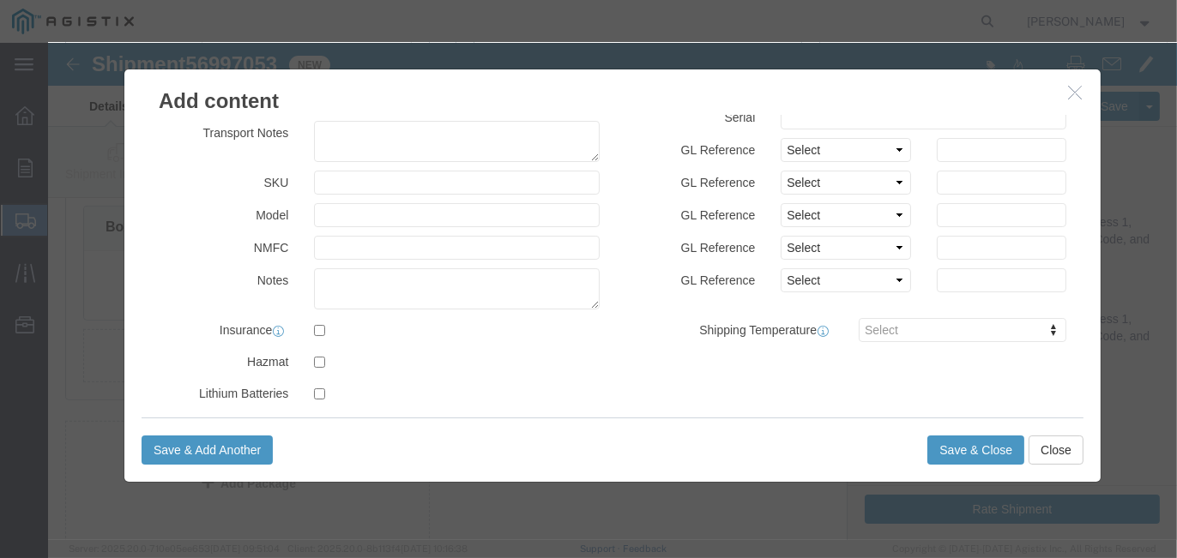
type input "0.01"
click textarea
type textarea "Price included in cost of switch"
click button "Save & Close"
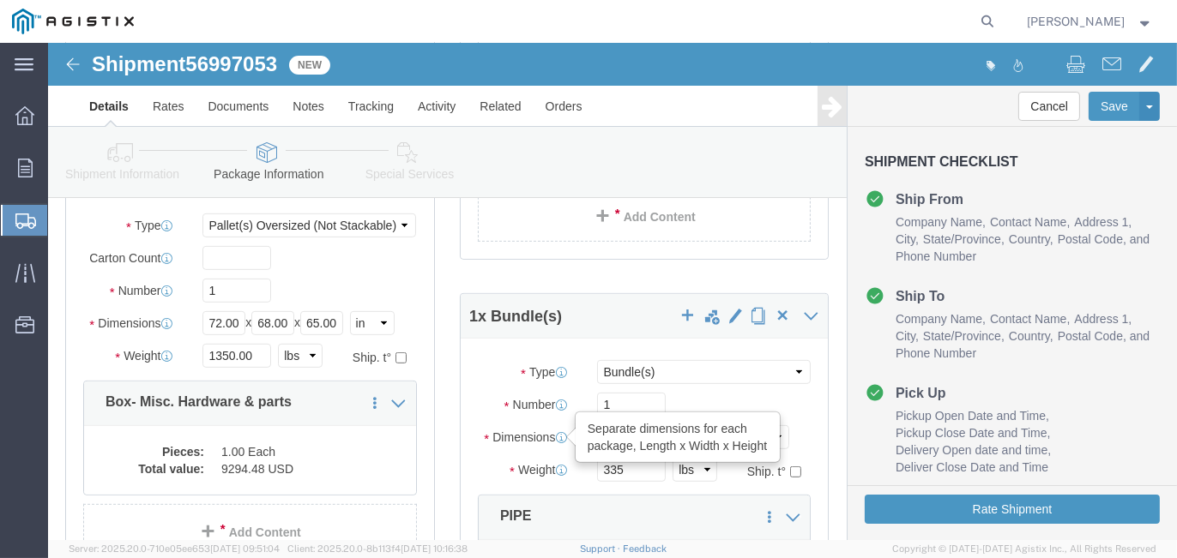
scroll to position [1115, 0]
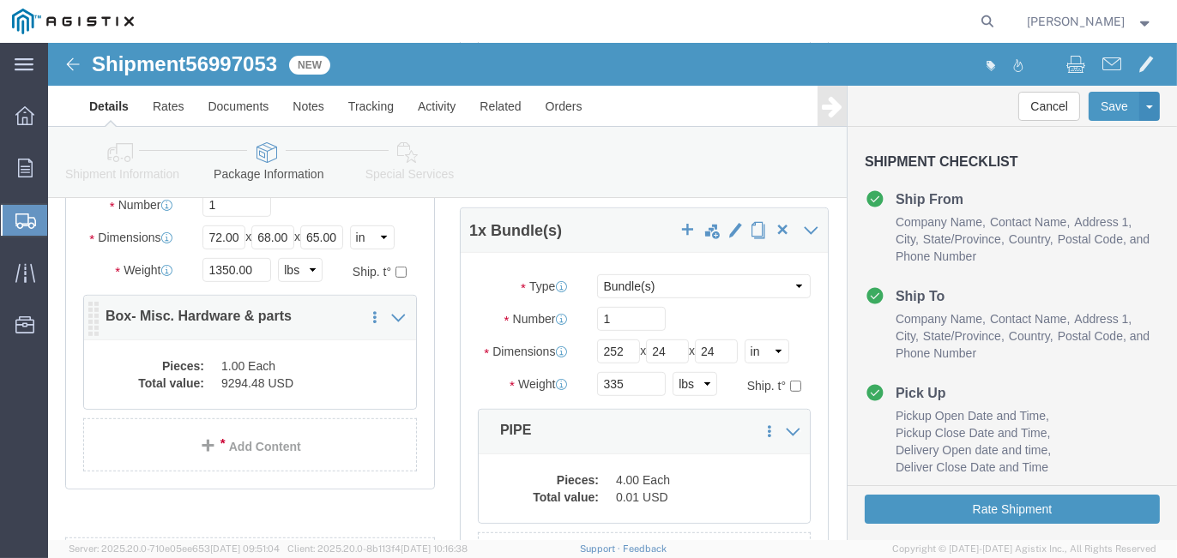
click div "1 x Pallet(s) Oversized (Not Stackable) Package Type Select Bulk Bundle(s) Card…"
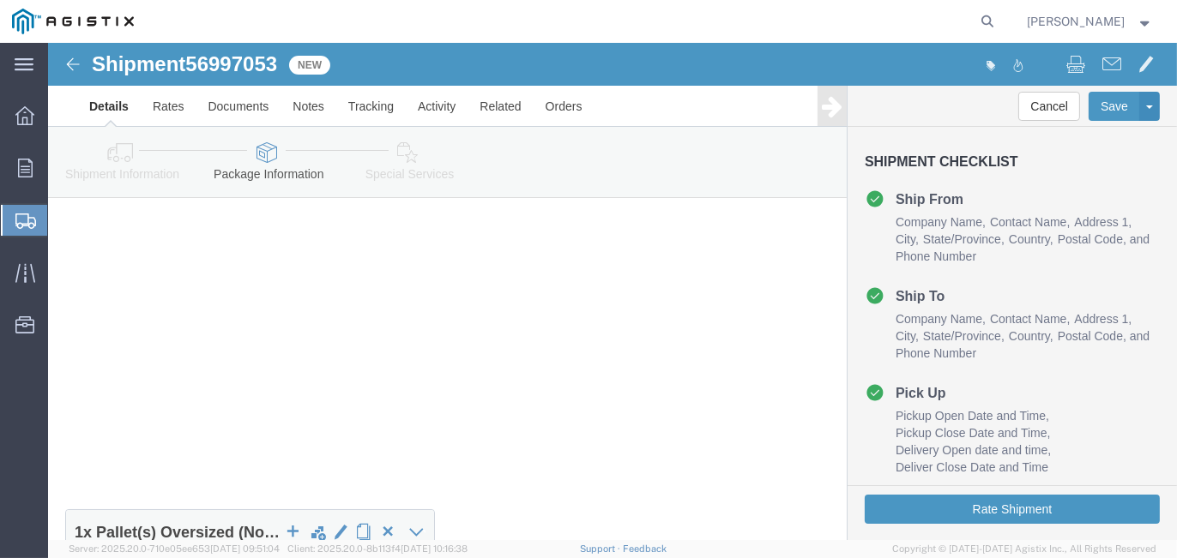
click div
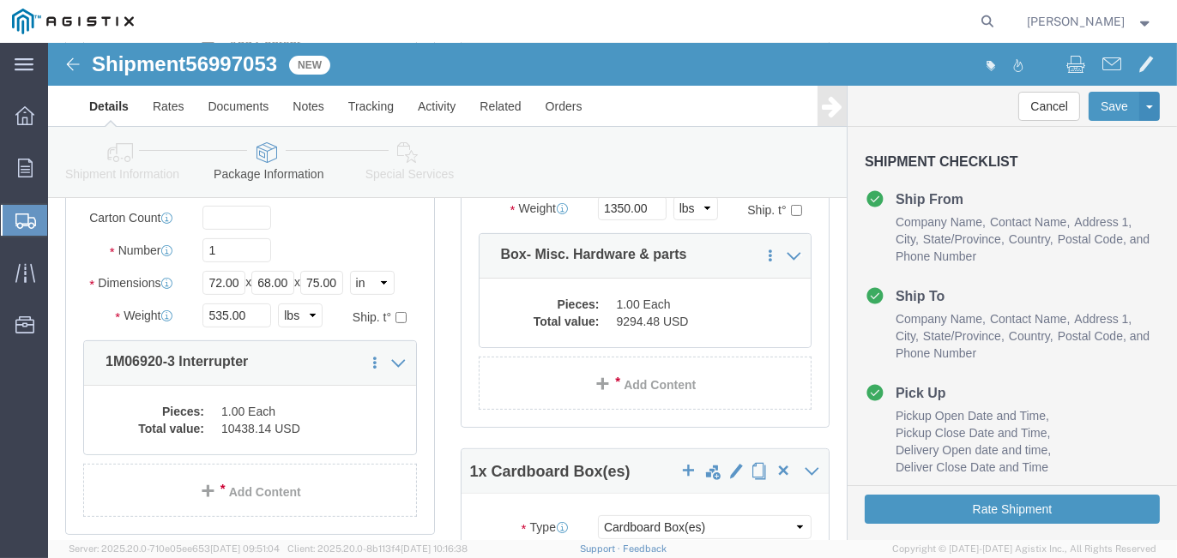
scroll to position [600, 0]
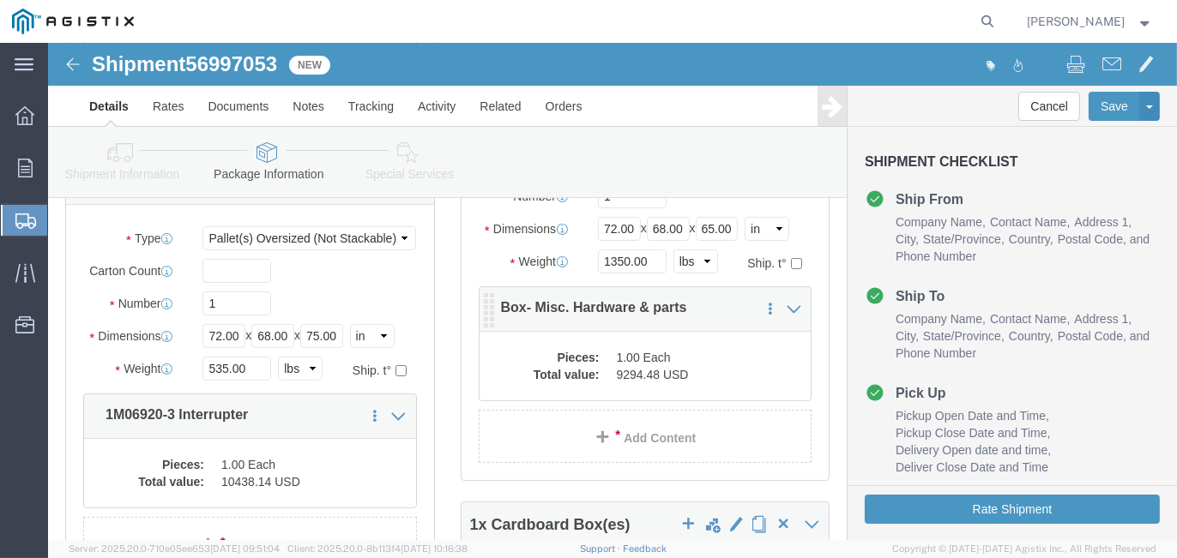
click div "Pieces: 1.00 Each Total value: 9294.48 USD"
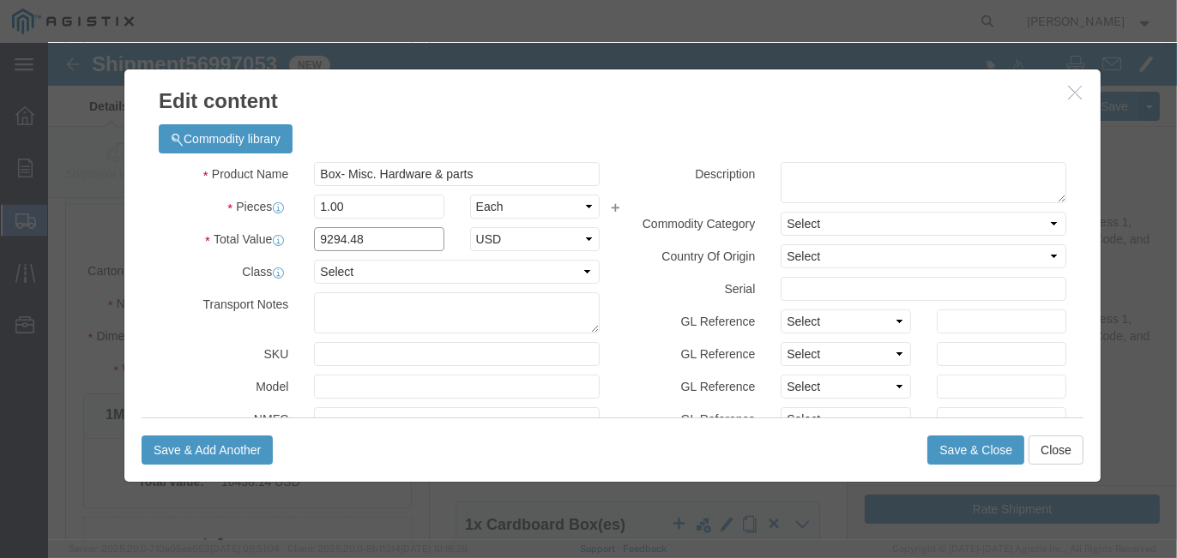
drag, startPoint x: 322, startPoint y: 196, endPoint x: 224, endPoint y: 189, distance: 98.0
click div "Total Value Total value of all the pieces 9294.48 Select ADP AED AFN ALL AMD AO…"
type input "12224.31"
click button "Save & Close"
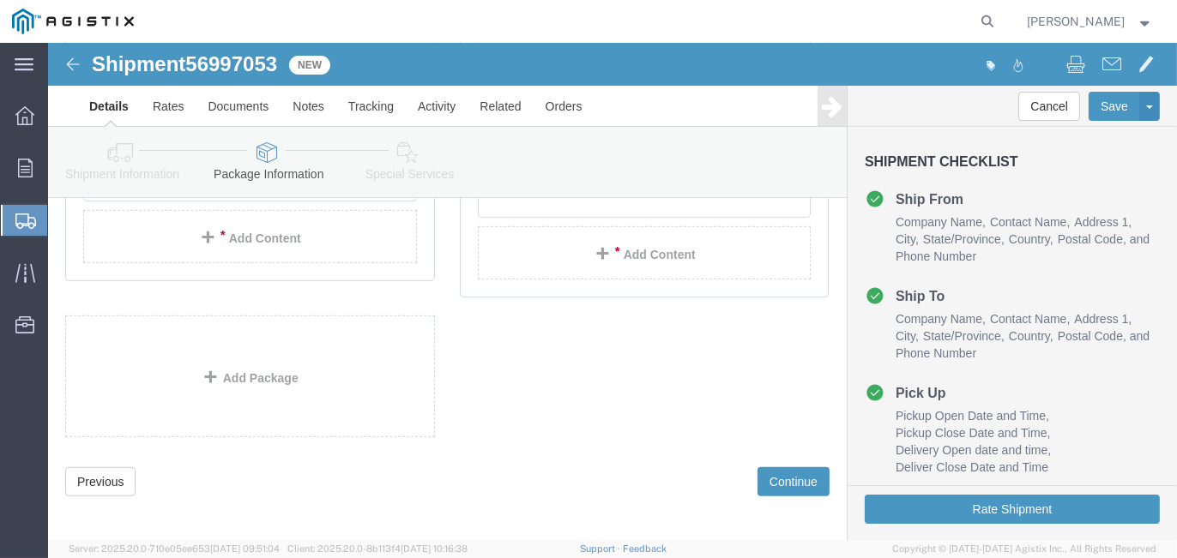
scroll to position [1387, 0]
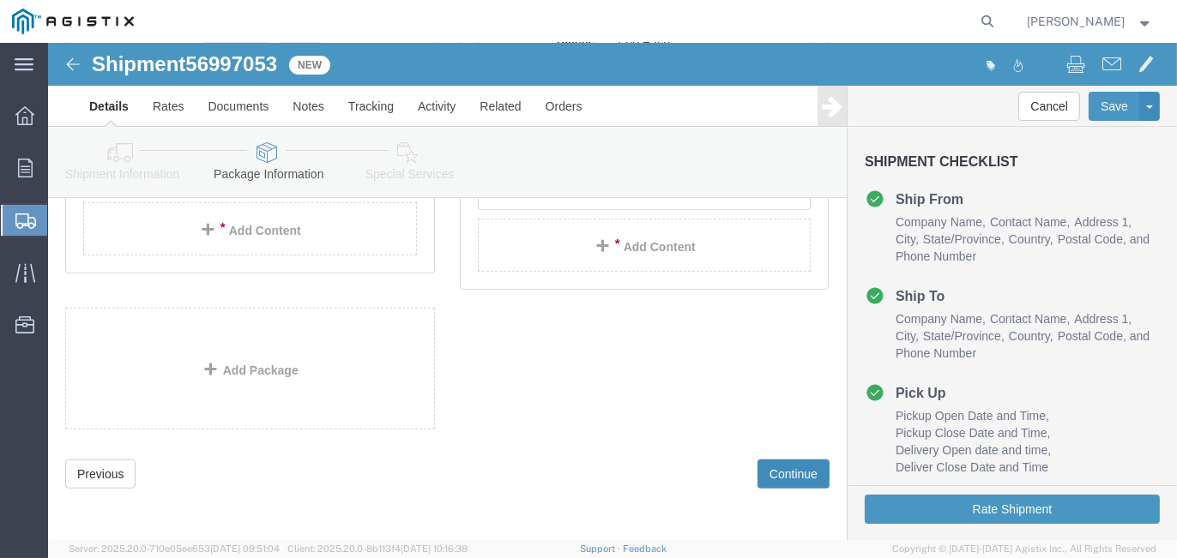
click button "Continue"
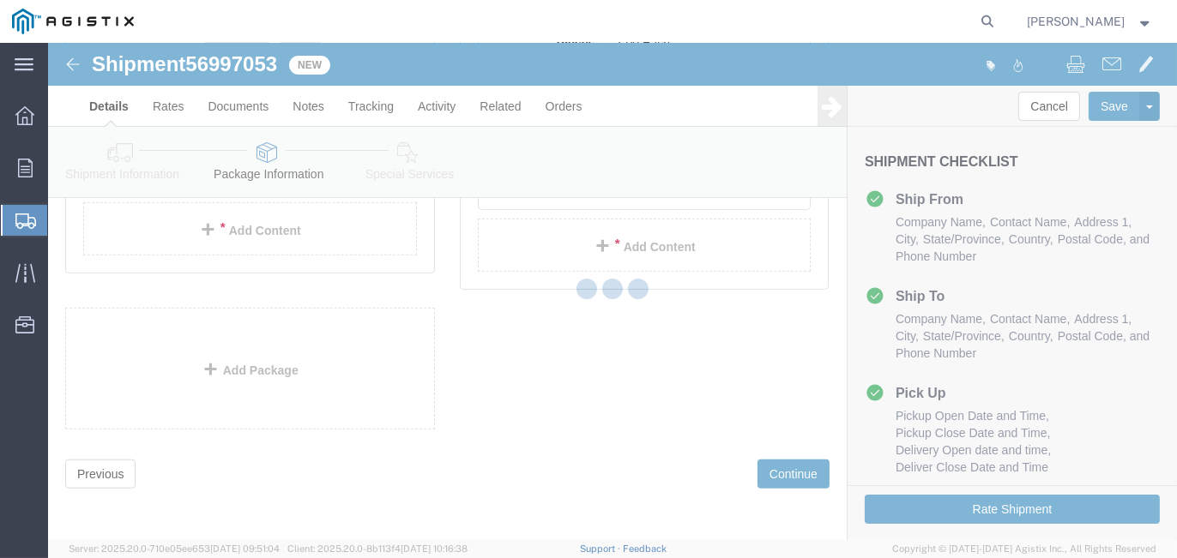
select select
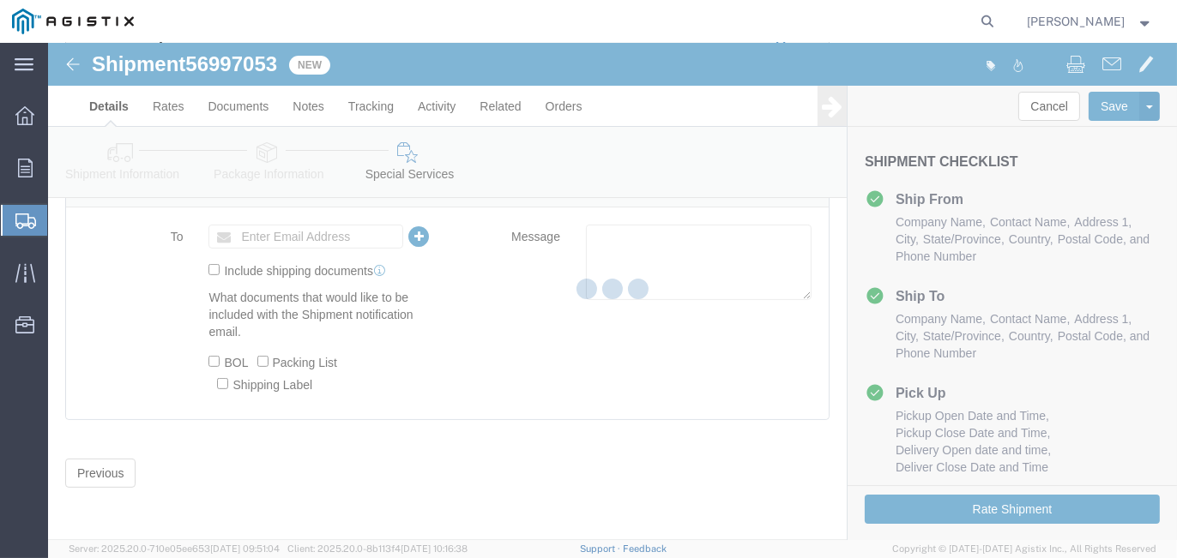
scroll to position [831, 0]
